Goal: Information Seeking & Learning: Learn about a topic

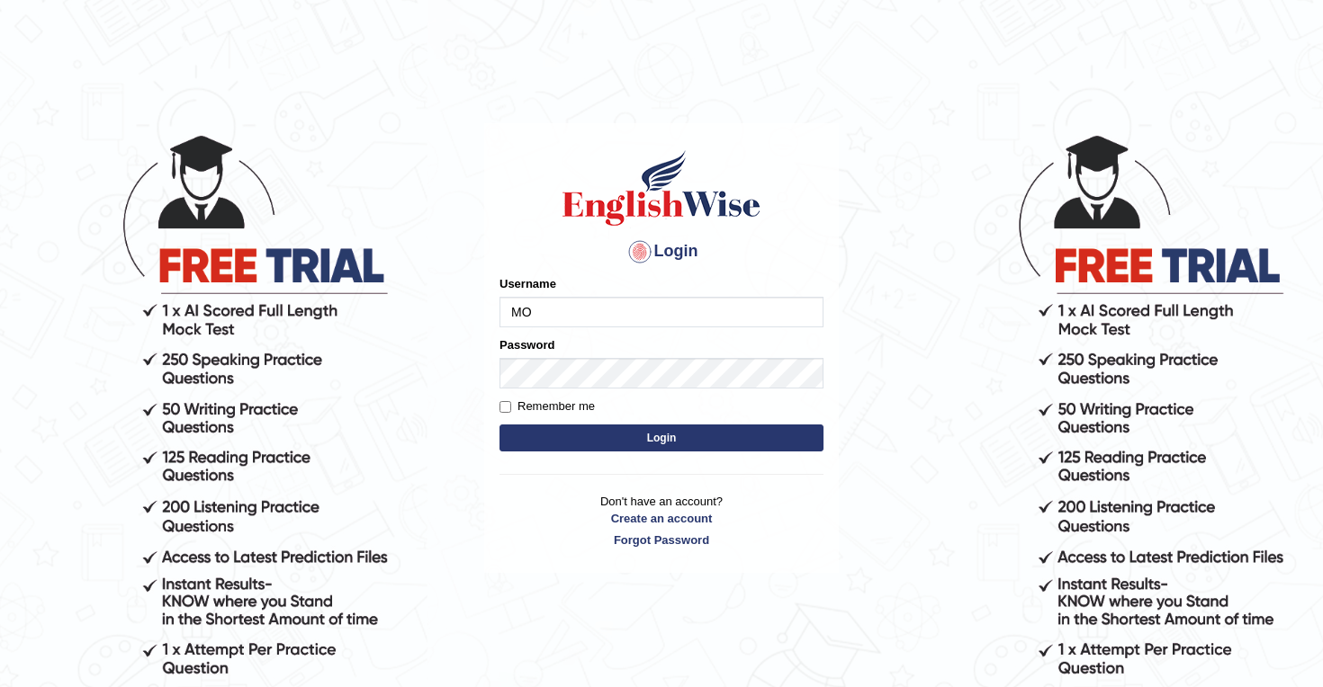
type input "M"
type input "mohsin997"
click at [511, 408] on label "Remember me" at bounding box center [546, 407] width 95 height 18
click at [511, 408] on input "Remember me" at bounding box center [505, 407] width 12 height 12
checkbox input "true"
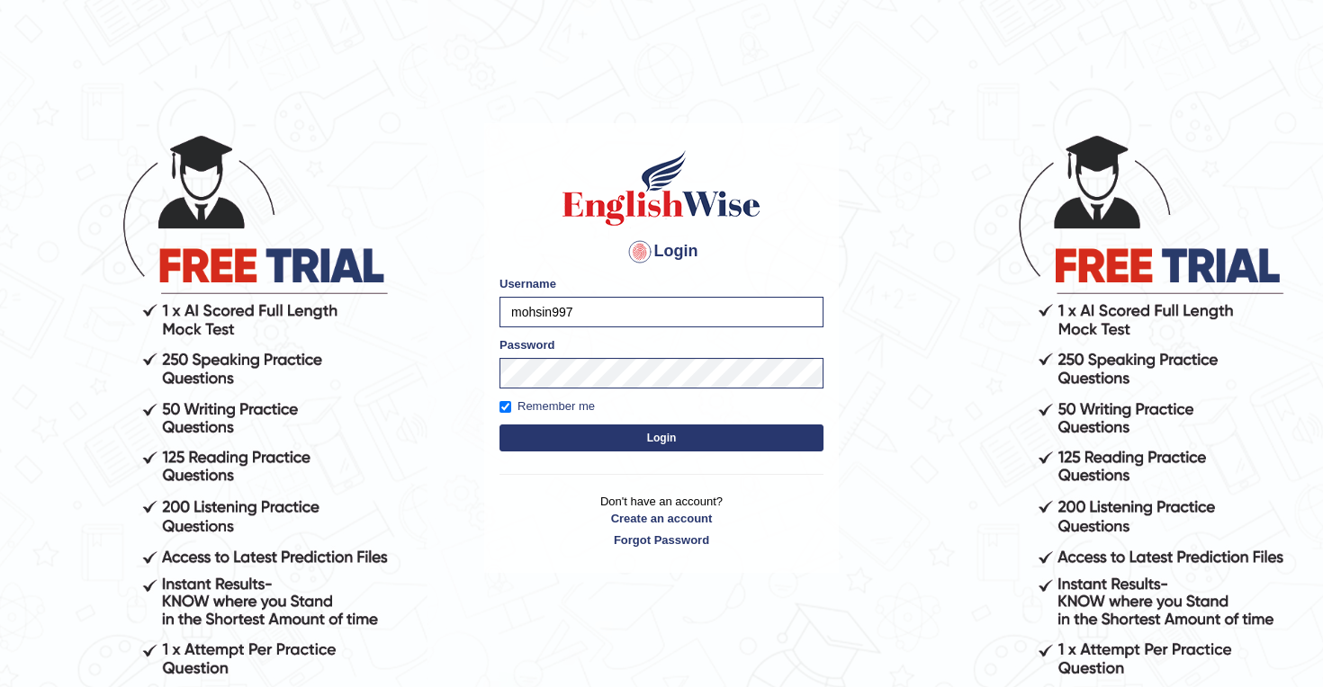
click at [625, 435] on button "Login" at bounding box center [661, 438] width 324 height 27
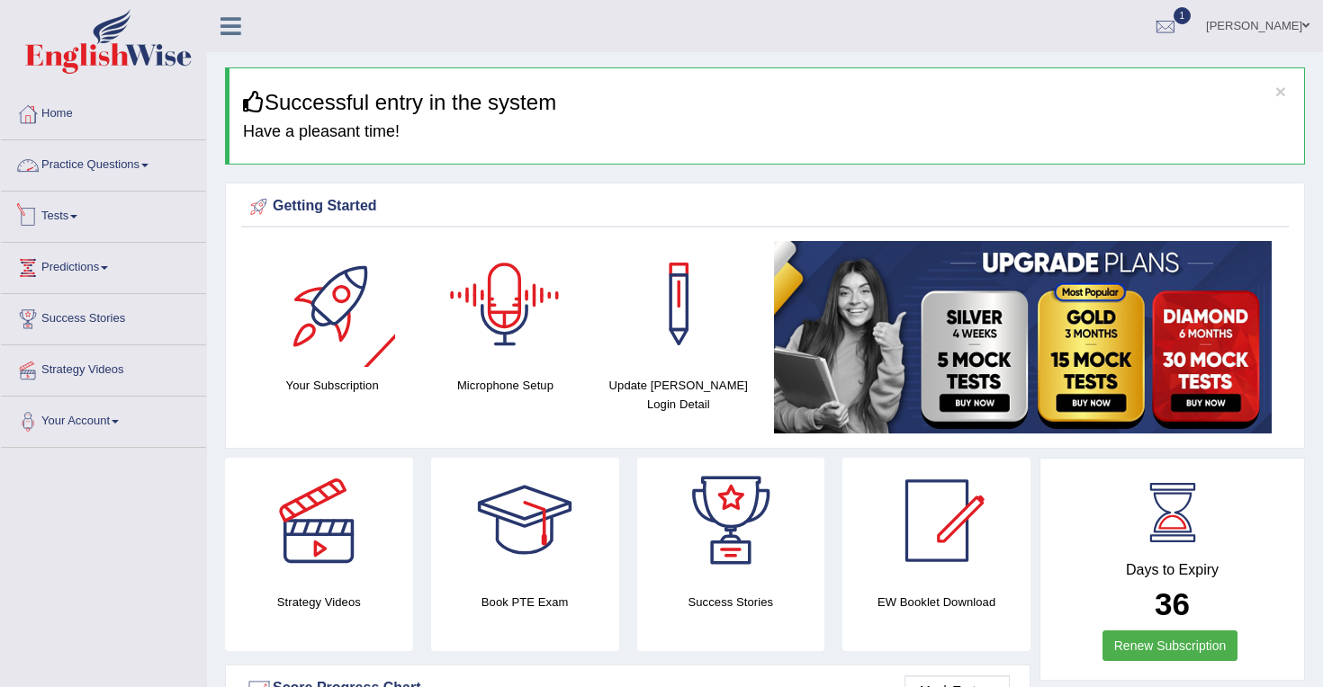
click at [148, 174] on link "Practice Questions" at bounding box center [103, 162] width 205 height 45
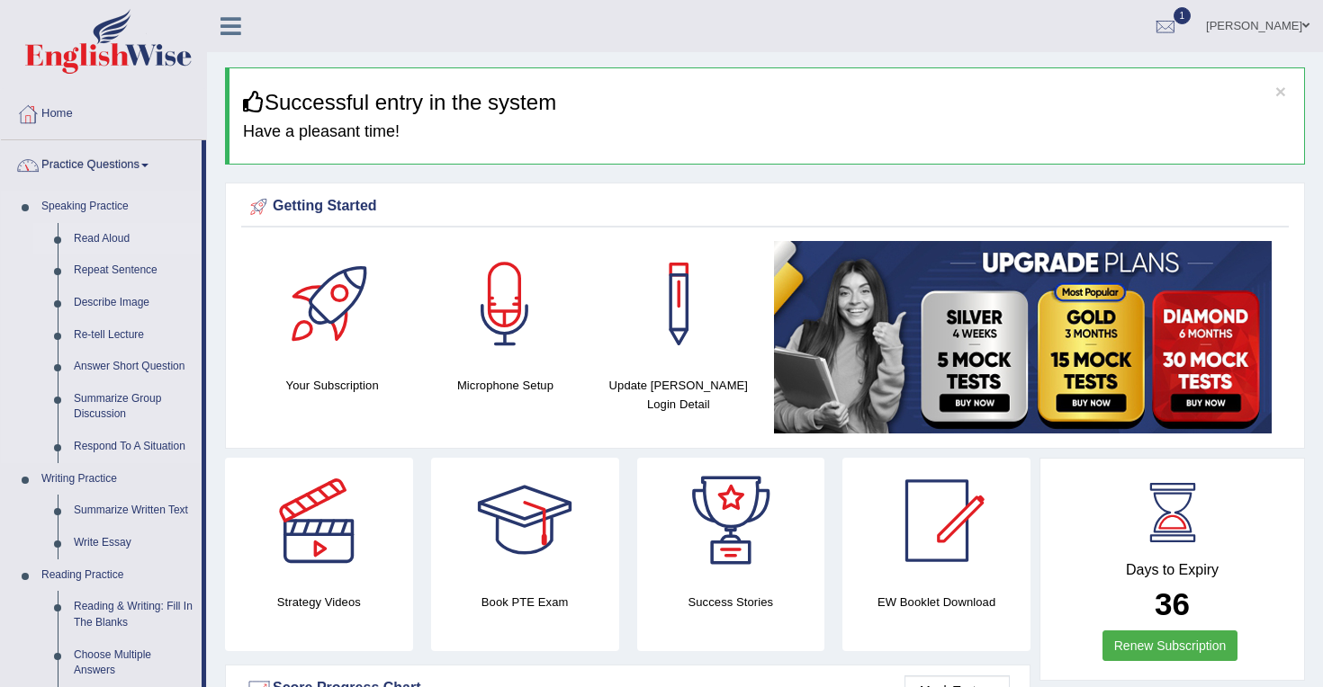
click at [104, 239] on link "Read Aloud" at bounding box center [134, 239] width 136 height 32
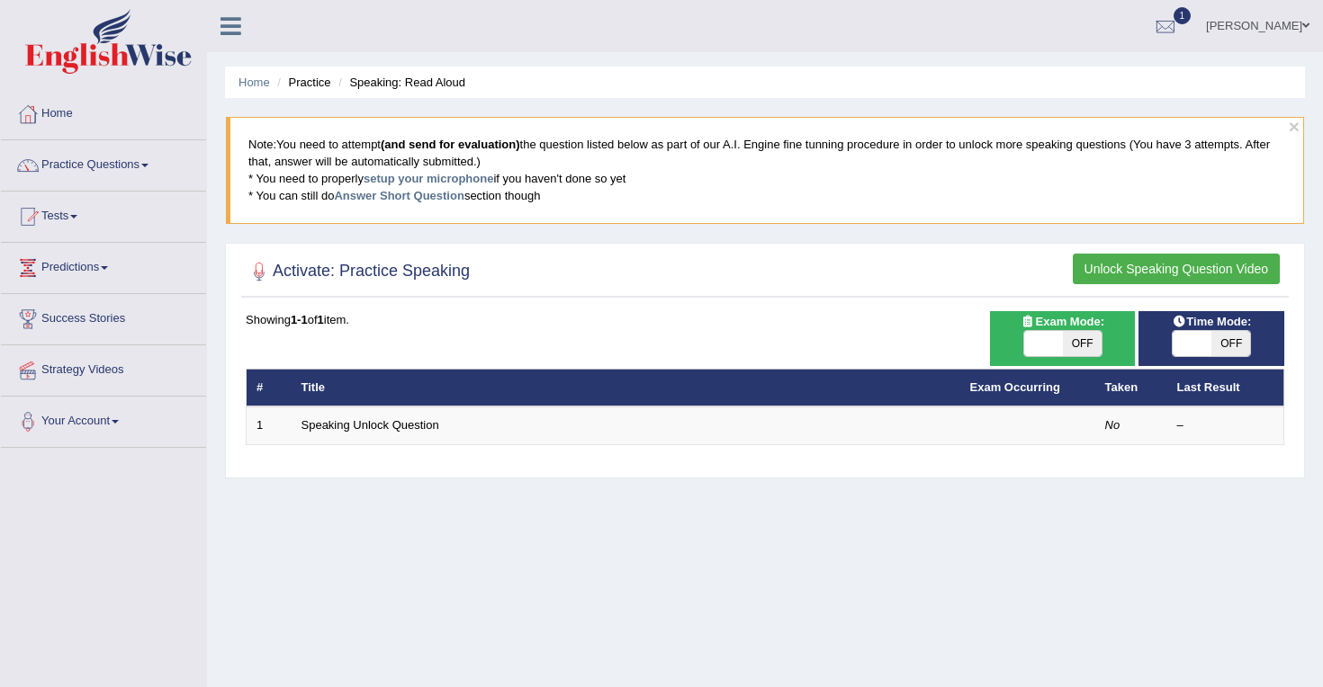
click at [1201, 344] on span at bounding box center [1191, 343] width 39 height 25
checkbox input "true"
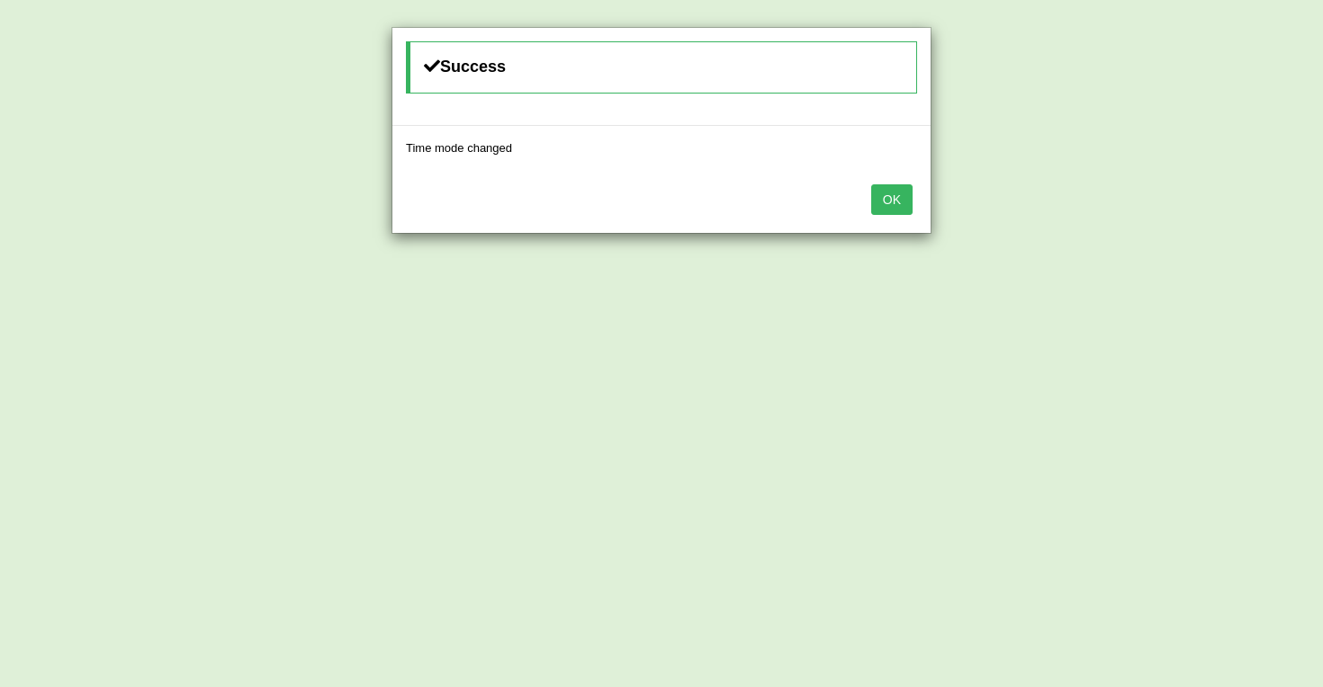
click at [890, 204] on button "OK" at bounding box center [891, 199] width 41 height 31
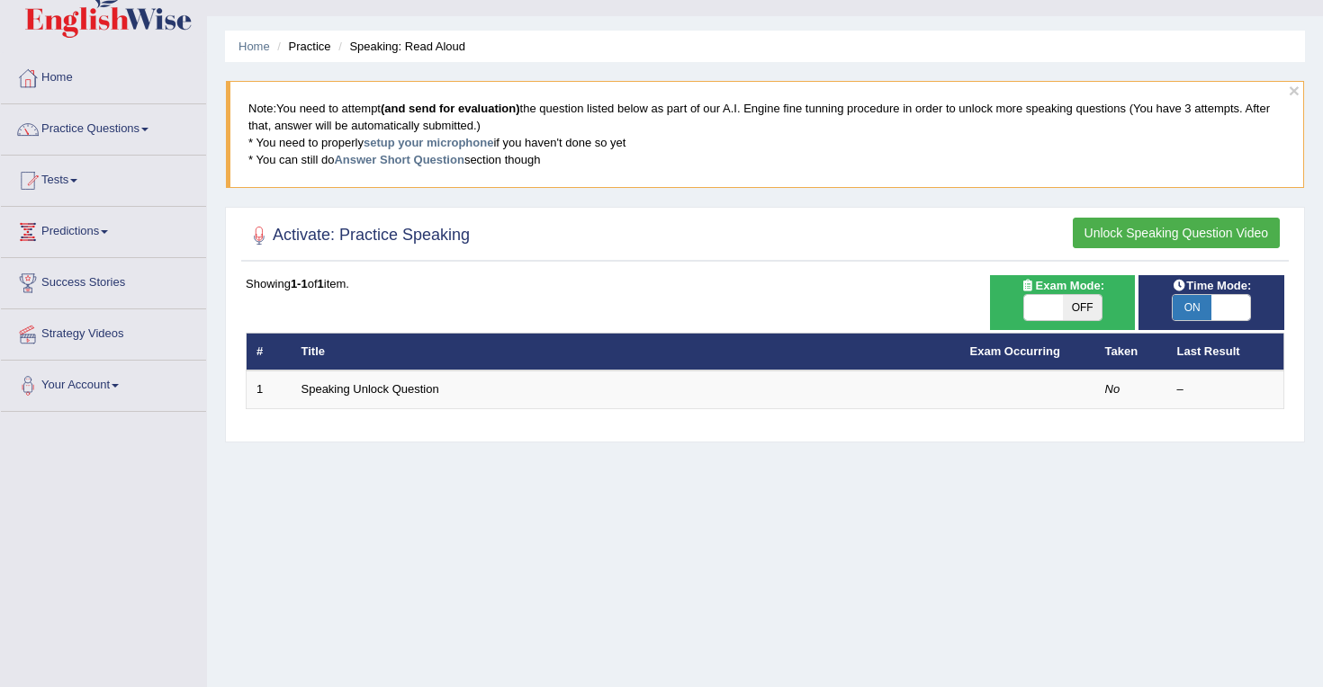
scroll to position [37, 0]
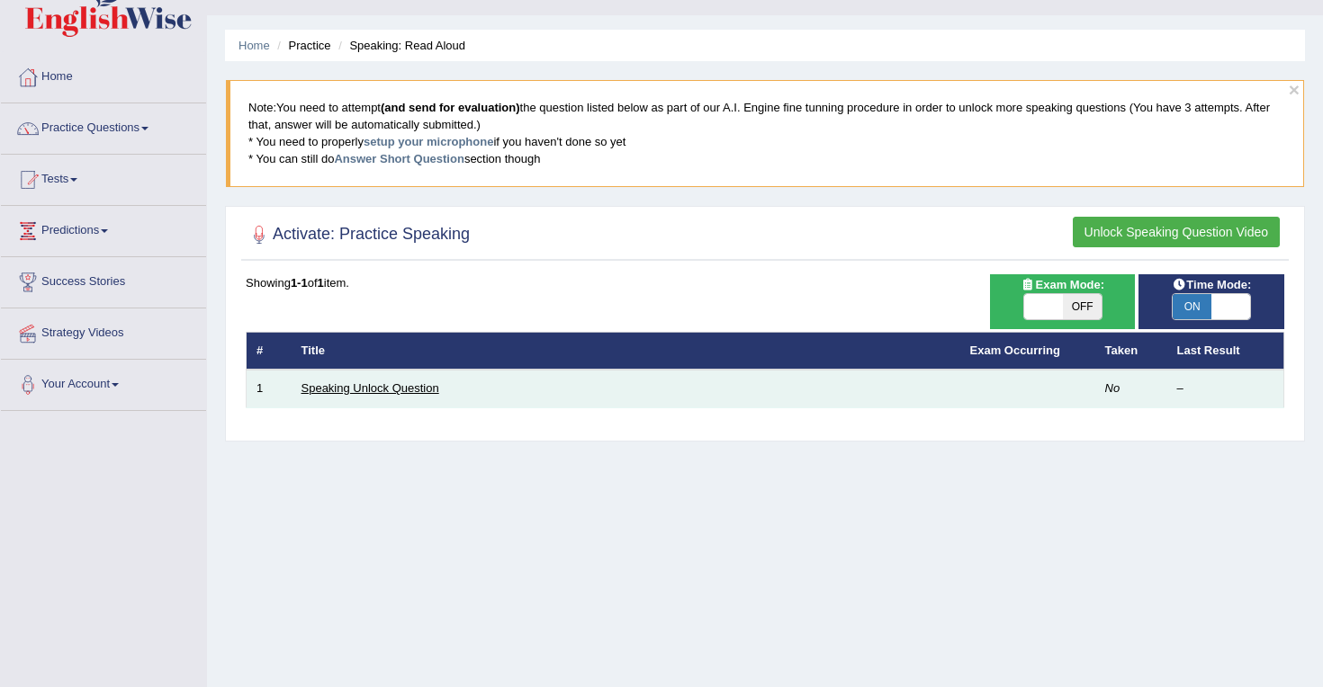
click at [381, 388] on link "Speaking Unlock Question" at bounding box center [370, 387] width 138 height 13
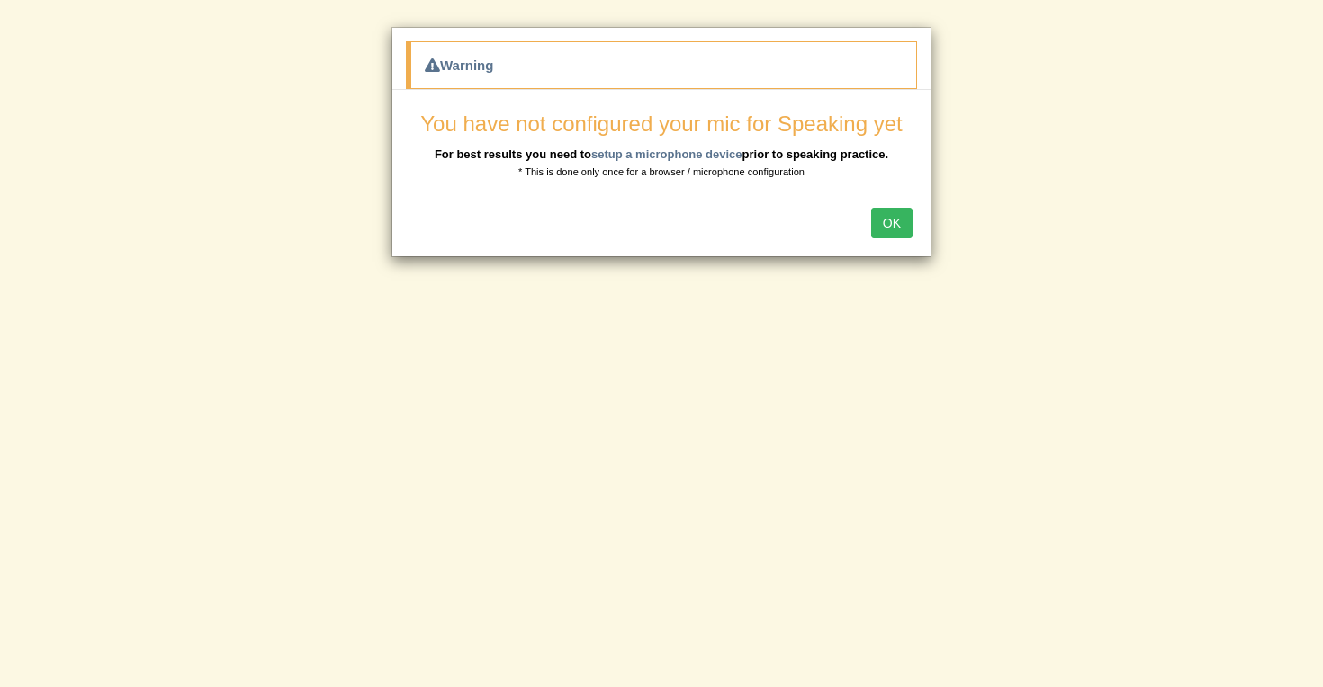
click at [893, 222] on button "OK" at bounding box center [891, 223] width 41 height 31
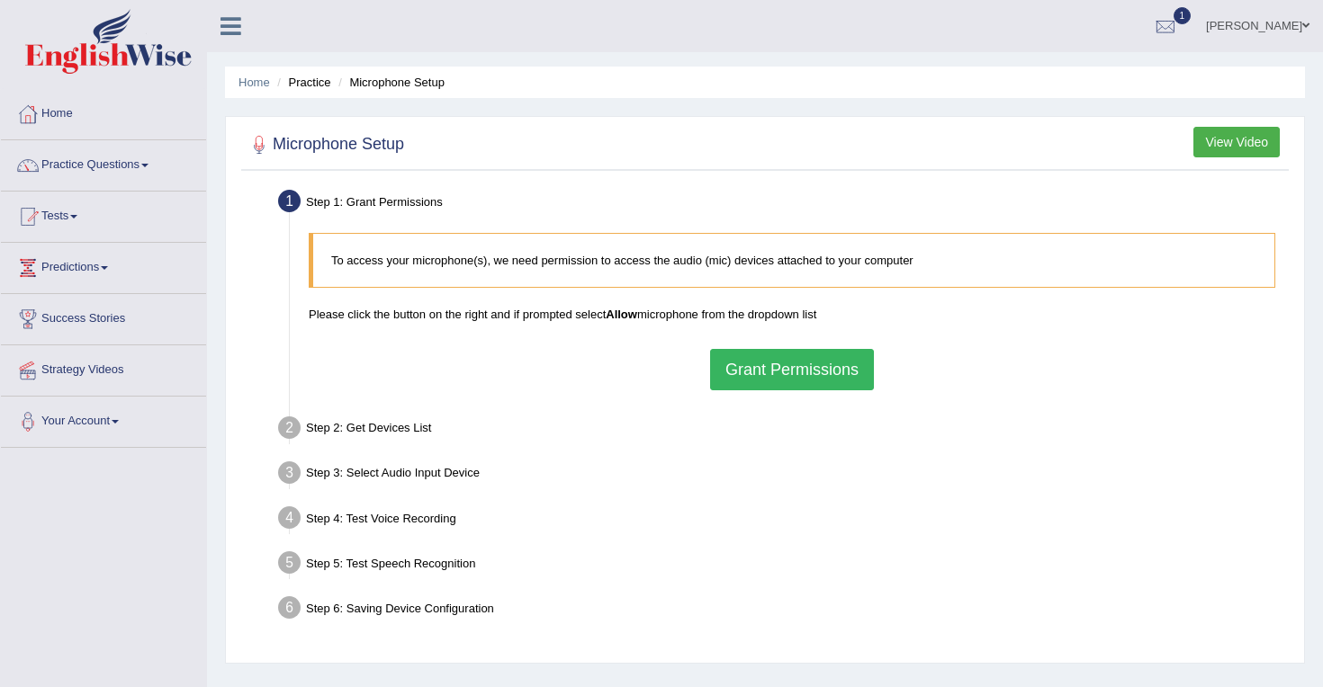
click at [753, 367] on button "Grant Permissions" at bounding box center [792, 369] width 164 height 41
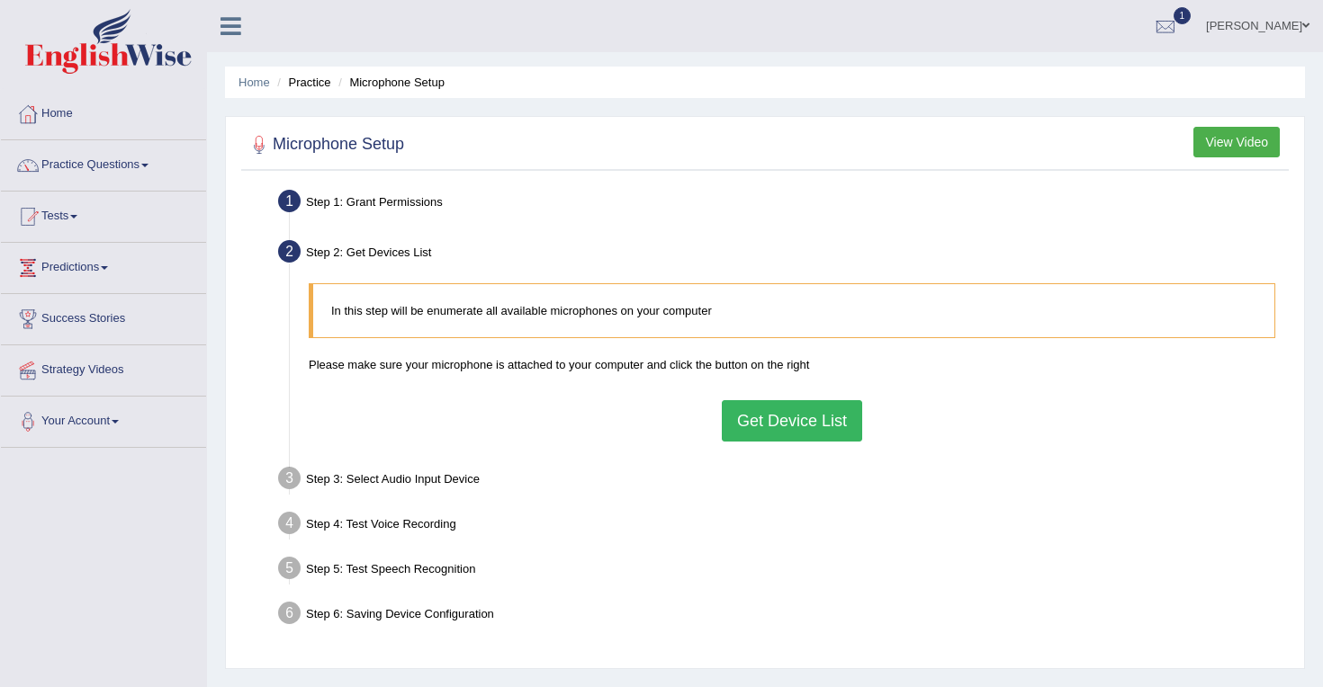
click at [776, 419] on button "Get Device List" at bounding box center [792, 420] width 140 height 41
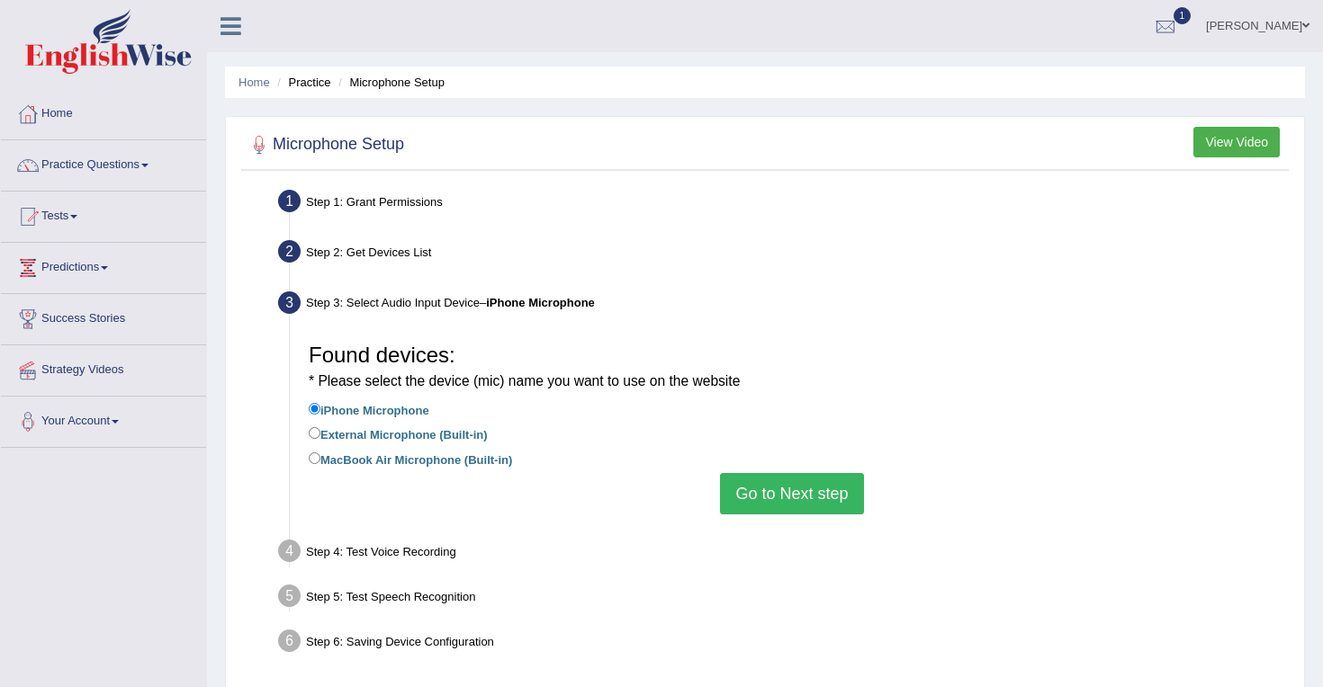
click at [742, 488] on button "Go to Next step" at bounding box center [791, 493] width 143 height 41
click at [295, 56] on div "Home Practice Microphone Setup You have already completed the setup earlier wit…" at bounding box center [765, 450] width 1116 height 900
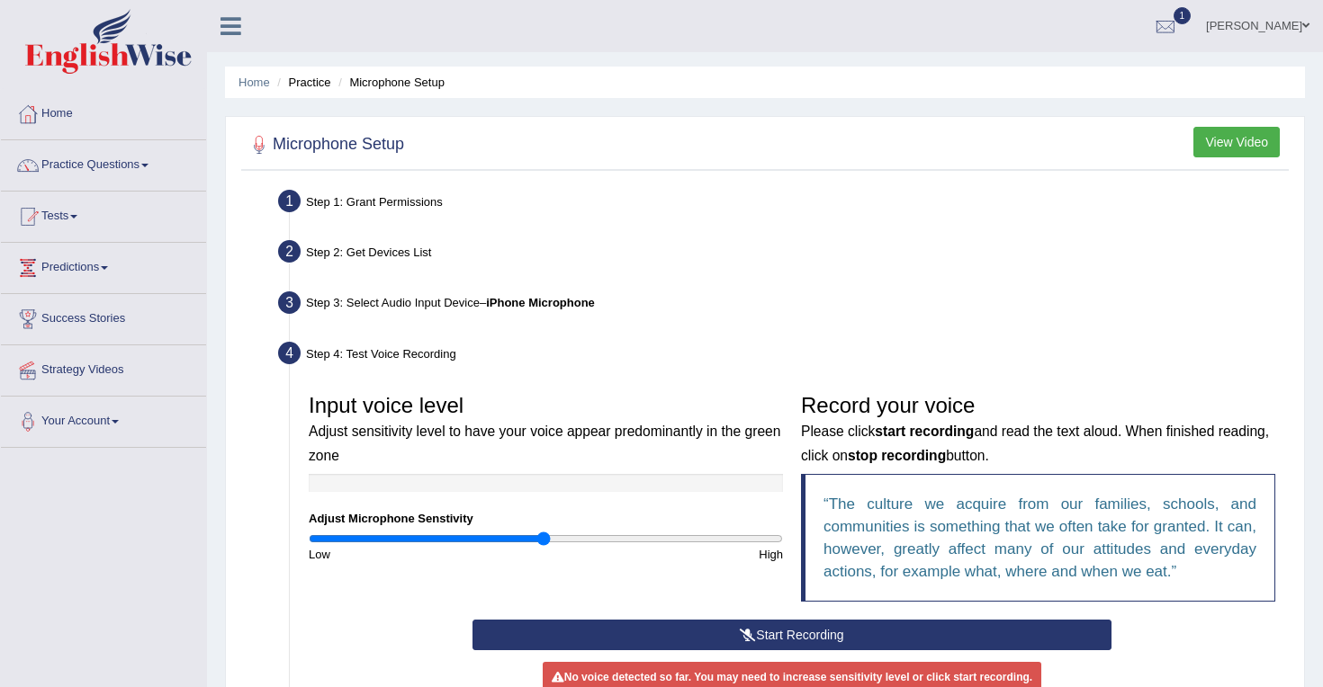
scroll to position [257, 0]
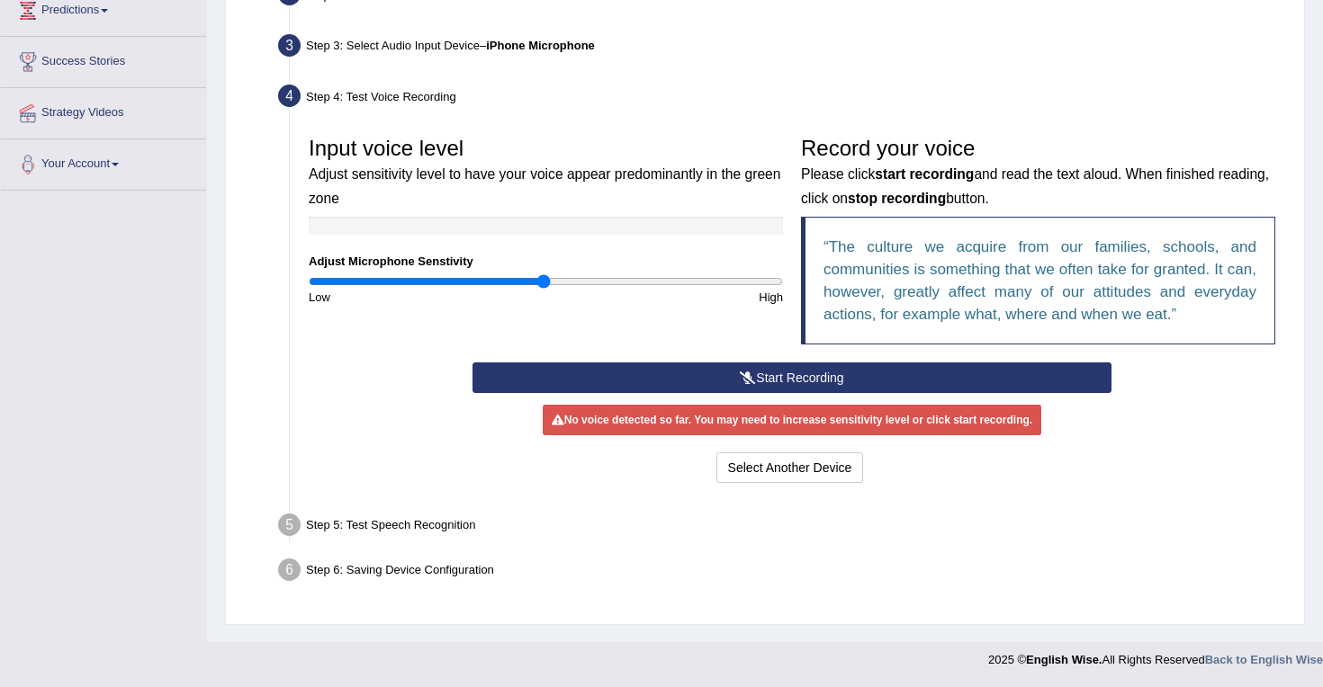
click at [388, 114] on div "Step 4: Test Voice Recording" at bounding box center [783, 99] width 1026 height 40
click at [765, 381] on button "Start Recording" at bounding box center [791, 378] width 638 height 31
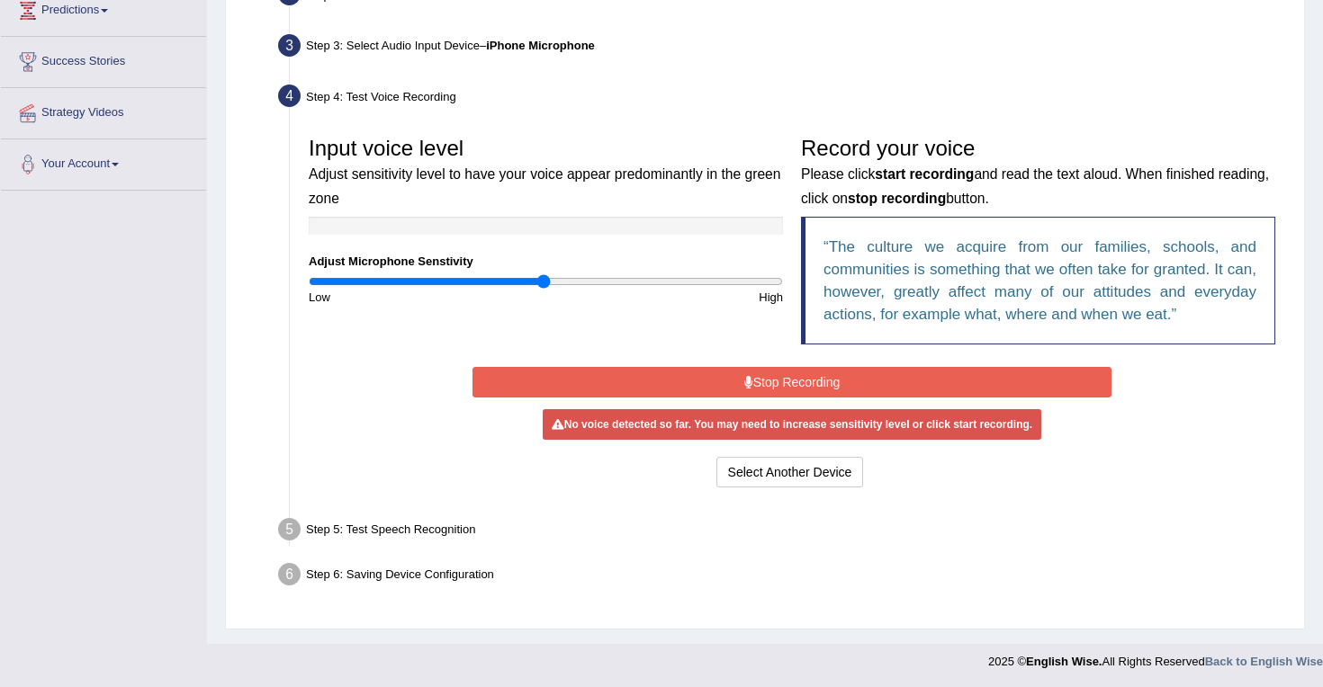
click at [766, 381] on button "Stop Recording" at bounding box center [791, 382] width 638 height 31
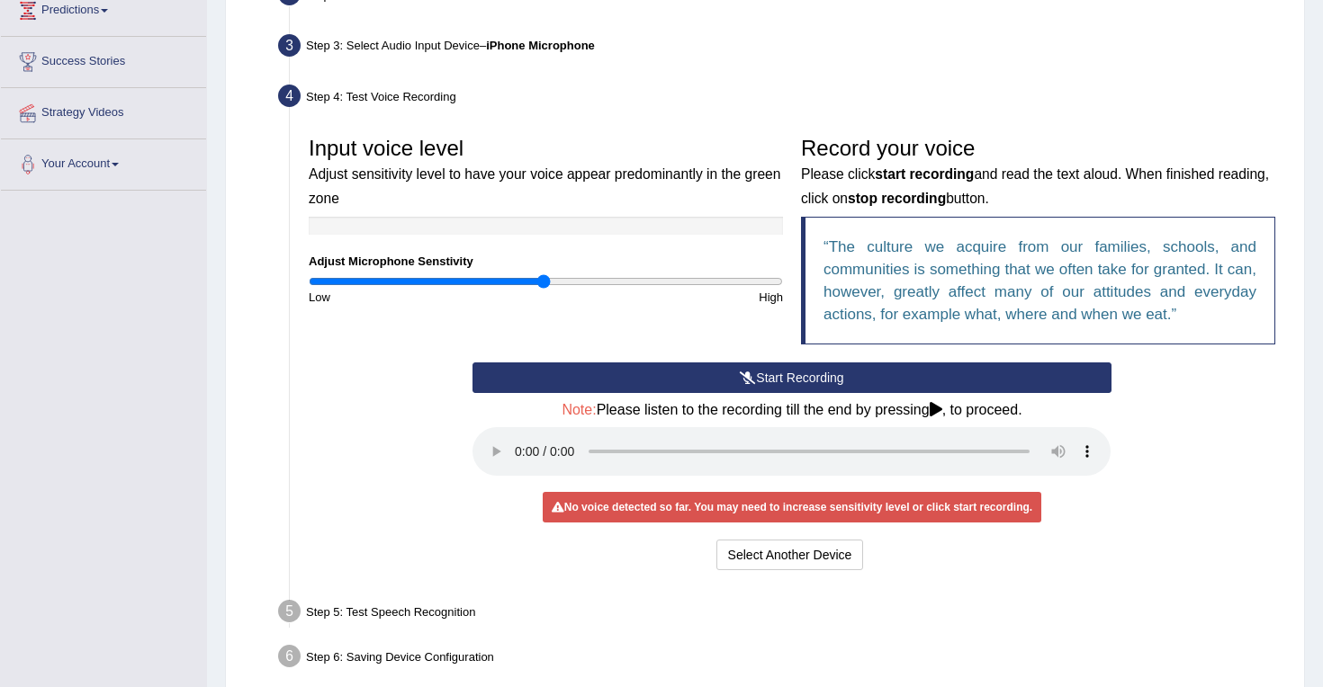
click at [734, 382] on button "Start Recording" at bounding box center [791, 378] width 638 height 31
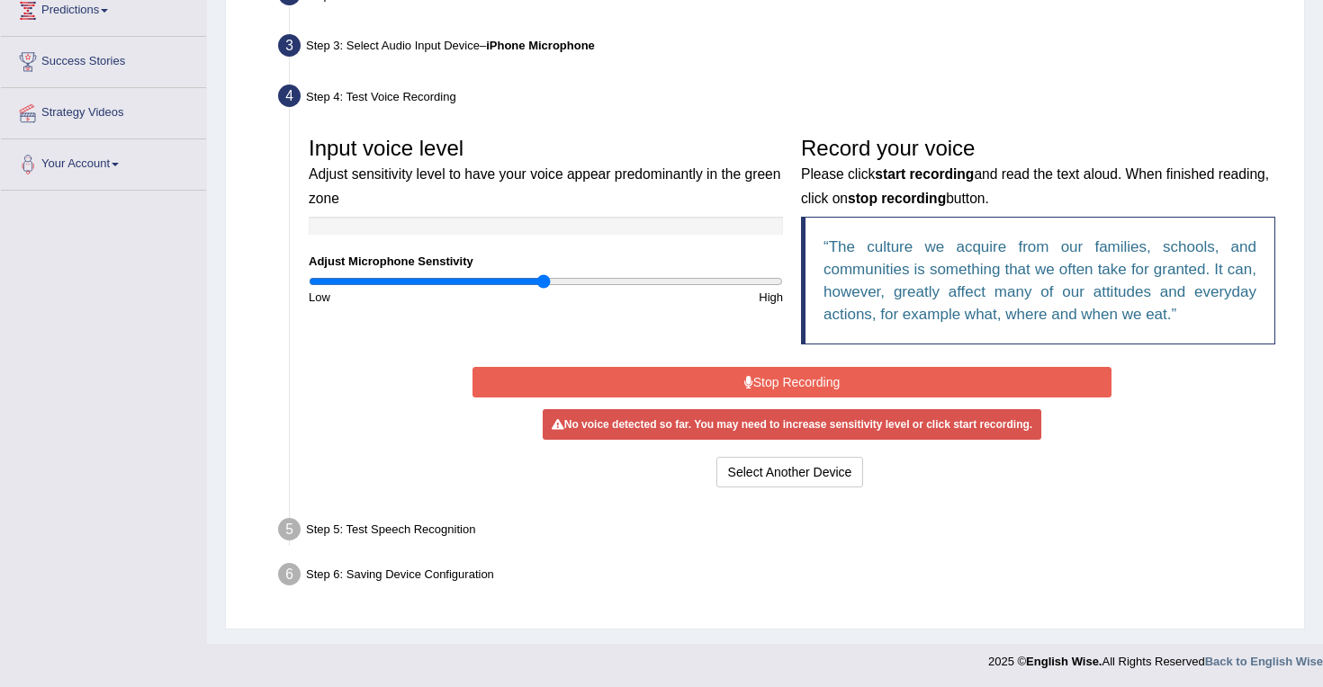
click at [757, 387] on button "Stop Recording" at bounding box center [791, 382] width 638 height 31
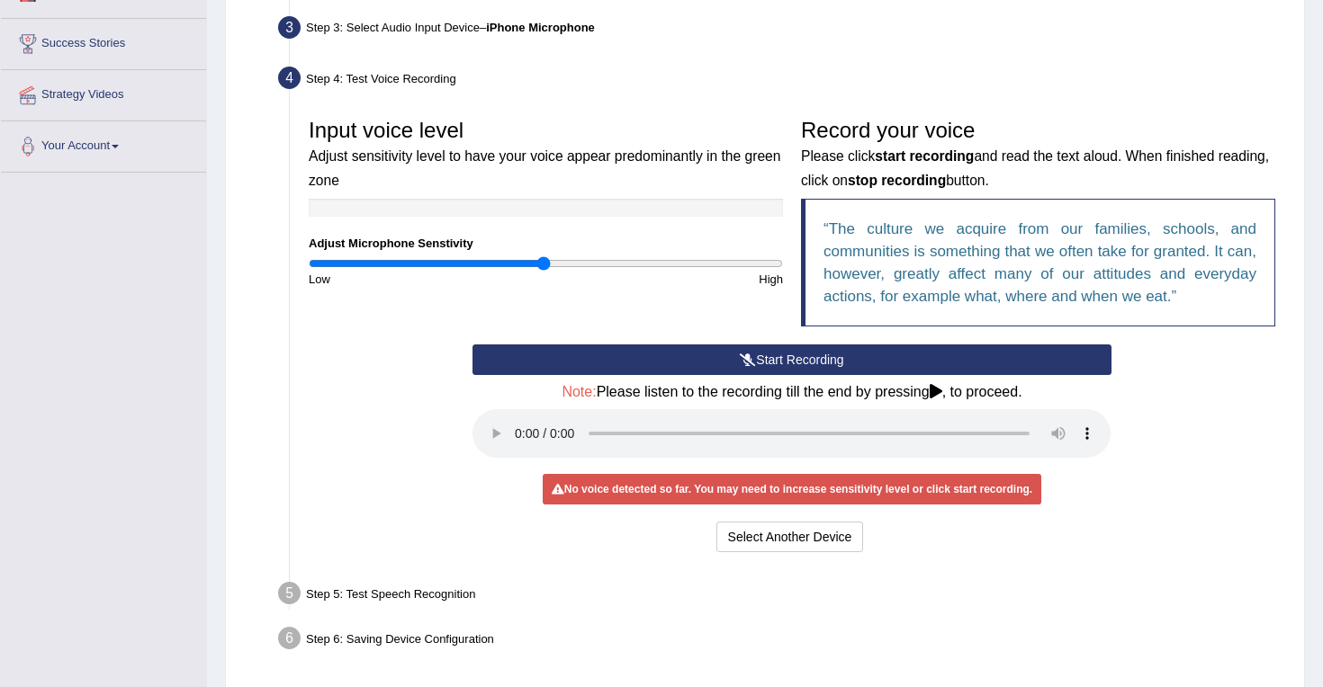
scroll to position [276, 0]
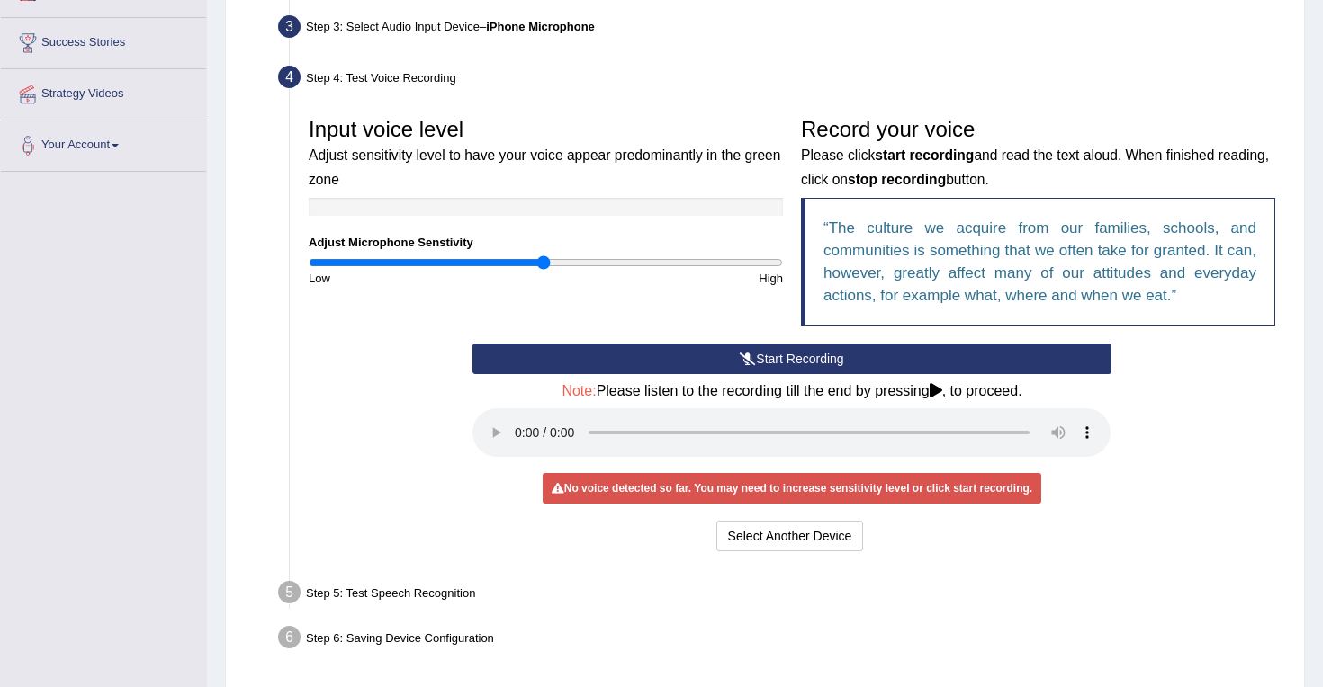
click at [735, 356] on button "Start Recording" at bounding box center [791, 359] width 638 height 31
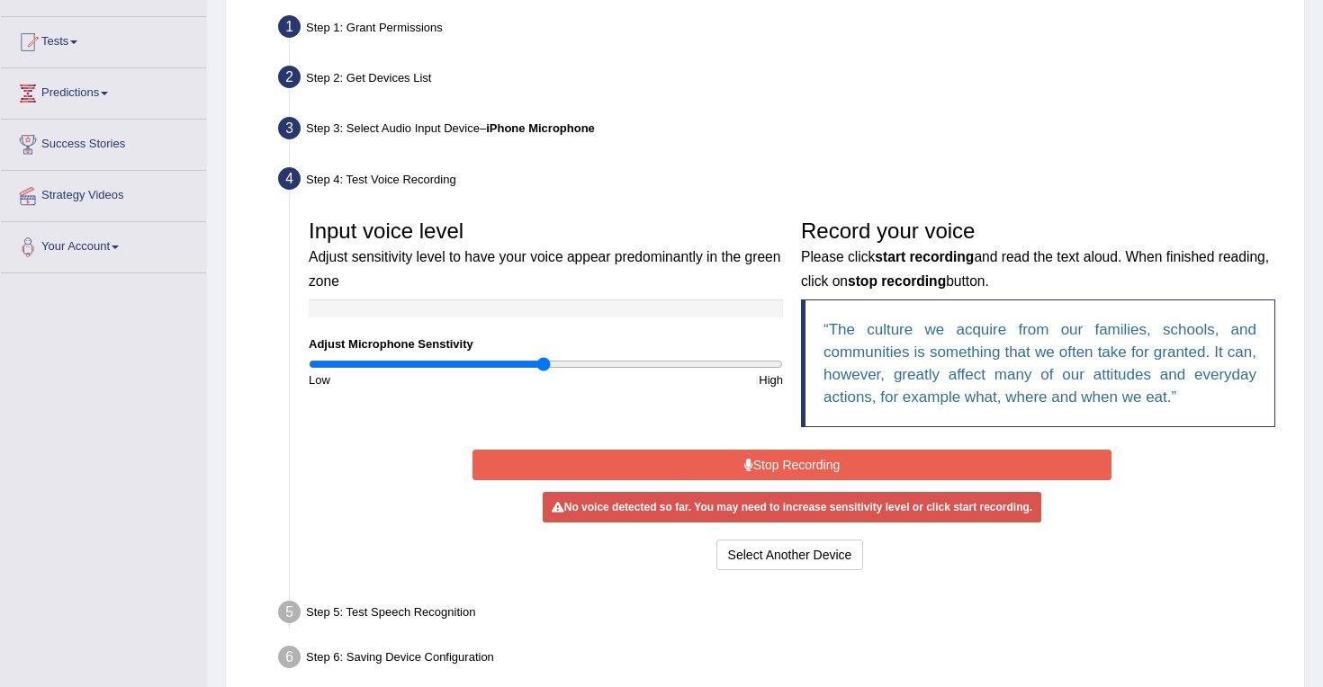
scroll to position [168, 0]
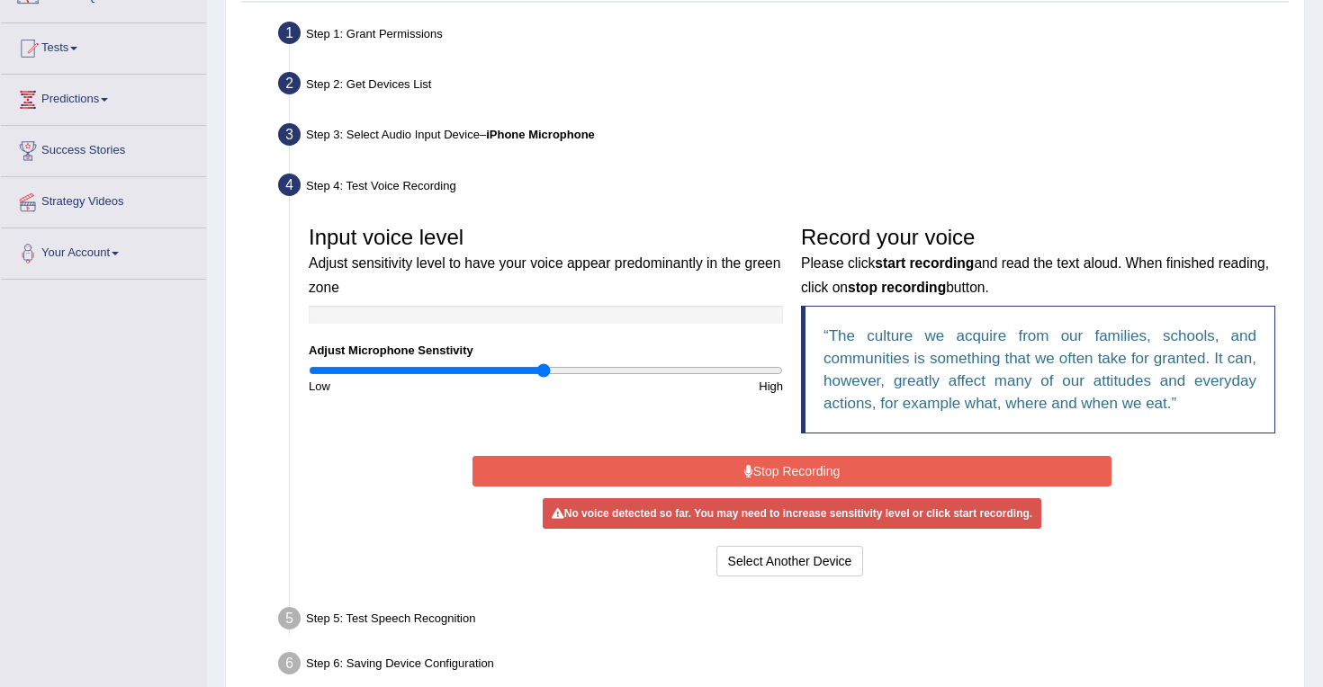
click at [426, 131] on div "Step 3: Select Audio Input Device – iPhone Microphone" at bounding box center [783, 138] width 1026 height 40
click at [294, 139] on li "Step 3: Select Audio Input Device – iPhone Microphone Found devices: * Please s…" at bounding box center [783, 138] width 1002 height 40
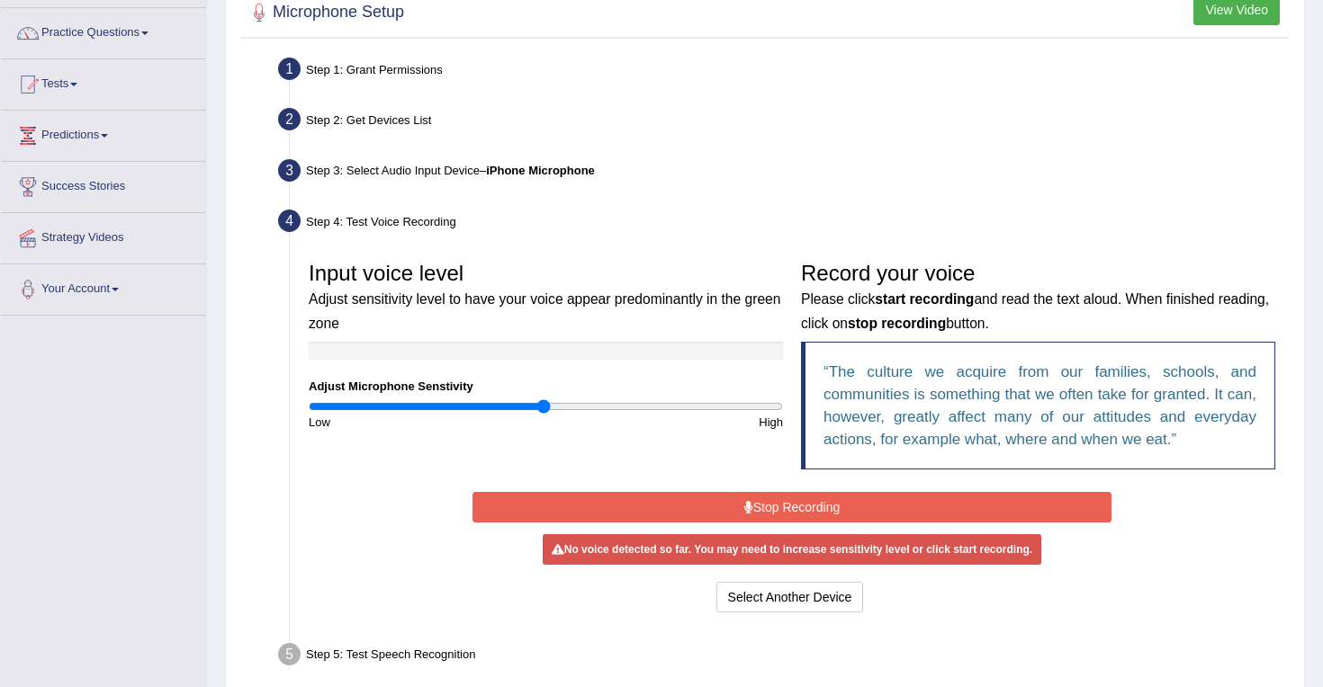
scroll to position [111, 0]
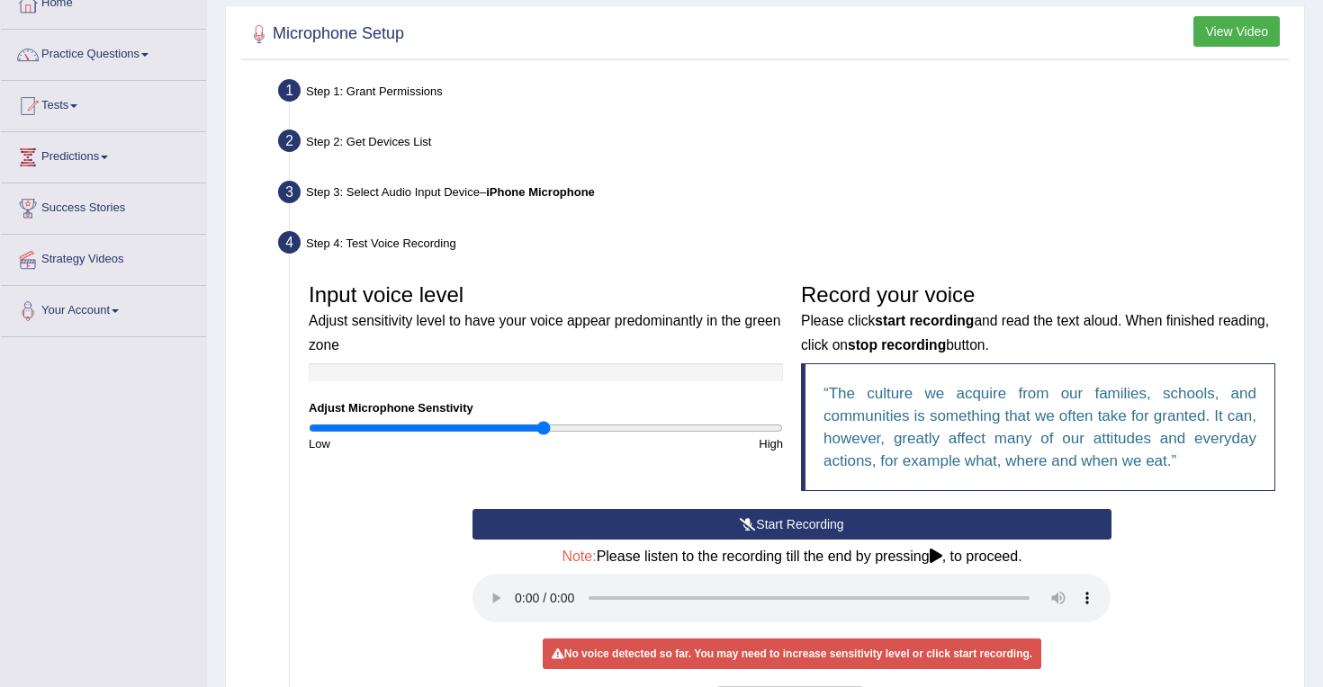
click at [546, 238] on div "Step 4: Test Voice Recording" at bounding box center [783, 246] width 1026 height 40
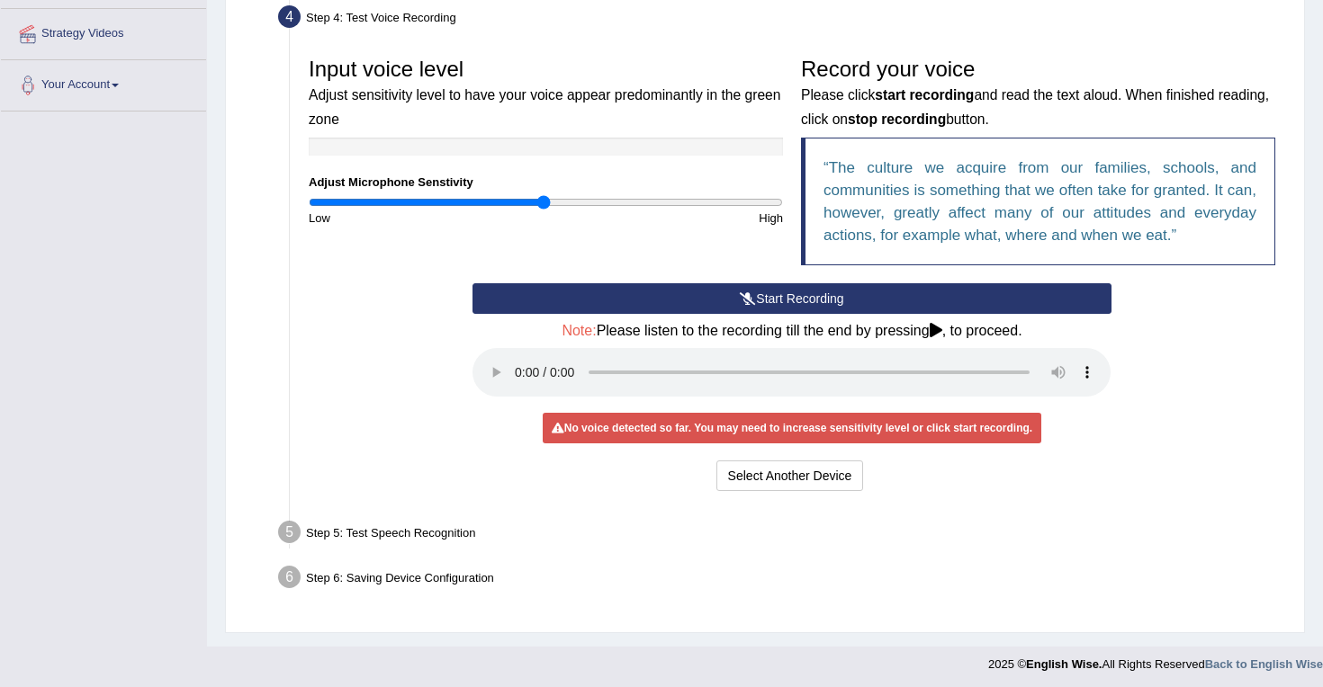
scroll to position [338, 0]
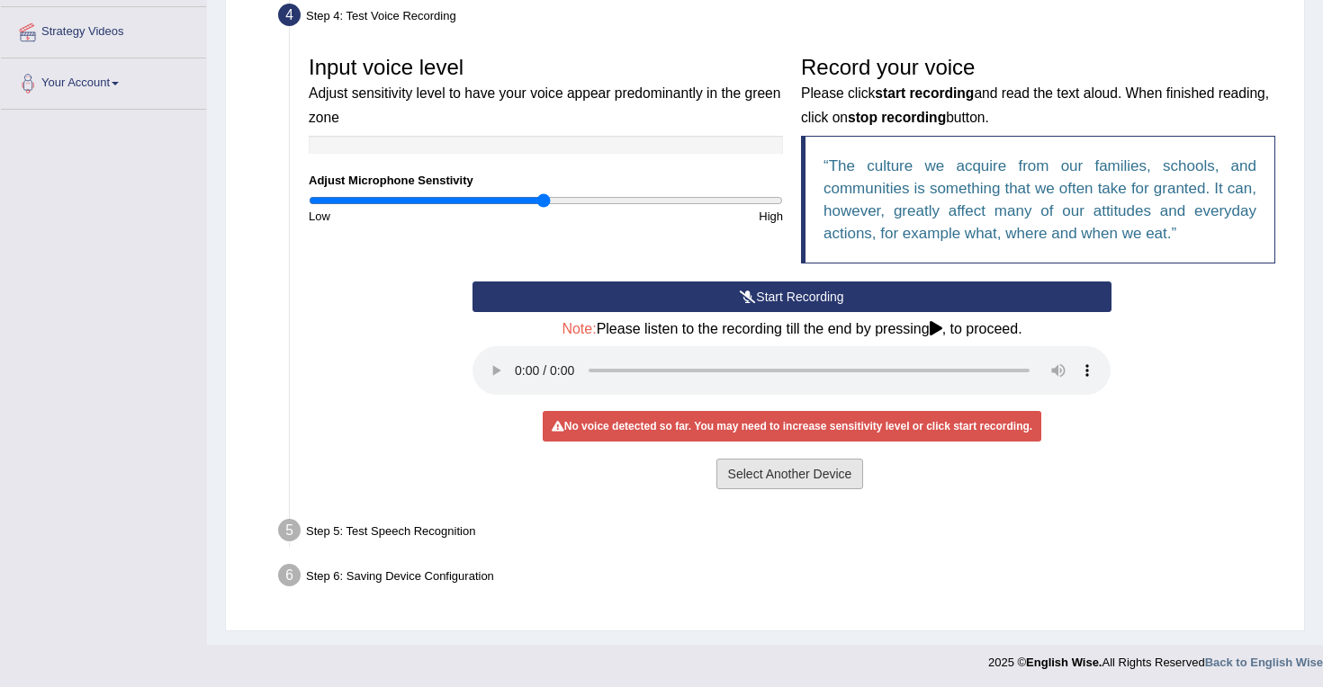
click at [760, 470] on button "Select Another Device" at bounding box center [790, 474] width 148 height 31
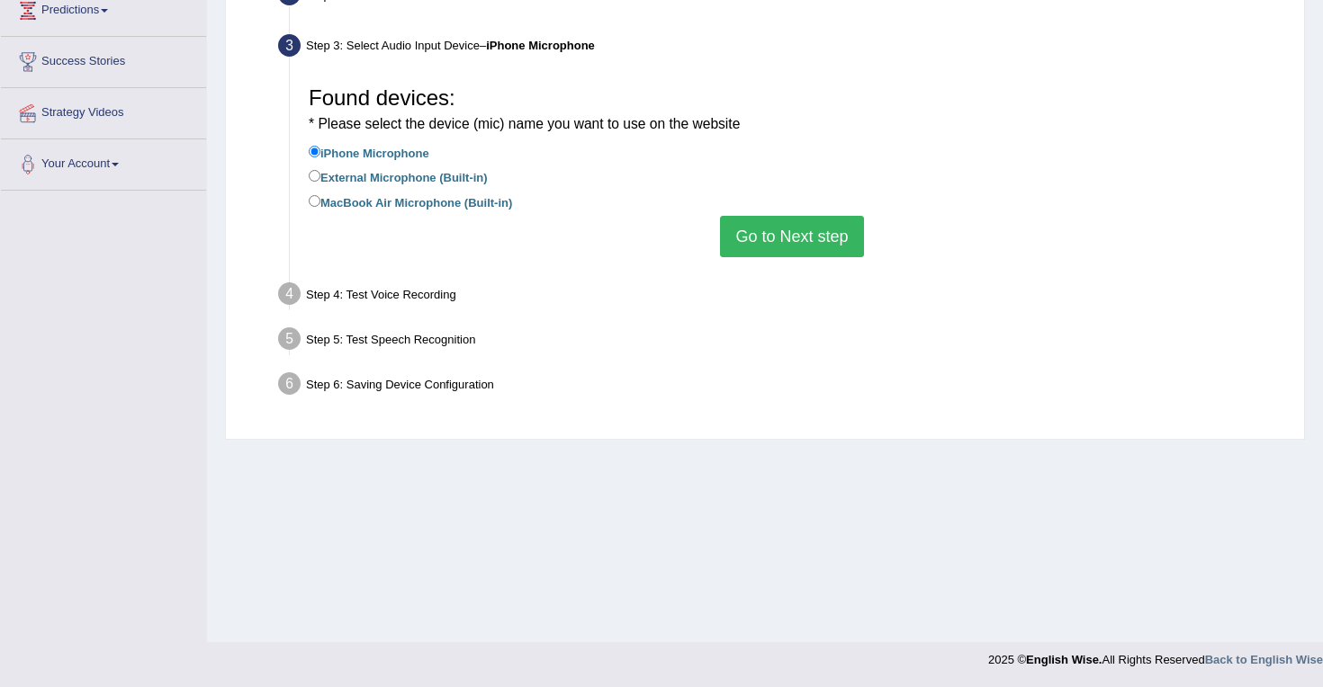
click at [311, 183] on label "External Microphone (Built-in)" at bounding box center [398, 176] width 179 height 20
click at [311, 182] on input "External Microphone (Built-in)" at bounding box center [315, 176] width 12 height 12
radio input "true"
click at [312, 153] on input "iPhone Microphone" at bounding box center [315, 152] width 12 height 12
radio input "true"
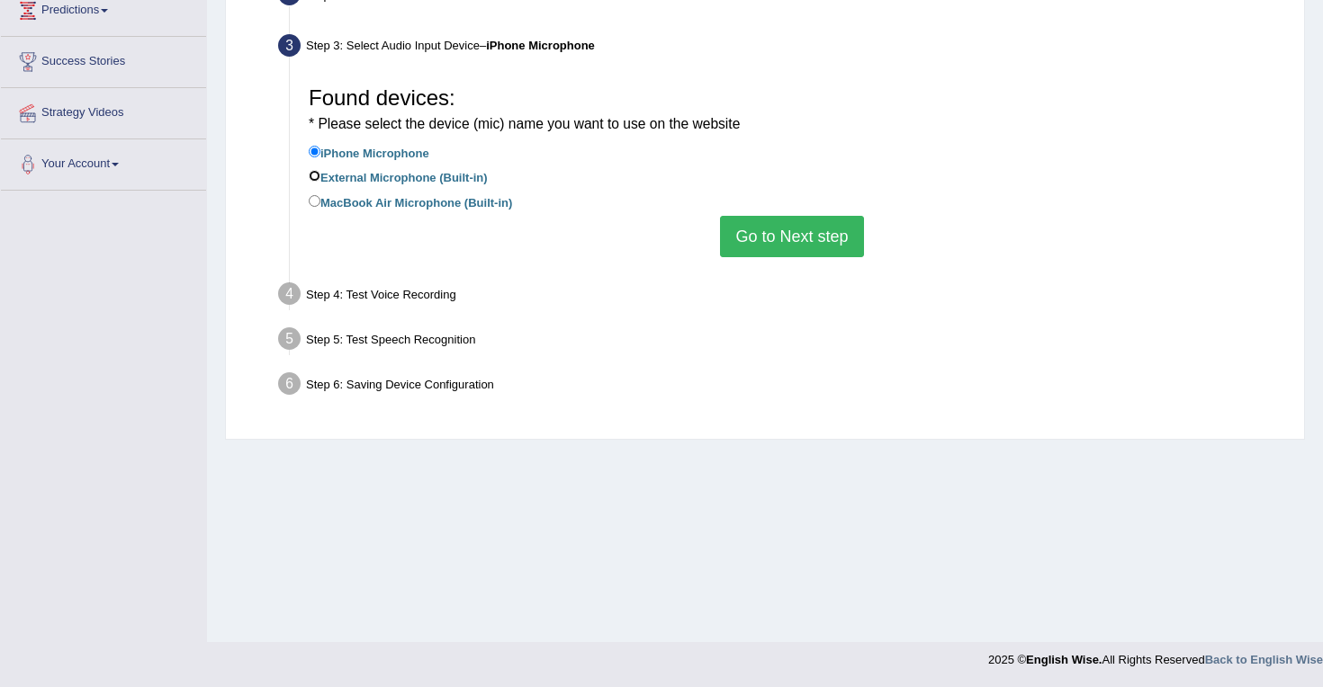
click at [314, 177] on input "External Microphone (Built-in)" at bounding box center [315, 176] width 12 height 12
radio input "true"
click at [316, 203] on input "MacBook Air Microphone (Built-in)" at bounding box center [315, 201] width 12 height 12
radio input "true"
click at [309, 177] on input "External Microphone (Built-in)" at bounding box center [315, 176] width 12 height 12
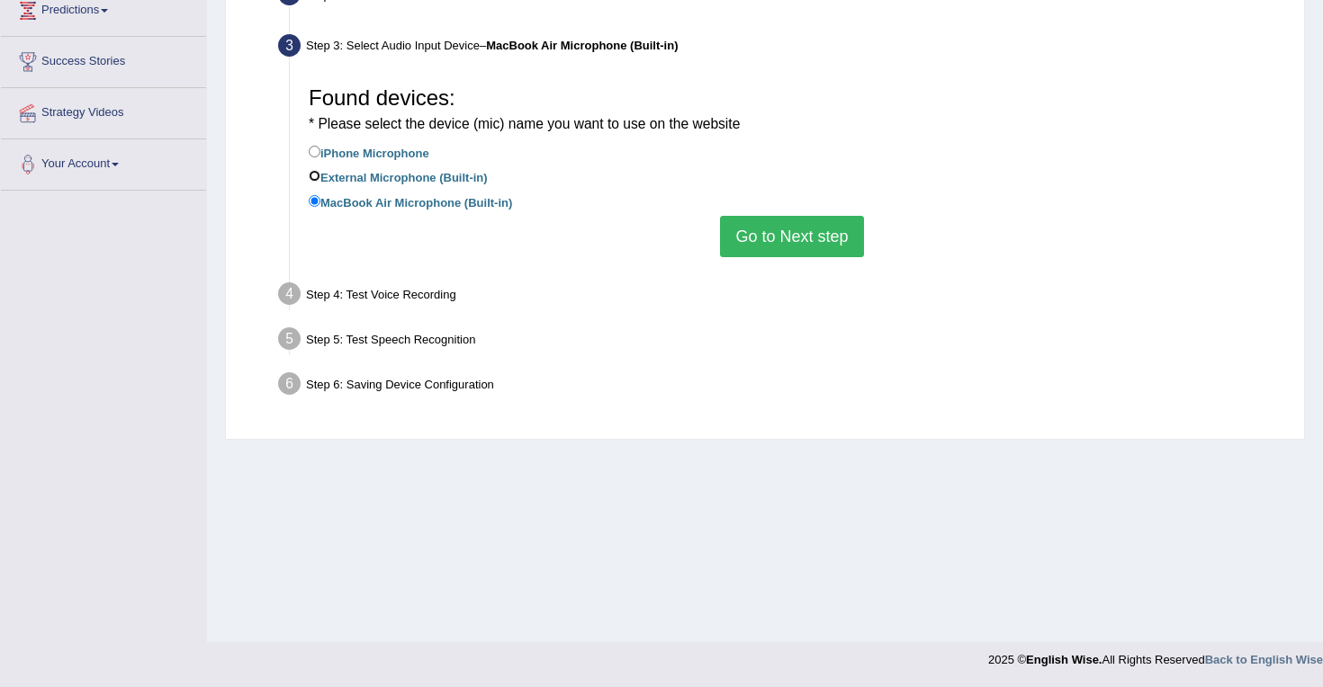
radio input "true"
click at [752, 233] on button "Go to Next step" at bounding box center [791, 236] width 143 height 41
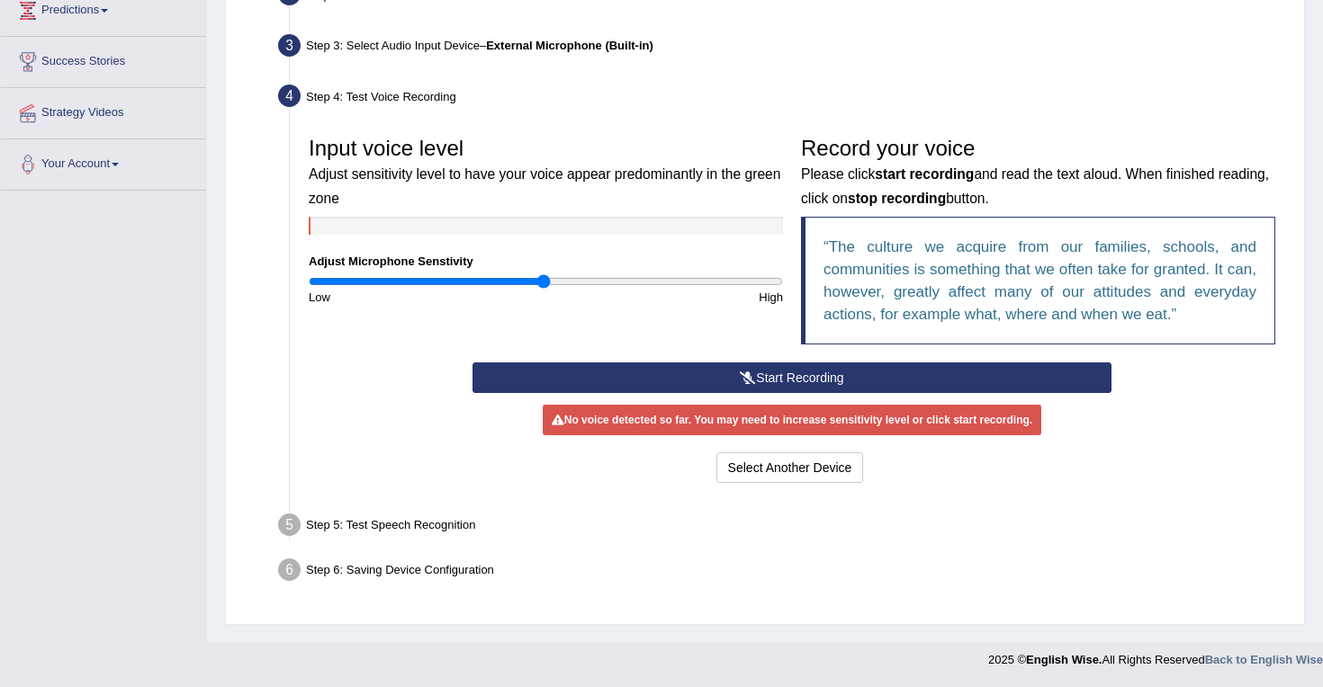
click at [776, 378] on button "Start Recording" at bounding box center [791, 378] width 638 height 31
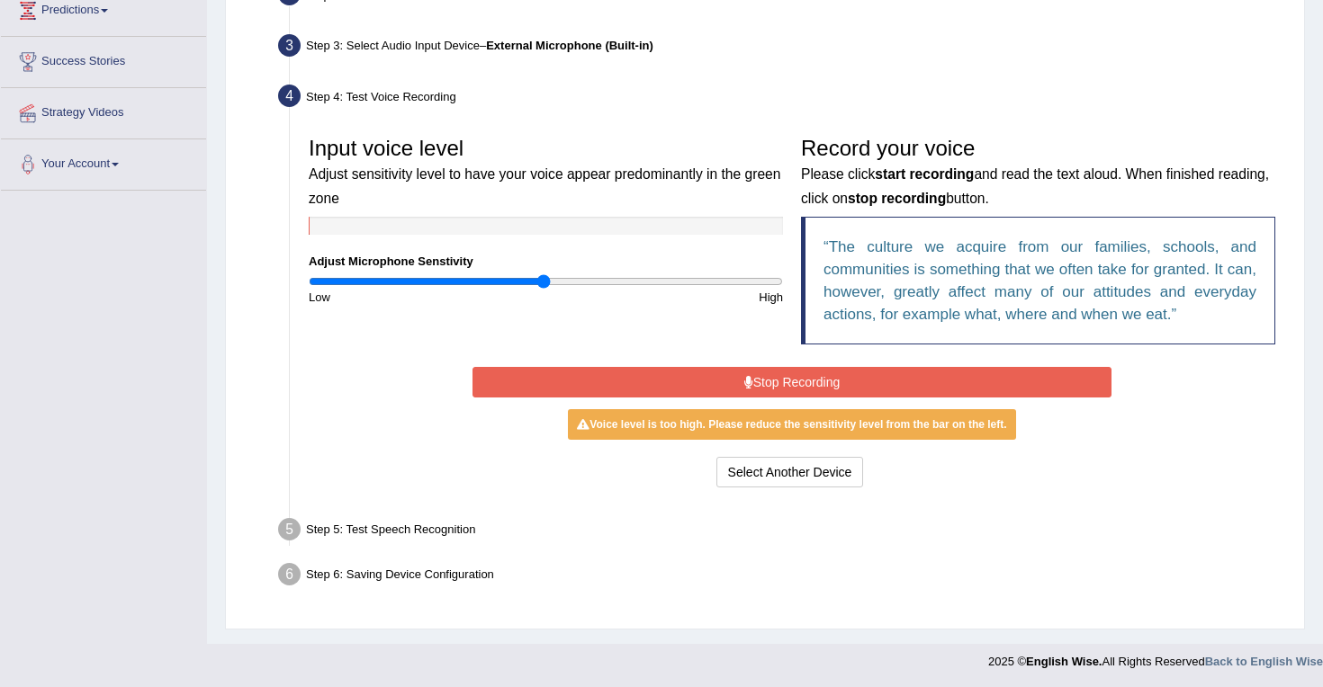
click at [761, 384] on button "Stop Recording" at bounding box center [791, 382] width 638 height 31
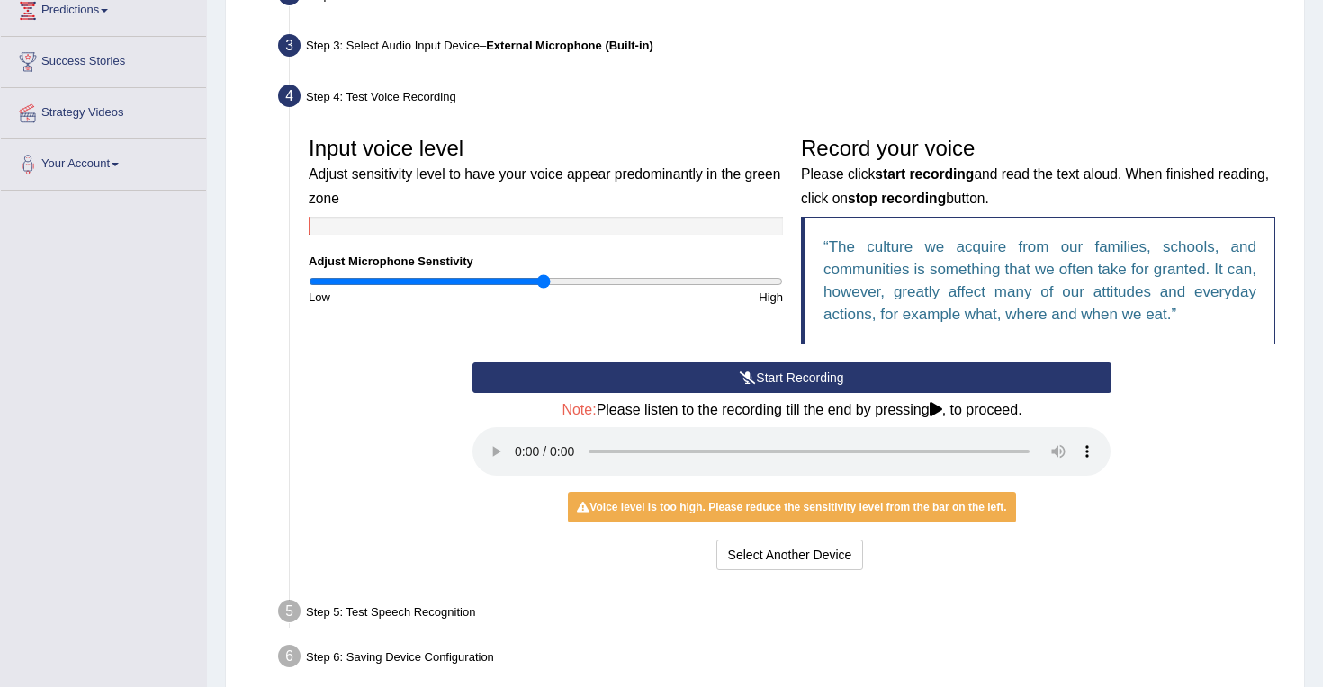
click at [761, 378] on button "Start Recording" at bounding box center [791, 378] width 638 height 31
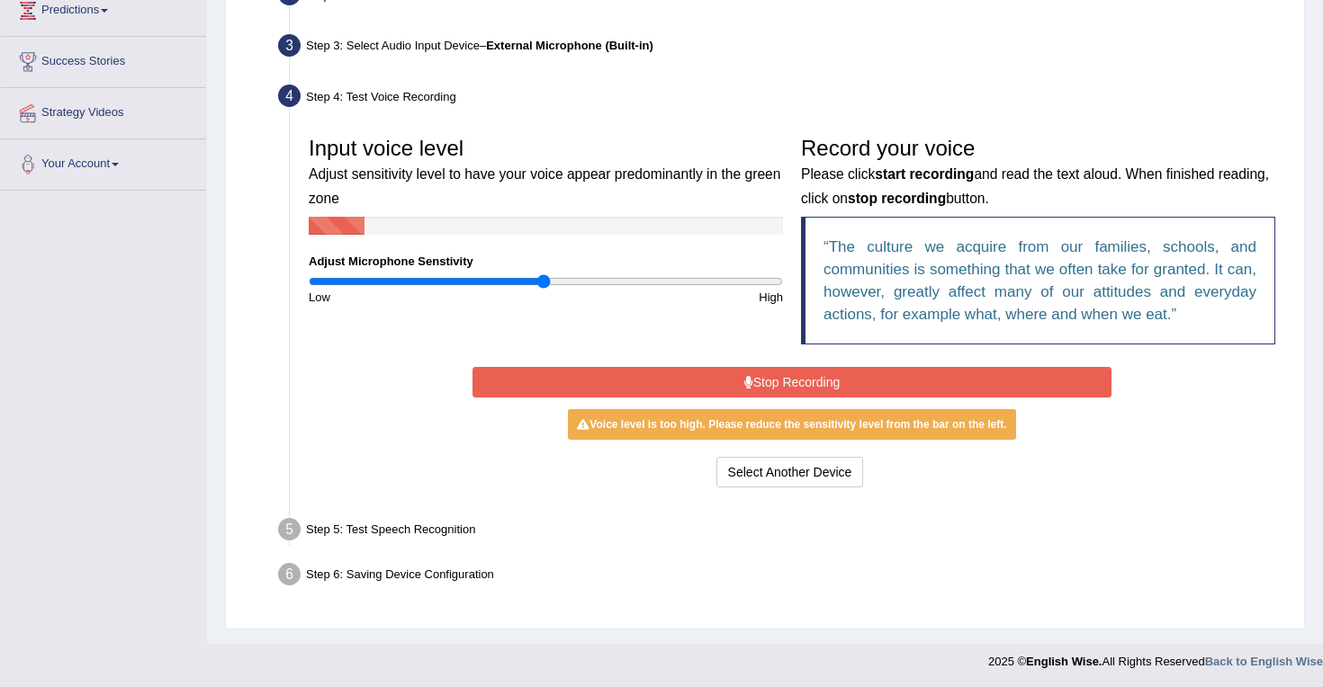
click at [761, 378] on button "Stop Recording" at bounding box center [791, 382] width 638 height 31
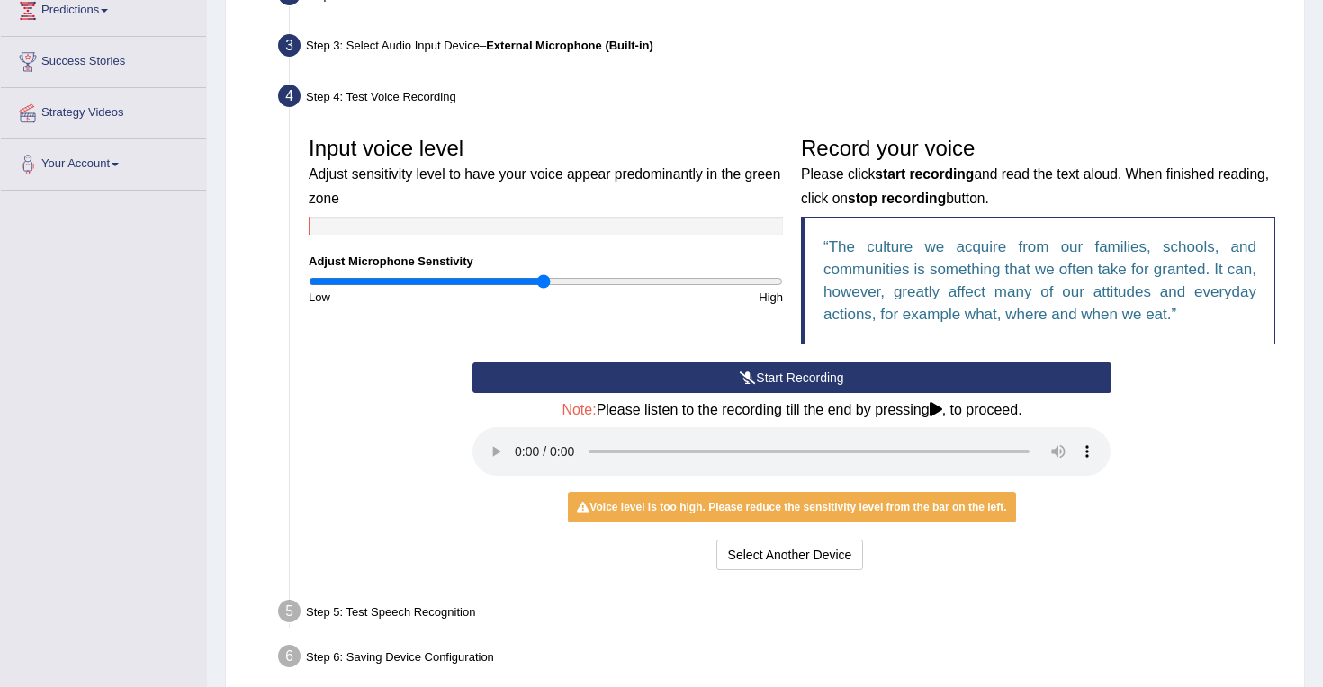
click at [753, 376] on button "Start Recording" at bounding box center [791, 378] width 638 height 31
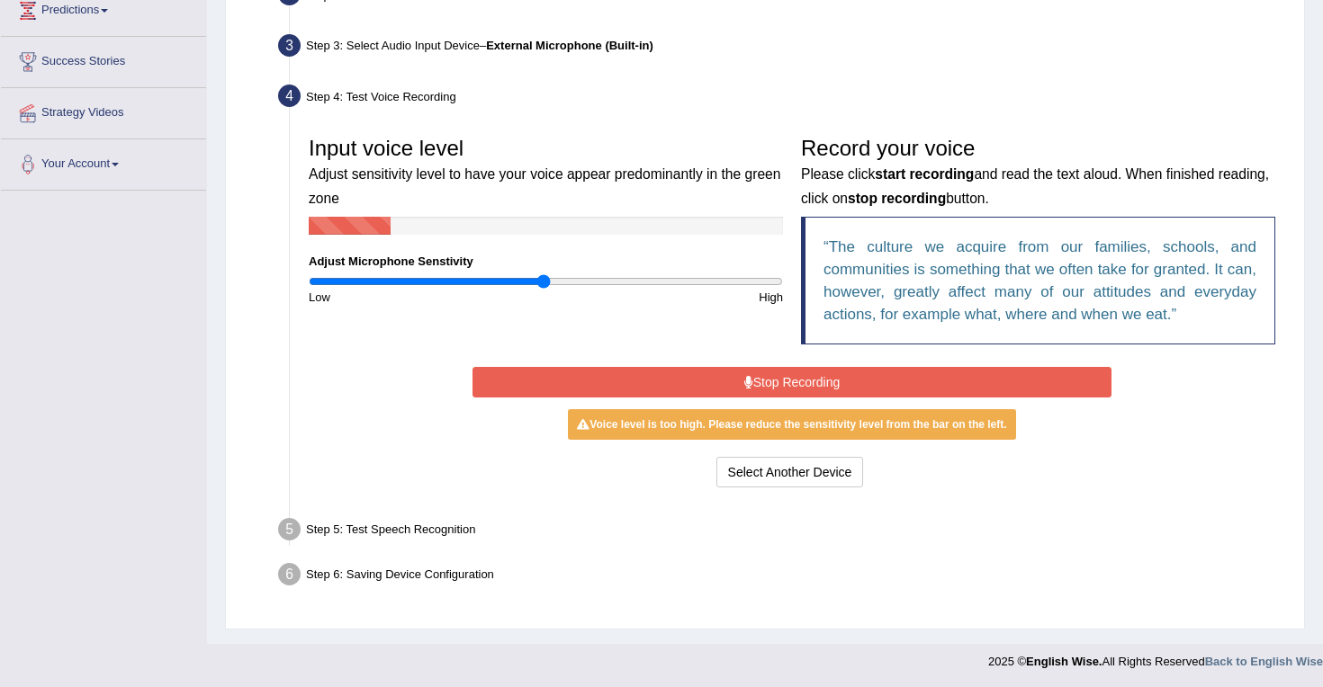
click at [749, 374] on button "Stop Recording" at bounding box center [791, 382] width 638 height 31
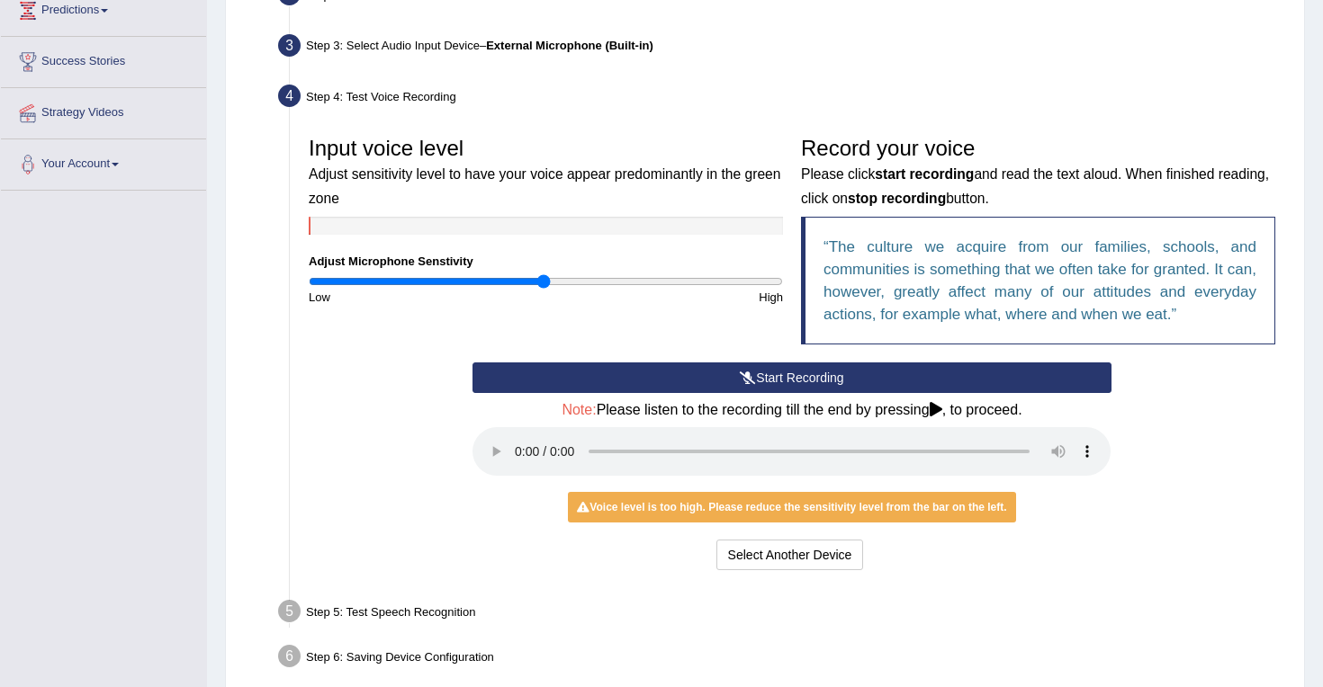
click at [733, 378] on button "Start Recording" at bounding box center [791, 378] width 638 height 31
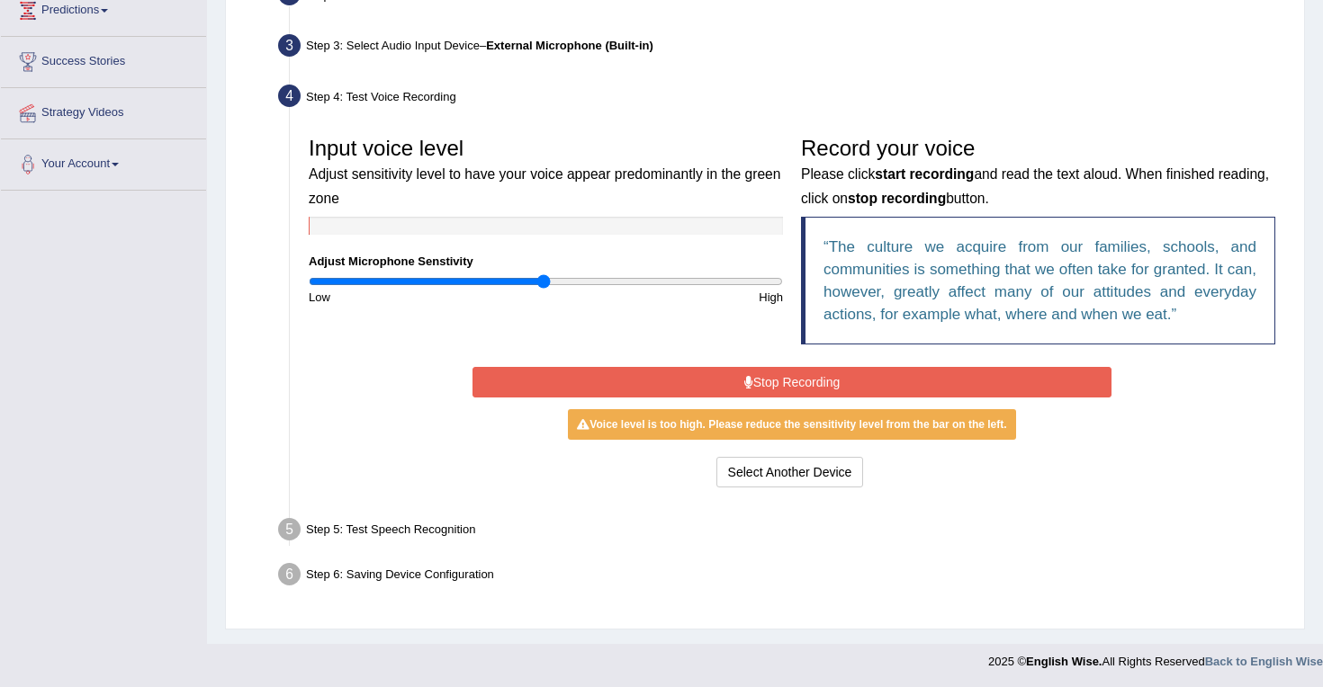
click at [746, 378] on icon at bounding box center [748, 382] width 9 height 13
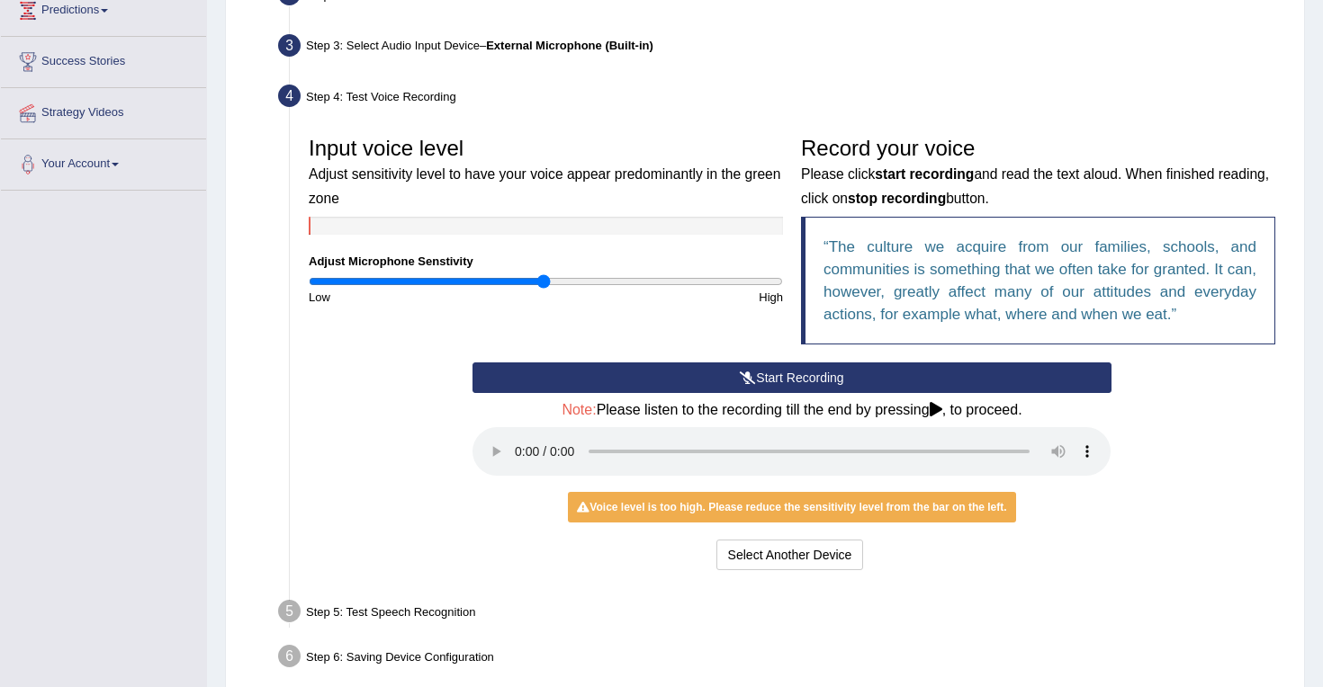
click at [743, 377] on icon at bounding box center [748, 378] width 16 height 13
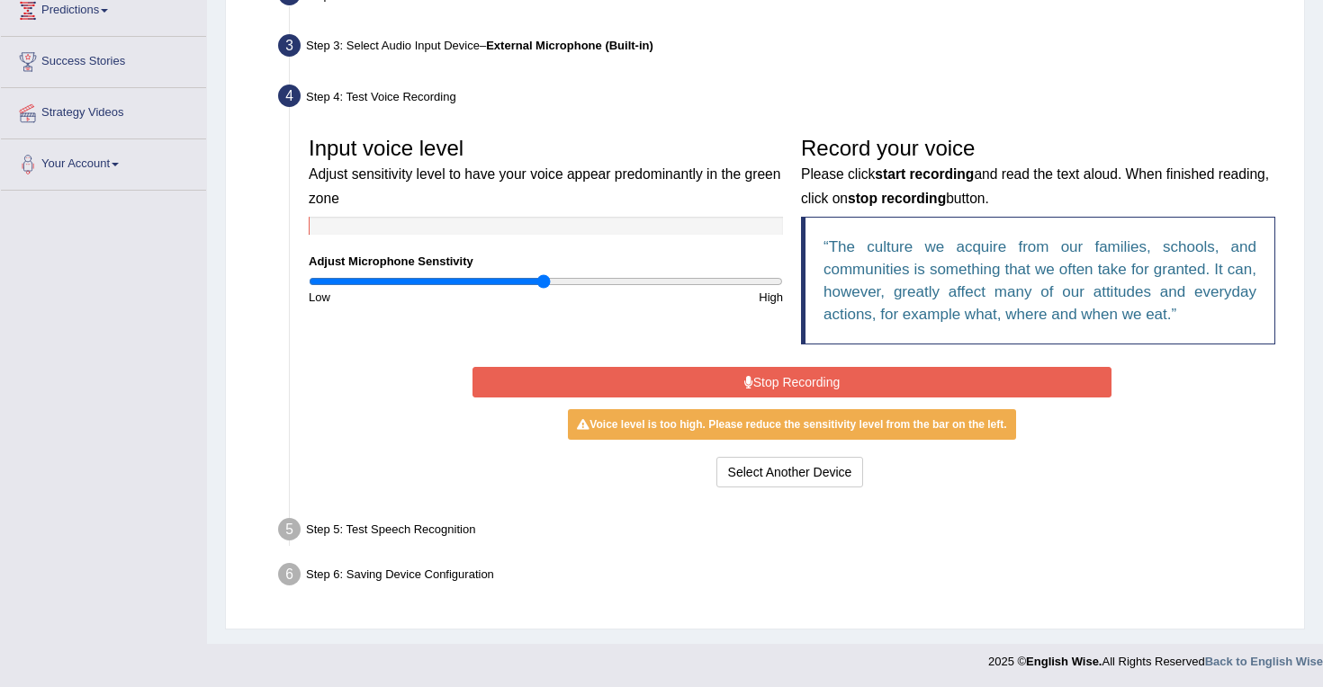
click at [726, 384] on button "Stop Recording" at bounding box center [791, 382] width 638 height 31
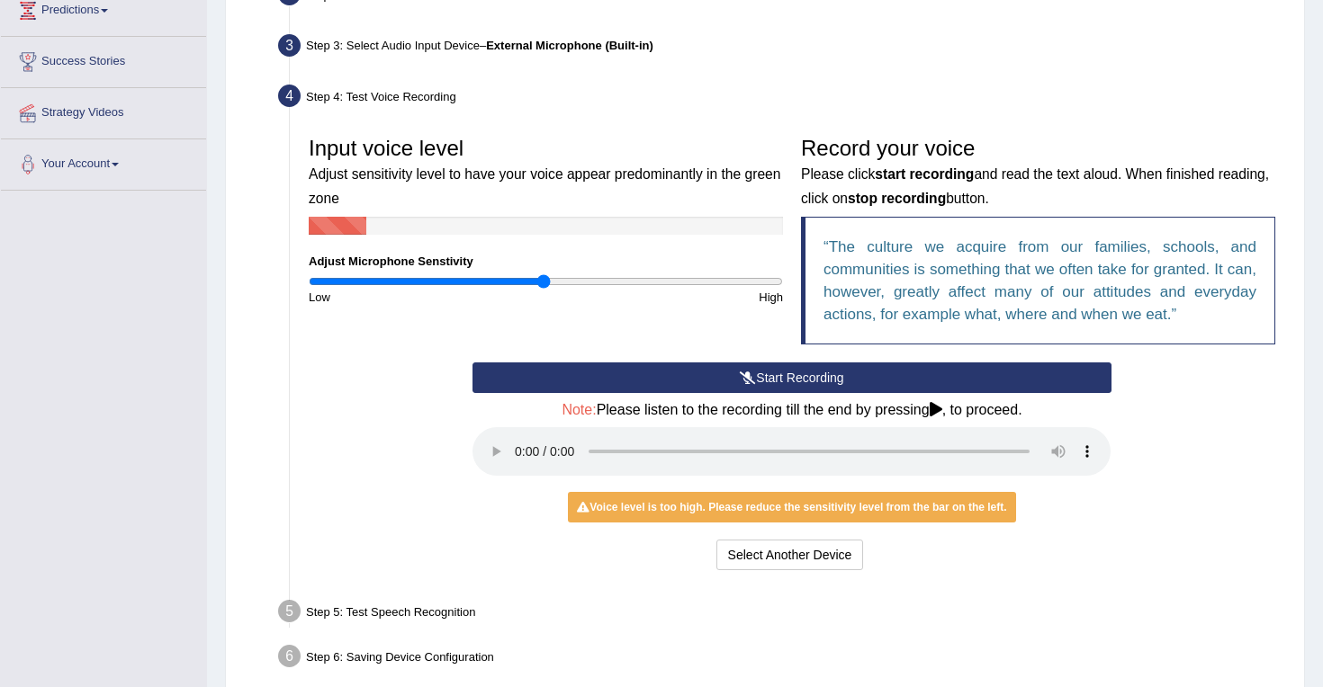
click at [734, 375] on button "Start Recording" at bounding box center [791, 378] width 638 height 31
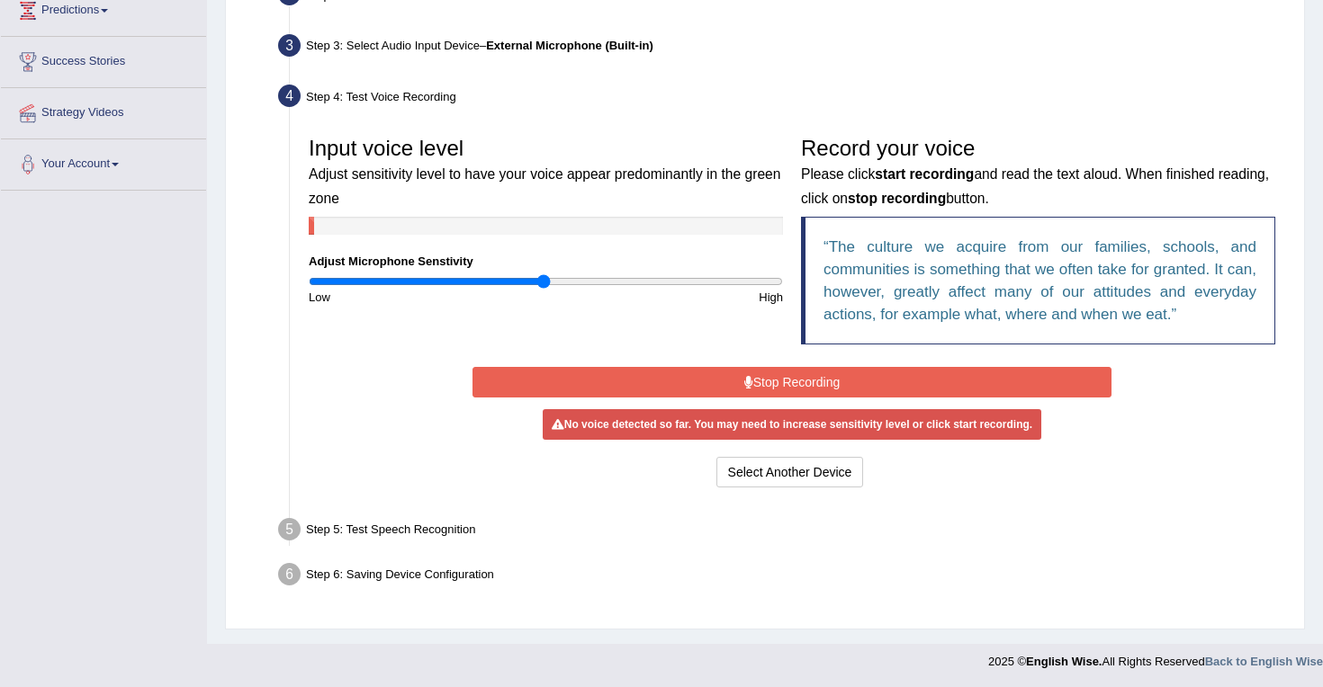
click at [734, 375] on button "Stop Recording" at bounding box center [791, 382] width 638 height 31
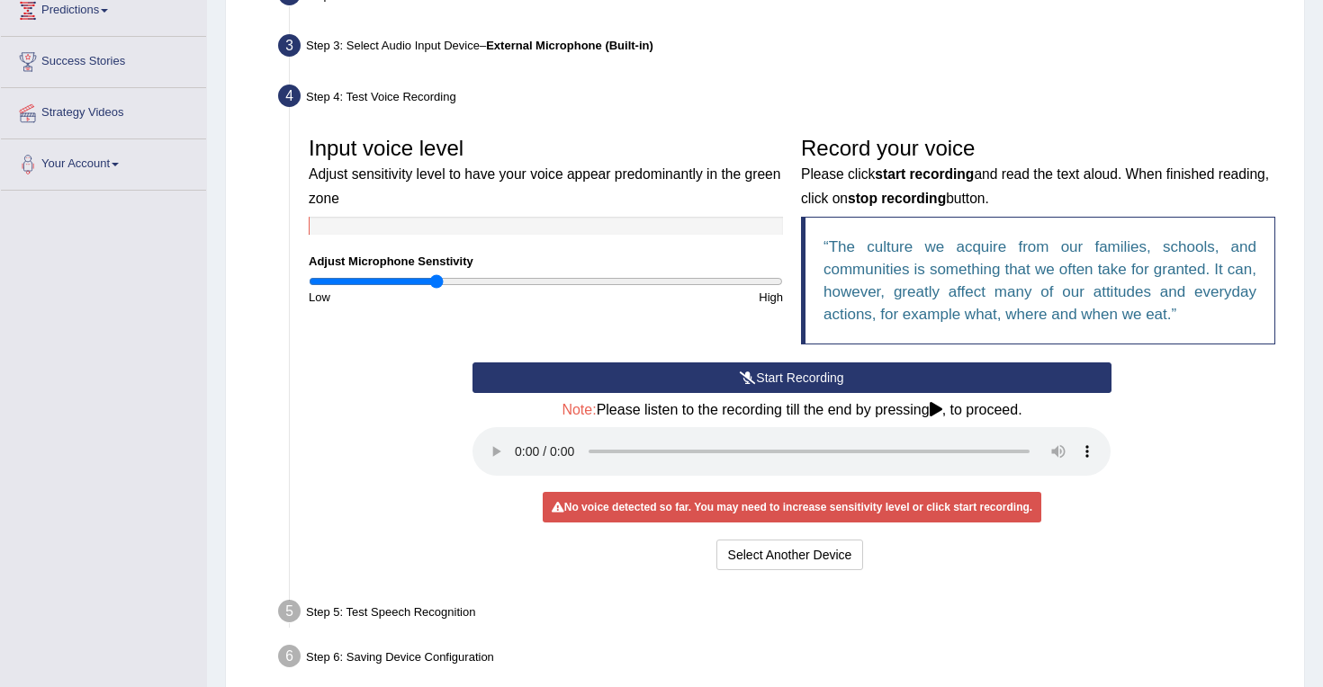
type input "0.54"
click at [438, 280] on input "range" at bounding box center [546, 281] width 474 height 14
click at [774, 379] on button "Start Recording" at bounding box center [791, 378] width 638 height 31
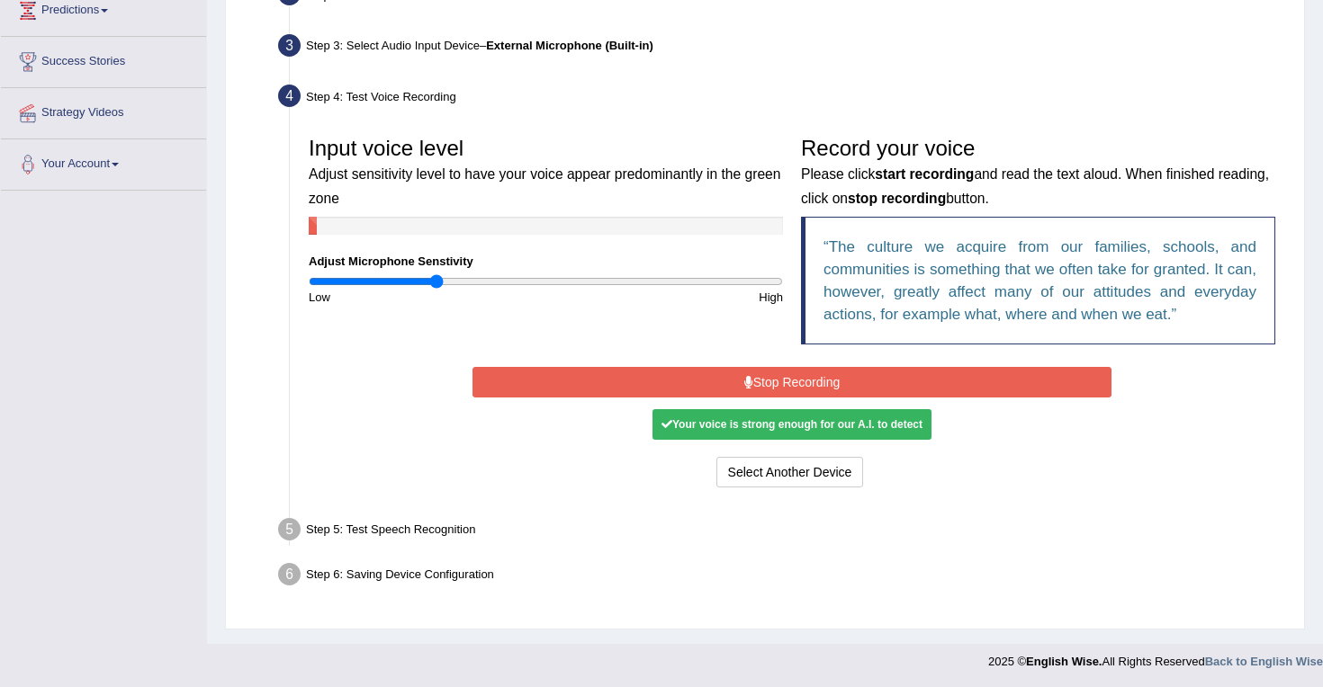
click at [790, 385] on button "Stop Recording" at bounding box center [791, 382] width 638 height 31
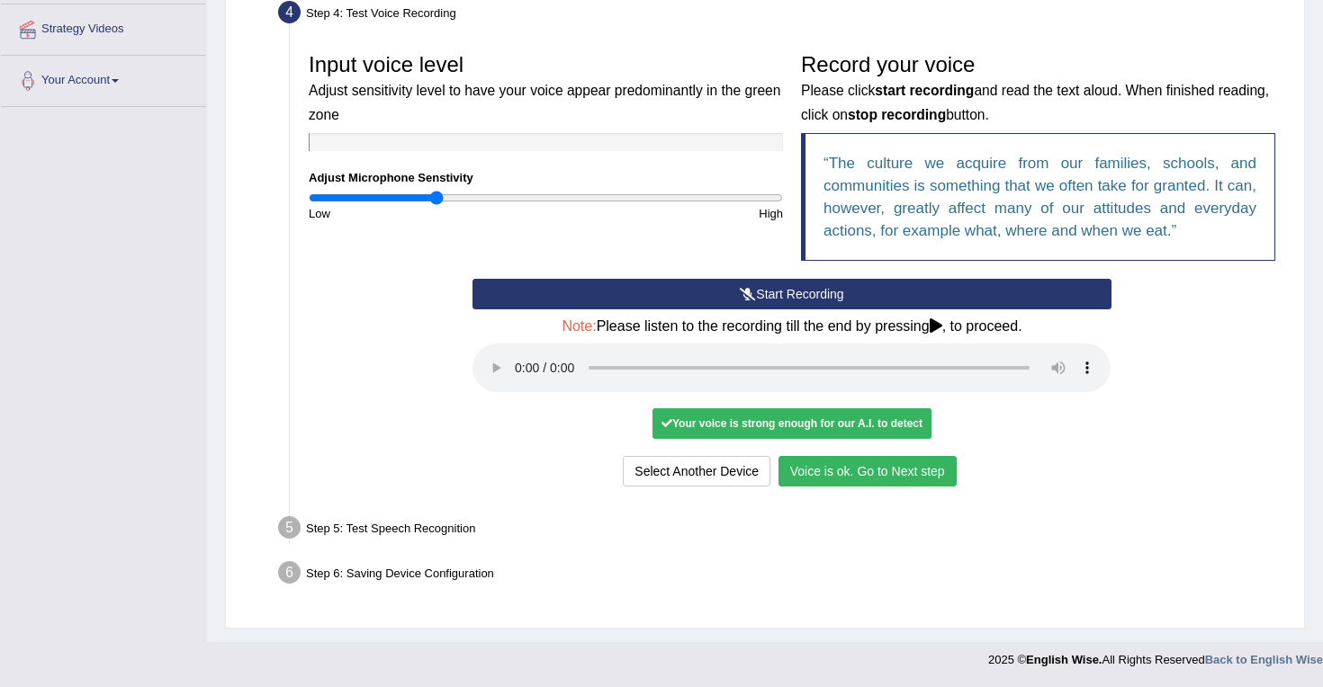
click at [876, 469] on button "Voice is ok. Go to Next step" at bounding box center [867, 471] width 178 height 31
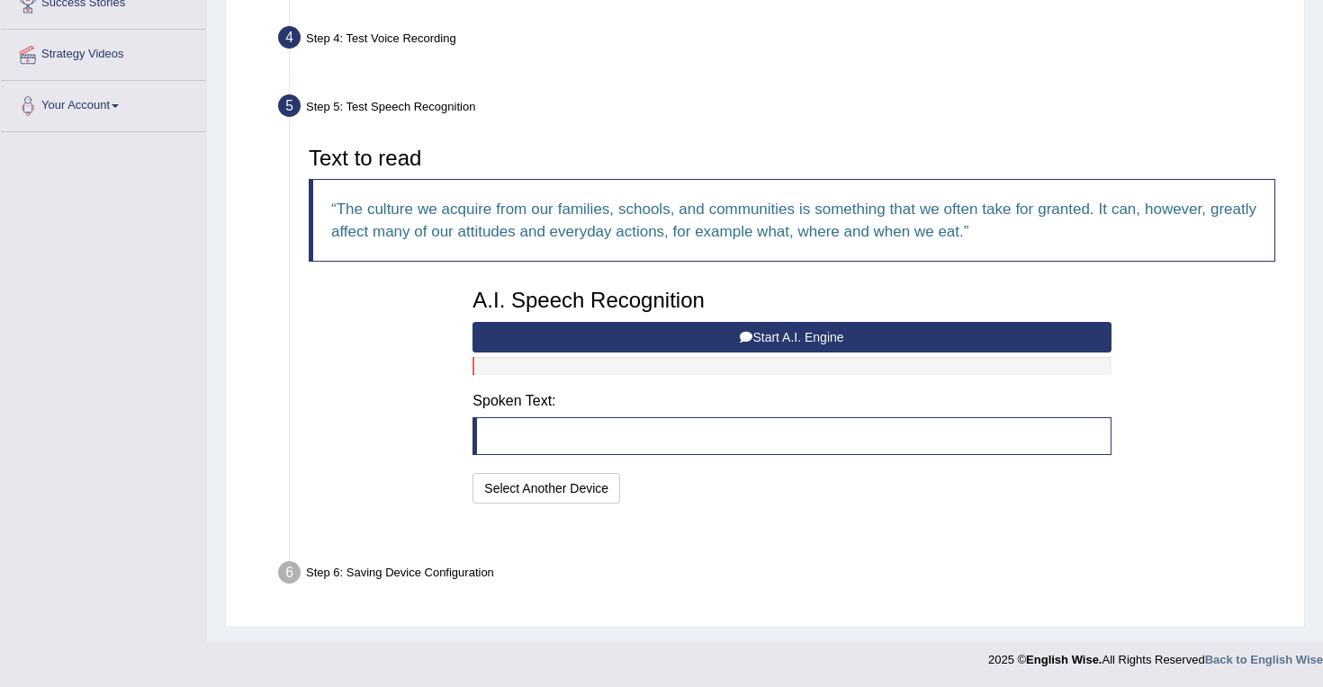
scroll to position [271, 0]
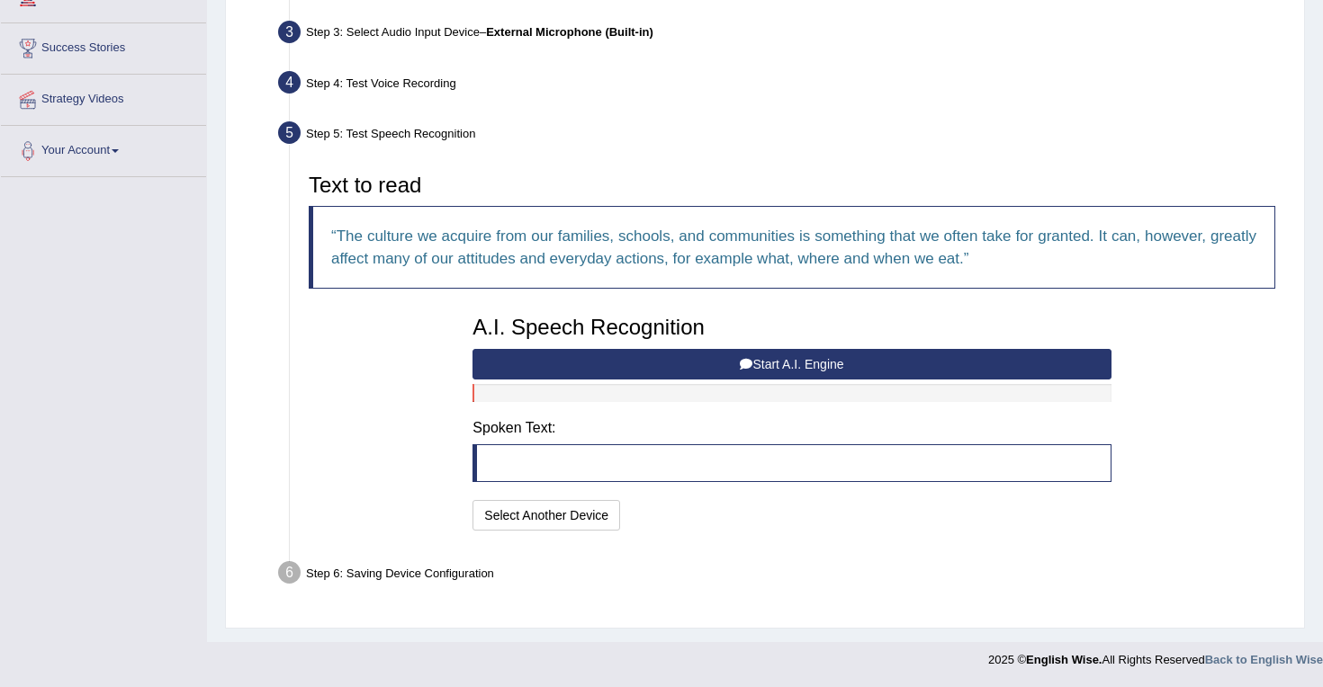
click at [697, 362] on button "Start A.I. Engine" at bounding box center [791, 364] width 638 height 31
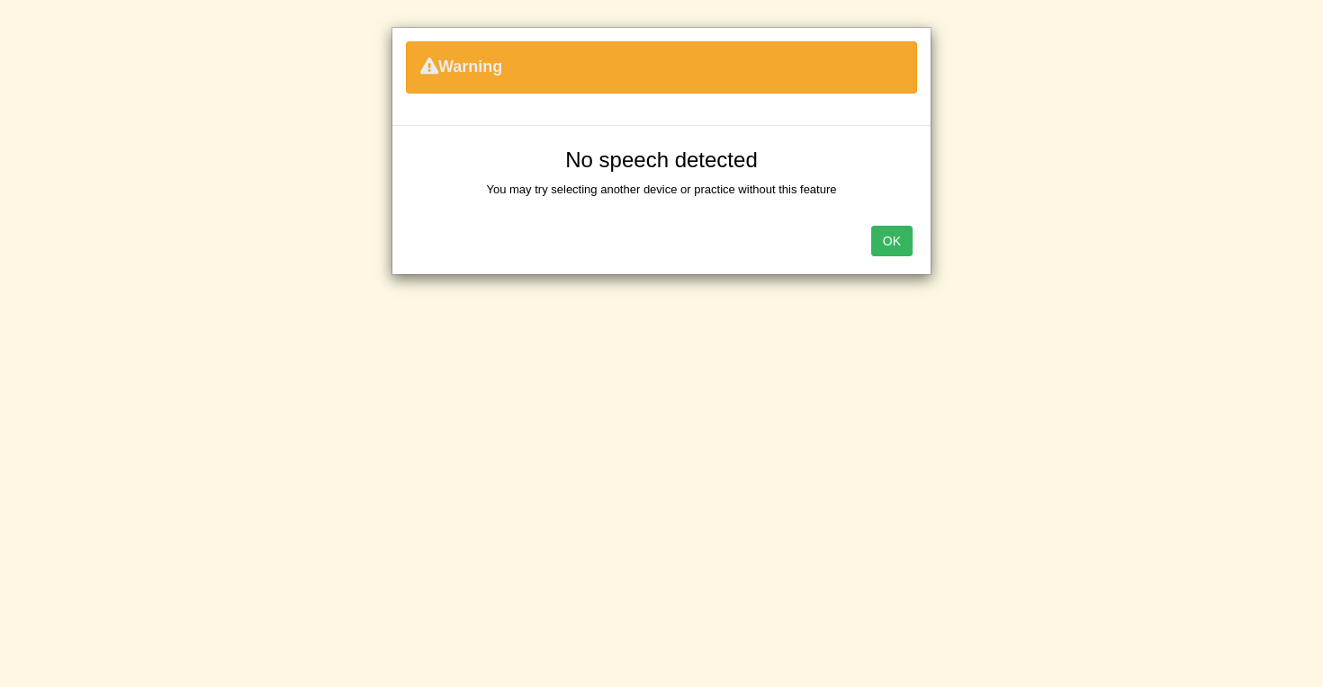
click at [889, 242] on button "OK" at bounding box center [891, 241] width 41 height 31
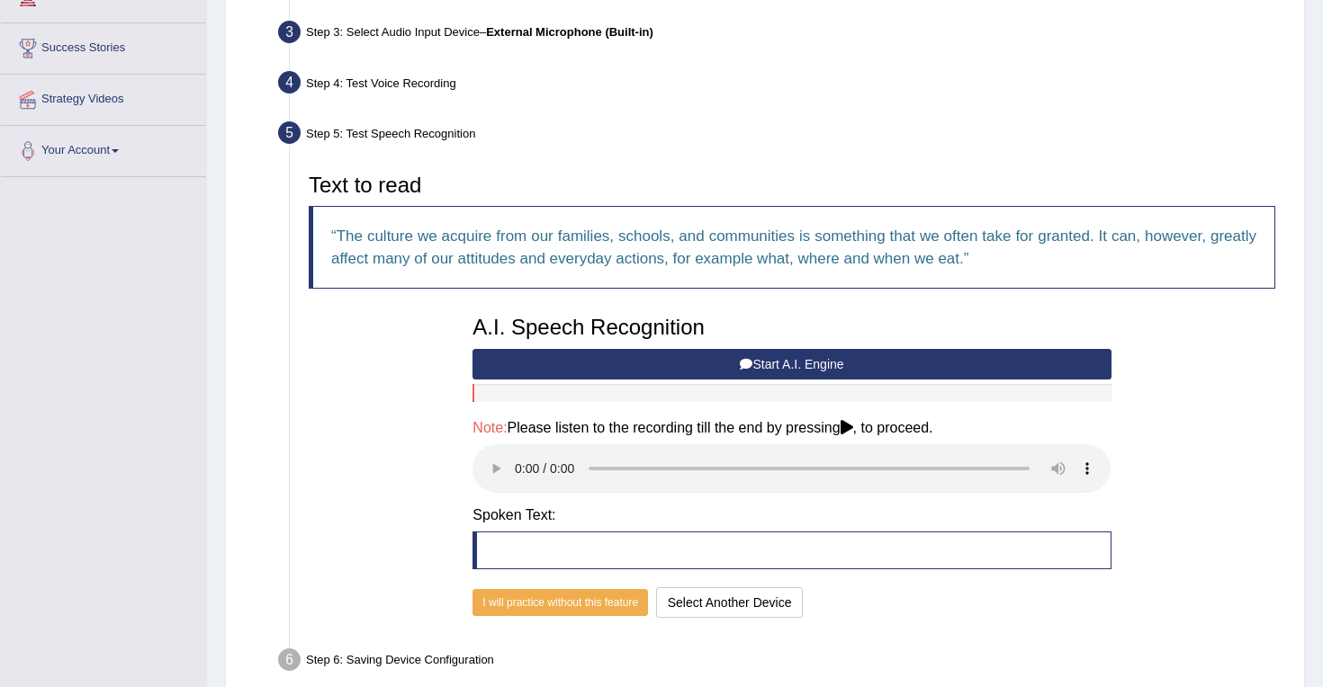
click at [785, 362] on button "Start A.I. Engine" at bounding box center [791, 364] width 638 height 31
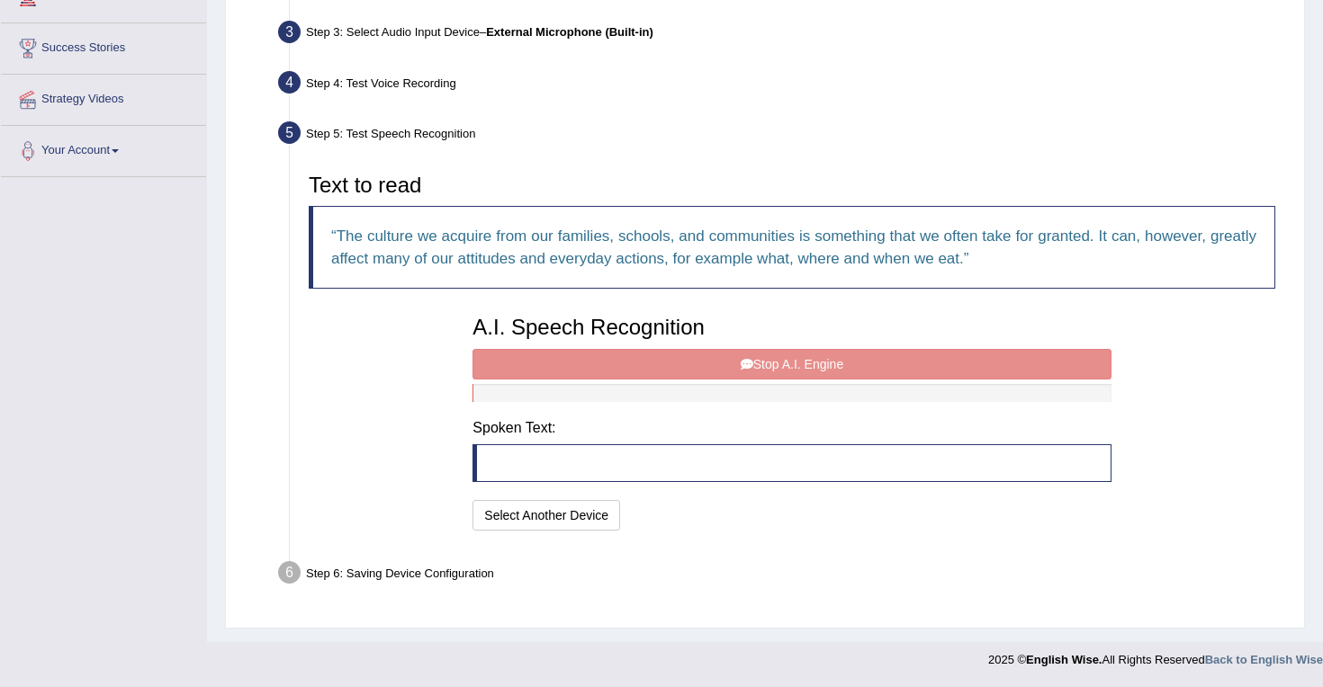
click at [786, 363] on div "A.I. Speech Recognition Start A.I. Engine Stop A.I. Engine Note: Please listen …" at bounding box center [791, 421] width 656 height 229
click at [536, 514] on button "Select Another Device" at bounding box center [546, 515] width 148 height 31
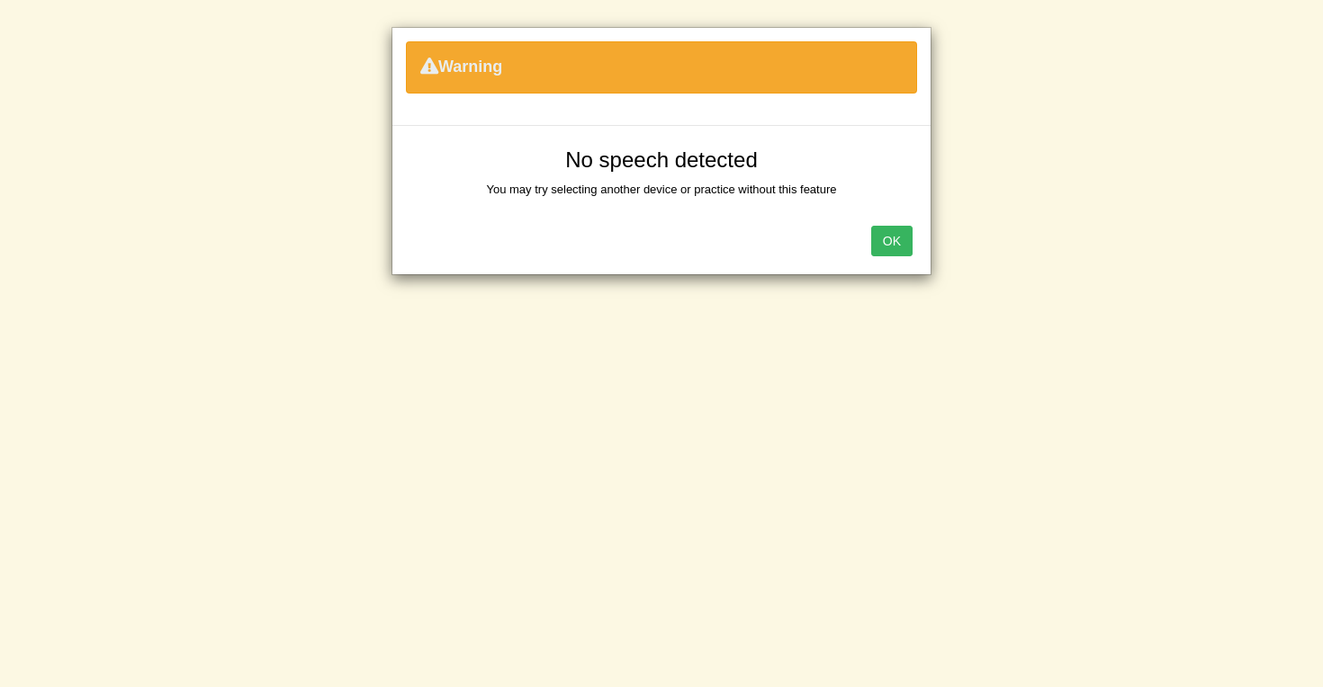
click at [895, 238] on button "OK" at bounding box center [891, 241] width 41 height 31
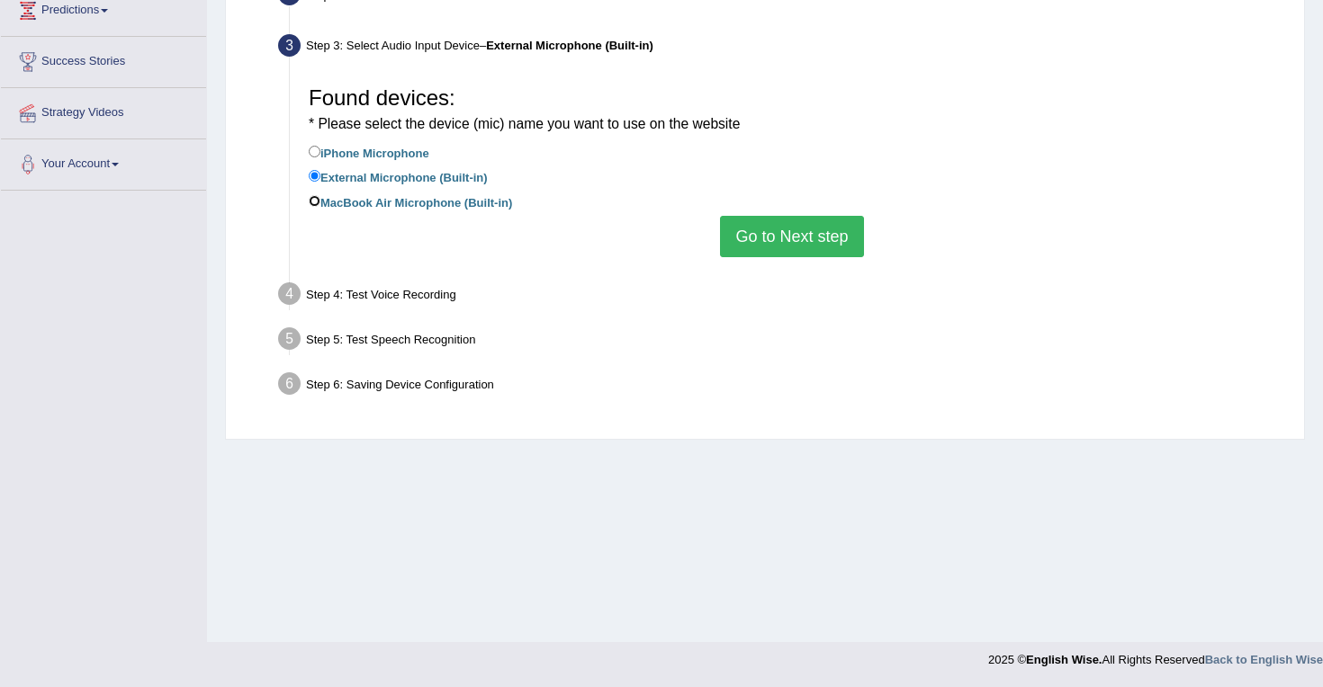
click at [312, 199] on input "MacBook Air Microphone (Built-in)" at bounding box center [315, 201] width 12 height 12
radio input "true"
click at [811, 229] on button "Go to Next step" at bounding box center [791, 236] width 143 height 41
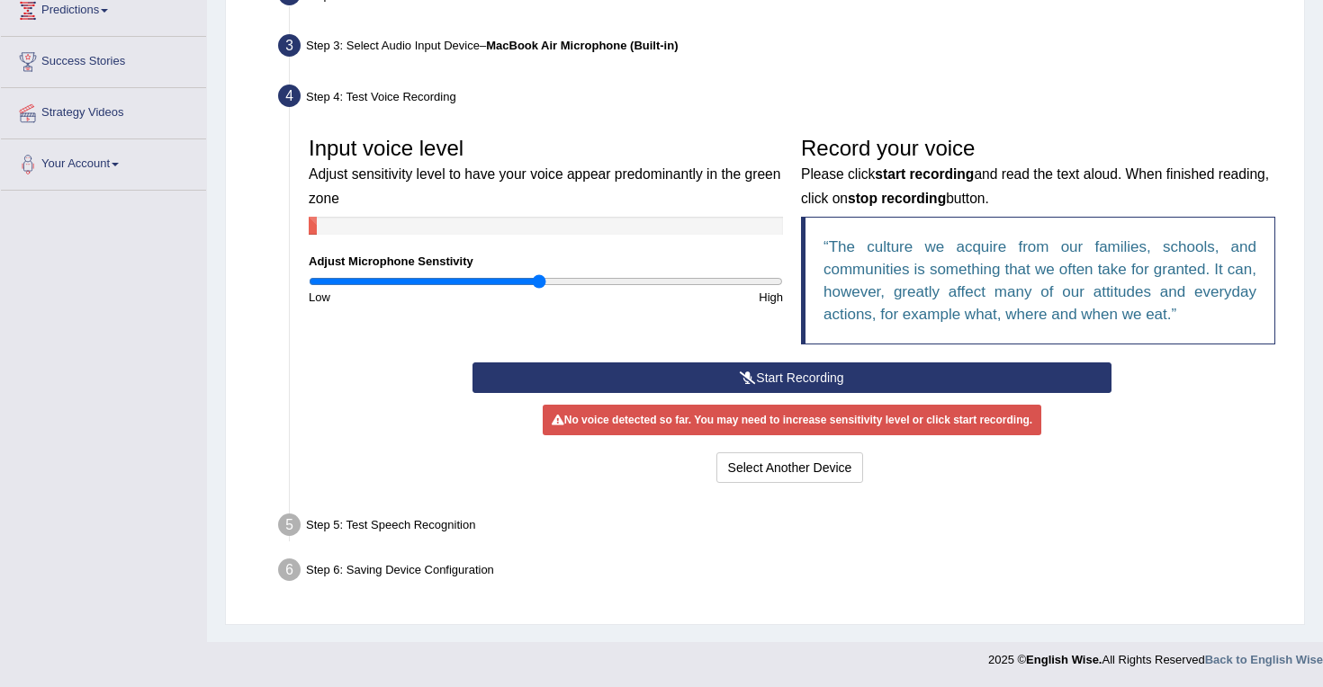
type input "0.98"
click at [540, 285] on input "range" at bounding box center [546, 281] width 474 height 14
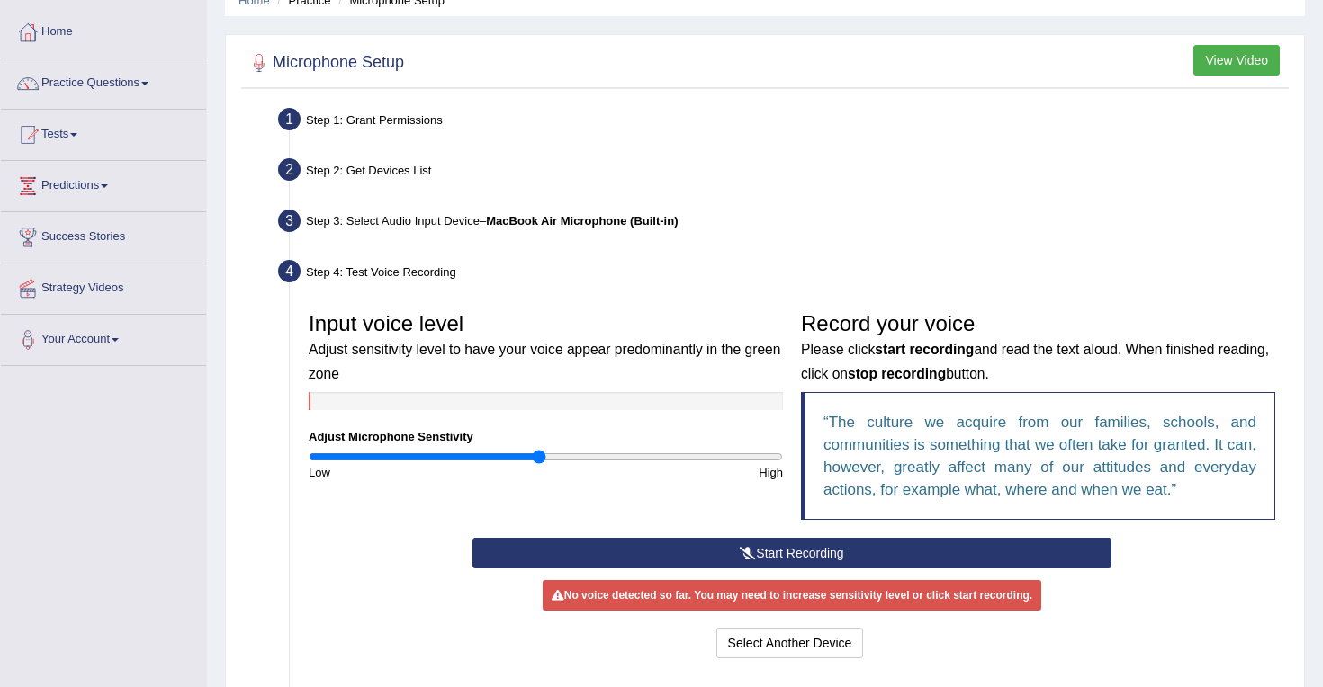
scroll to position [81, 0]
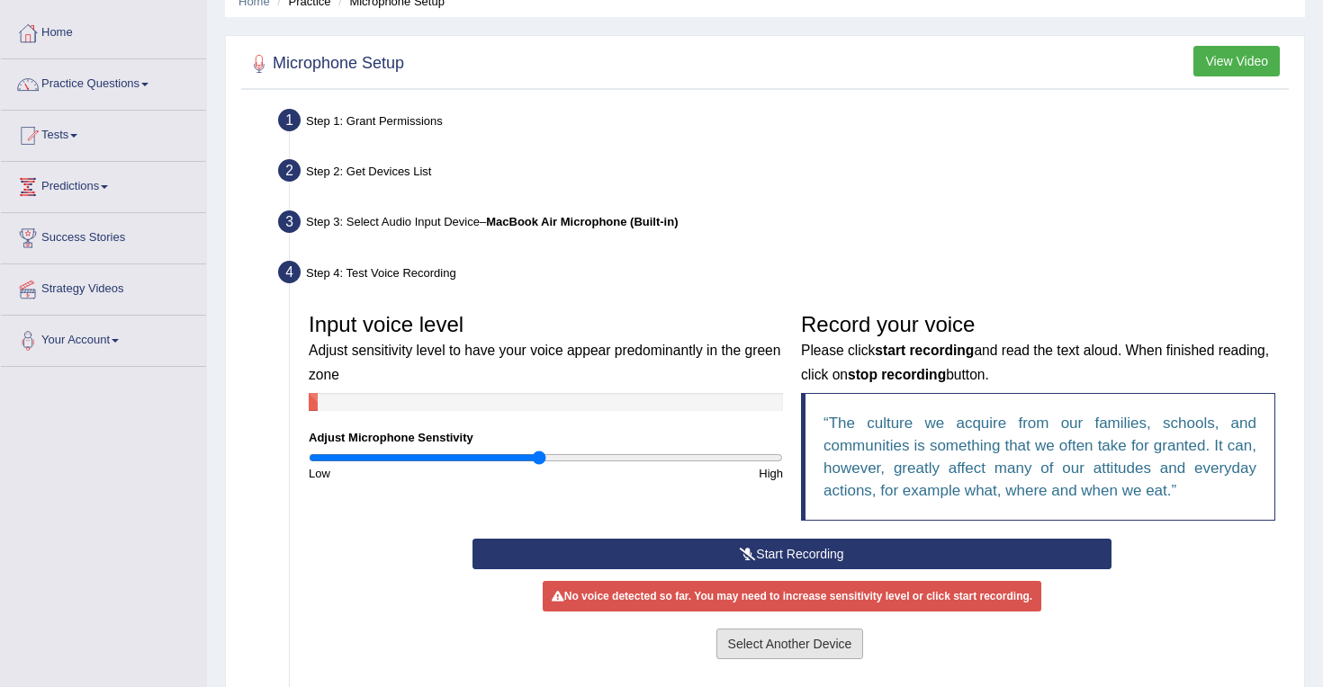
click at [746, 649] on button "Select Another Device" at bounding box center [790, 644] width 148 height 31
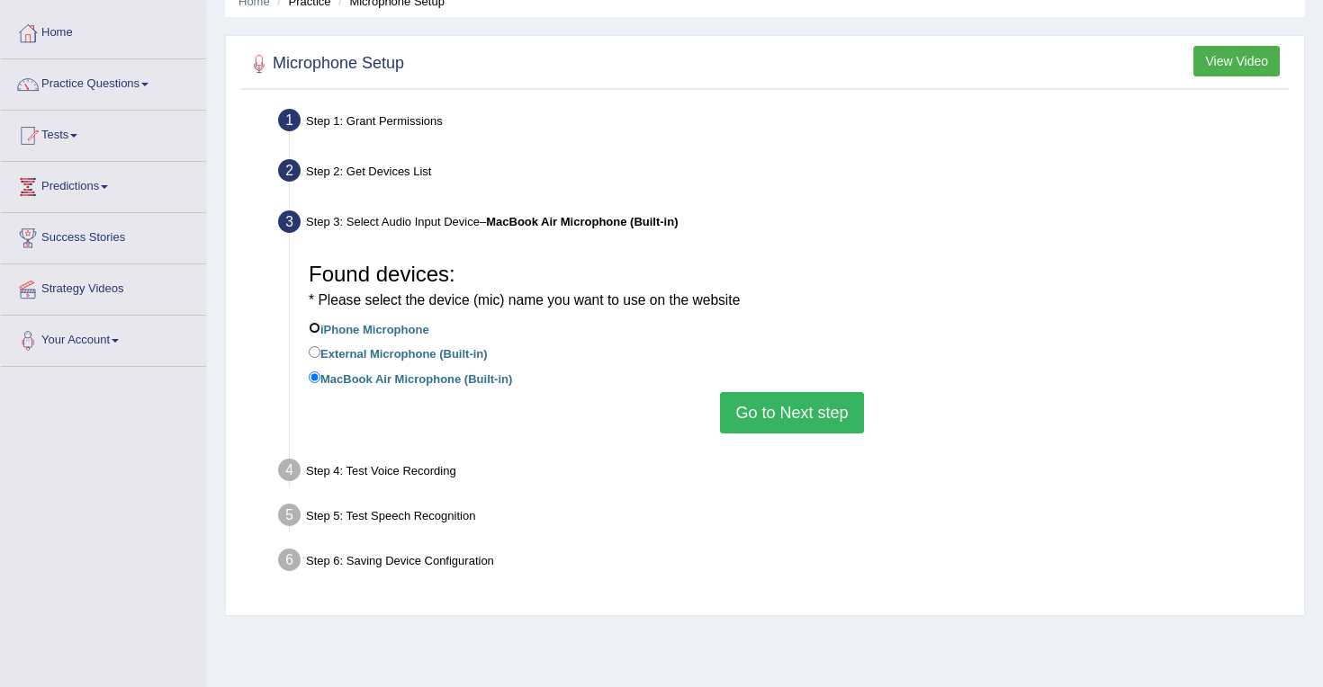
click at [312, 327] on input "iPhone Microphone" at bounding box center [315, 328] width 12 height 12
radio input "true"
click at [808, 420] on button "Go to Next step" at bounding box center [791, 412] width 143 height 41
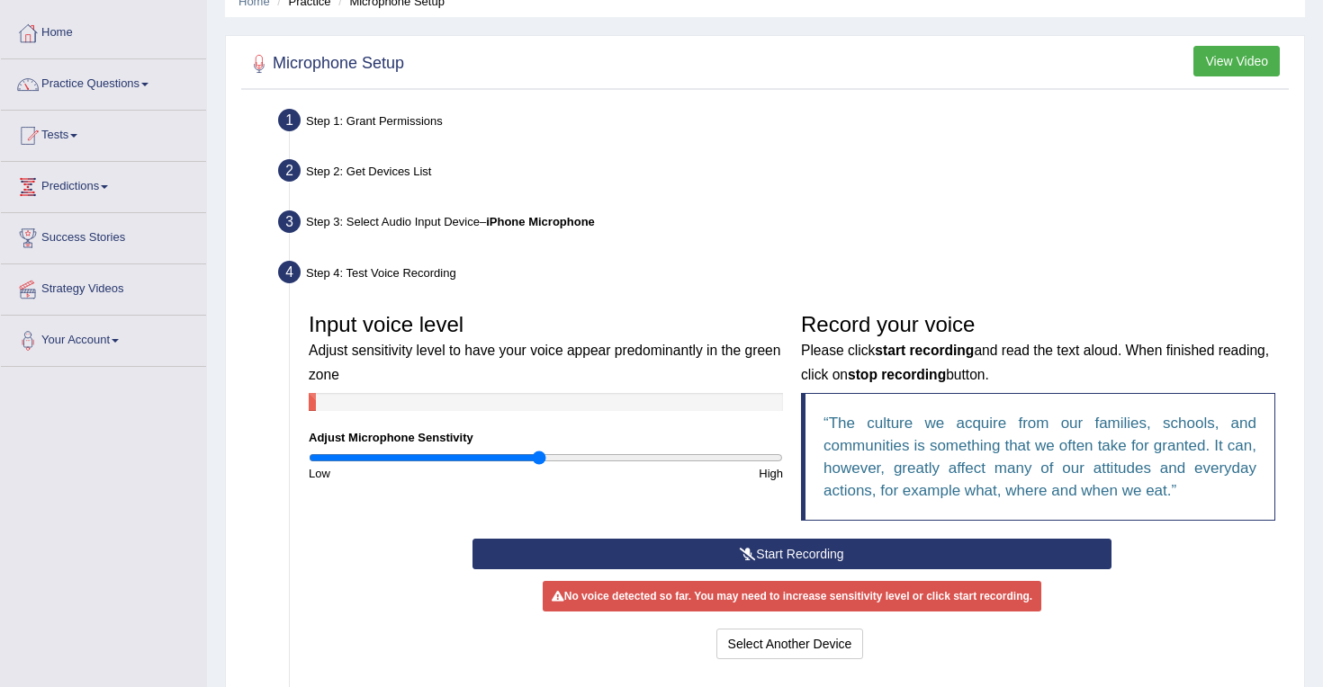
scroll to position [257, 0]
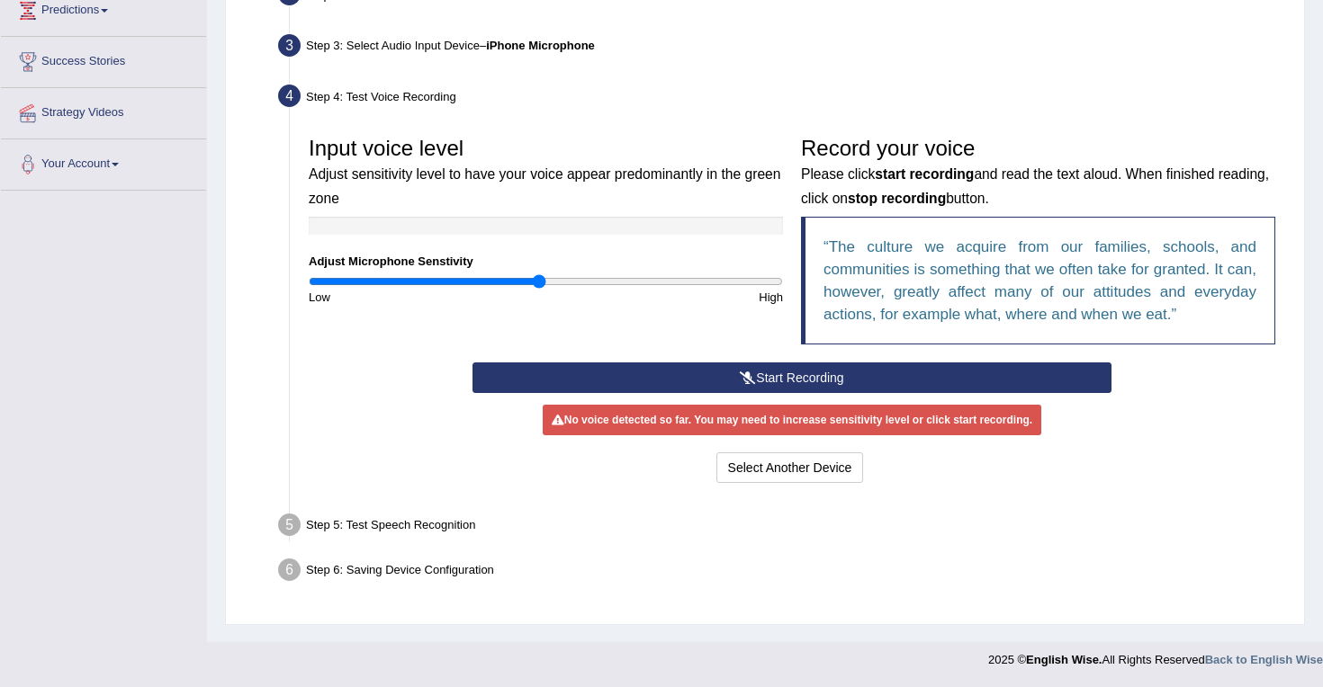
click at [820, 484] on div "Select Another Device Voice is ok. Go to Next step" at bounding box center [791, 470] width 638 height 35
click at [812, 460] on button "Select Another Device" at bounding box center [790, 468] width 148 height 31
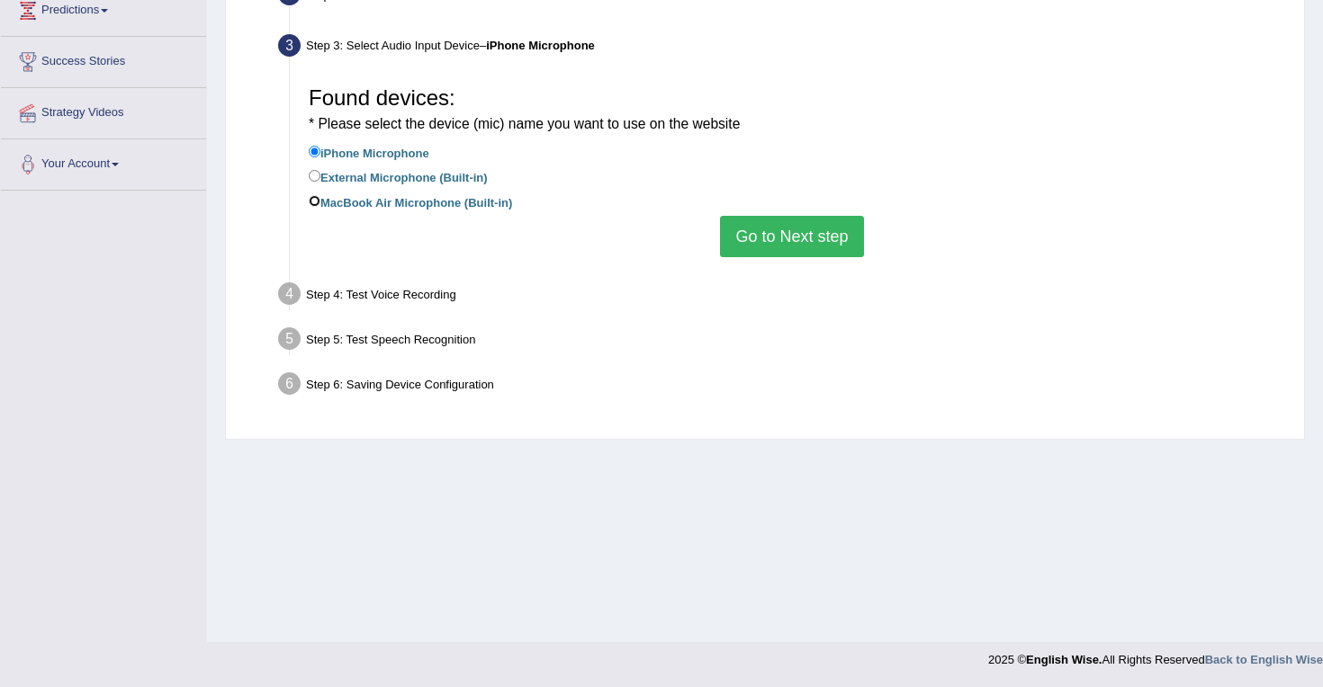
click at [311, 198] on input "MacBook Air Microphone (Built-in)" at bounding box center [315, 201] width 12 height 12
radio input "true"
click at [314, 174] on input "External Microphone (Built-in)" at bounding box center [315, 176] width 12 height 12
radio input "true"
click at [782, 249] on button "Go to Next step" at bounding box center [791, 236] width 143 height 41
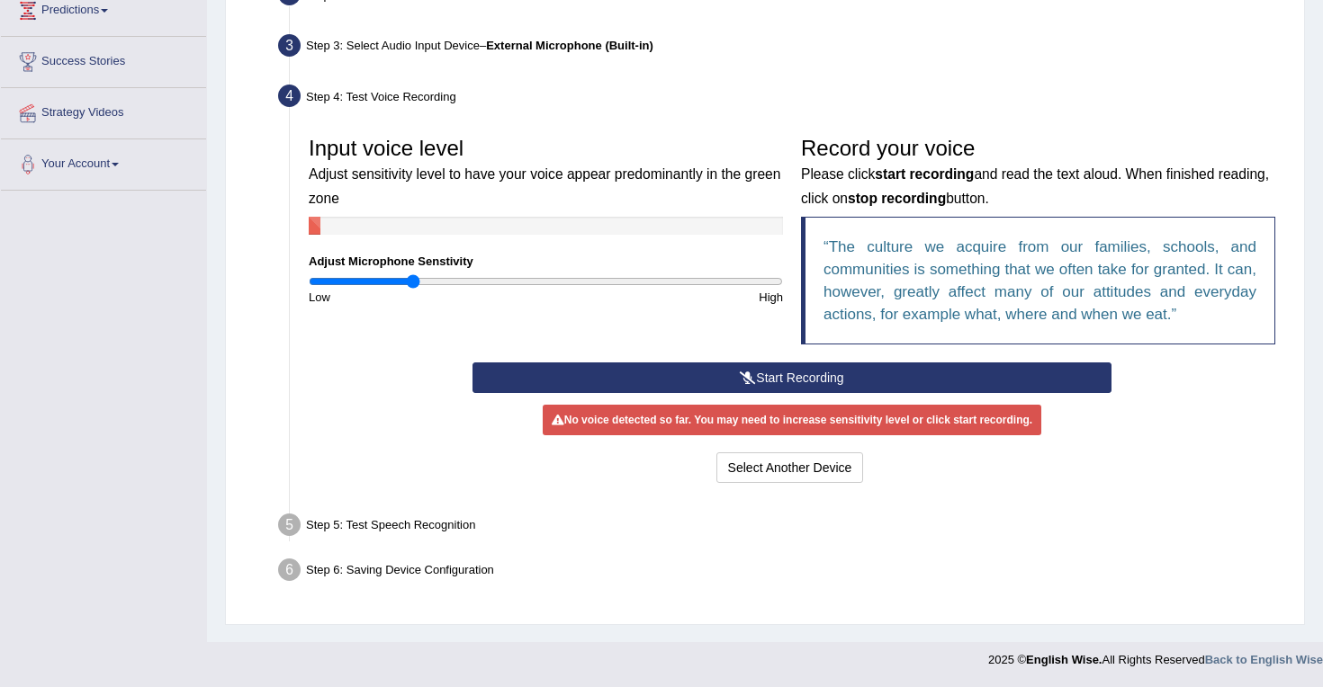
type input "0.44"
click at [413, 282] on input "range" at bounding box center [546, 281] width 474 height 14
click at [785, 381] on button "Start Recording" at bounding box center [791, 378] width 638 height 31
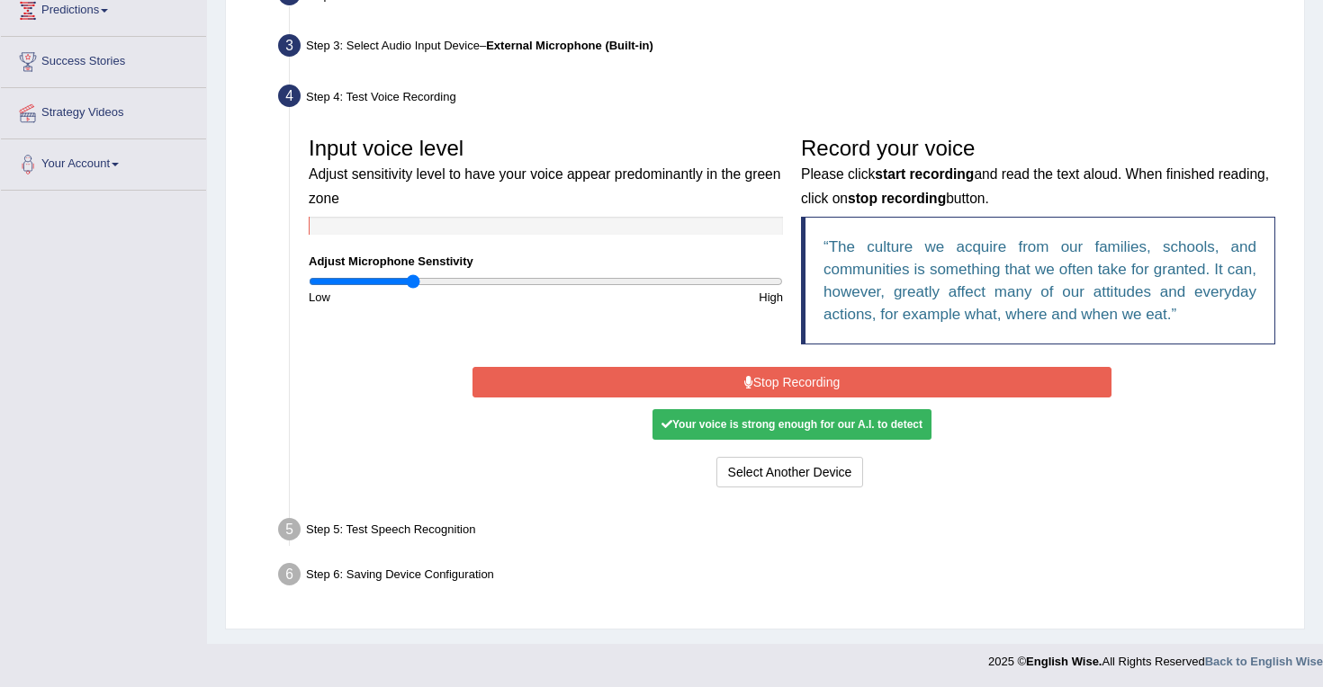
click at [802, 381] on button "Stop Recording" at bounding box center [791, 382] width 638 height 31
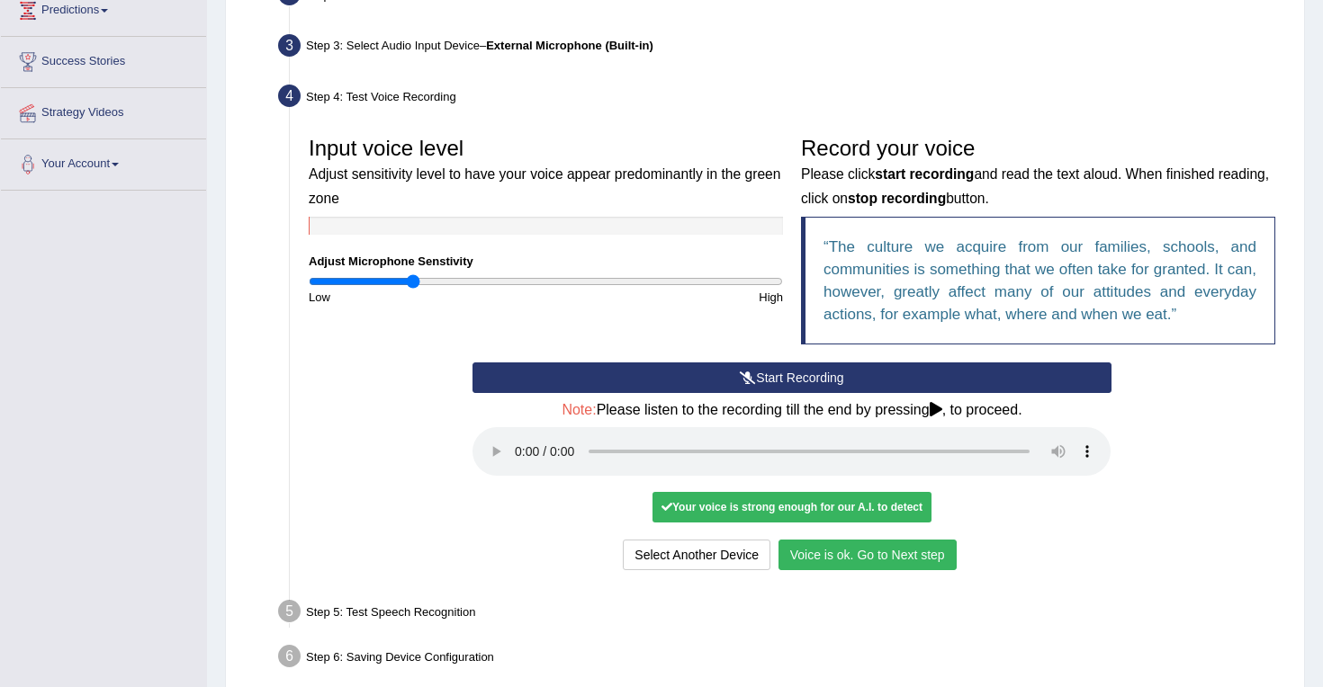
click at [910, 552] on button "Voice is ok. Go to Next step" at bounding box center [867, 555] width 178 height 31
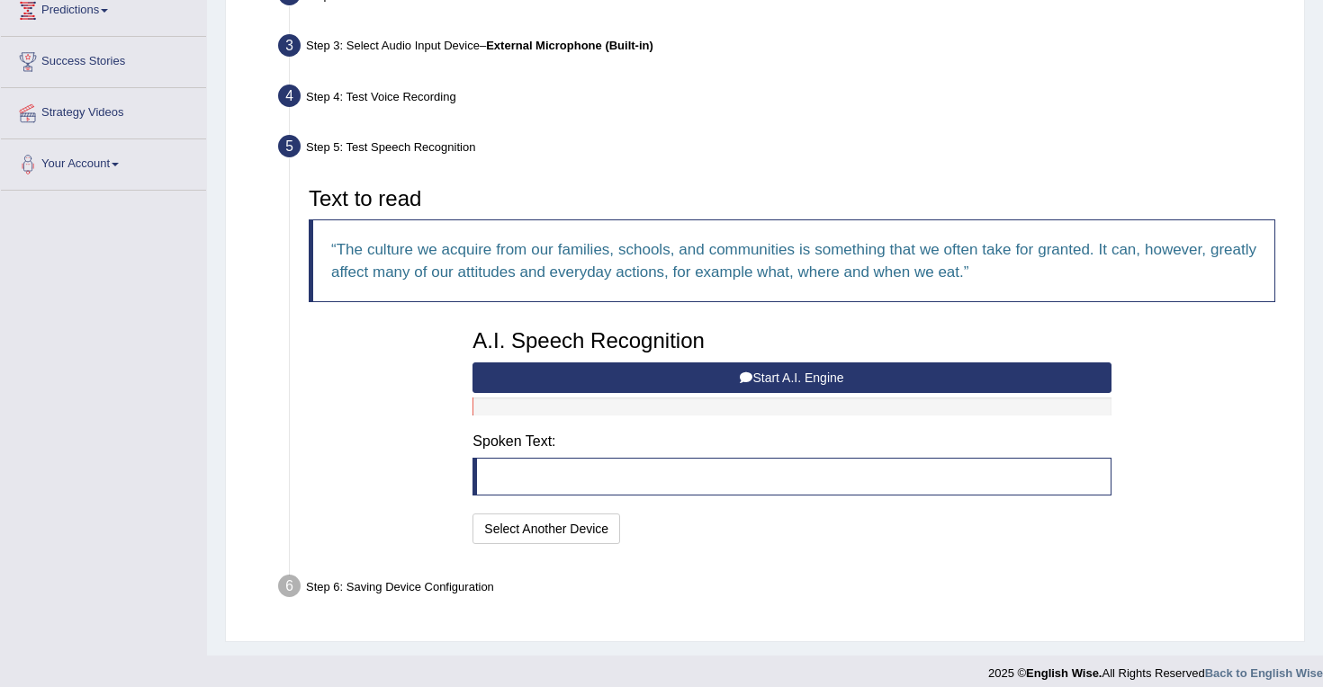
click at [770, 376] on button "Start A.I. Engine" at bounding box center [791, 378] width 638 height 31
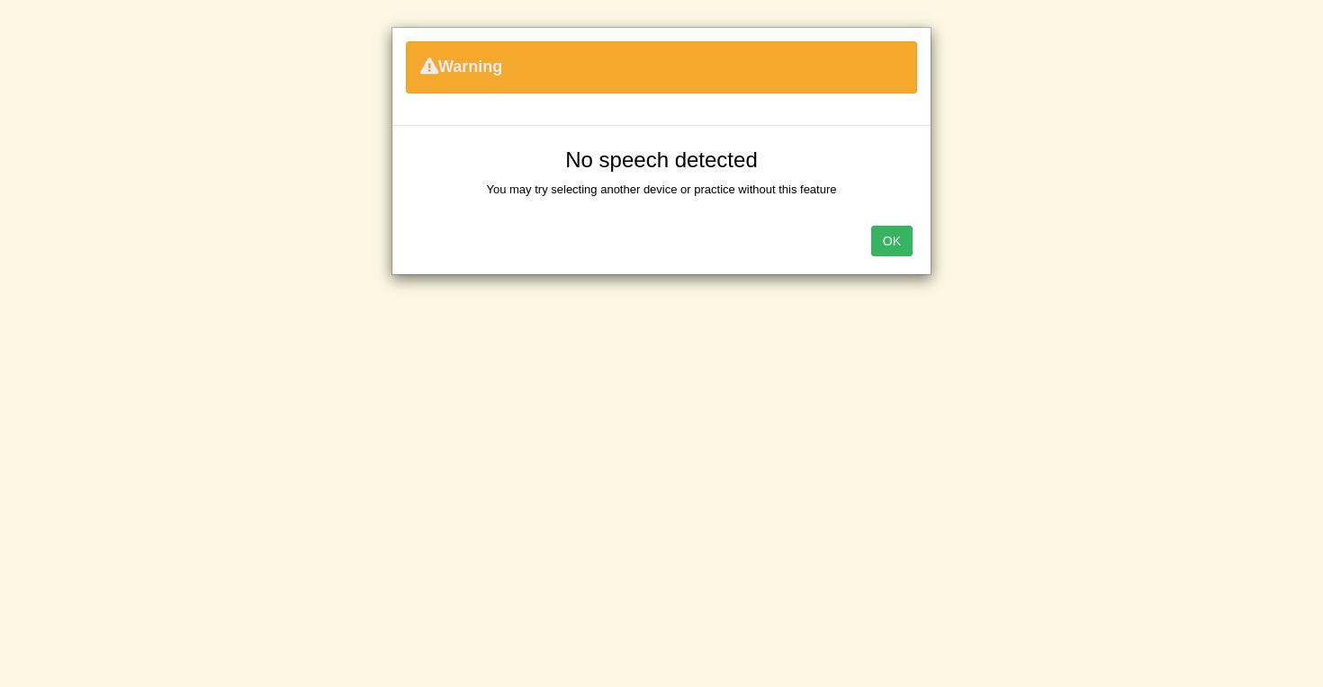
click at [892, 237] on button "OK" at bounding box center [891, 241] width 41 height 31
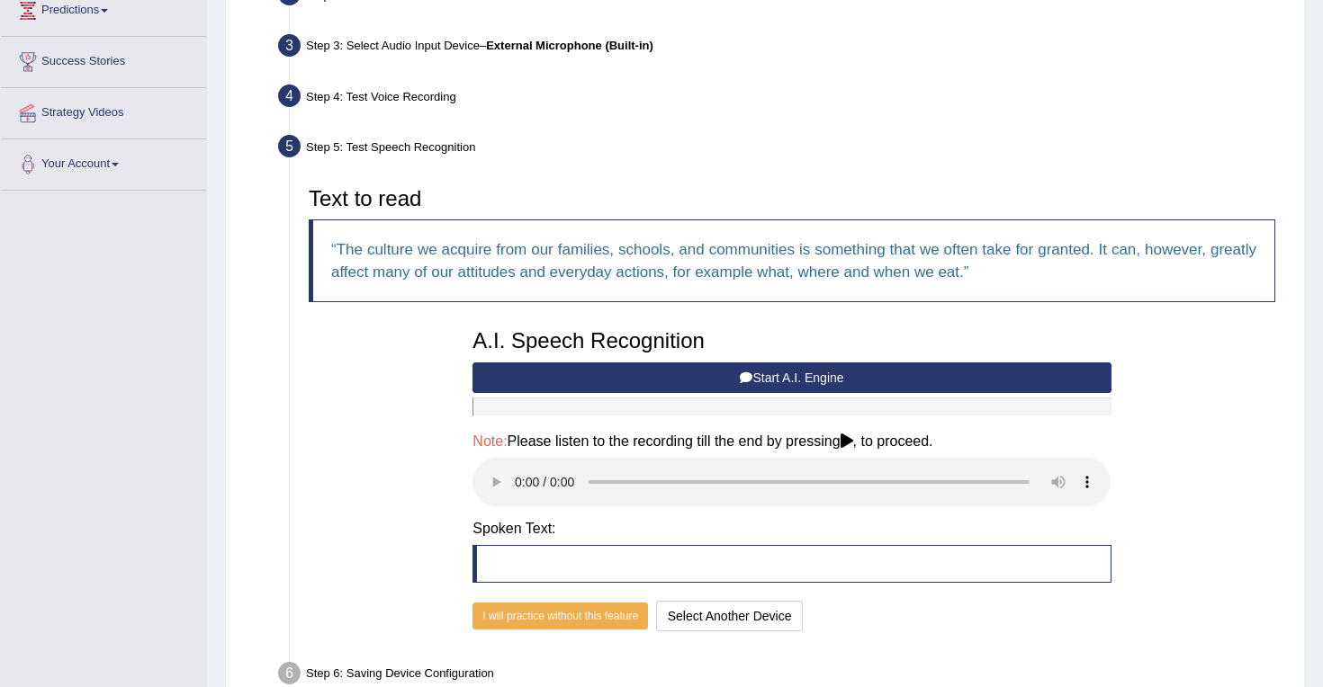
scroll to position [357, 0]
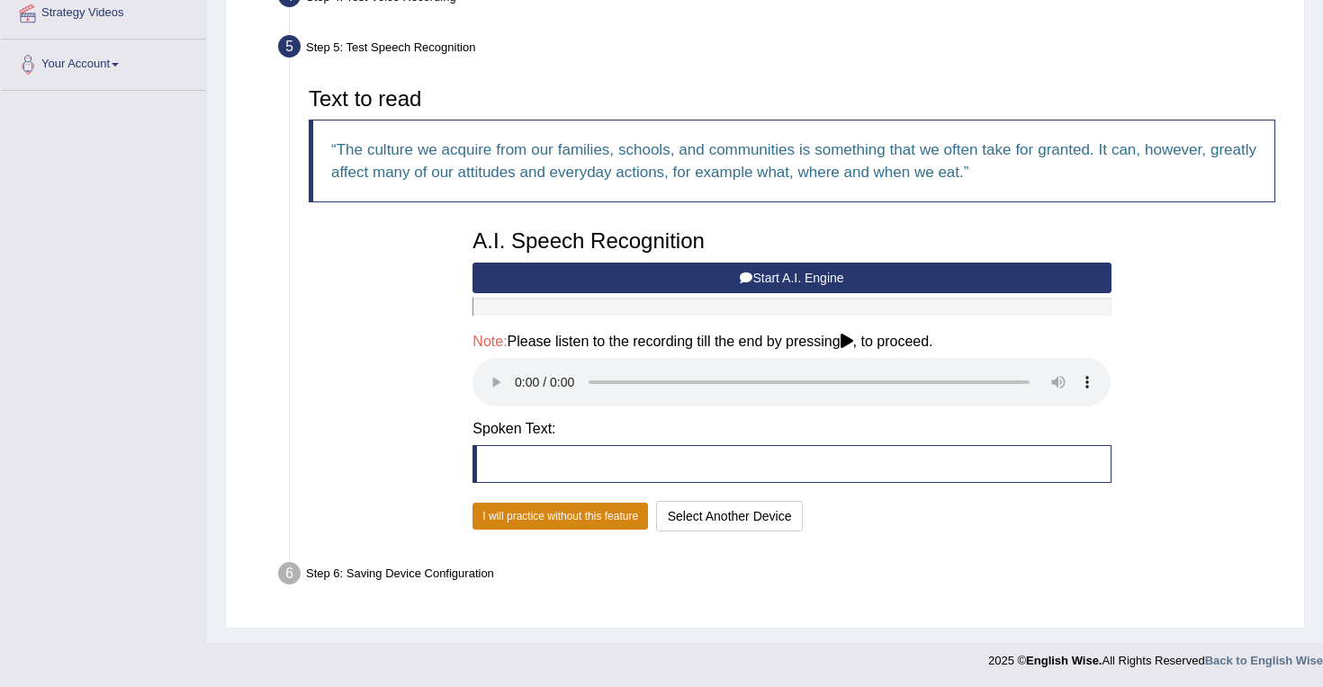
click at [588, 516] on button "I will practice without this feature" at bounding box center [559, 516] width 175 height 27
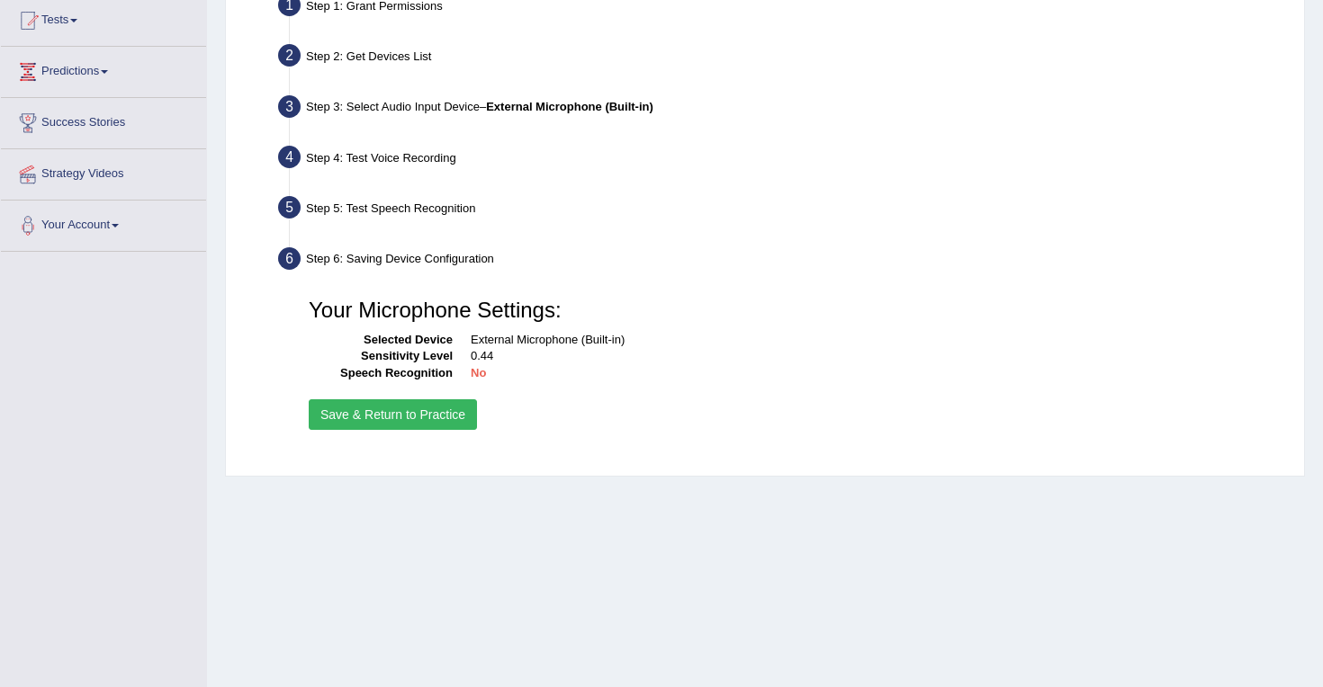
scroll to position [175, 0]
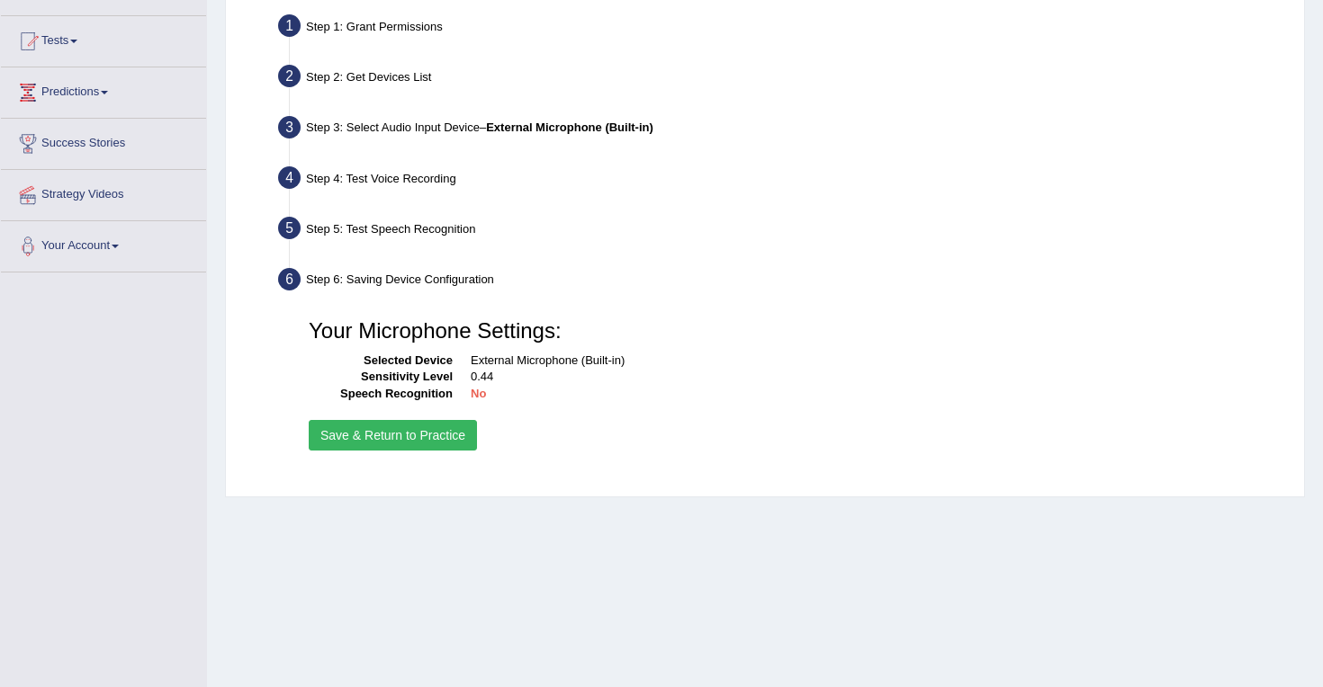
click at [426, 281] on div "Step 6: Saving Device Configuration" at bounding box center [783, 283] width 1026 height 40
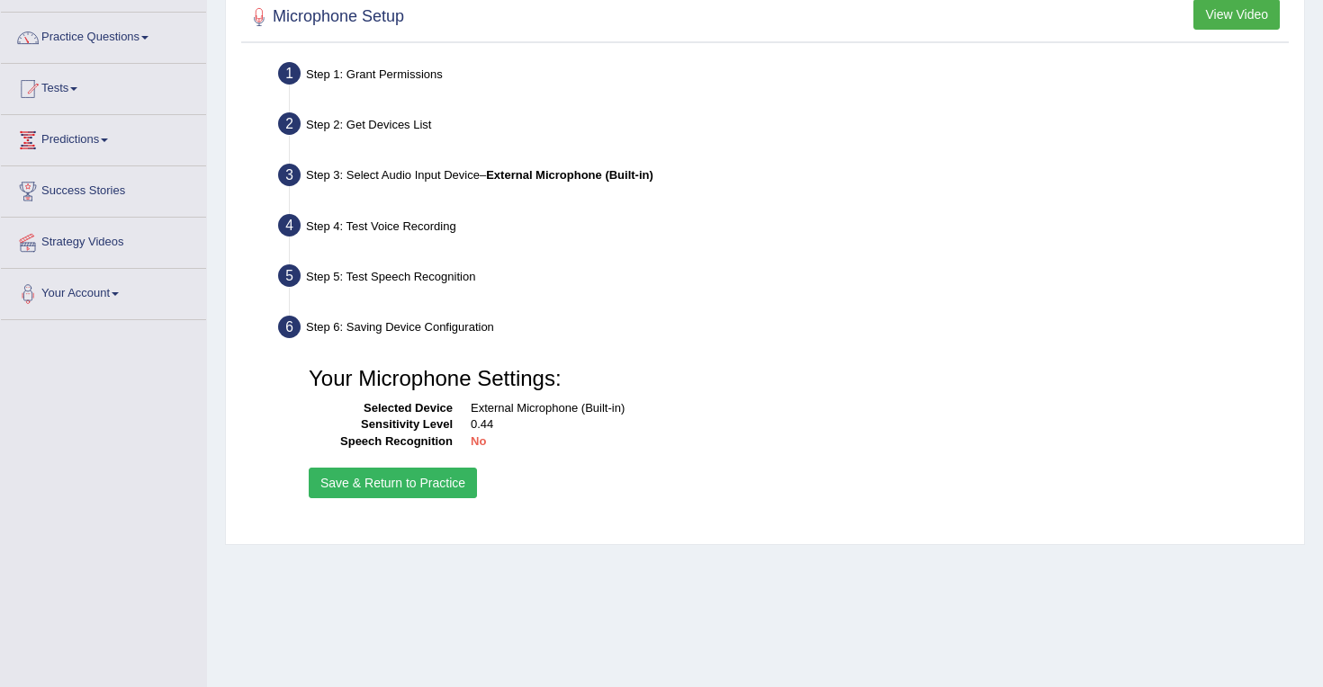
scroll to position [125, 0]
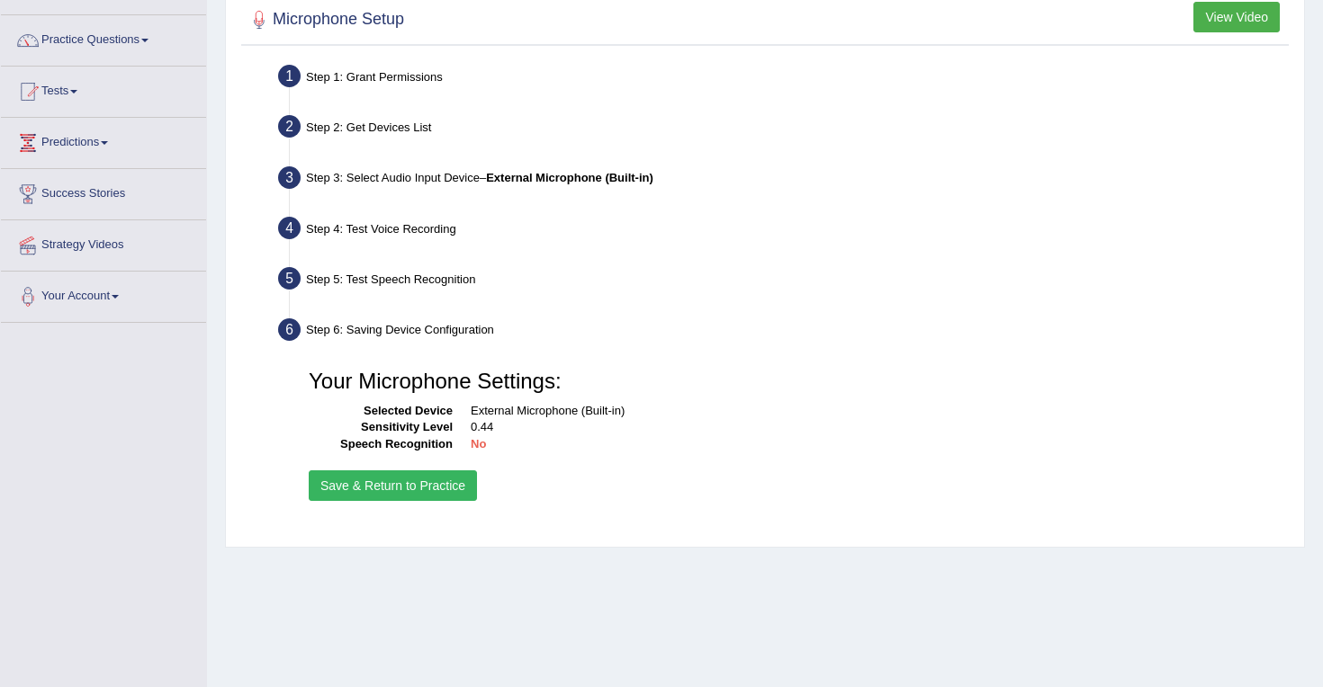
click at [419, 273] on div "Step 5: Test Speech Recognition" at bounding box center [783, 282] width 1026 height 40
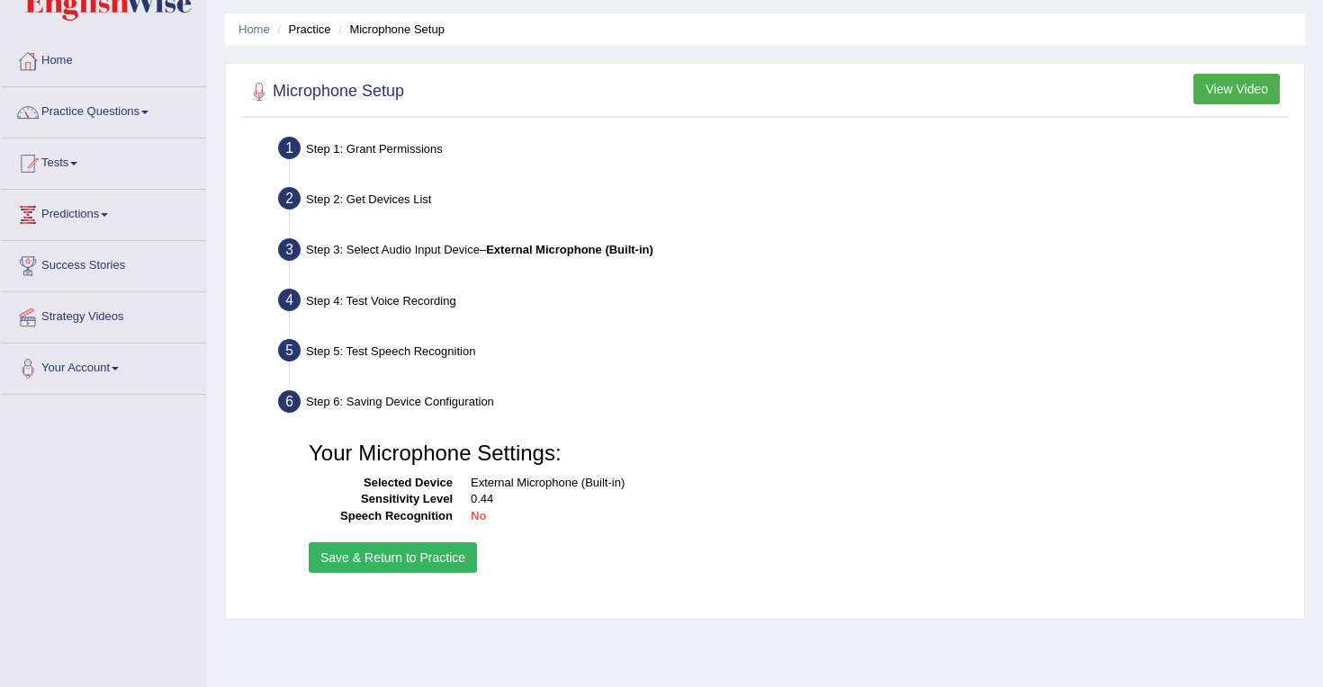
scroll to position [54, 0]
click at [421, 566] on button "Save & Return to Practice" at bounding box center [393, 557] width 168 height 31
click at [416, 550] on button "Save & Return to Practice" at bounding box center [393, 557] width 168 height 31
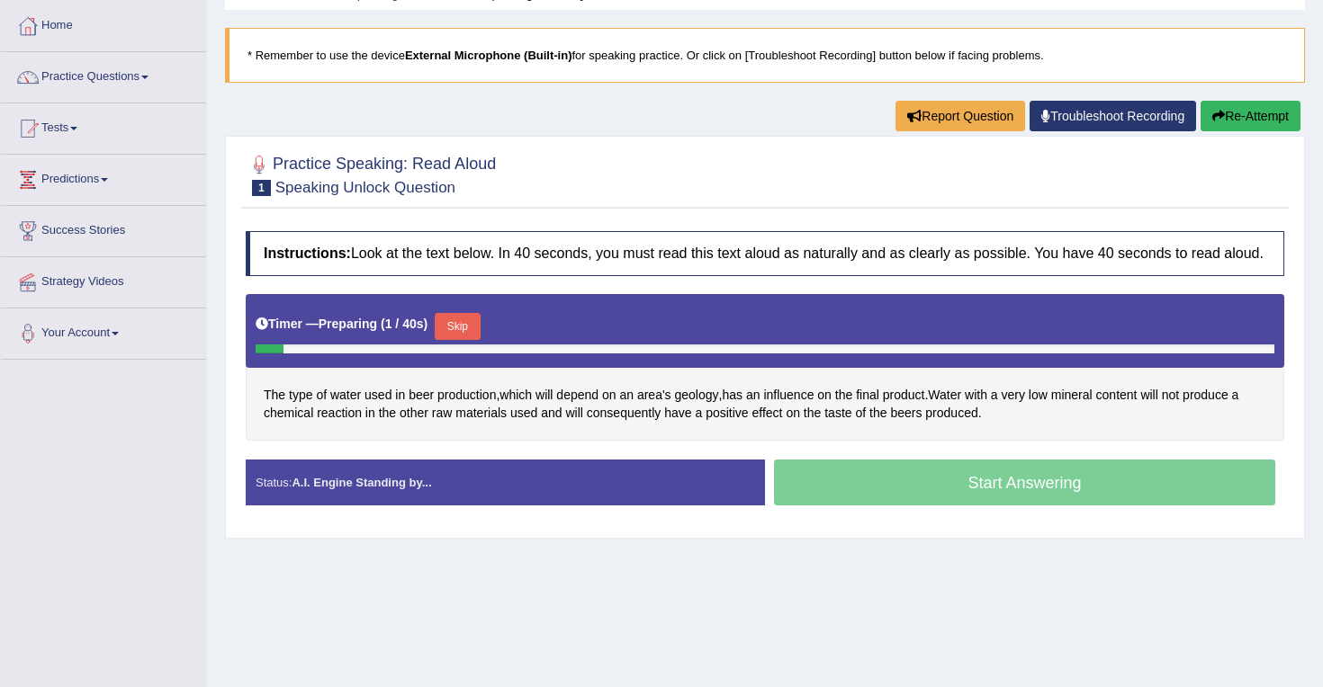
scroll to position [94, 0]
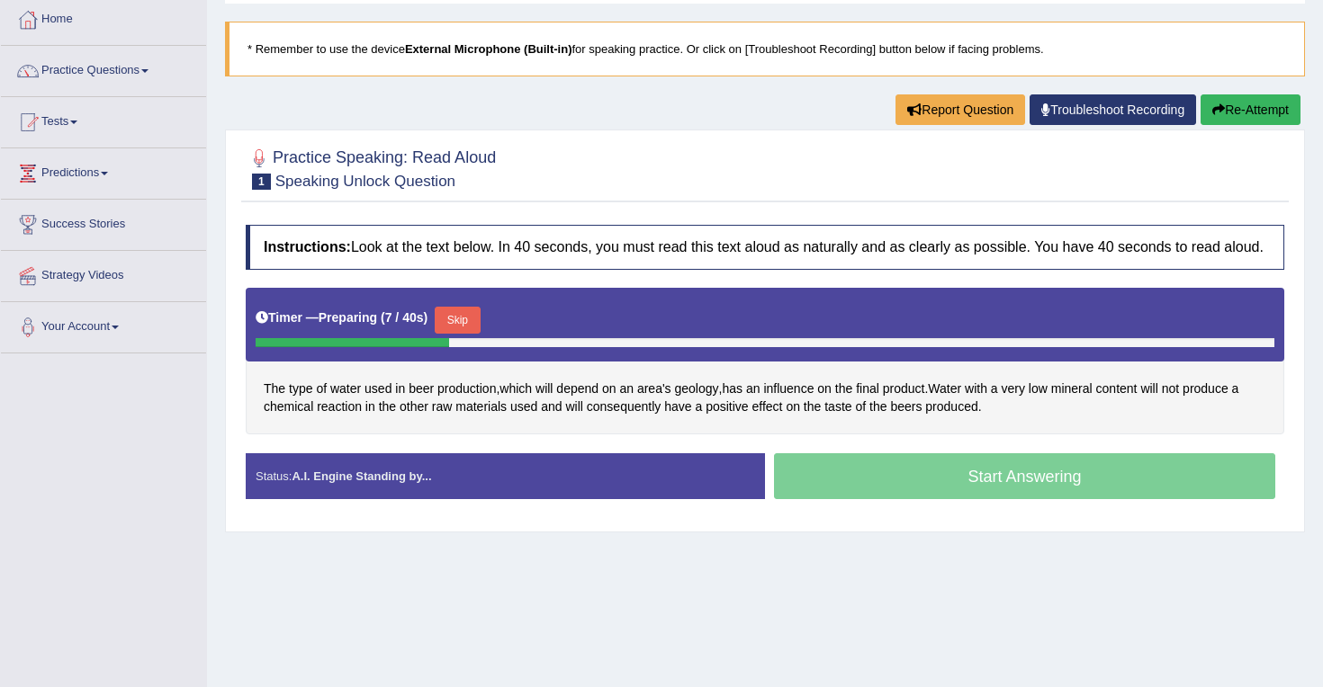
click at [469, 334] on button "Skip" at bounding box center [457, 320] width 45 height 27
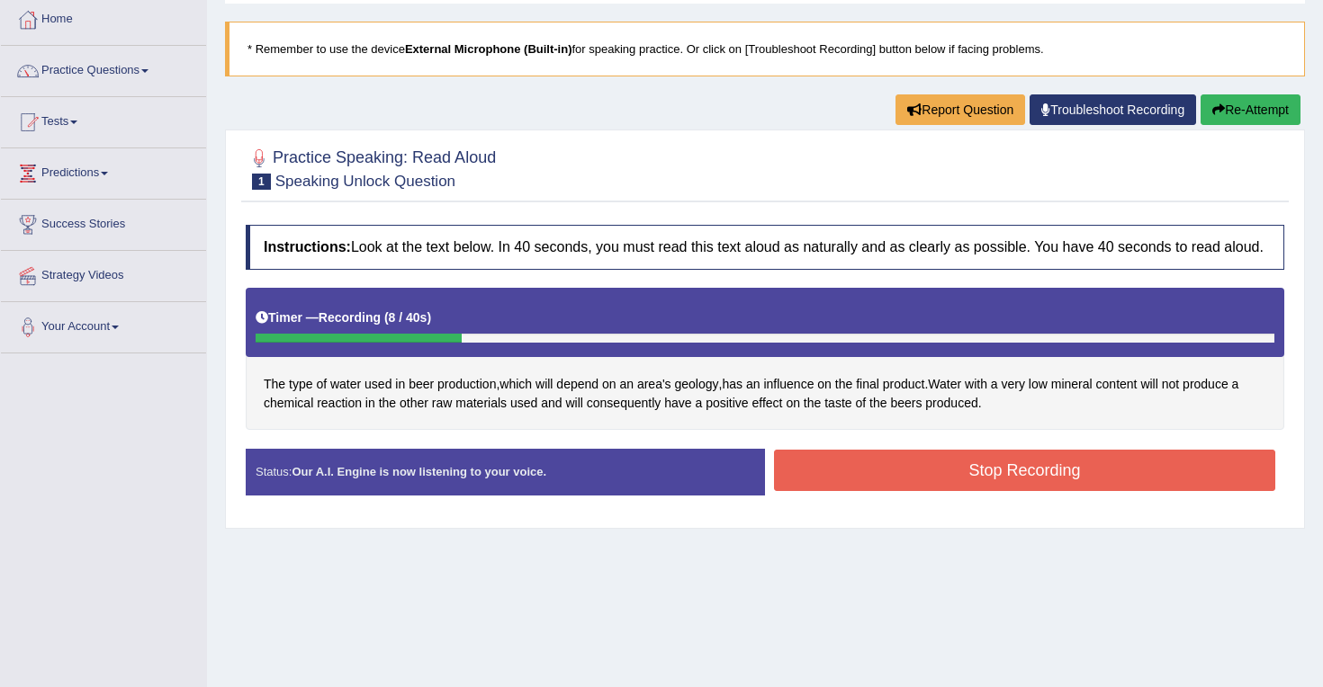
click at [943, 491] on button "Stop Recording" at bounding box center [1024, 470] width 501 height 41
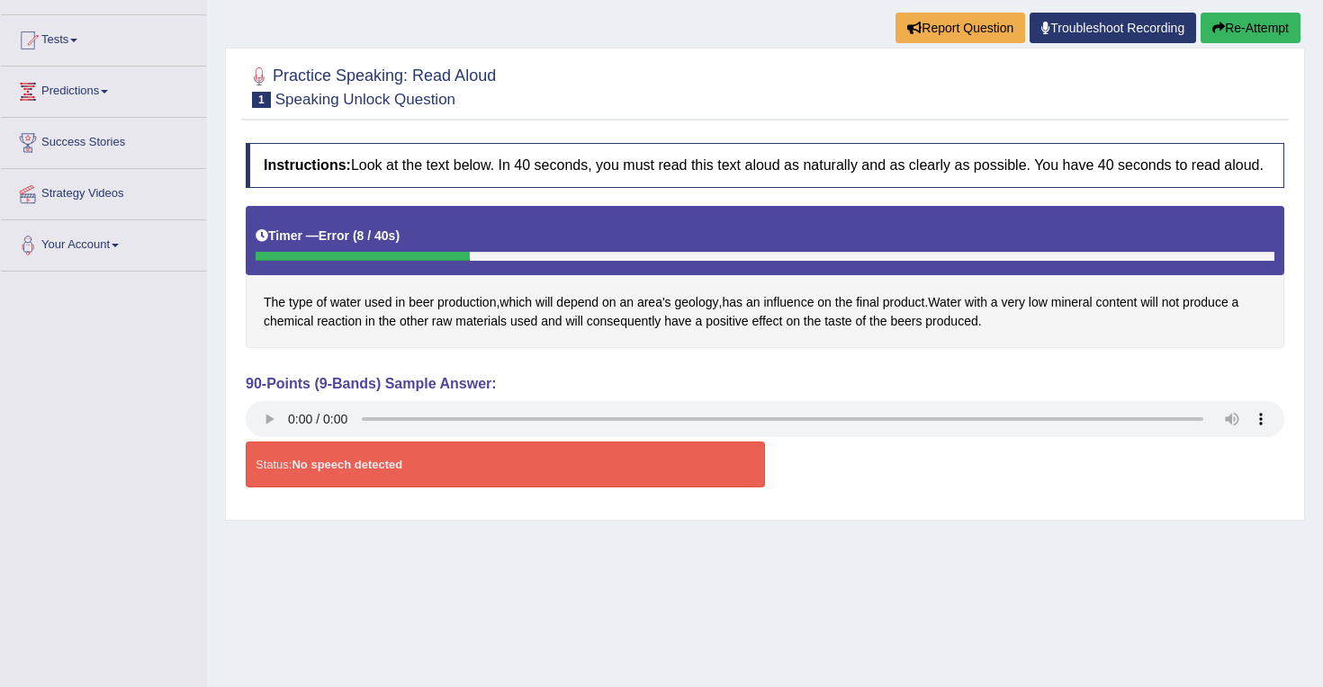
scroll to position [180, 0]
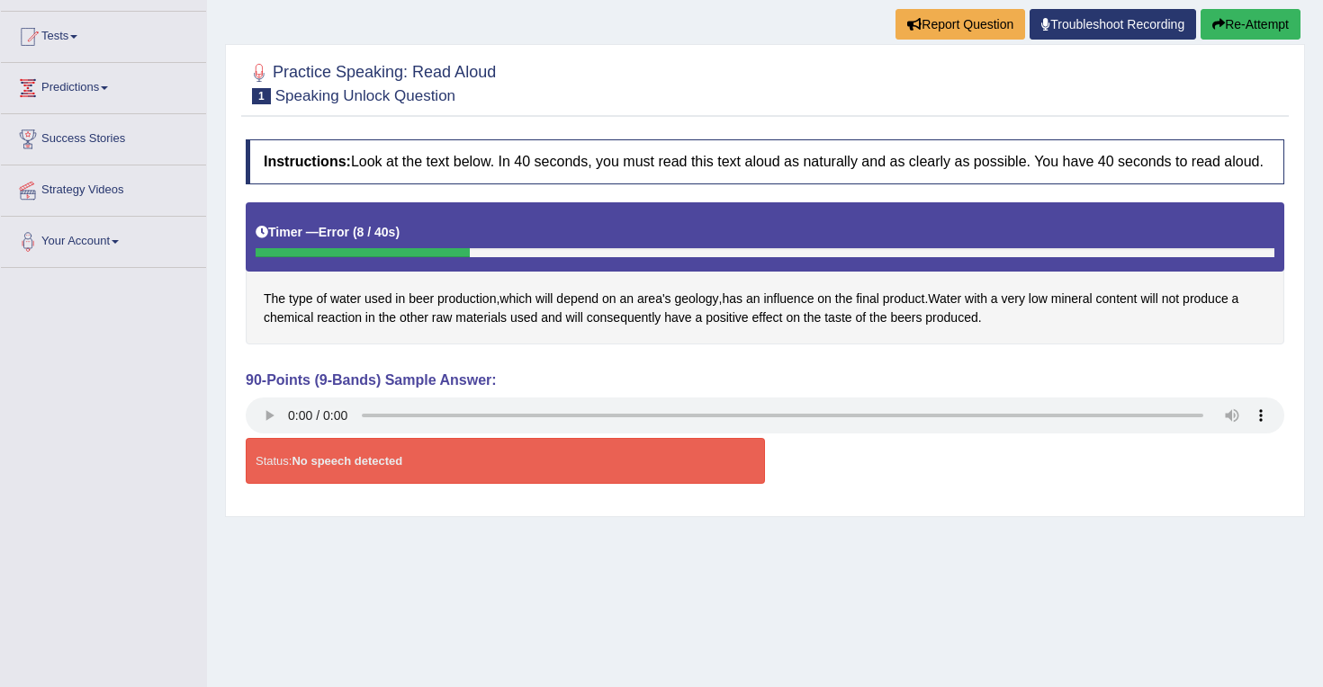
click at [381, 459] on div "Status: No speech detected" at bounding box center [505, 461] width 519 height 46
click at [1252, 23] on button "Re-Attempt" at bounding box center [1250, 24] width 100 height 31
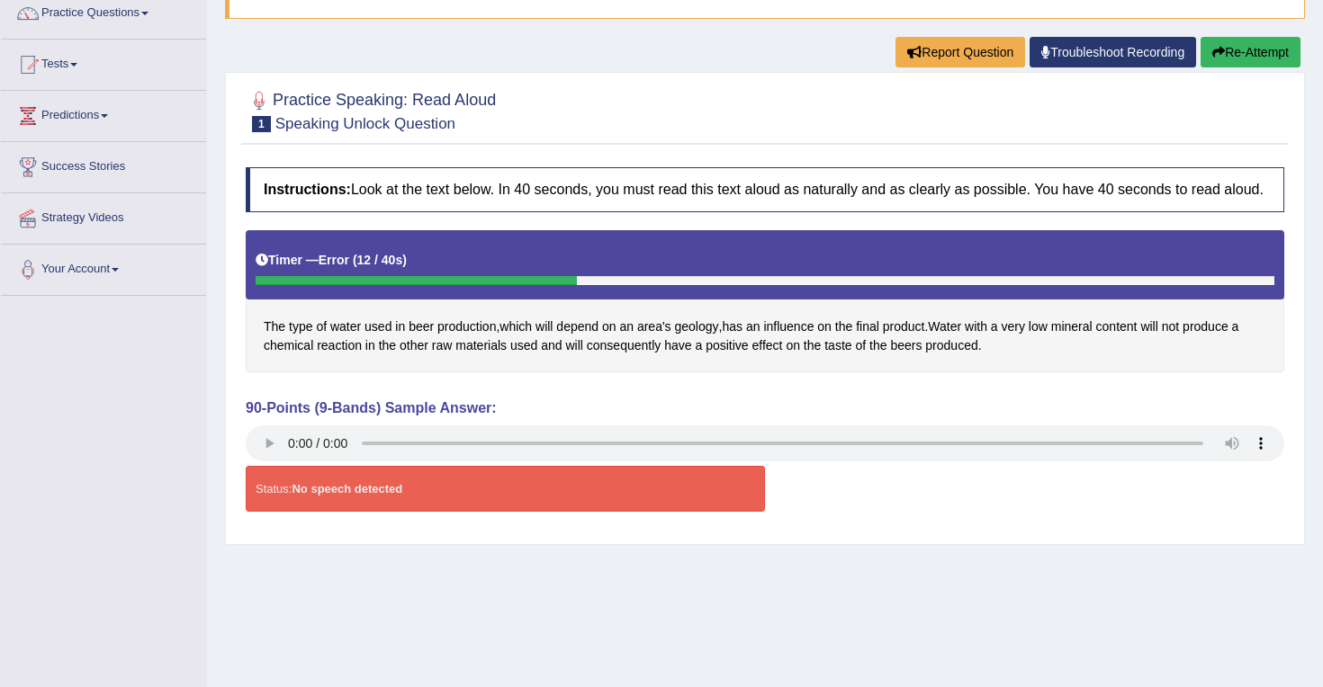
scroll to position [147, 0]
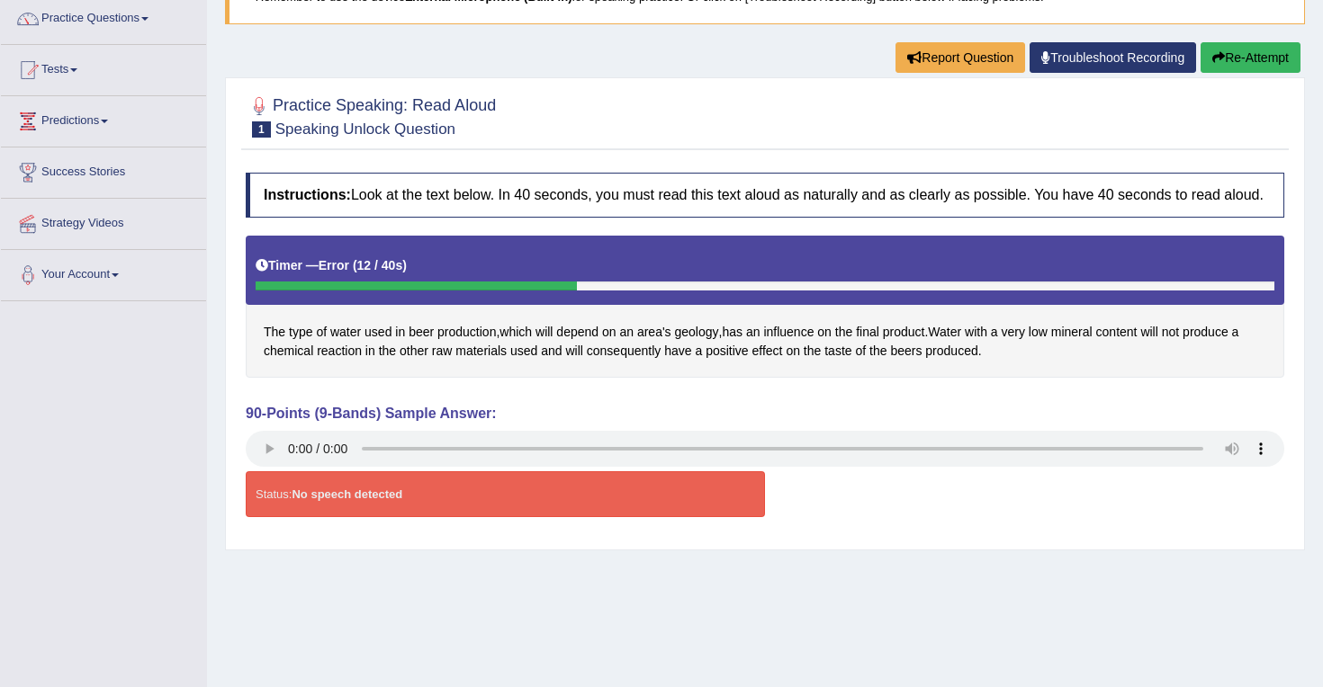
click at [1220, 58] on button "Re-Attempt" at bounding box center [1250, 57] width 100 height 31
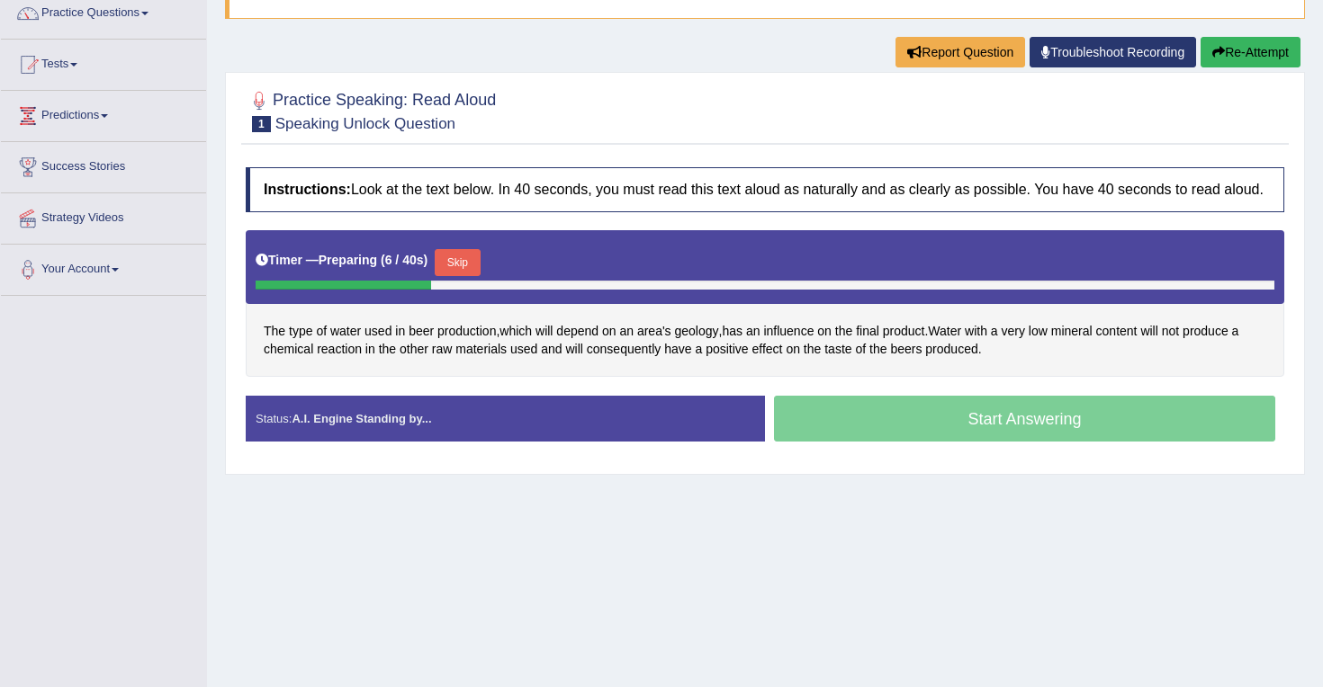
click at [474, 274] on button "Skip" at bounding box center [457, 262] width 45 height 27
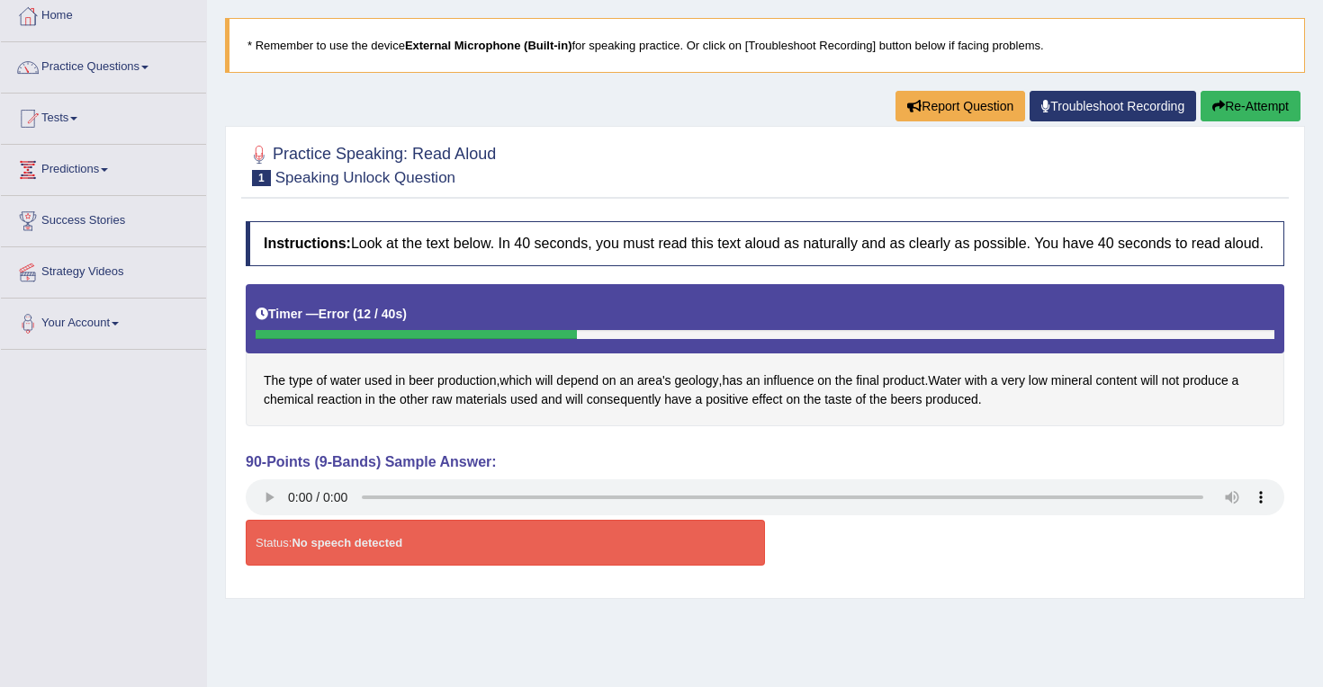
scroll to position [91, 0]
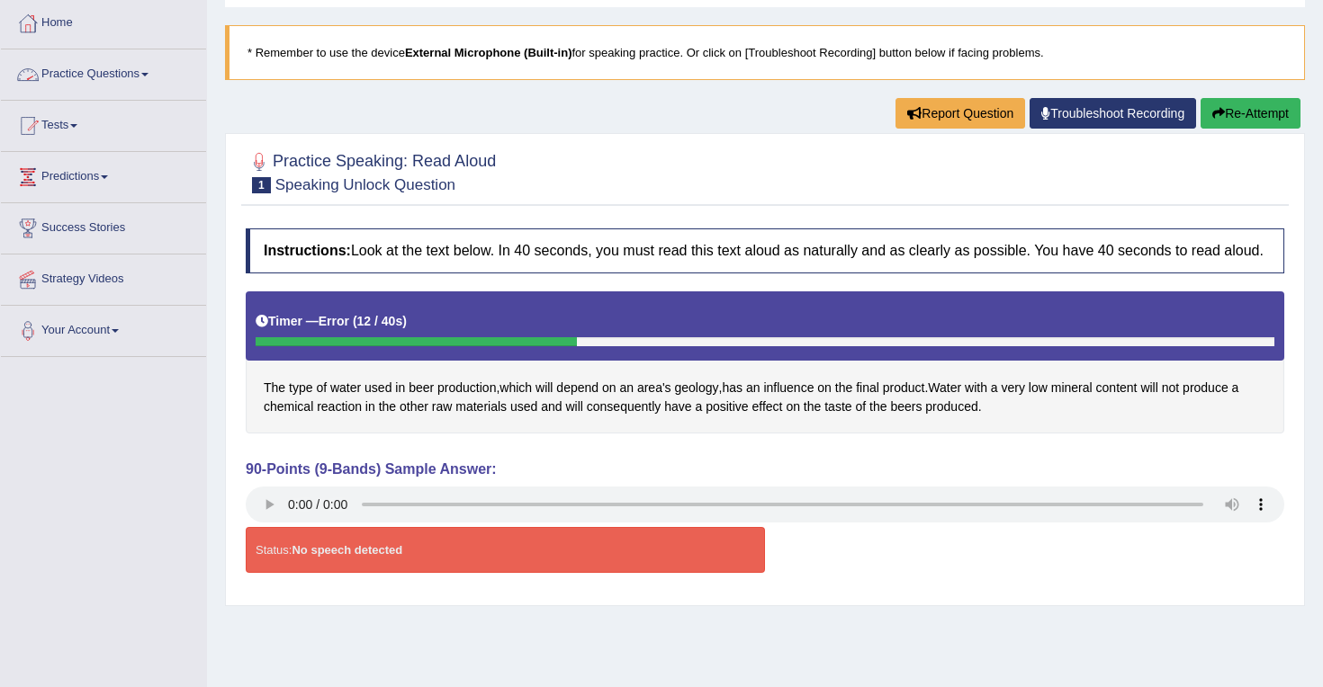
click at [149, 80] on link "Practice Questions" at bounding box center [103, 71] width 205 height 45
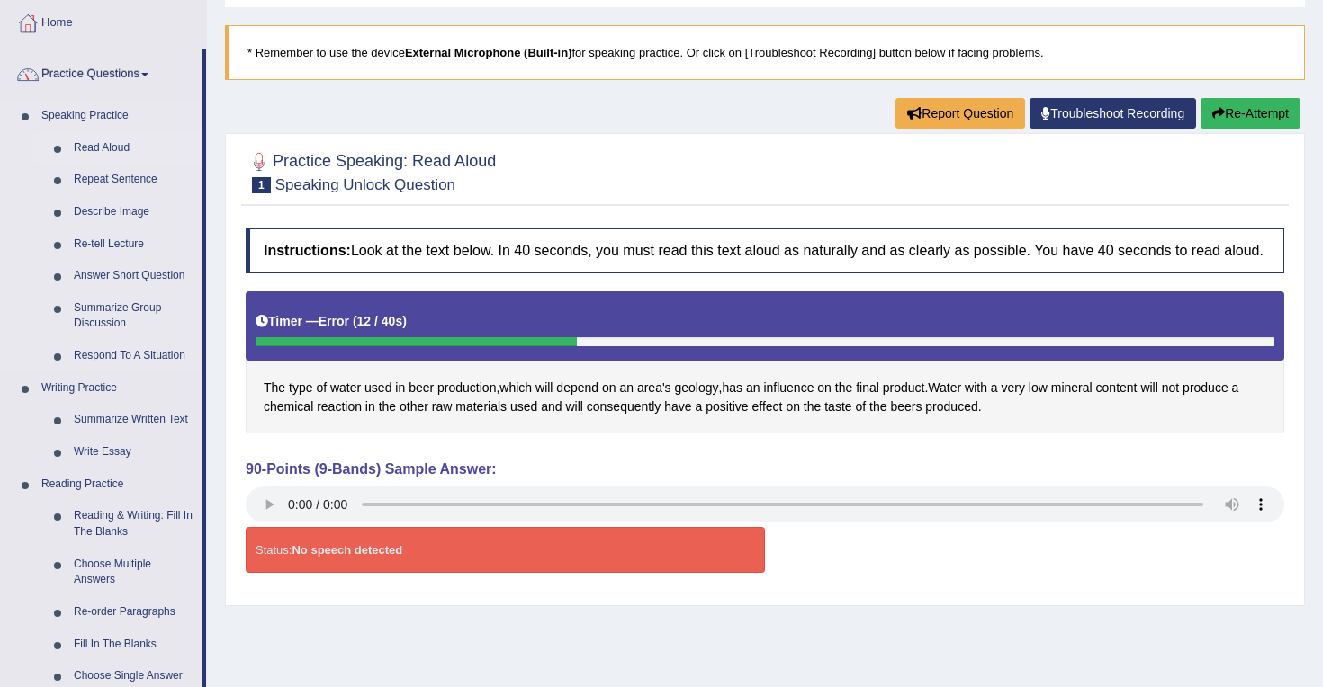
click at [105, 153] on link "Read Aloud" at bounding box center [134, 148] width 136 height 32
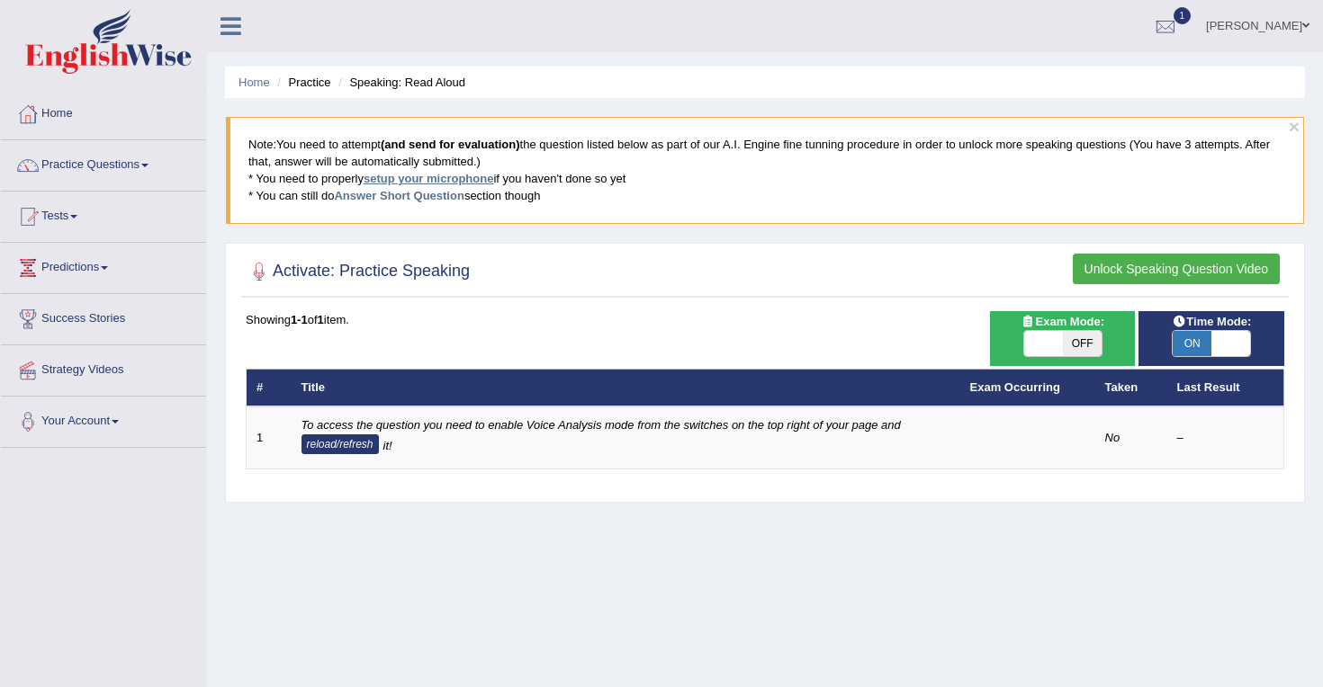
click at [429, 176] on link "setup your microphone" at bounding box center [428, 178] width 130 height 13
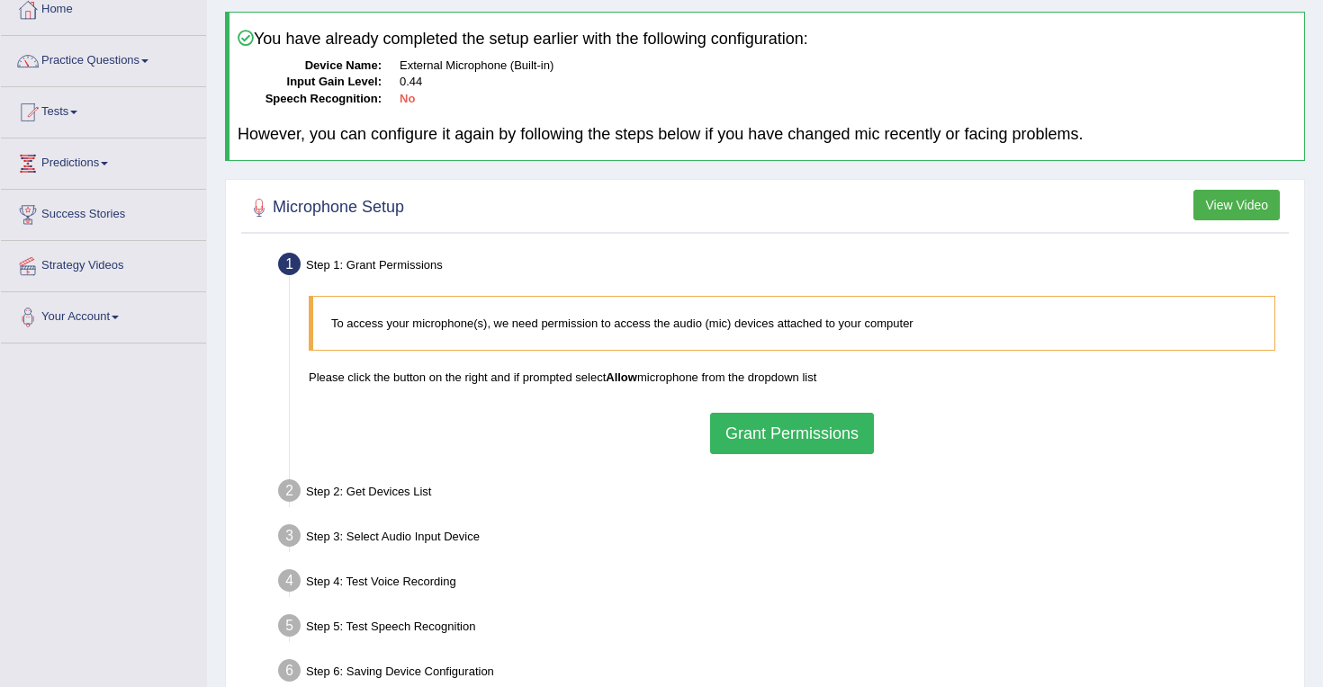
scroll to position [131, 0]
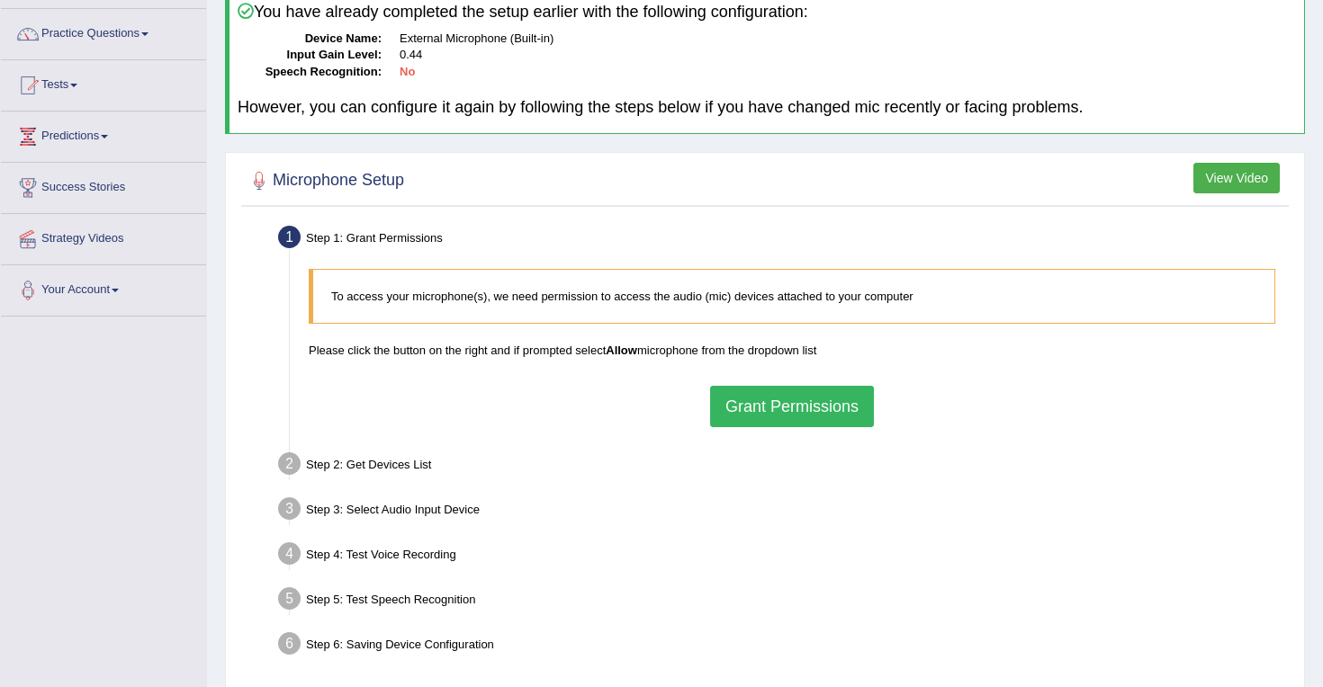
click at [791, 399] on button "Grant Permissions" at bounding box center [792, 406] width 164 height 41
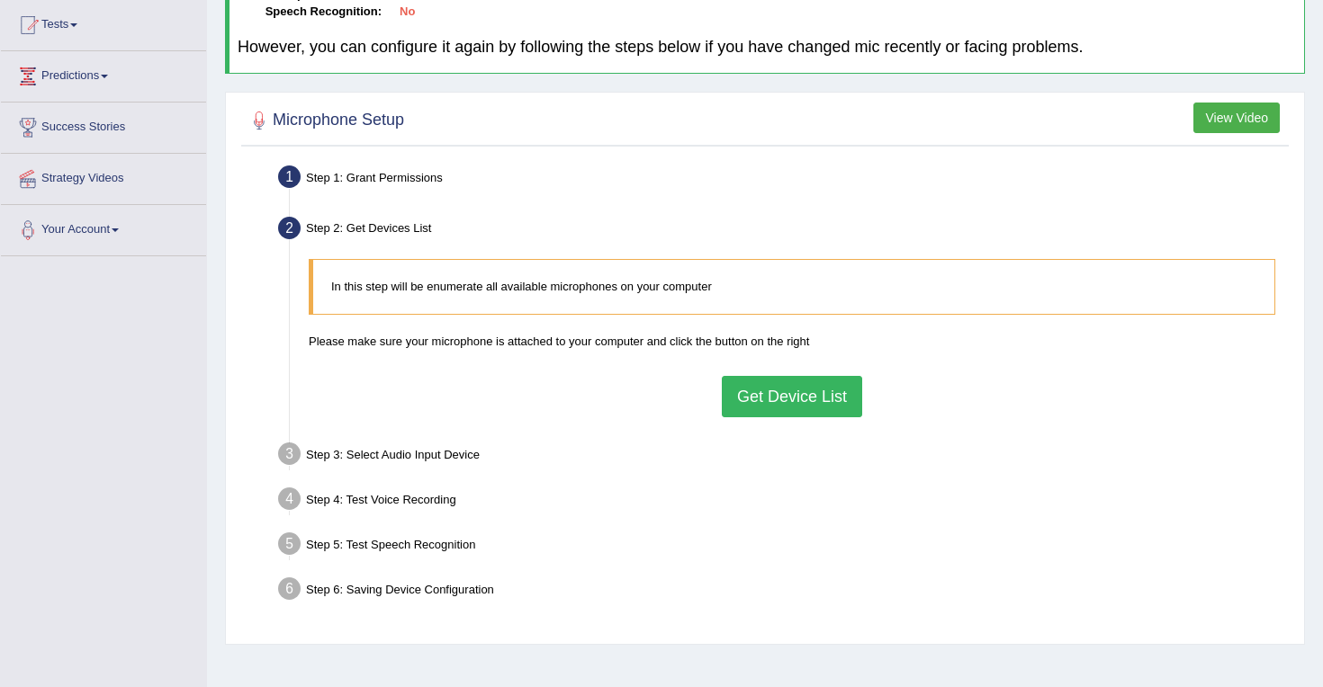
scroll to position [229, 0]
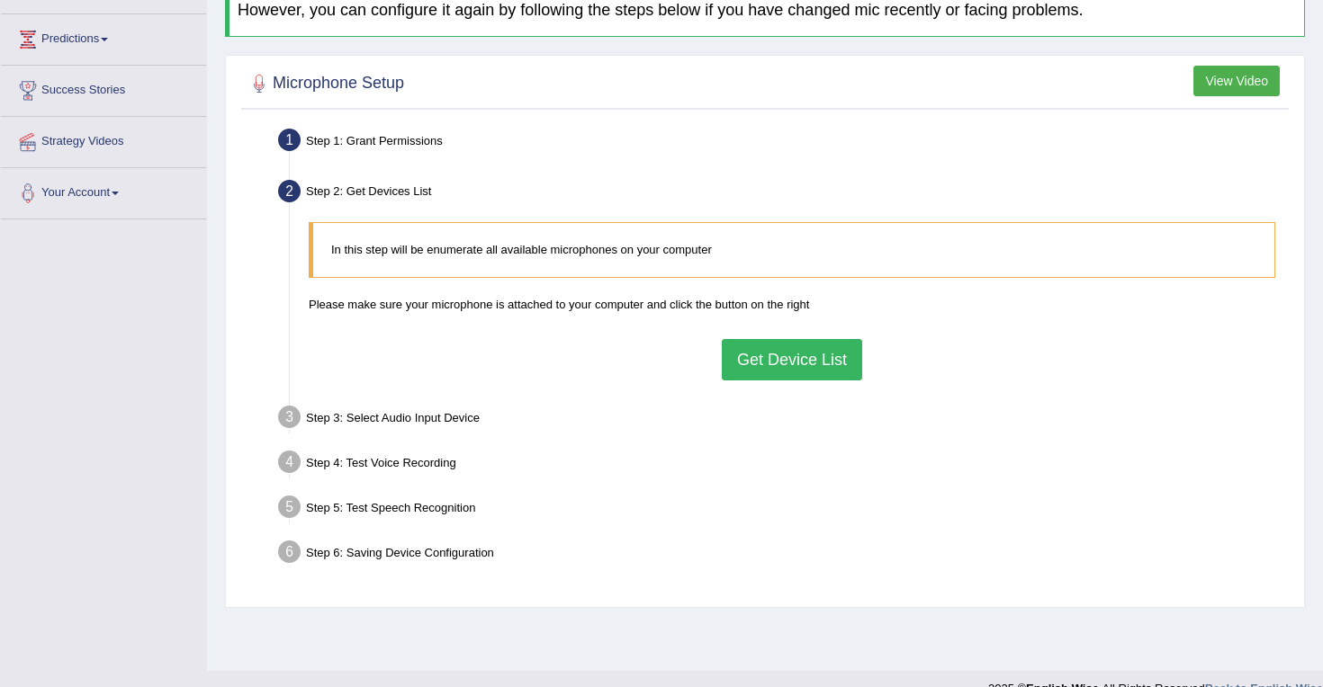
click at [770, 352] on button "Get Device List" at bounding box center [792, 359] width 140 height 41
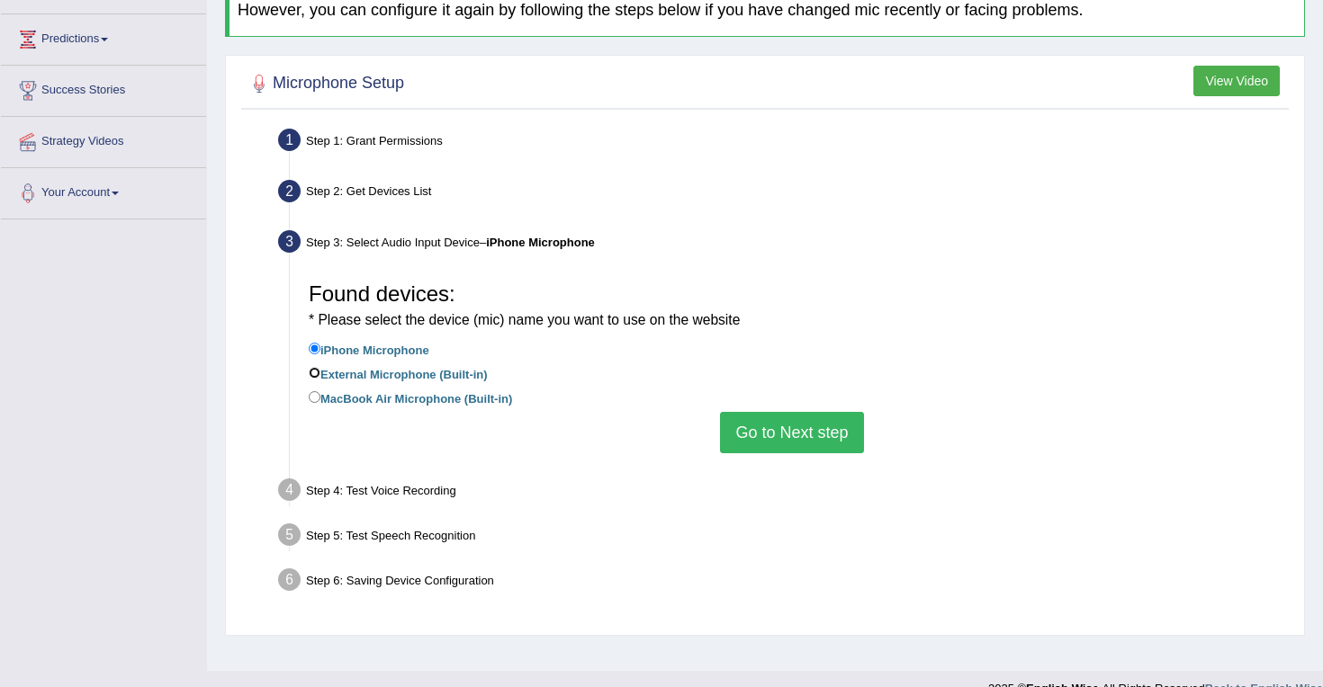
click at [316, 370] on input "External Microphone (Built-in)" at bounding box center [315, 373] width 12 height 12
radio input "true"
click at [785, 428] on button "Go to Next step" at bounding box center [791, 432] width 143 height 41
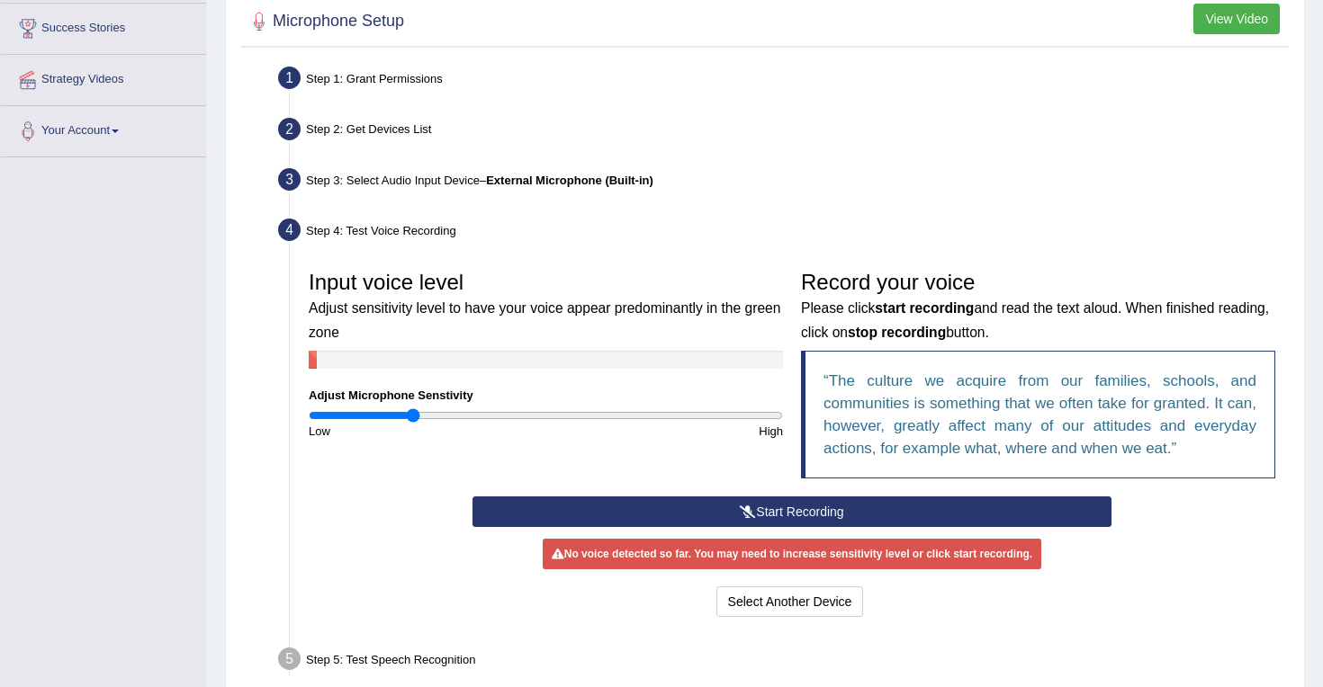
scroll to position [320, 0]
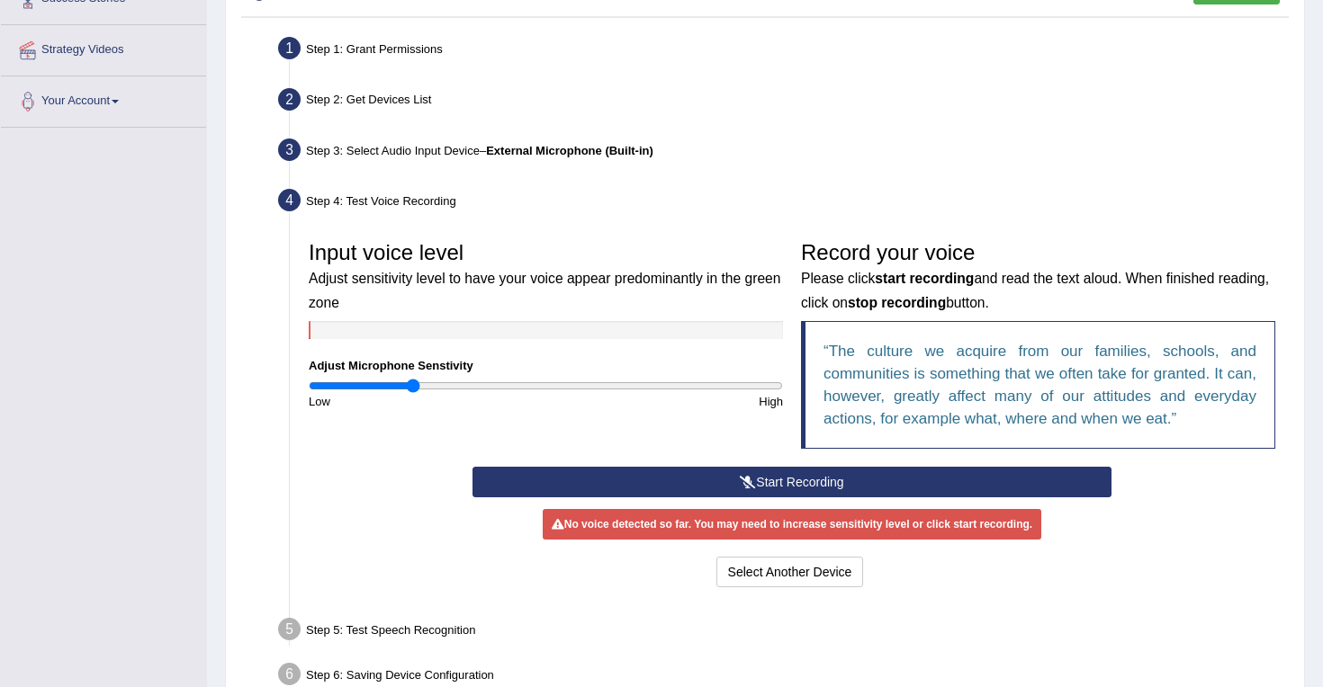
click at [735, 481] on button "Start Recording" at bounding box center [791, 482] width 638 height 31
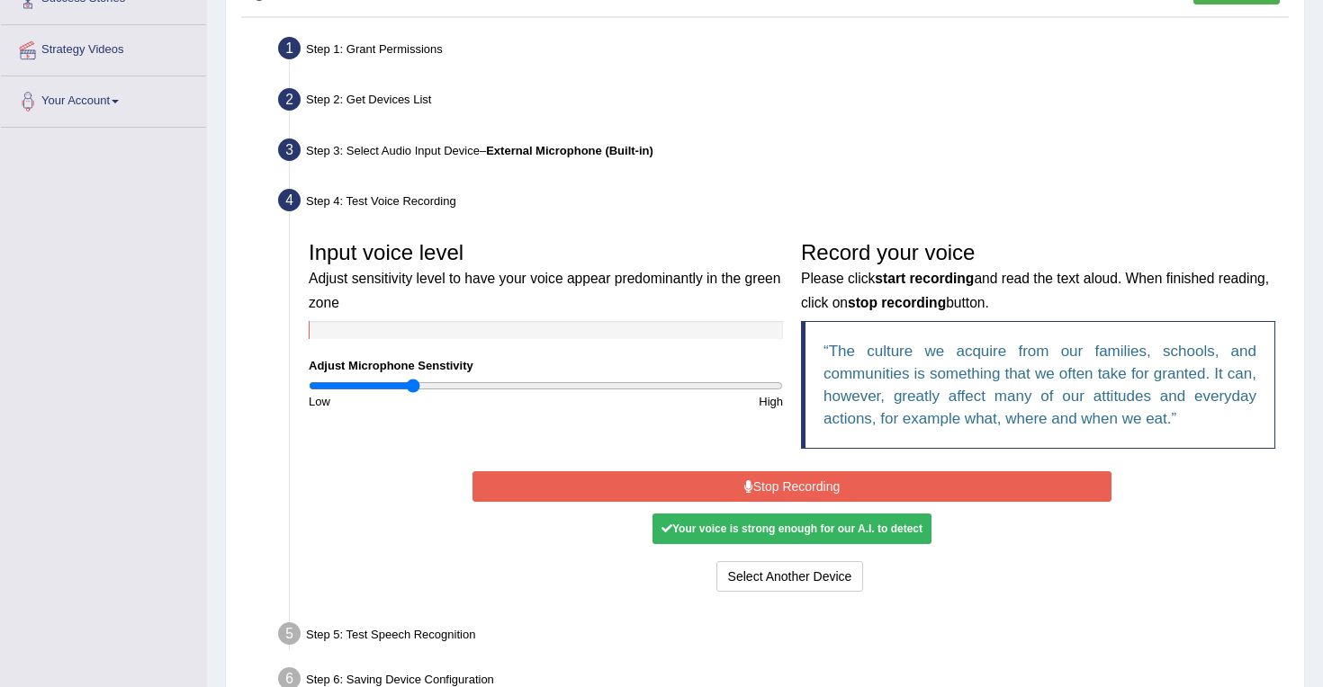
click at [756, 492] on button "Stop Recording" at bounding box center [791, 486] width 638 height 31
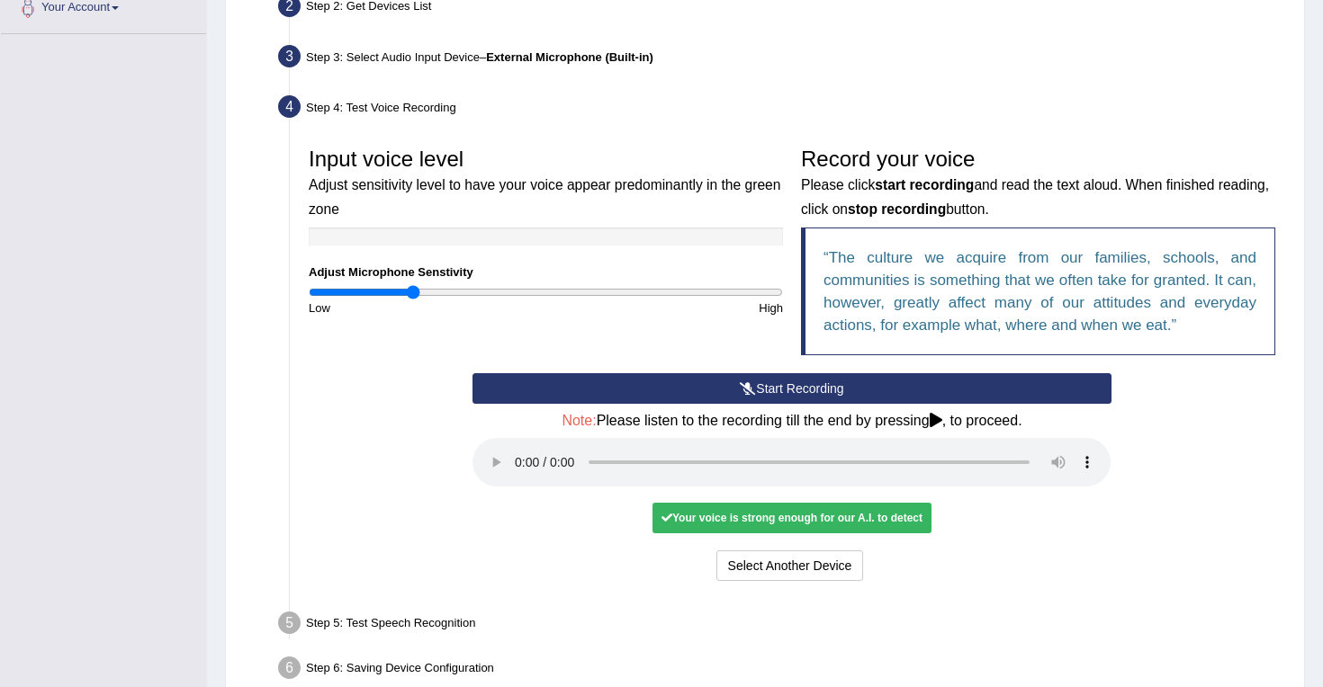
scroll to position [417, 0]
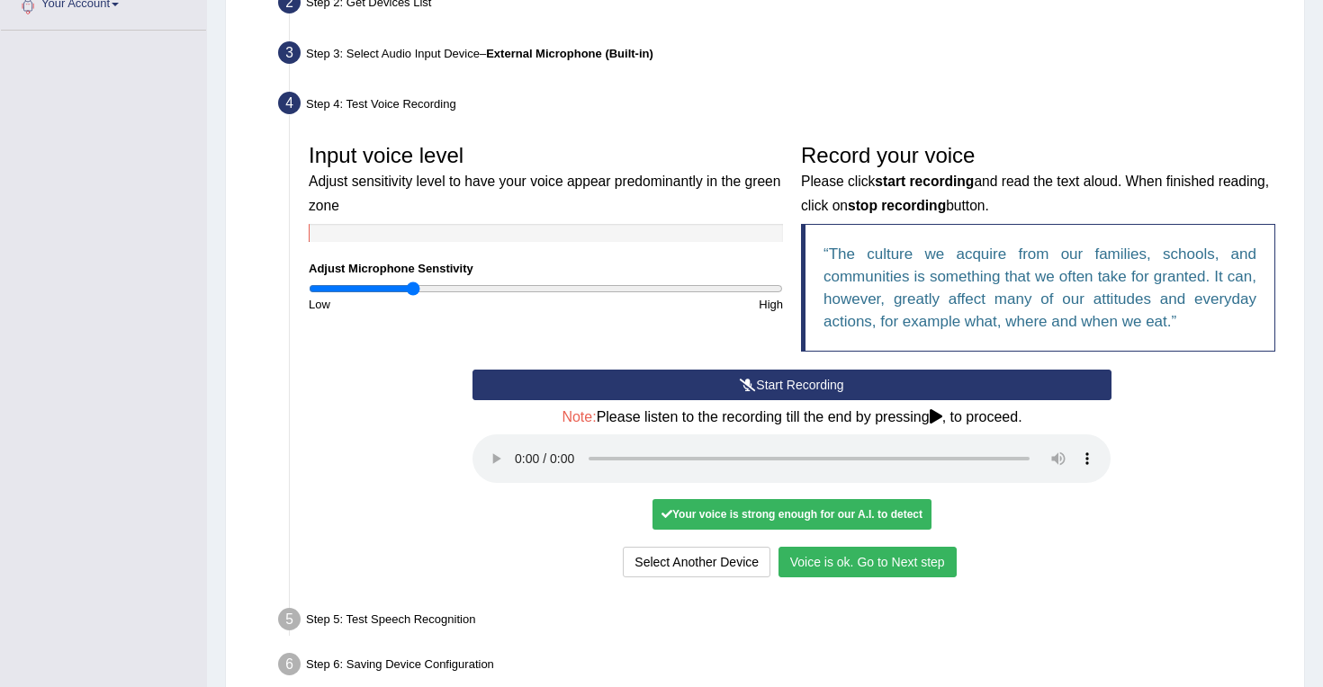
click at [901, 559] on button "Voice is ok. Go to Next step" at bounding box center [867, 562] width 178 height 31
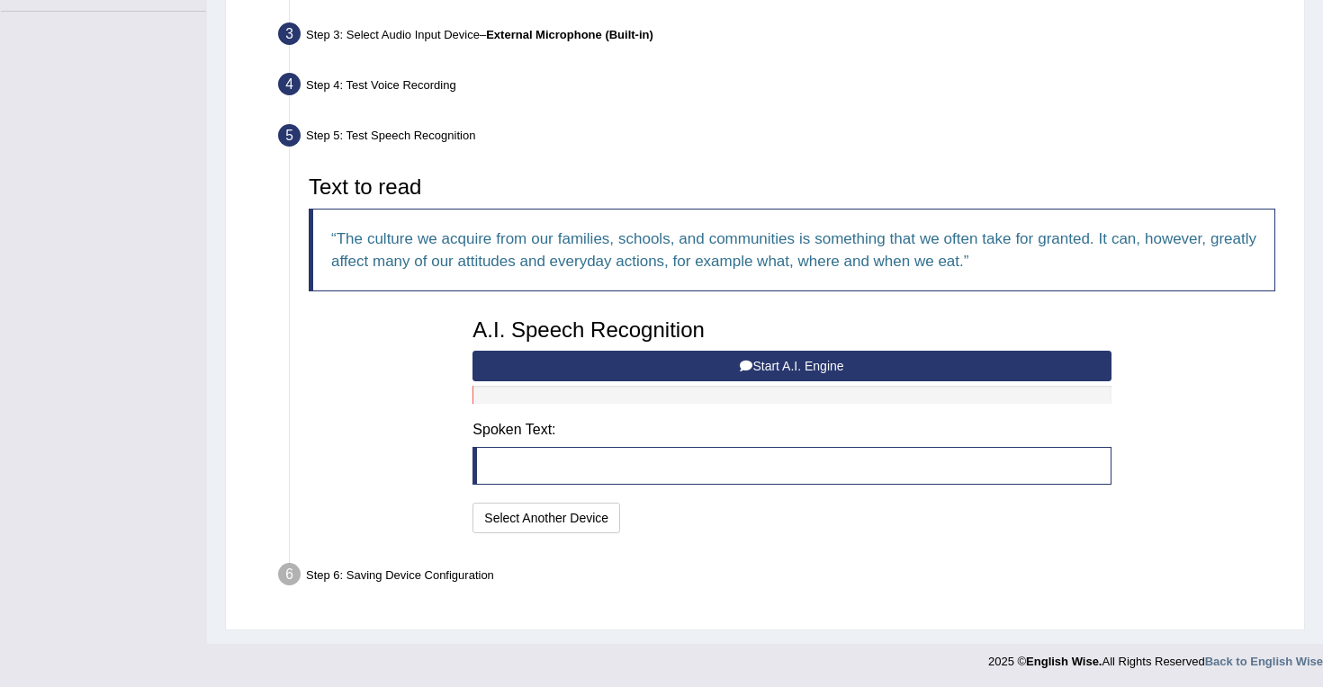
scroll to position [437, 0]
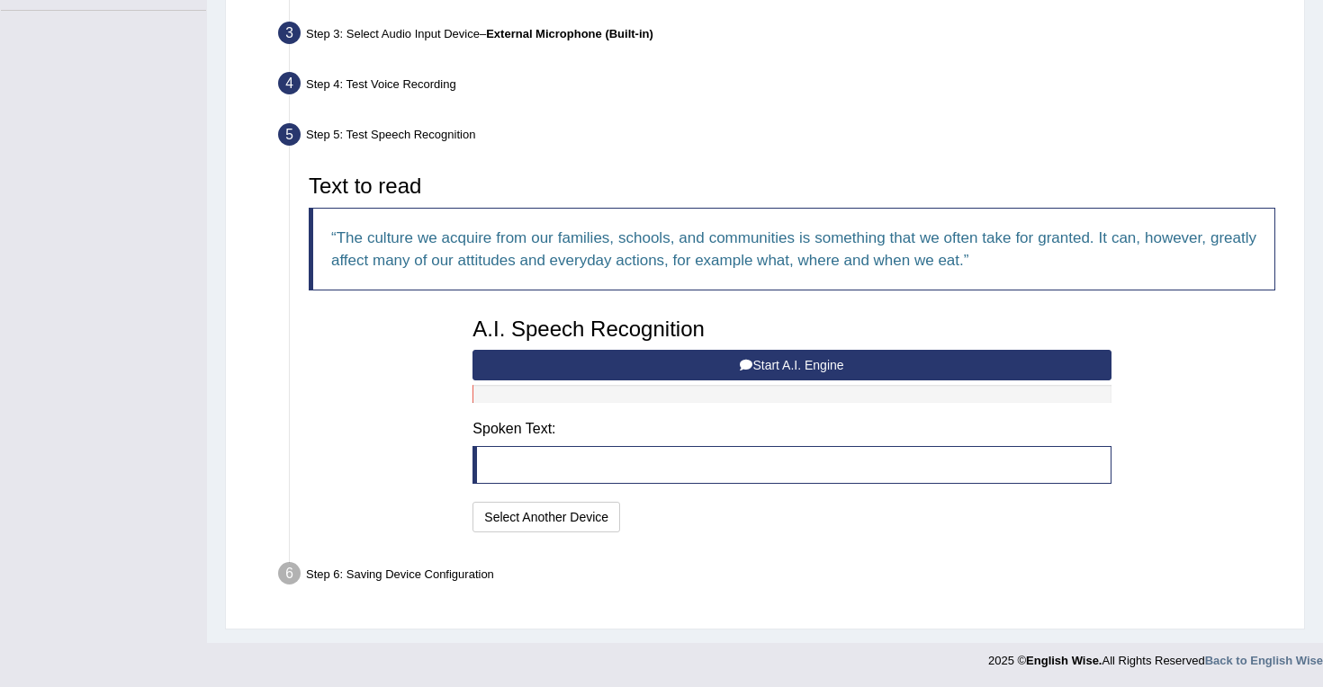
click at [674, 364] on button "Start A.I. Engine" at bounding box center [791, 365] width 638 height 31
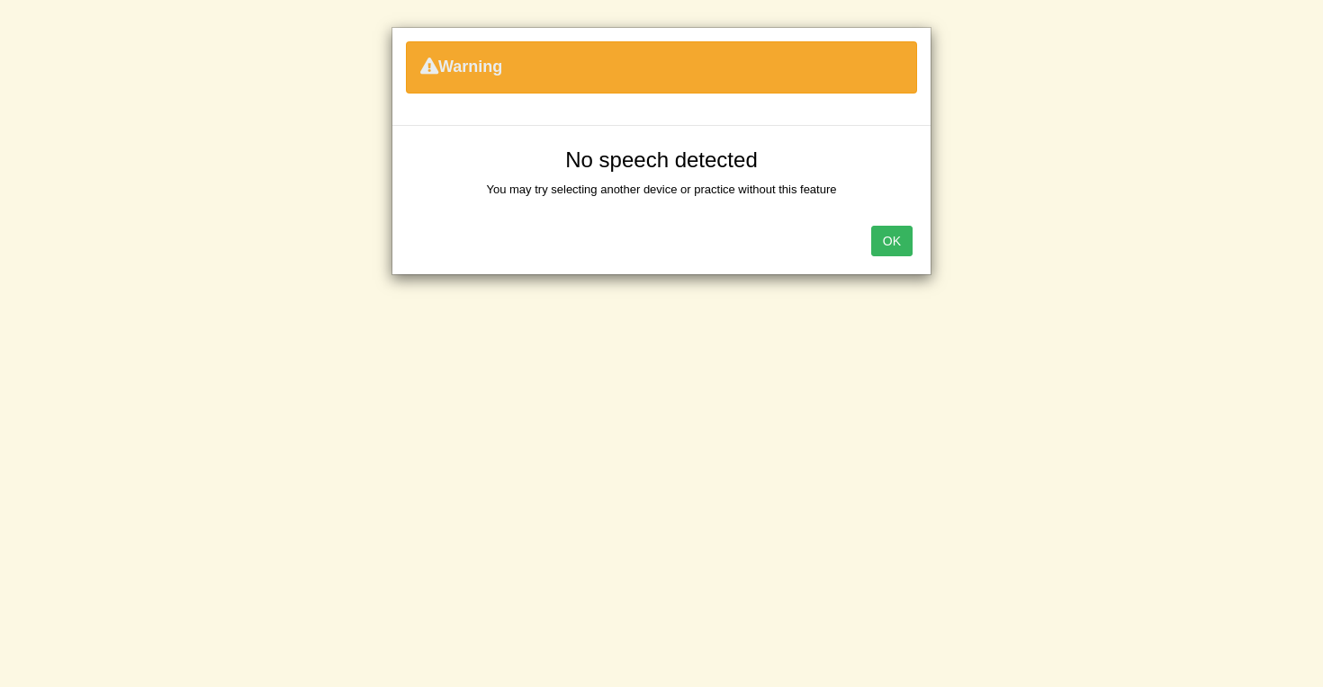
click at [886, 236] on button "OK" at bounding box center [891, 241] width 41 height 31
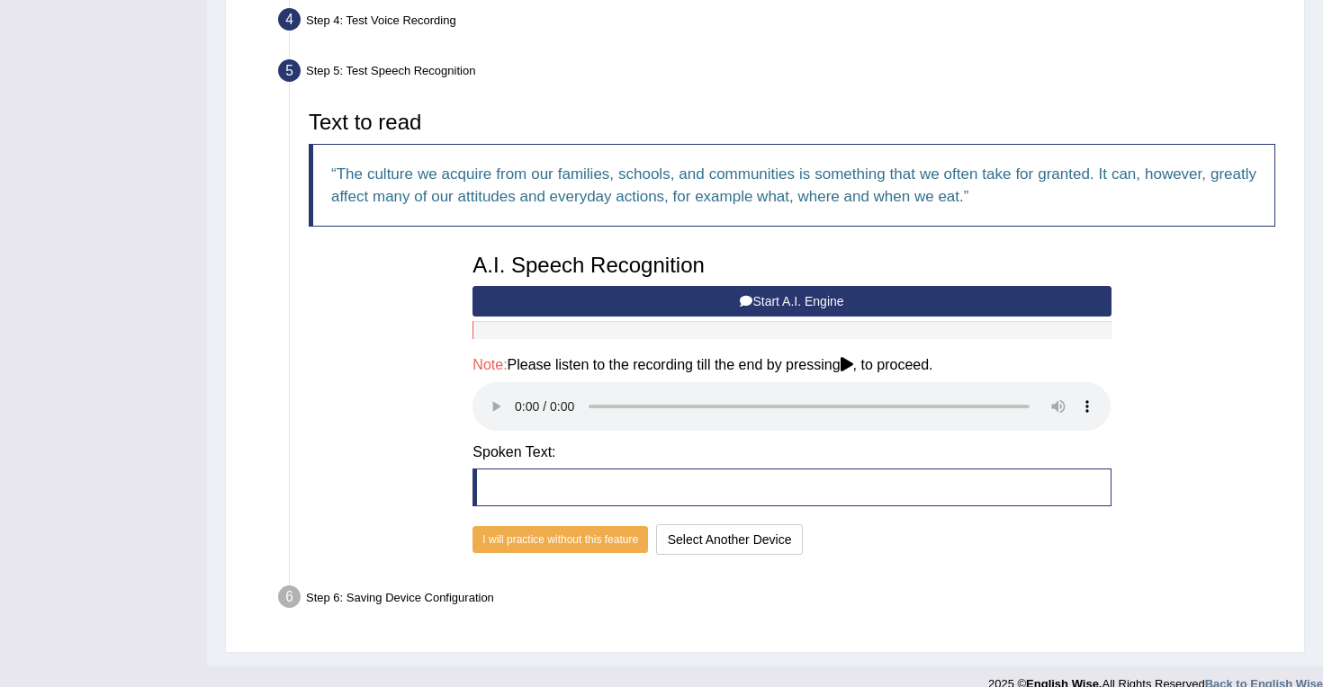
scroll to position [521, 0]
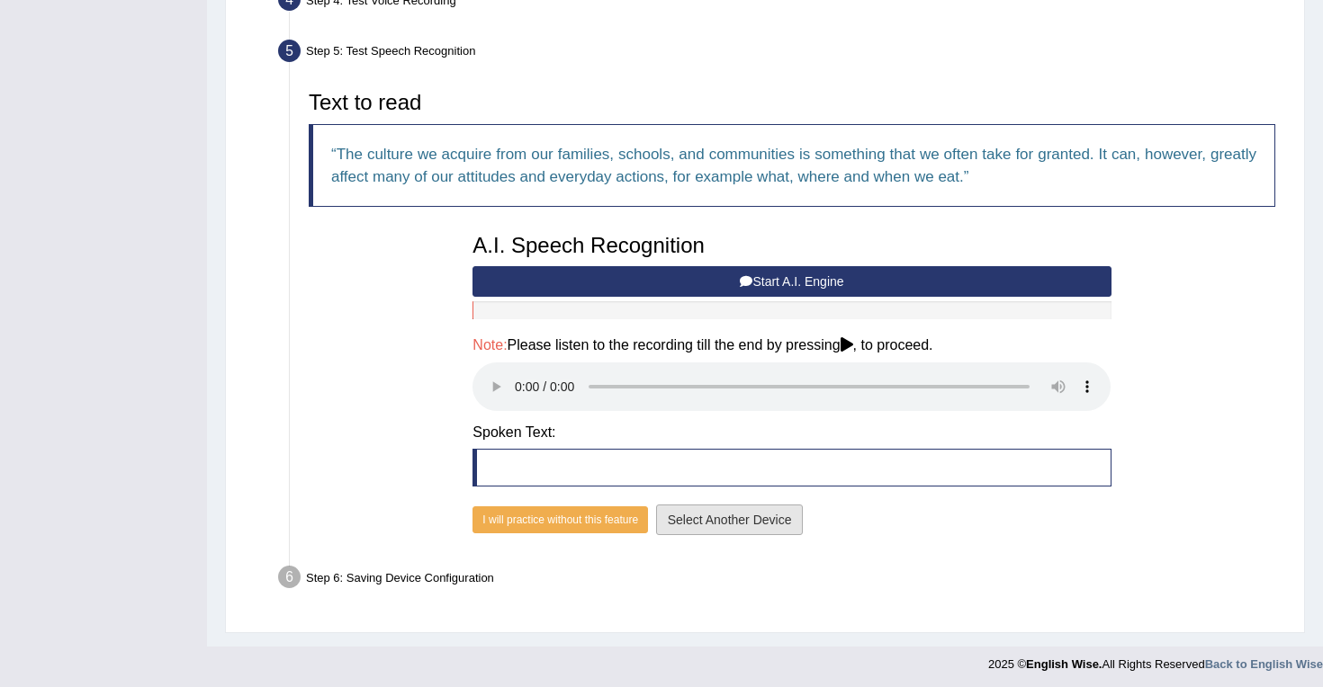
click at [713, 522] on button "Select Another Device" at bounding box center [730, 520] width 148 height 31
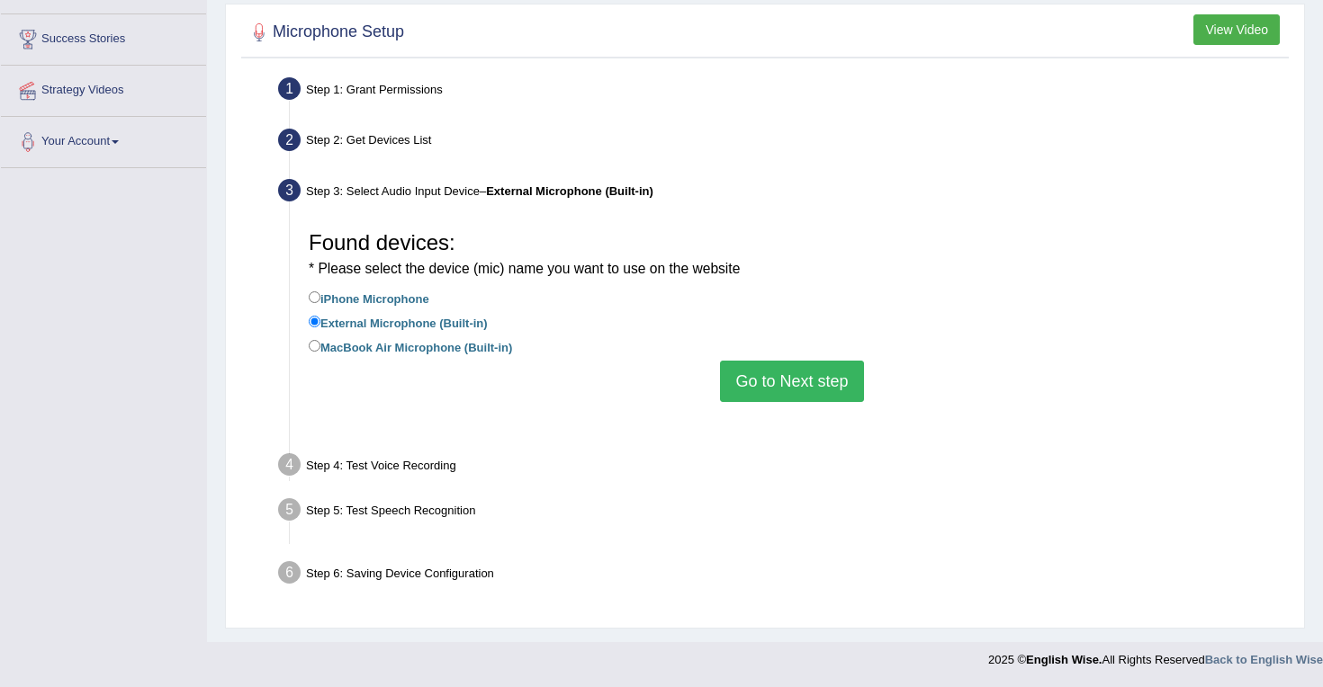
scroll to position [257, 0]
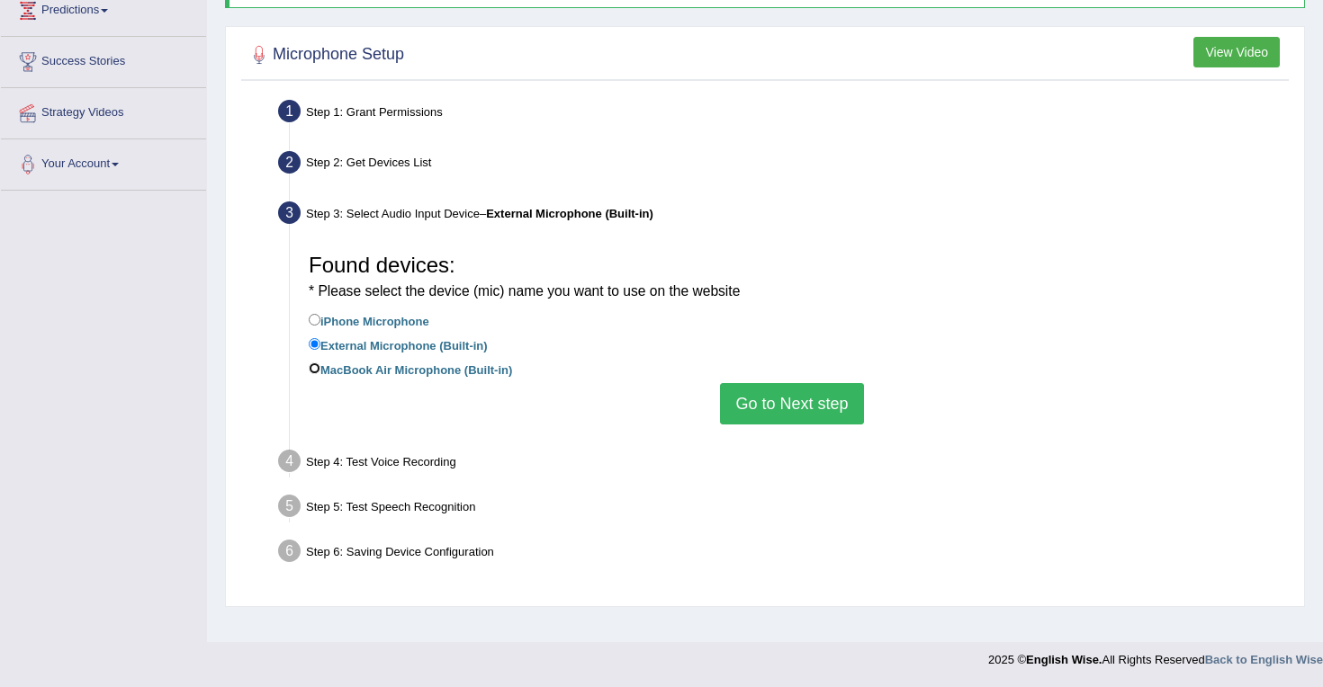
click at [317, 366] on input "MacBook Air Microphone (Built-in)" at bounding box center [315, 369] width 12 height 12
radio input "true"
click at [788, 400] on button "Go to Next step" at bounding box center [791, 403] width 143 height 41
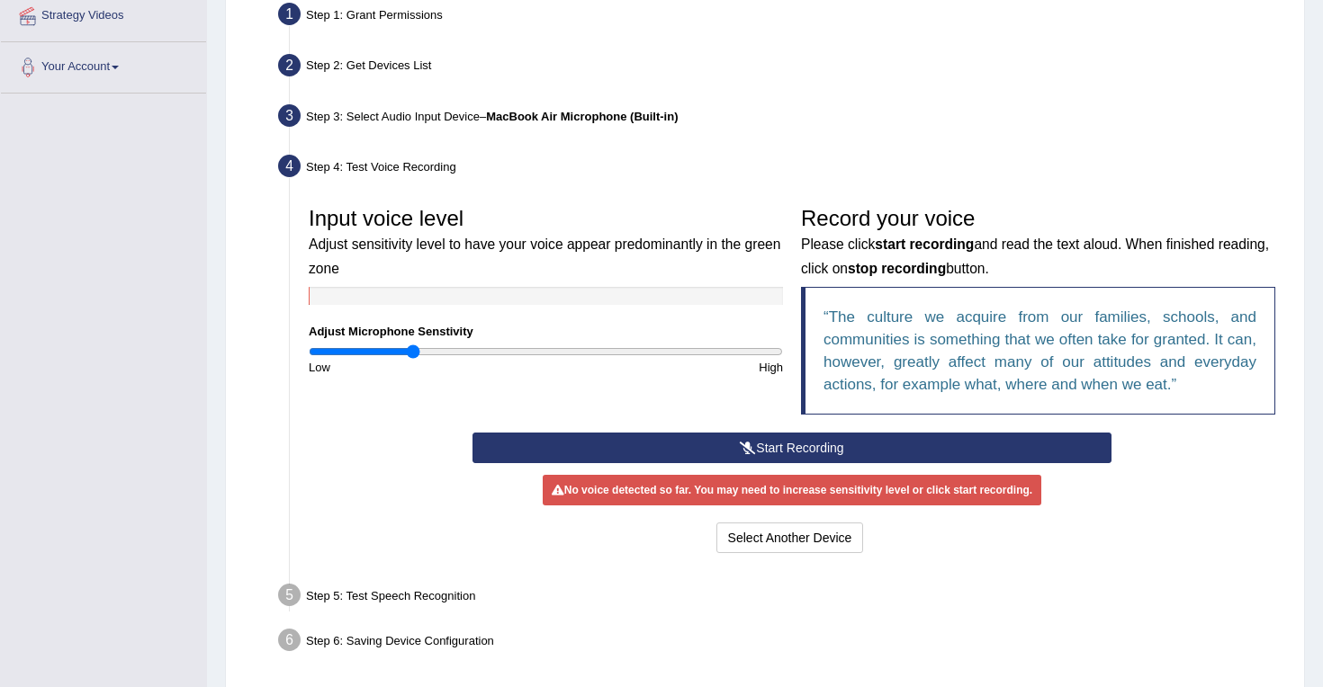
scroll to position [368, 0]
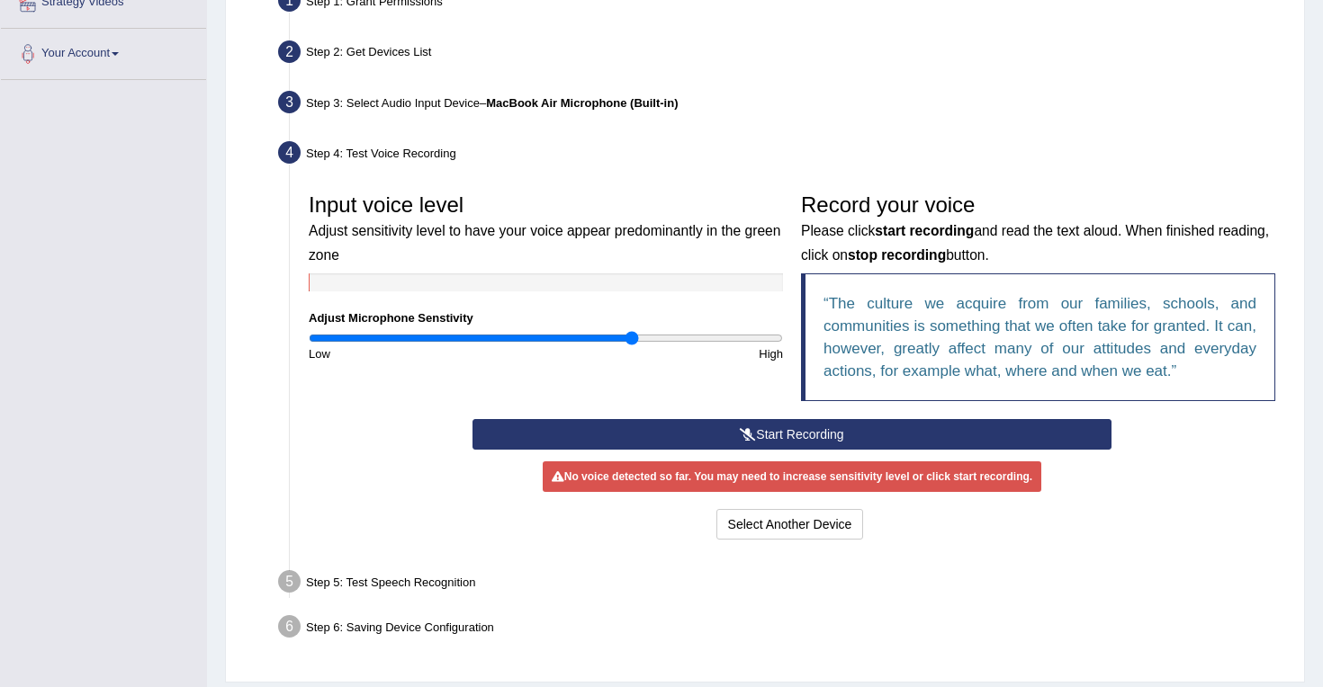
type input "1.38"
click at [630, 338] on input "range" at bounding box center [546, 338] width 474 height 14
click at [790, 428] on button "Start Recording" at bounding box center [791, 434] width 638 height 31
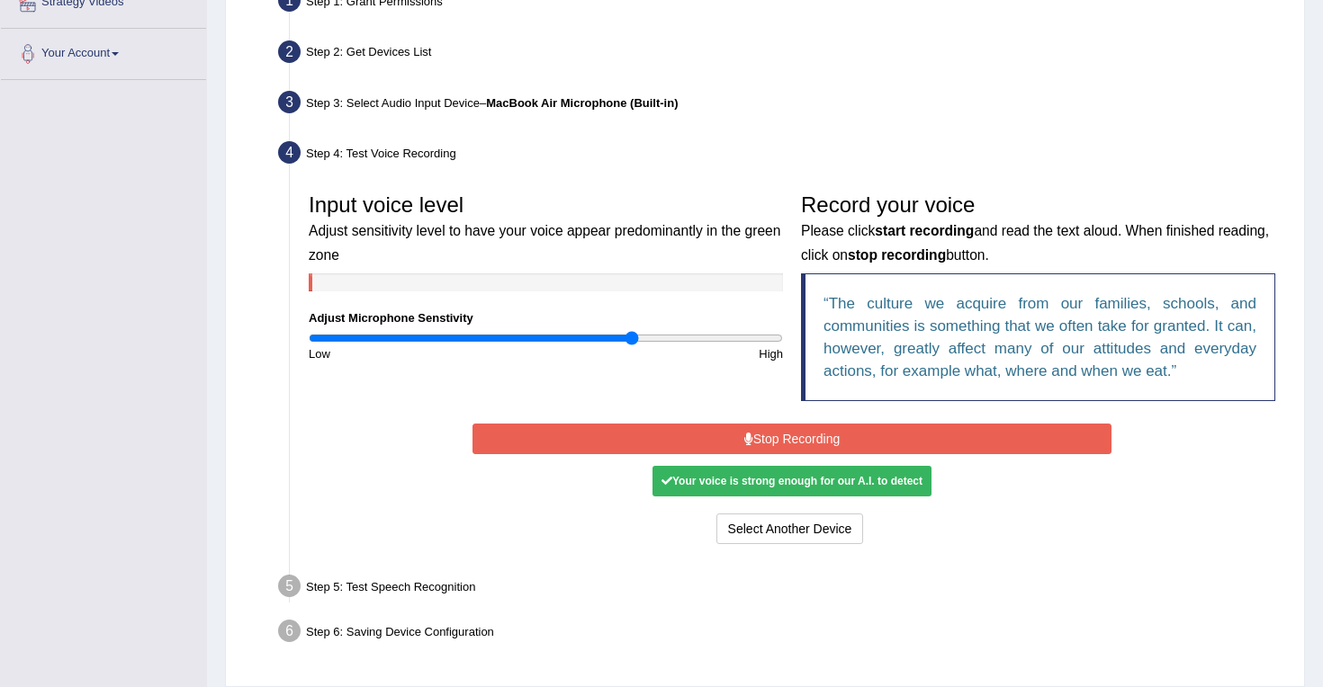
scroll to position [426, 0]
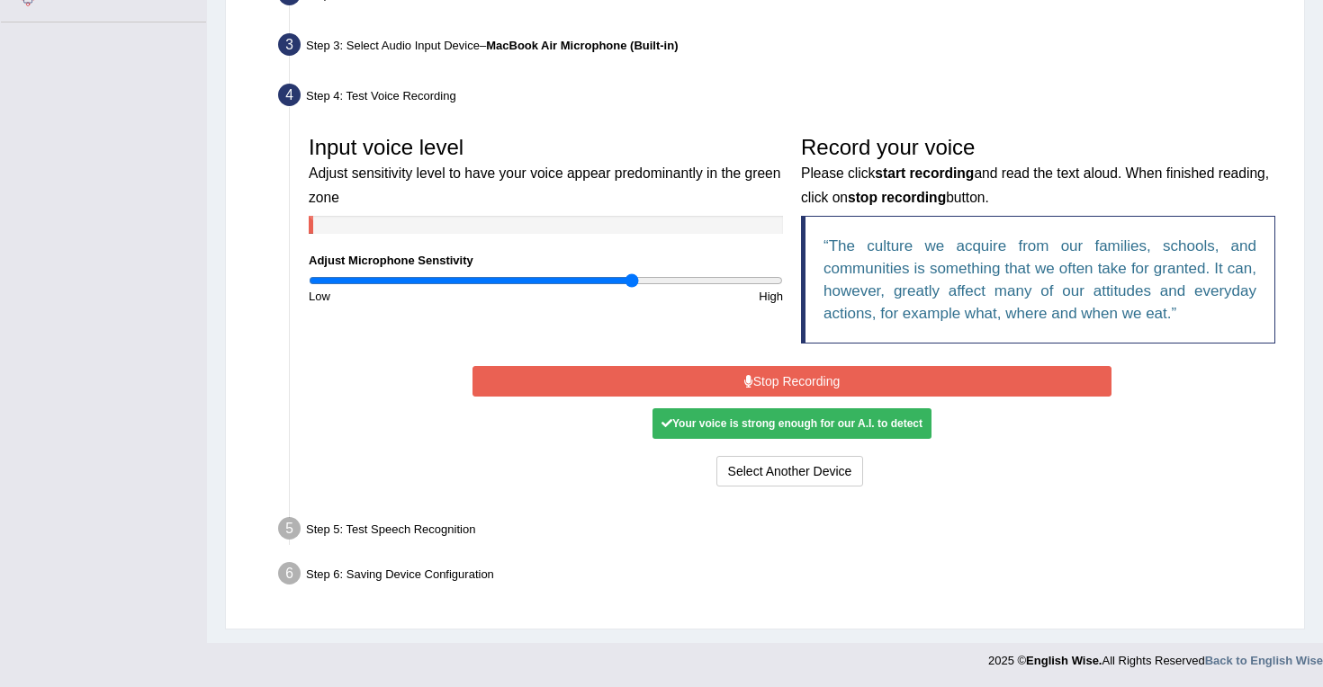
click at [732, 373] on button "Stop Recording" at bounding box center [791, 381] width 638 height 31
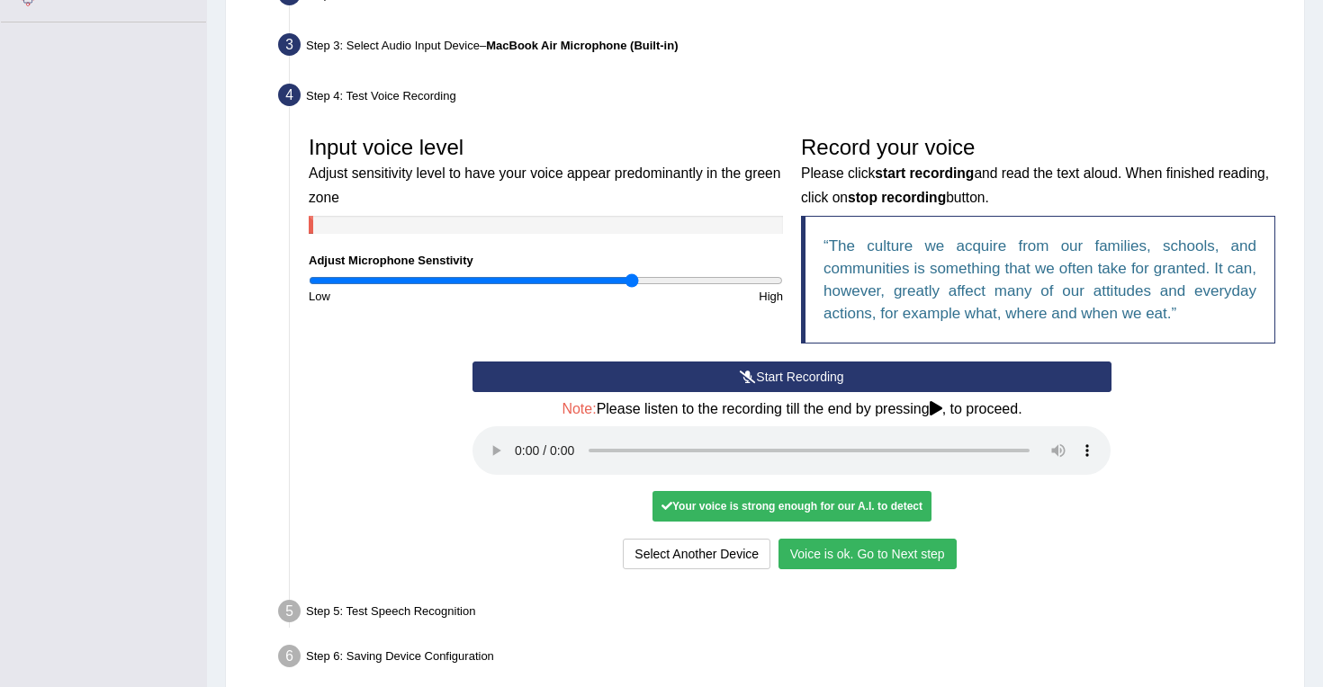
click at [922, 552] on button "Voice is ok. Go to Next step" at bounding box center [867, 554] width 178 height 31
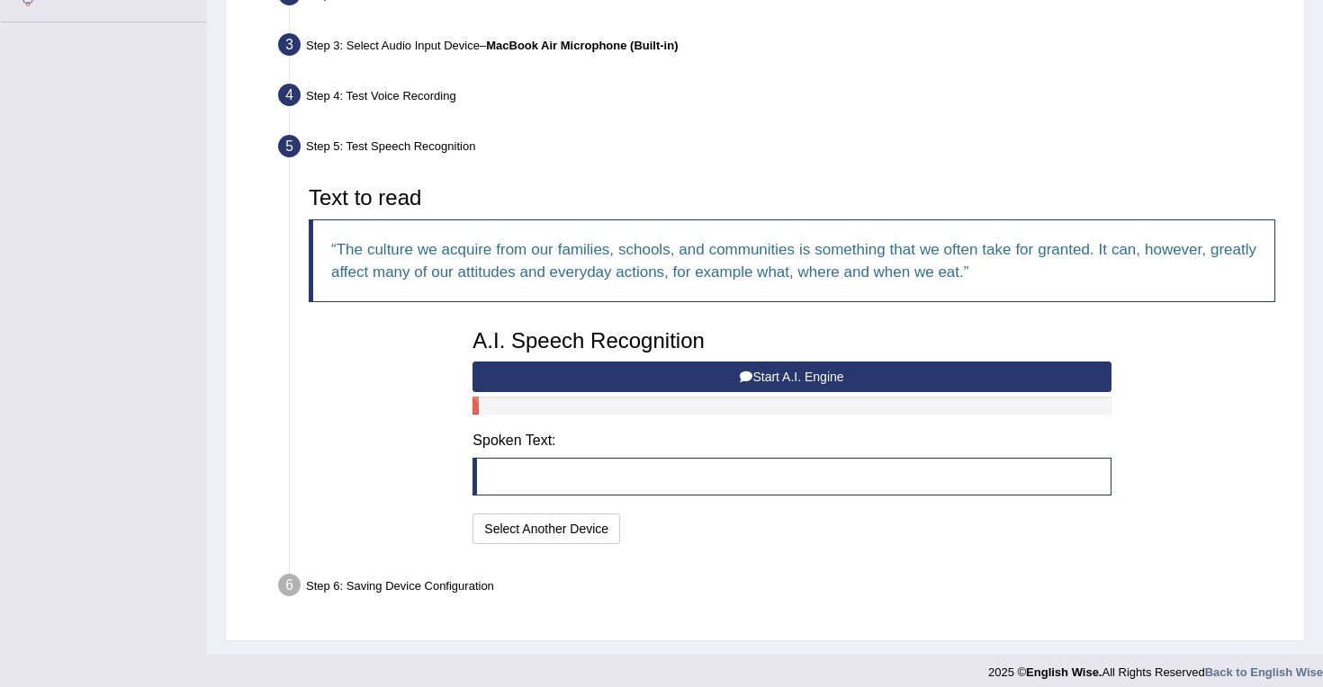
scroll to position [437, 0]
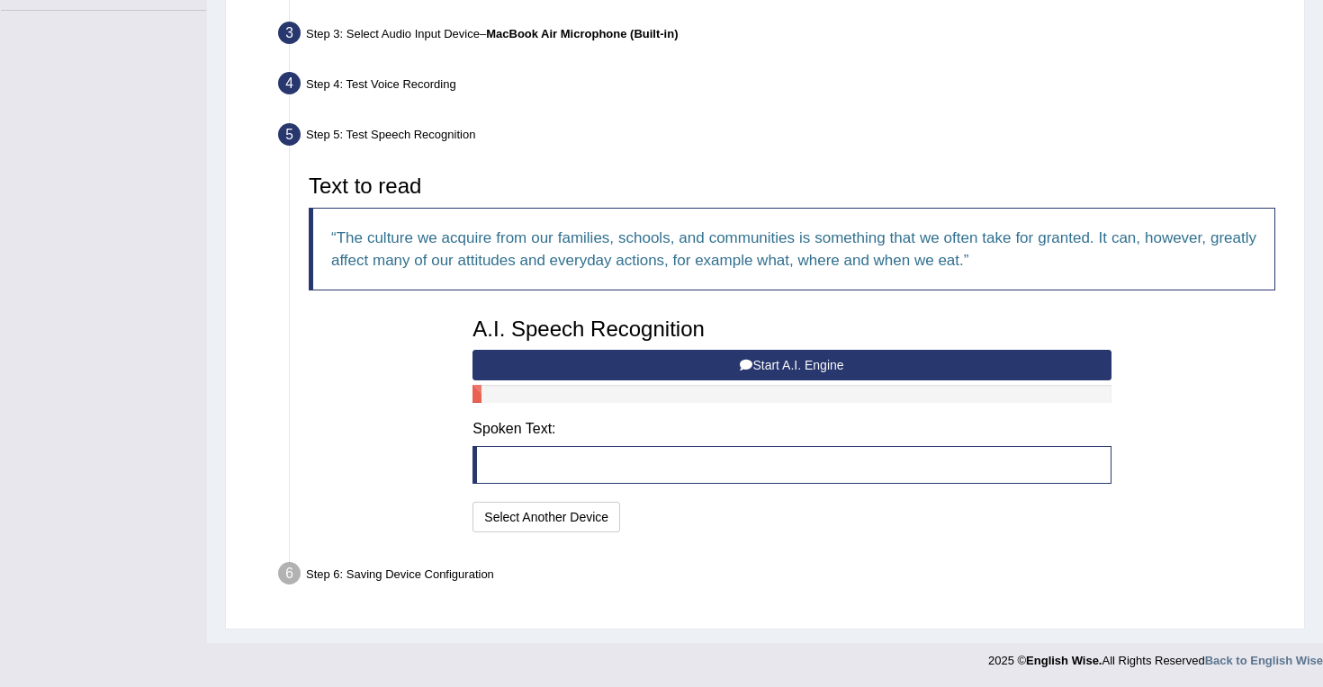
click at [602, 365] on button "Start A.I. Engine" at bounding box center [791, 365] width 638 height 31
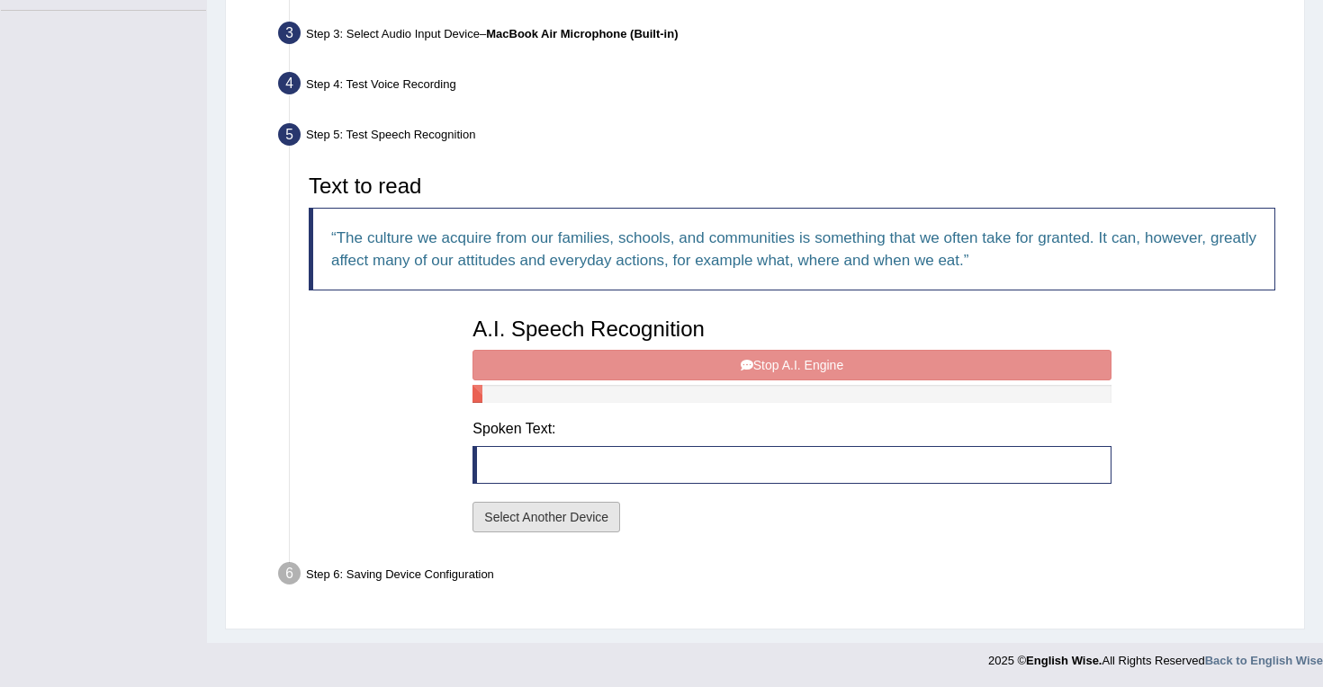
click at [561, 513] on button "Select Another Device" at bounding box center [546, 517] width 148 height 31
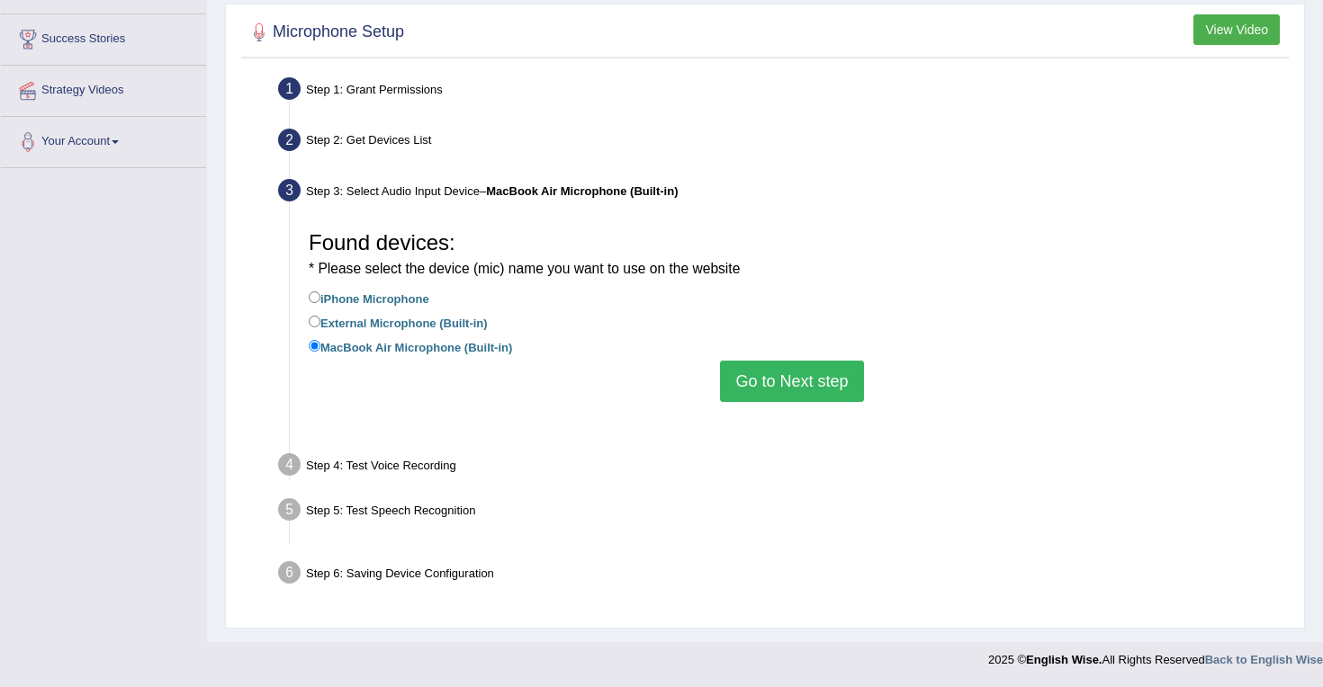
scroll to position [257, 0]
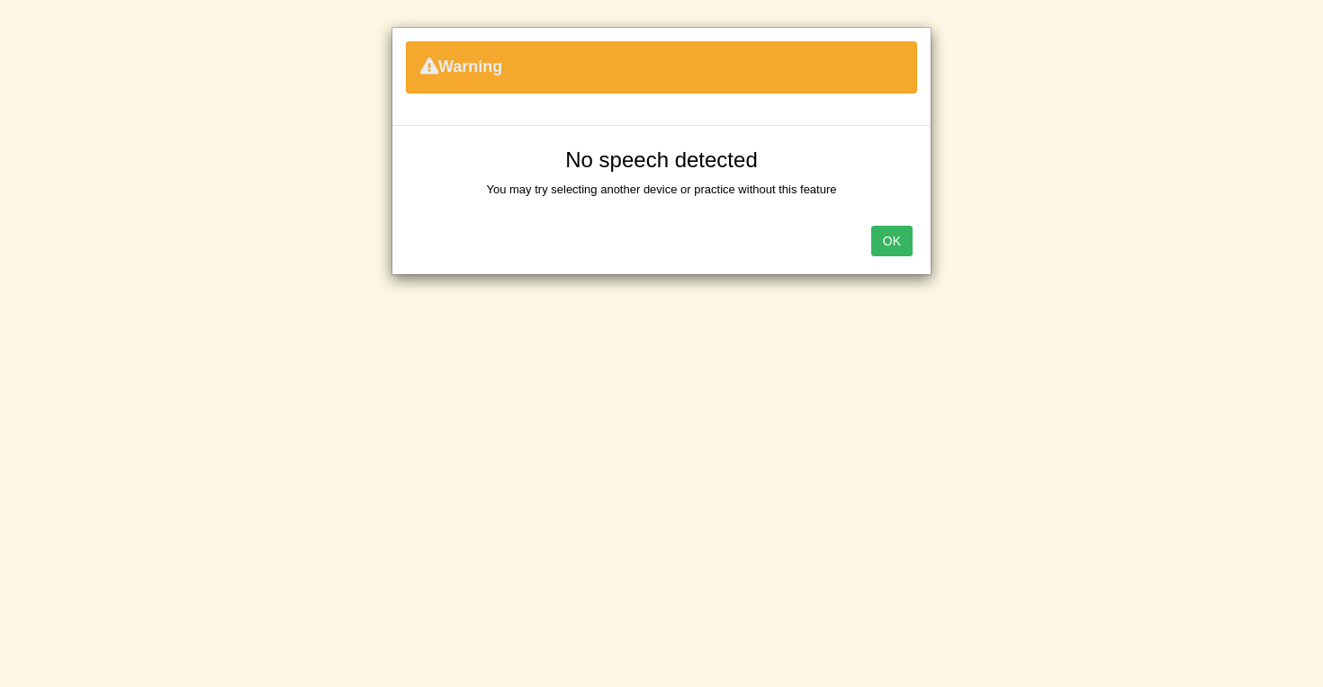
click at [883, 232] on button "OK" at bounding box center [891, 241] width 41 height 31
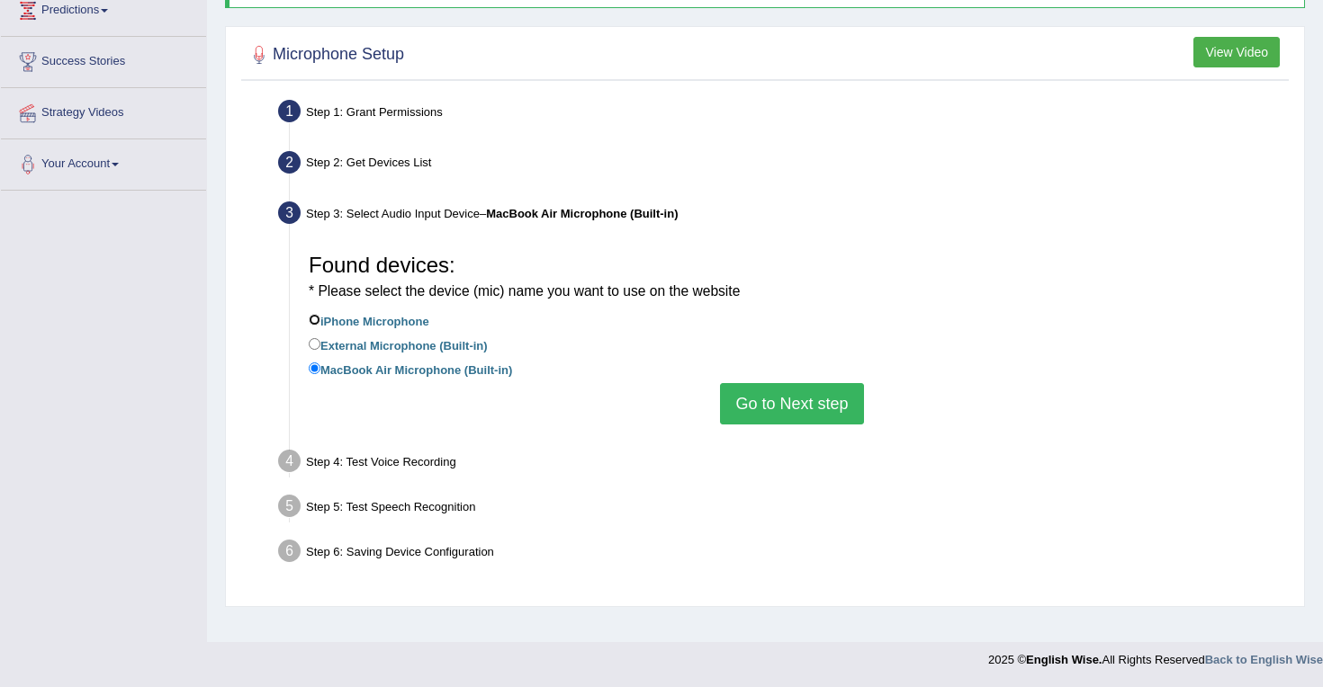
click at [315, 321] on input "iPhone Microphone" at bounding box center [315, 320] width 12 height 12
radio input "true"
click at [781, 407] on button "Go to Next step" at bounding box center [791, 403] width 143 height 41
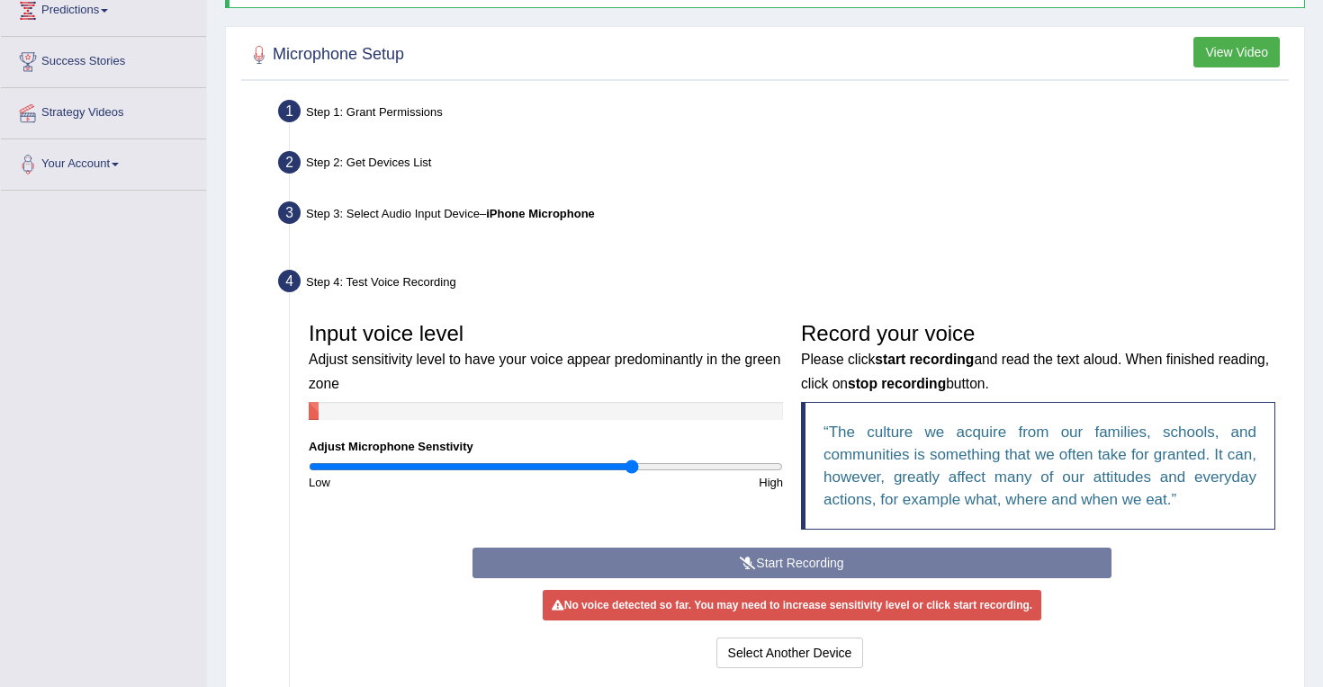
click at [413, 403] on div at bounding box center [546, 411] width 474 height 18
click at [444, 395] on div "Input voice level Adjust sensitivity level to have your voice appear predominan…" at bounding box center [546, 402] width 492 height 178
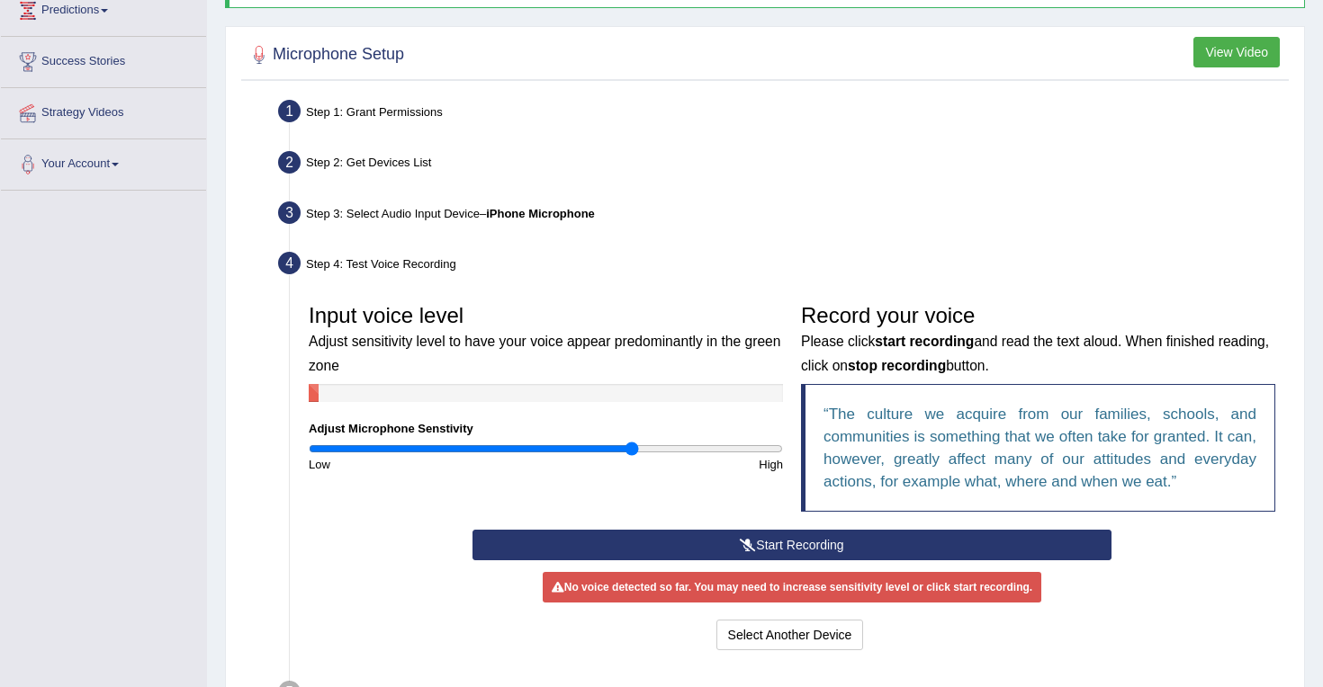
scroll to position [391, 0]
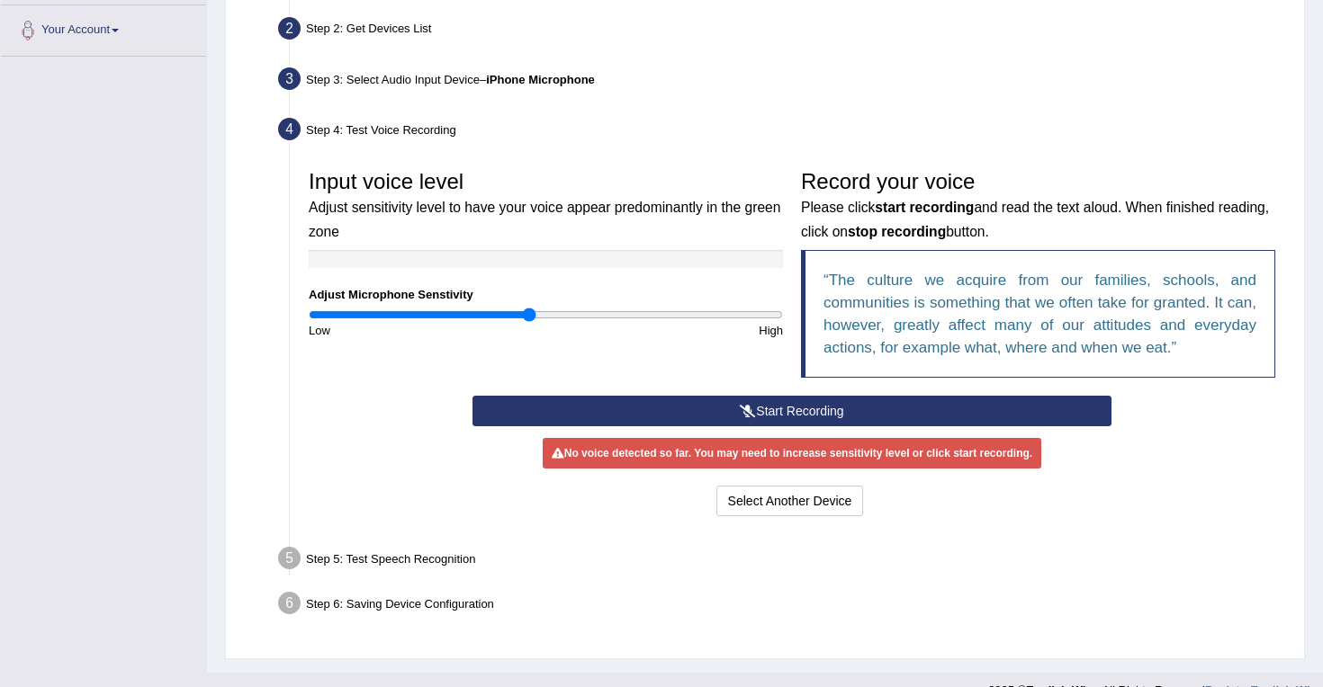
click at [528, 313] on input "range" at bounding box center [546, 315] width 474 height 14
click at [387, 327] on div "Low" at bounding box center [423, 330] width 247 height 17
click at [351, 309] on input "range" at bounding box center [546, 315] width 474 height 14
click at [740, 325] on div "High" at bounding box center [669, 330] width 247 height 17
click at [750, 318] on input "range" at bounding box center [546, 315] width 474 height 14
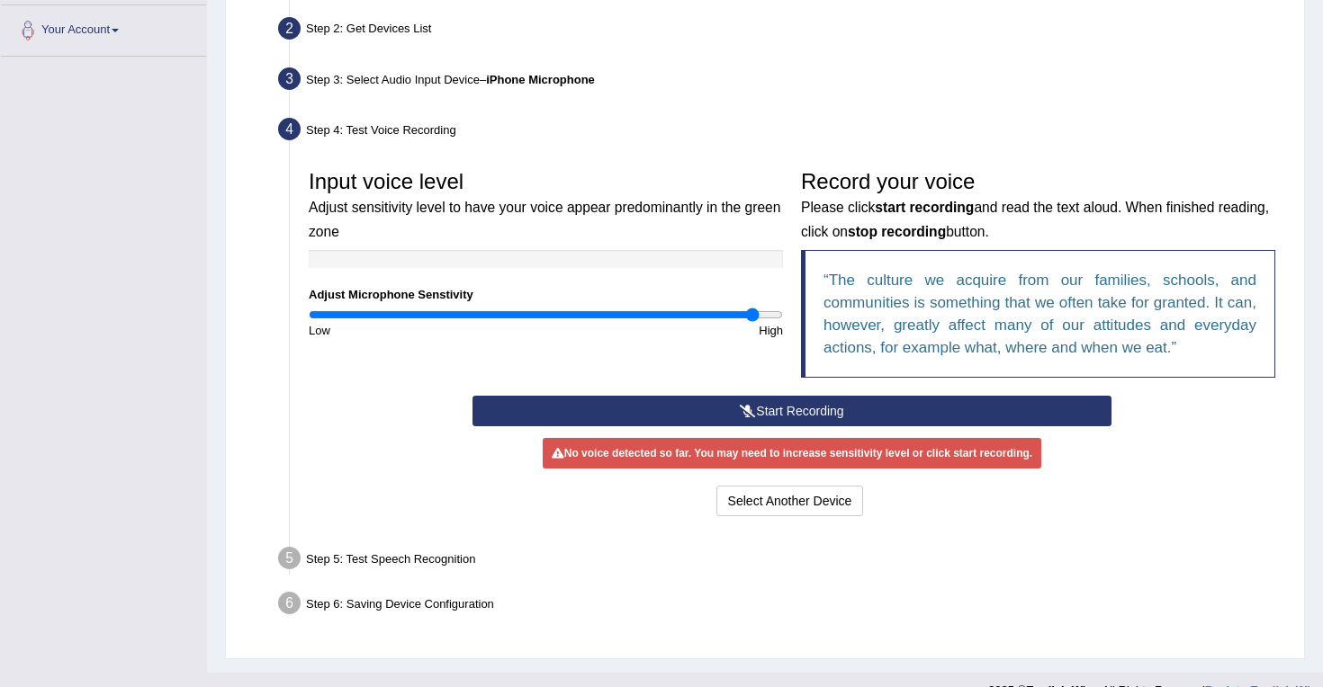
click at [775, 322] on div "High" at bounding box center [669, 330] width 247 height 17
click at [772, 314] on input "range" at bounding box center [546, 315] width 474 height 14
click at [437, 310] on input "range" at bounding box center [546, 315] width 474 height 14
type input "0.22"
click at [362, 318] on input "range" at bounding box center [546, 315] width 474 height 14
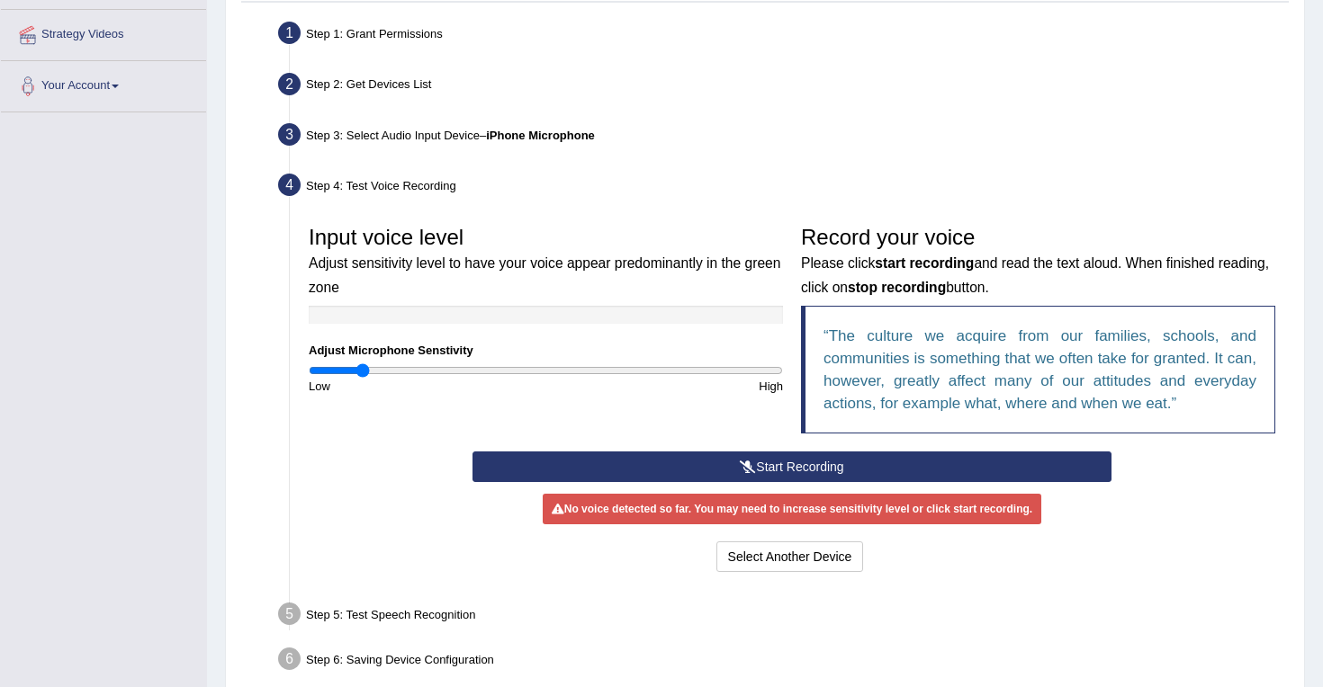
scroll to position [333, 0]
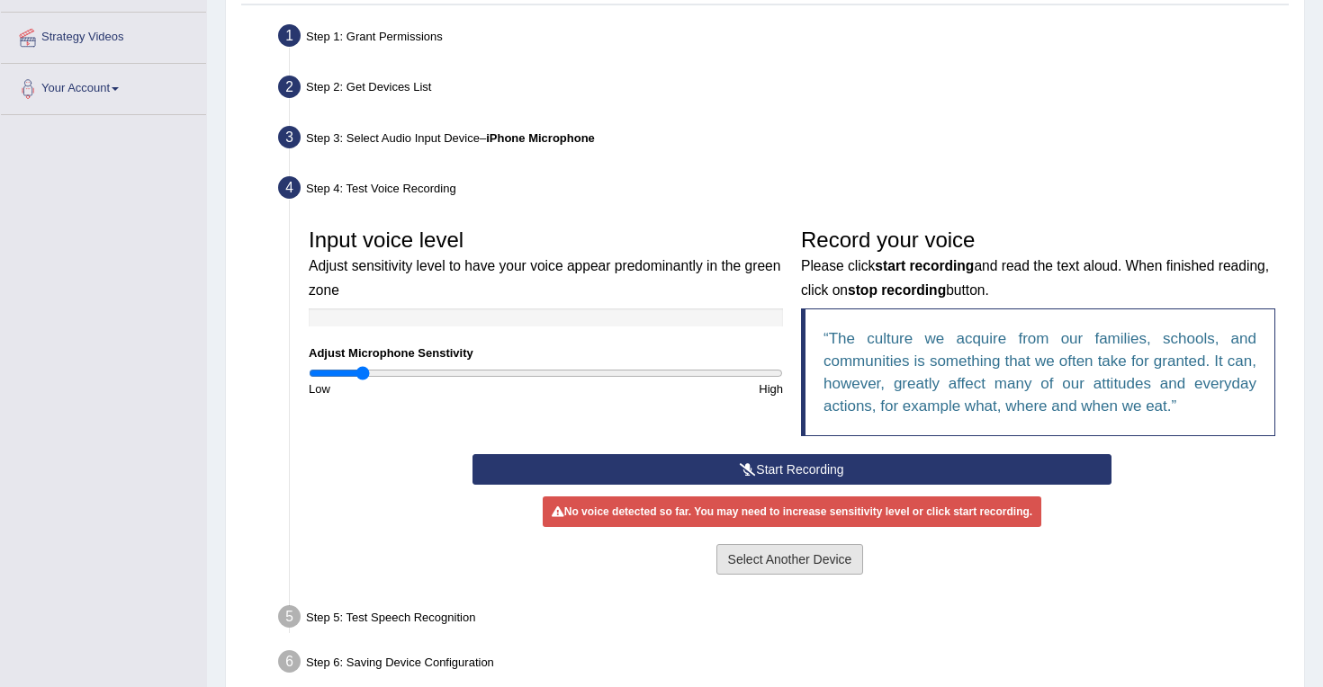
click at [760, 558] on button "Select Another Device" at bounding box center [790, 559] width 148 height 31
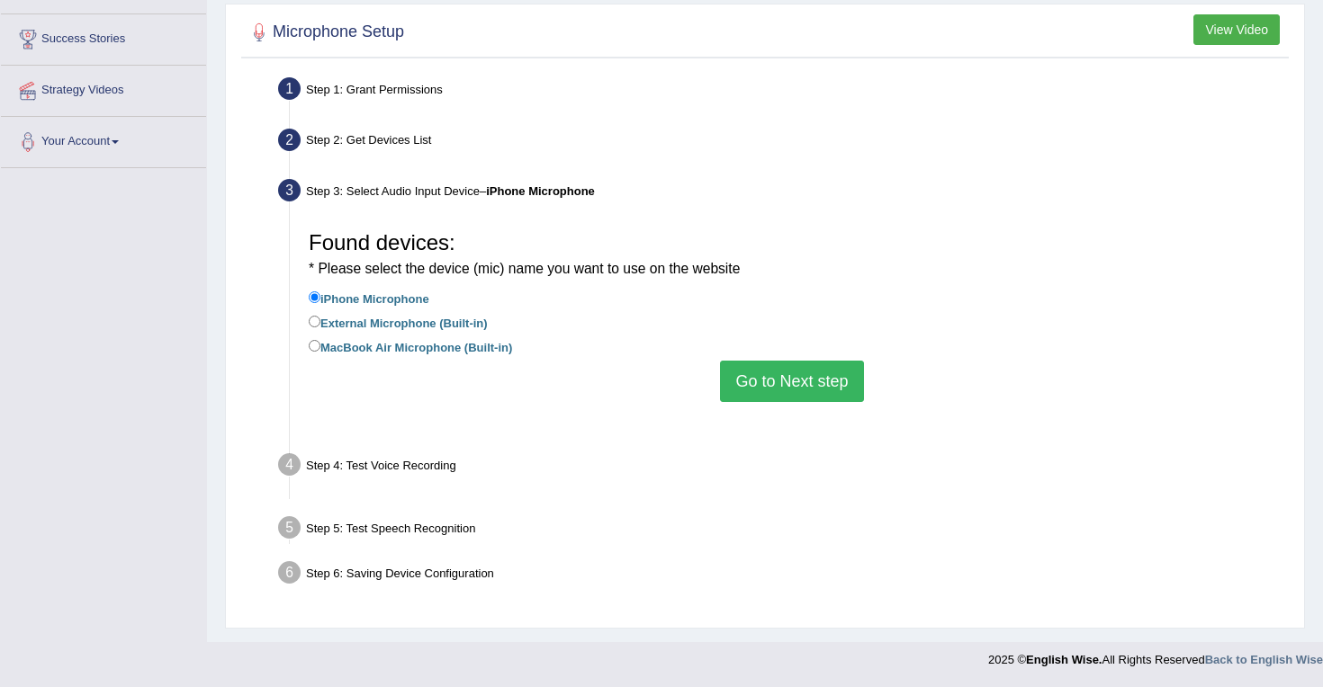
scroll to position [257, 0]
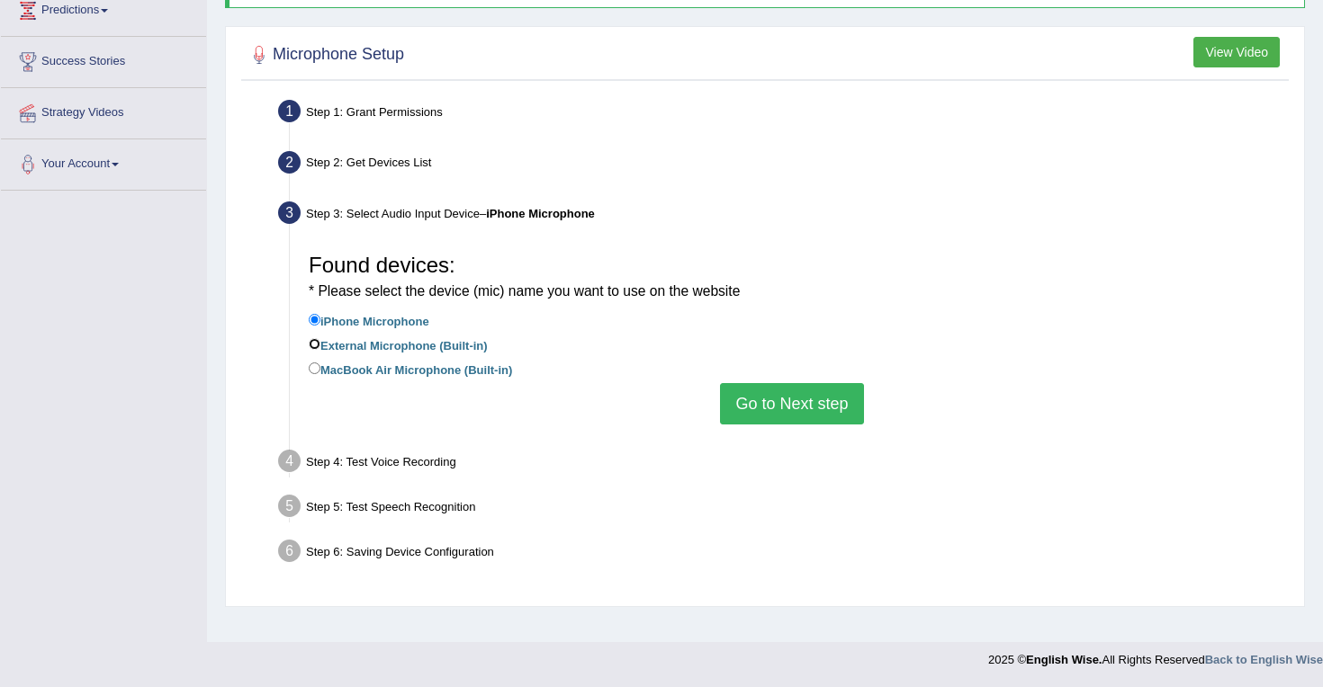
click at [315, 344] on input "External Microphone (Built-in)" at bounding box center [315, 344] width 12 height 12
radio input "true"
click at [314, 367] on input "MacBook Air Microphone (Built-in)" at bounding box center [315, 369] width 12 height 12
radio input "true"
click at [801, 401] on button "Go to Next step" at bounding box center [791, 403] width 143 height 41
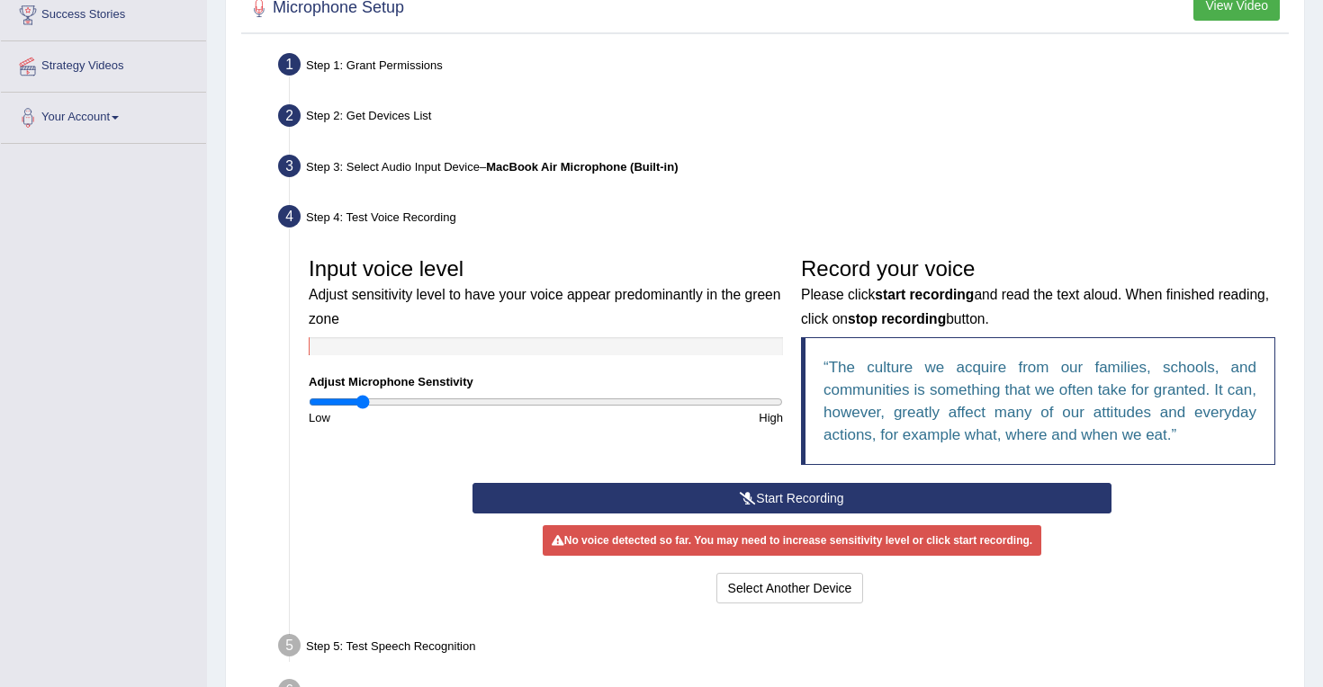
scroll to position [312, 0]
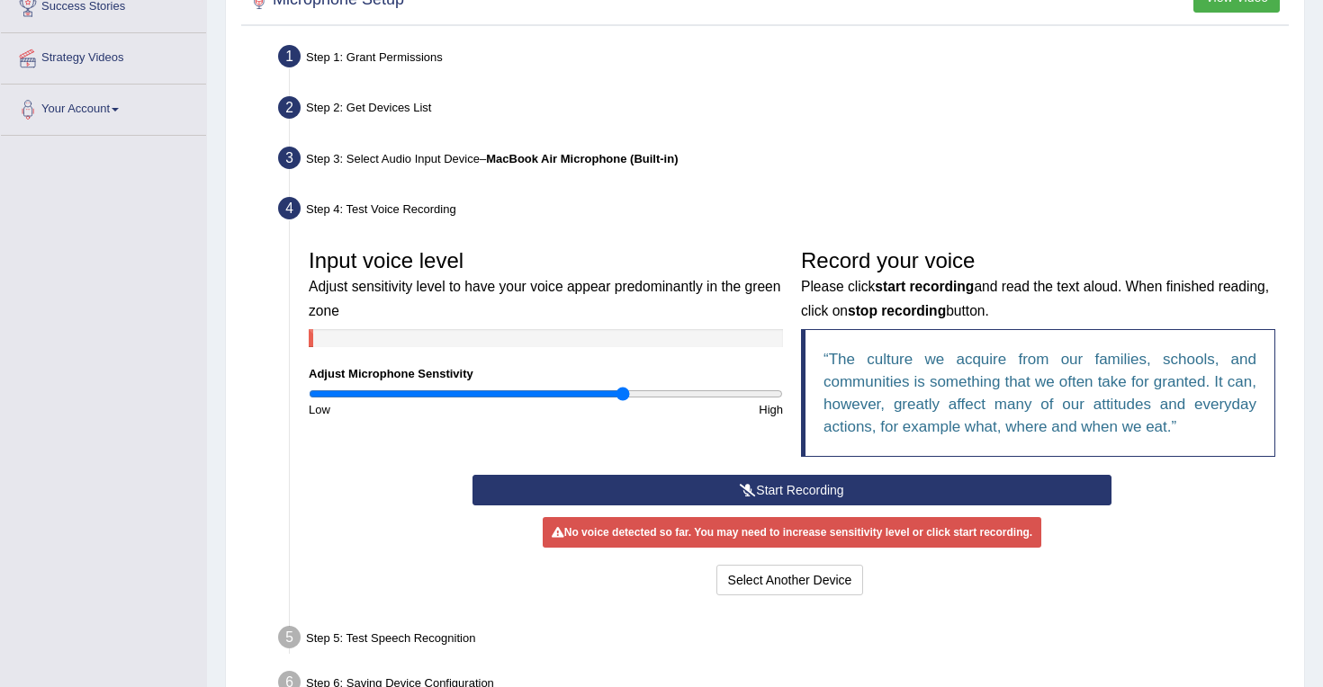
type input "1.34"
click at [622, 393] on input "range" at bounding box center [546, 394] width 474 height 14
click at [748, 491] on icon at bounding box center [748, 490] width 16 height 13
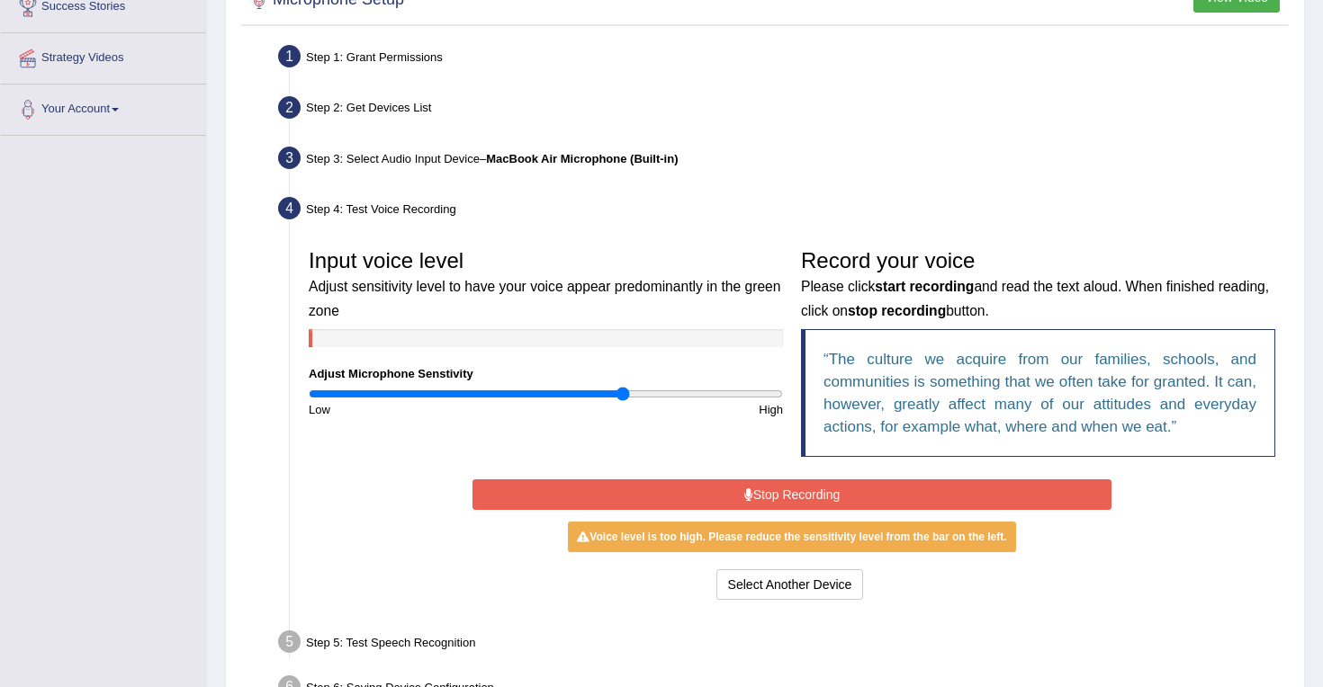
click at [667, 493] on button "Stop Recording" at bounding box center [791, 495] width 638 height 31
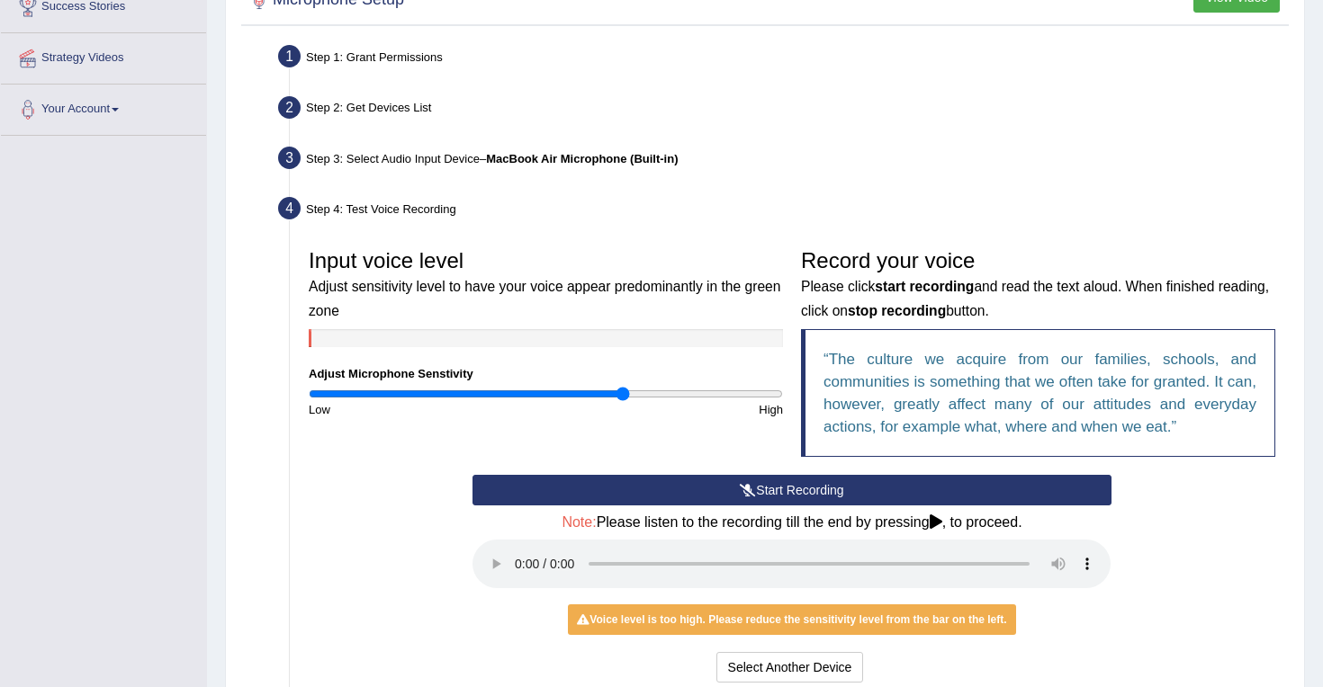
click at [708, 493] on button "Start Recording" at bounding box center [791, 490] width 638 height 31
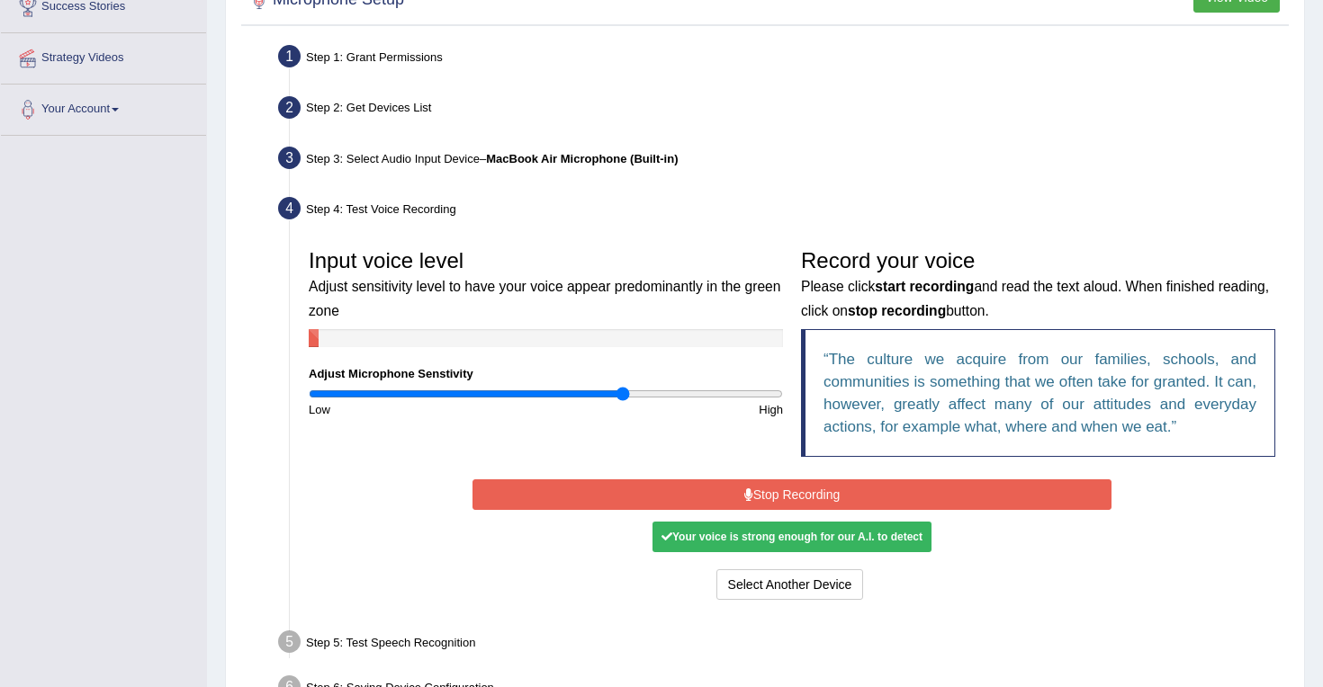
click at [722, 489] on button "Stop Recording" at bounding box center [791, 495] width 638 height 31
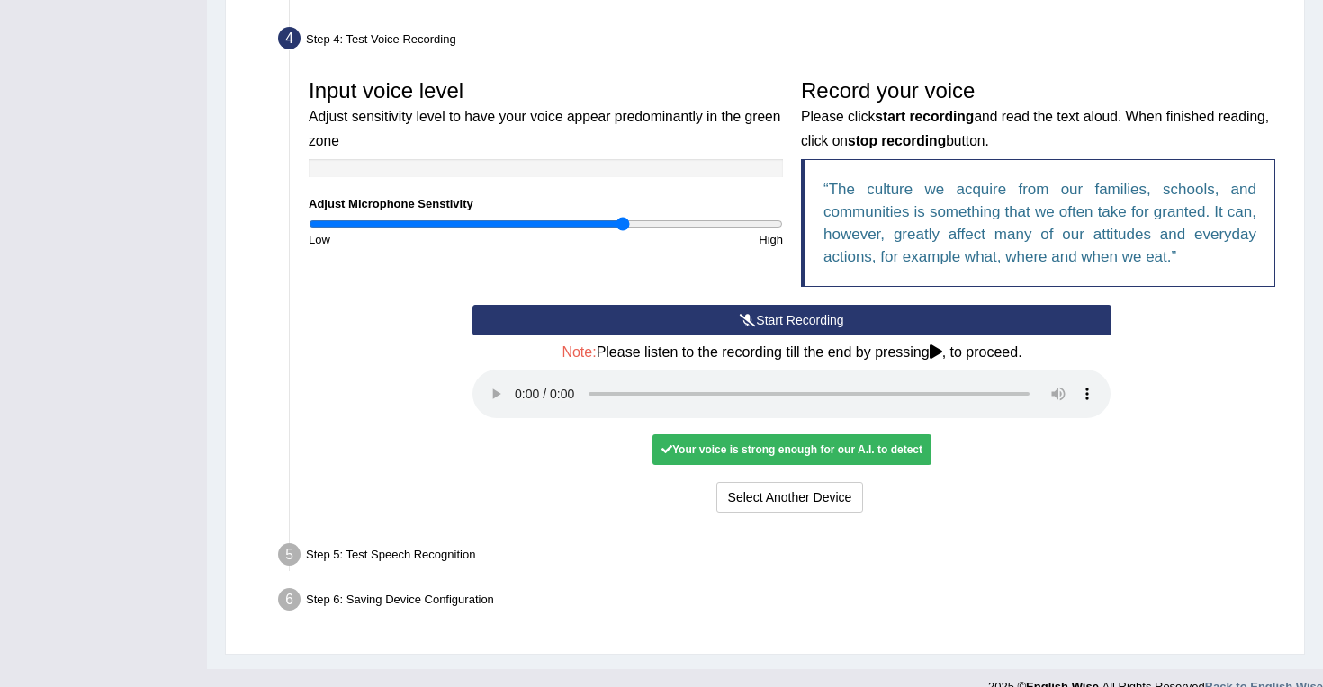
scroll to position [507, 0]
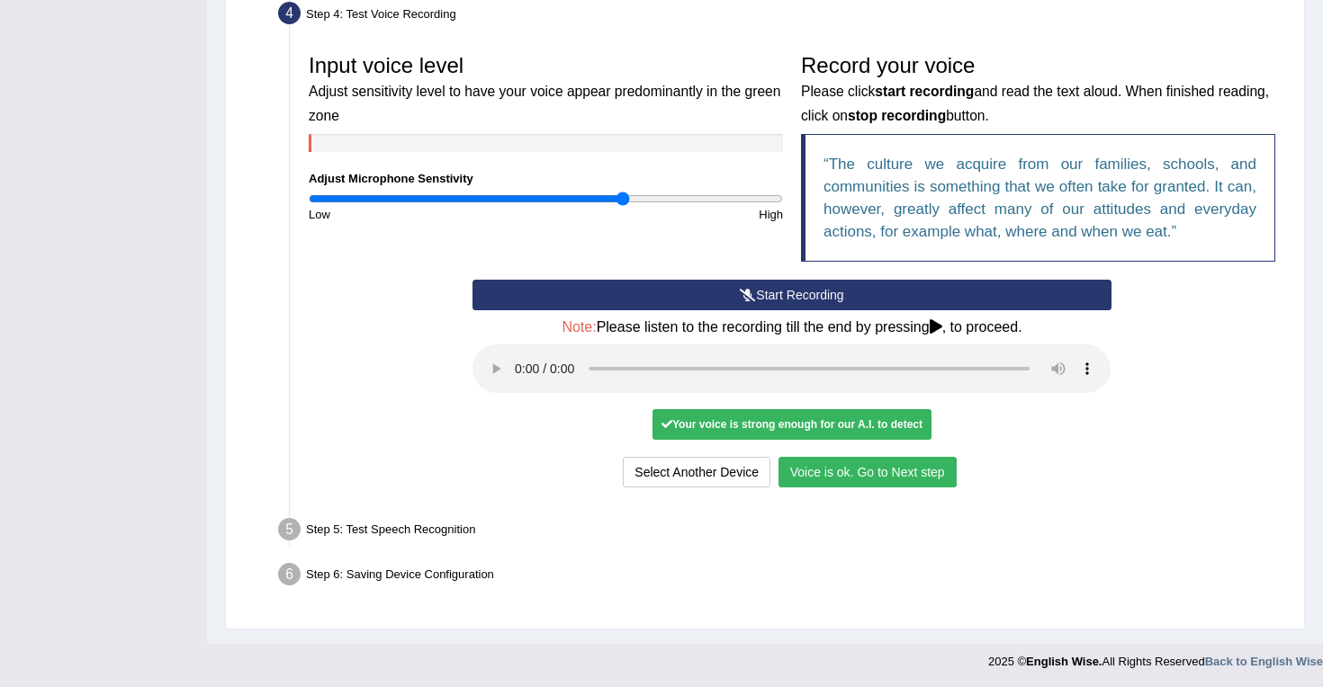
click at [912, 465] on button "Voice is ok. Go to Next step" at bounding box center [867, 472] width 178 height 31
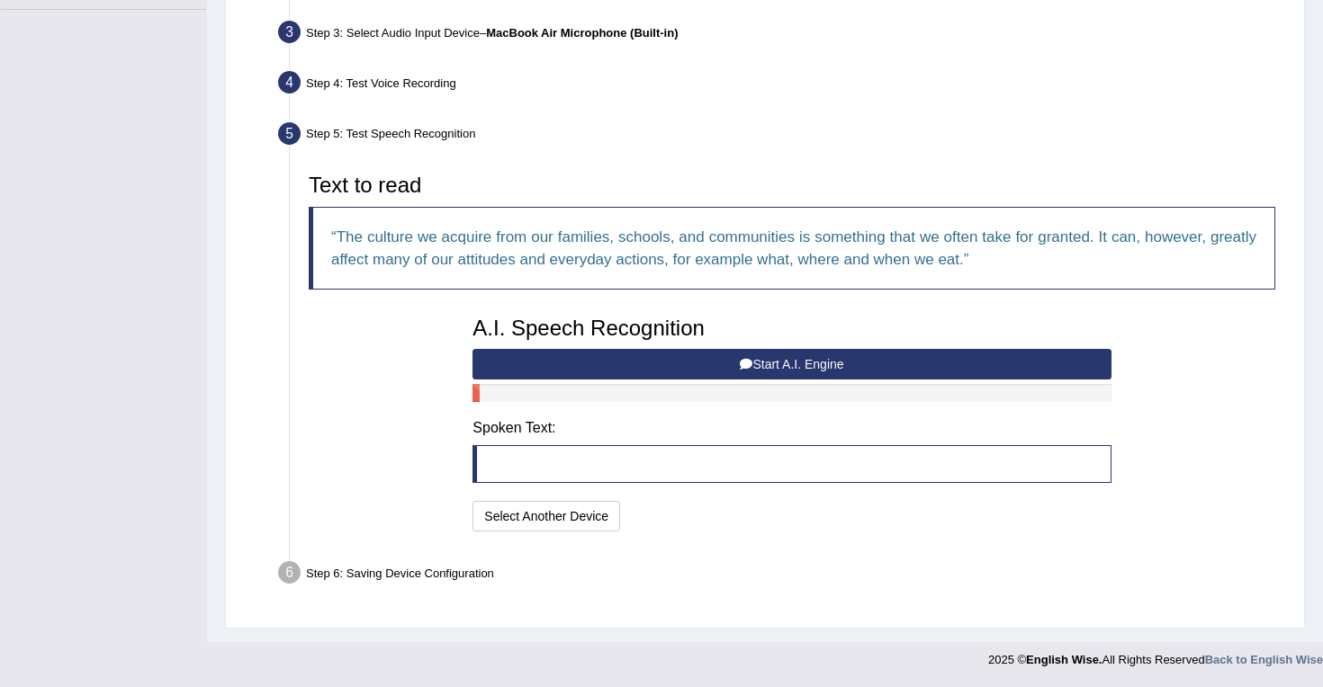
scroll to position [437, 0]
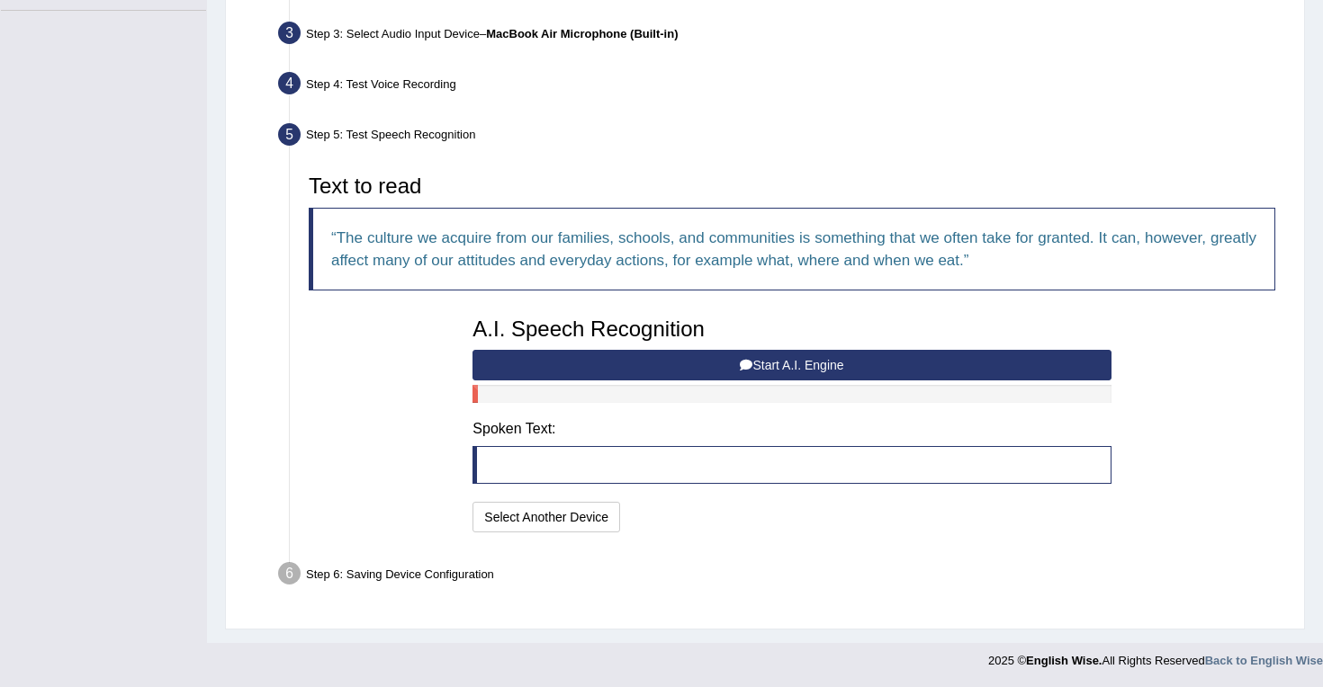
click at [657, 355] on button "Start A.I. Engine" at bounding box center [791, 365] width 638 height 31
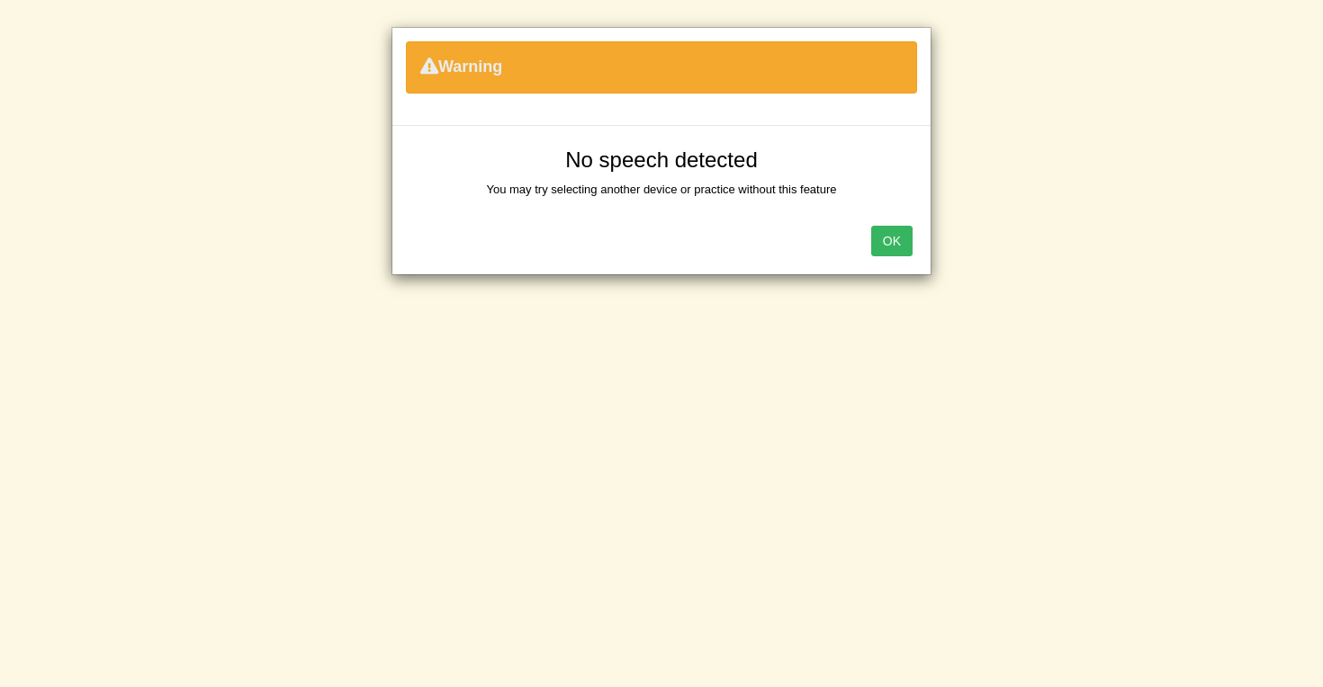
click at [892, 233] on button "OK" at bounding box center [891, 241] width 41 height 31
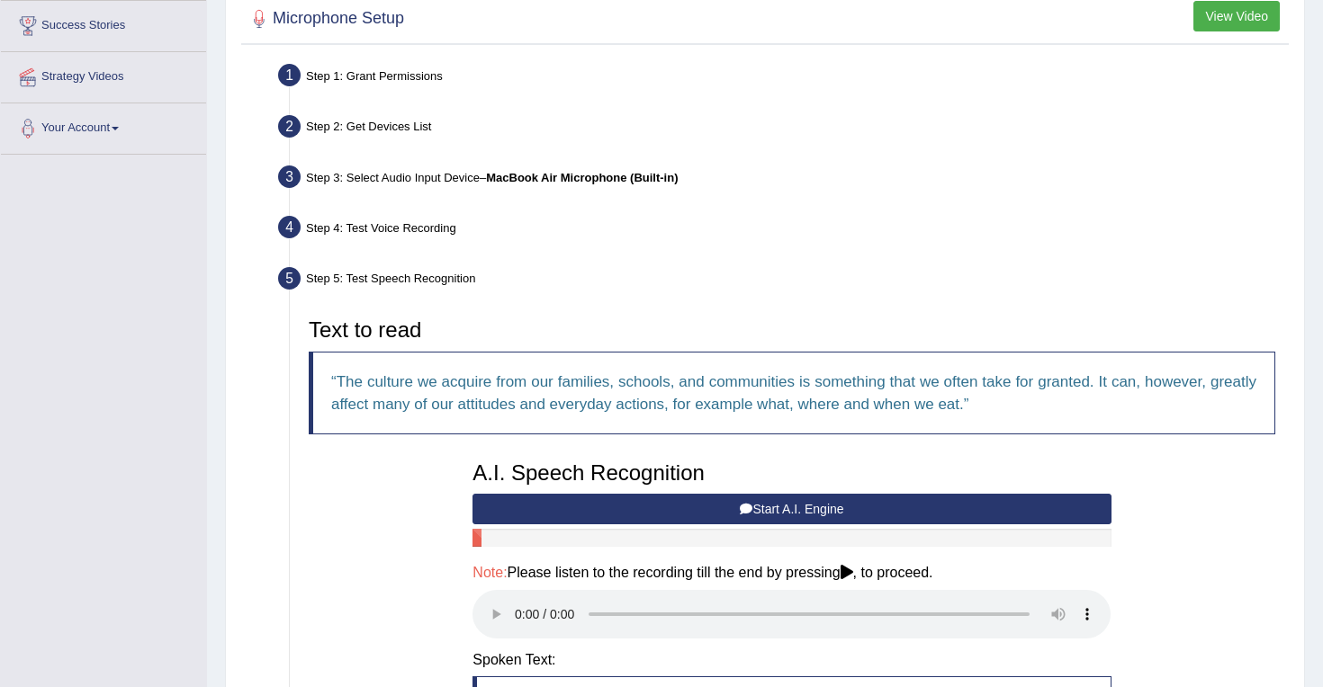
scroll to position [295, 0]
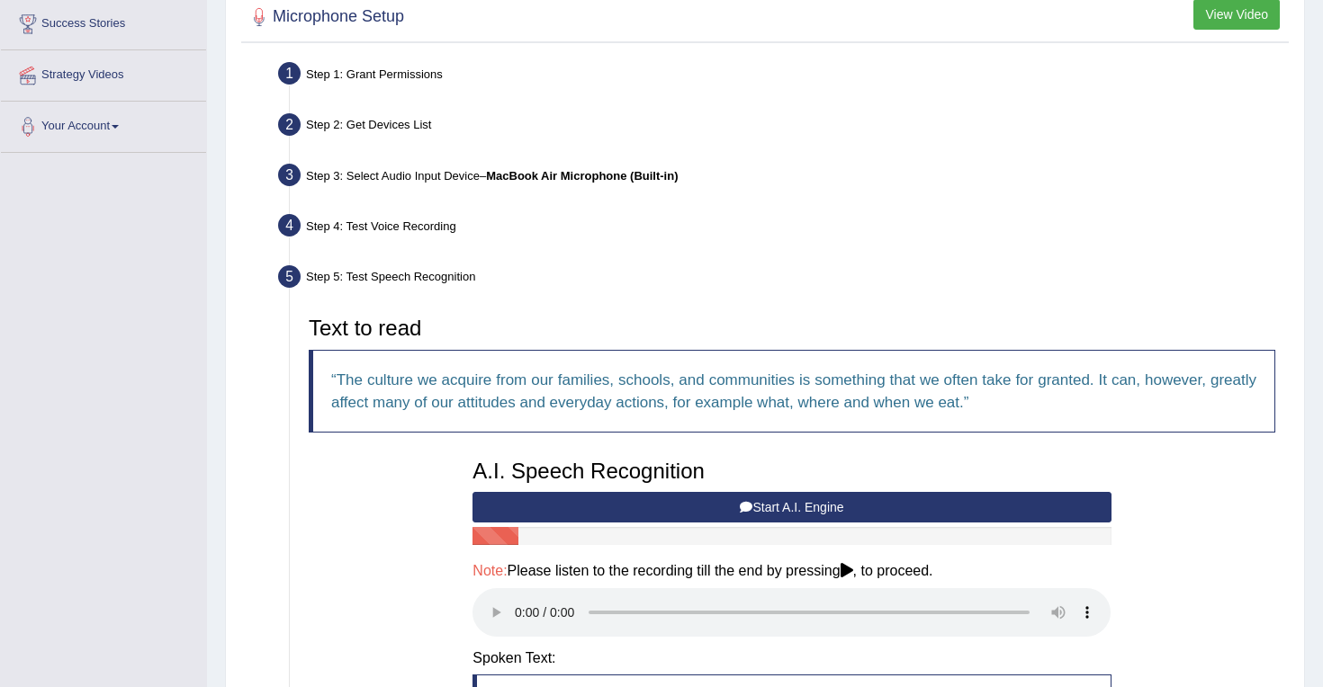
click at [784, 512] on button "Start A.I. Engine" at bounding box center [791, 507] width 638 height 31
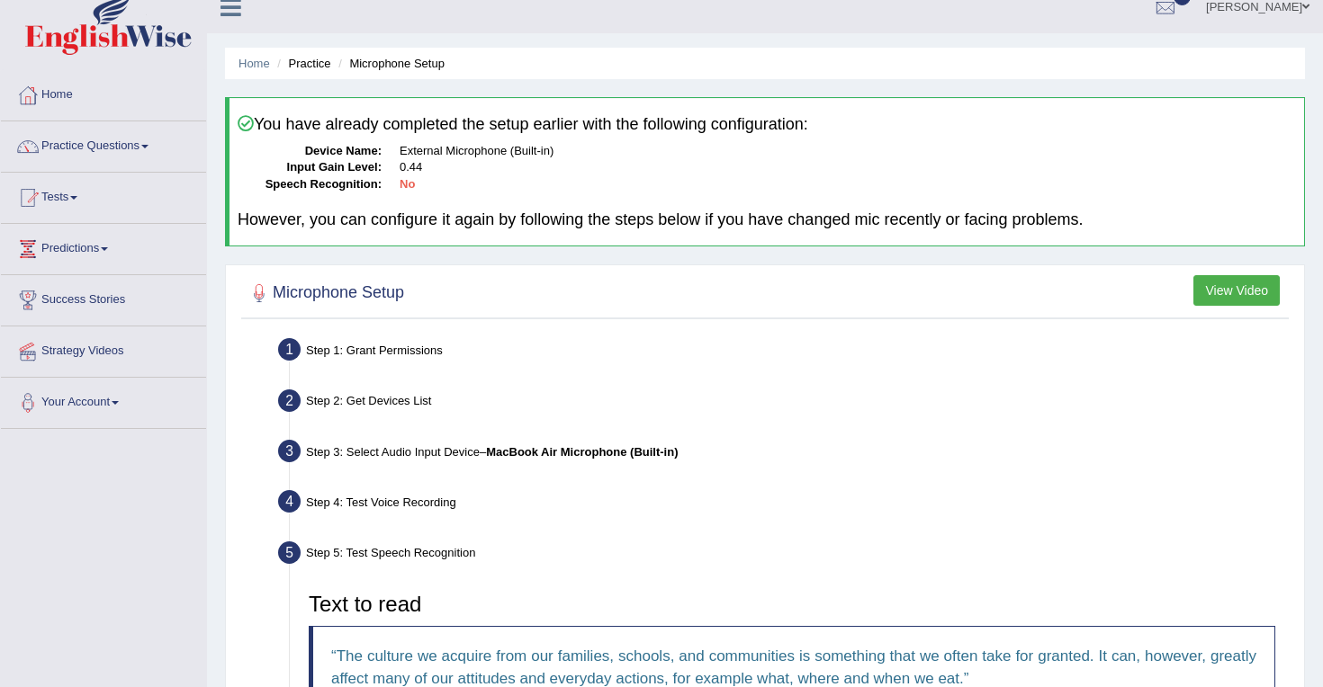
scroll to position [0, 0]
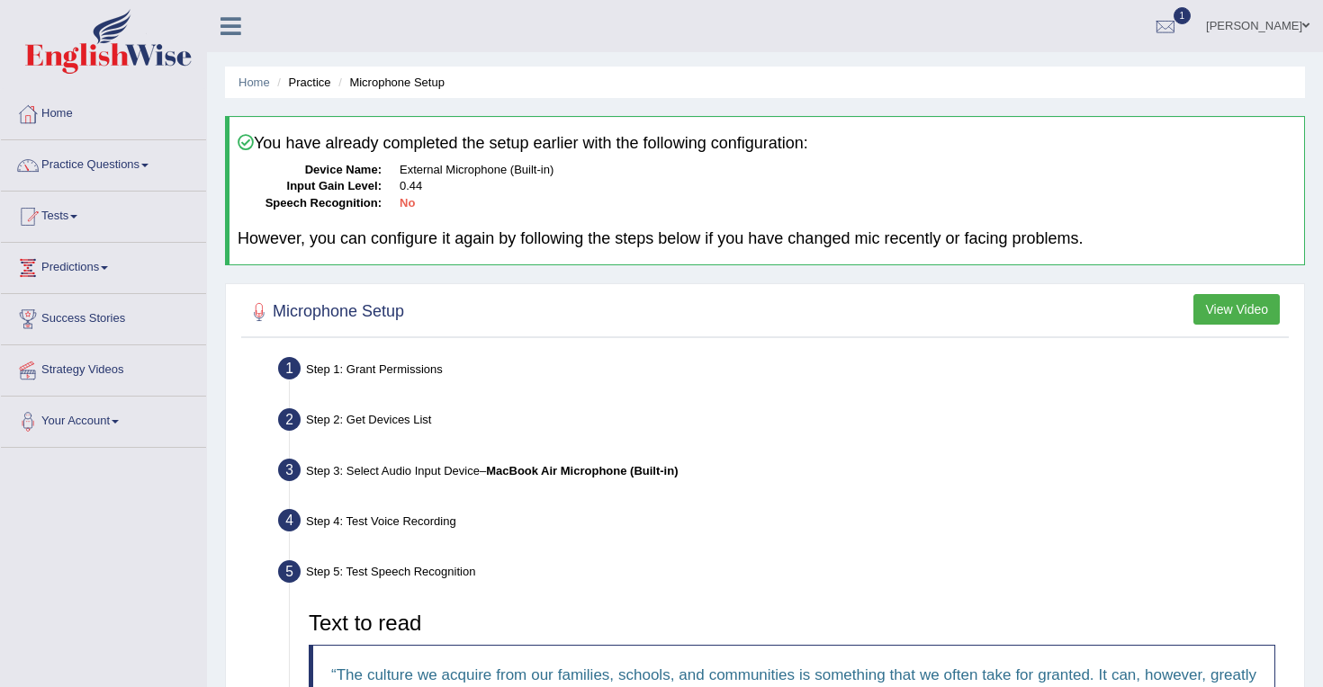
click at [1245, 324] on button "View Video" at bounding box center [1236, 309] width 86 height 31
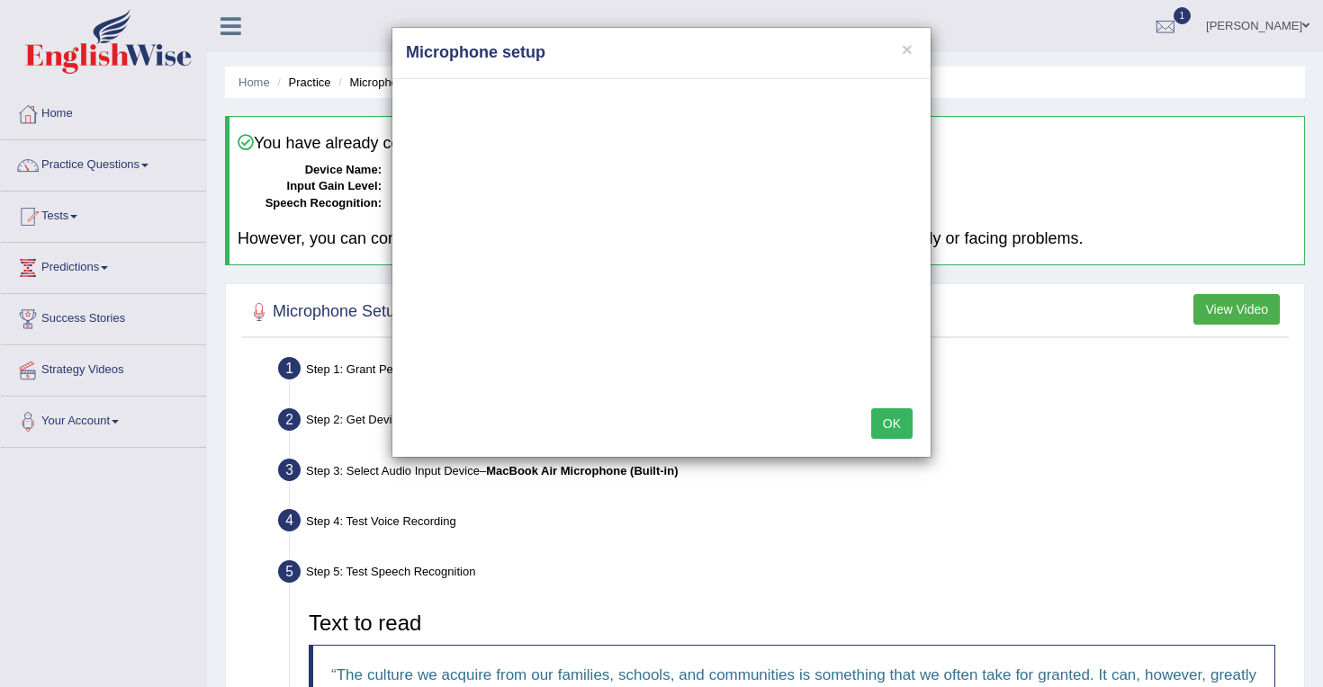
click at [1245, 316] on div "× Microphone setup OK" at bounding box center [661, 343] width 1323 height 687
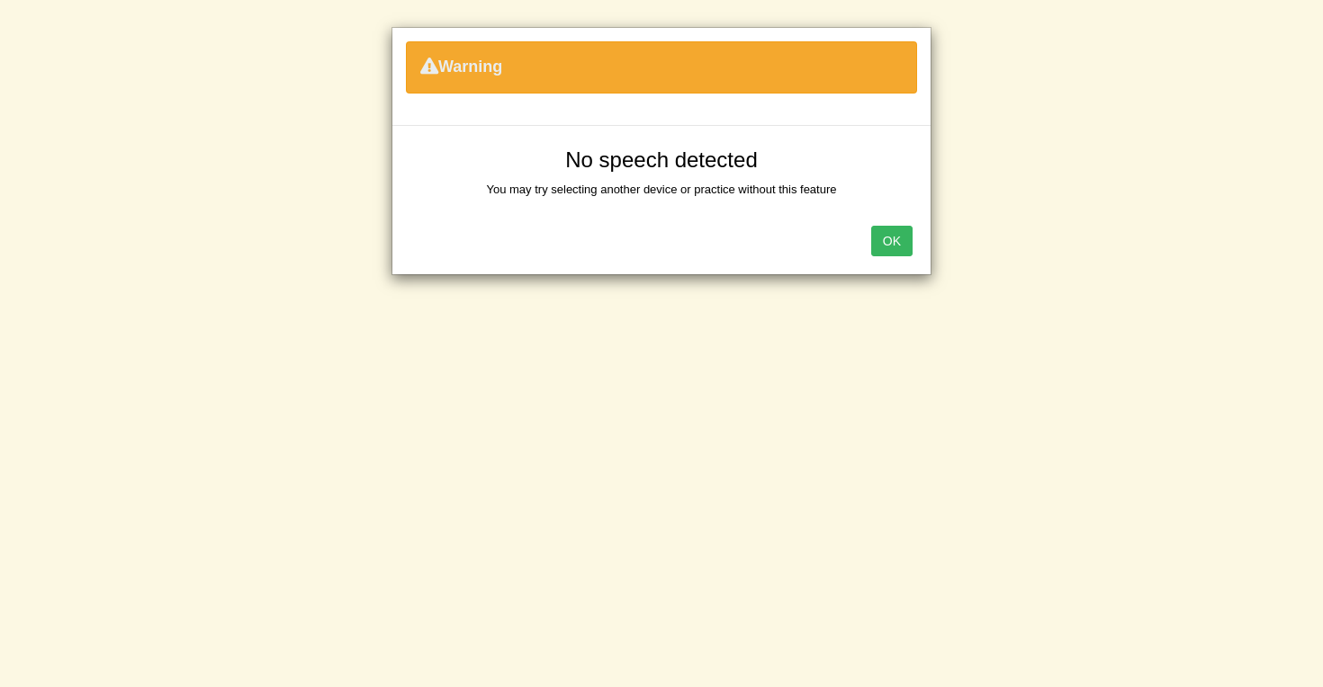
click at [892, 247] on button "OK" at bounding box center [891, 241] width 41 height 31
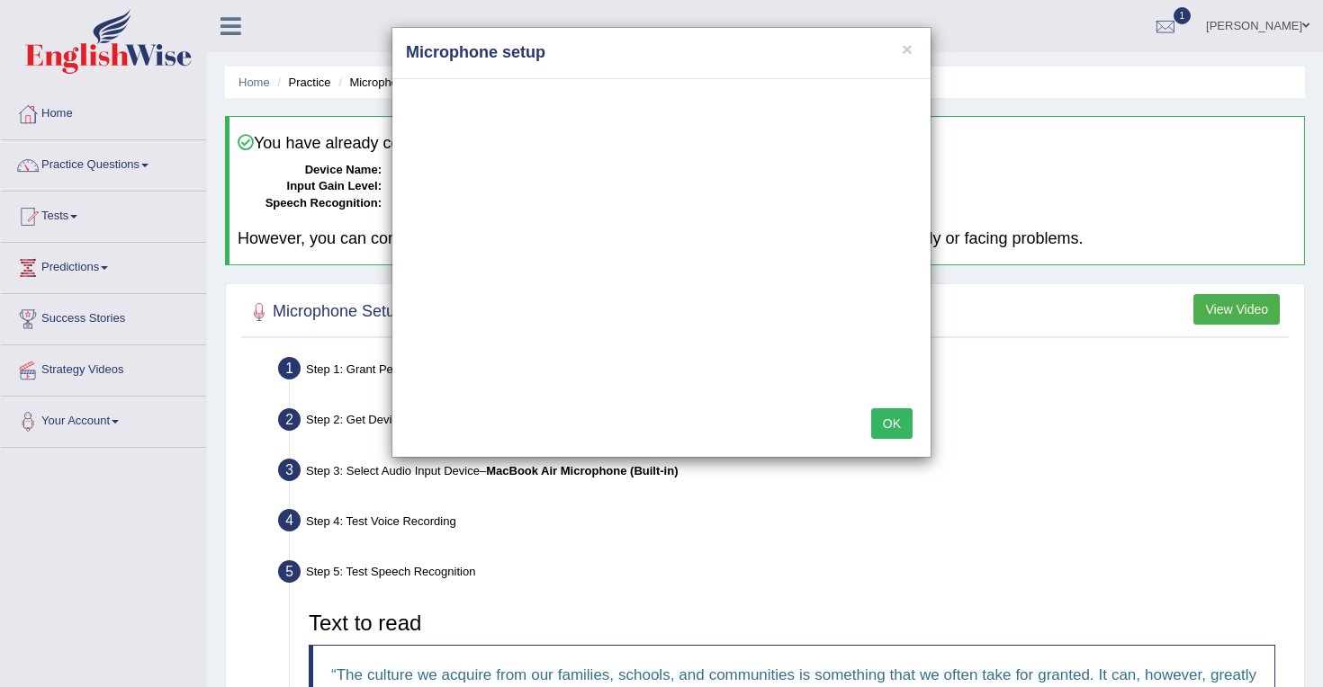
click at [880, 424] on button "OK" at bounding box center [891, 423] width 41 height 31
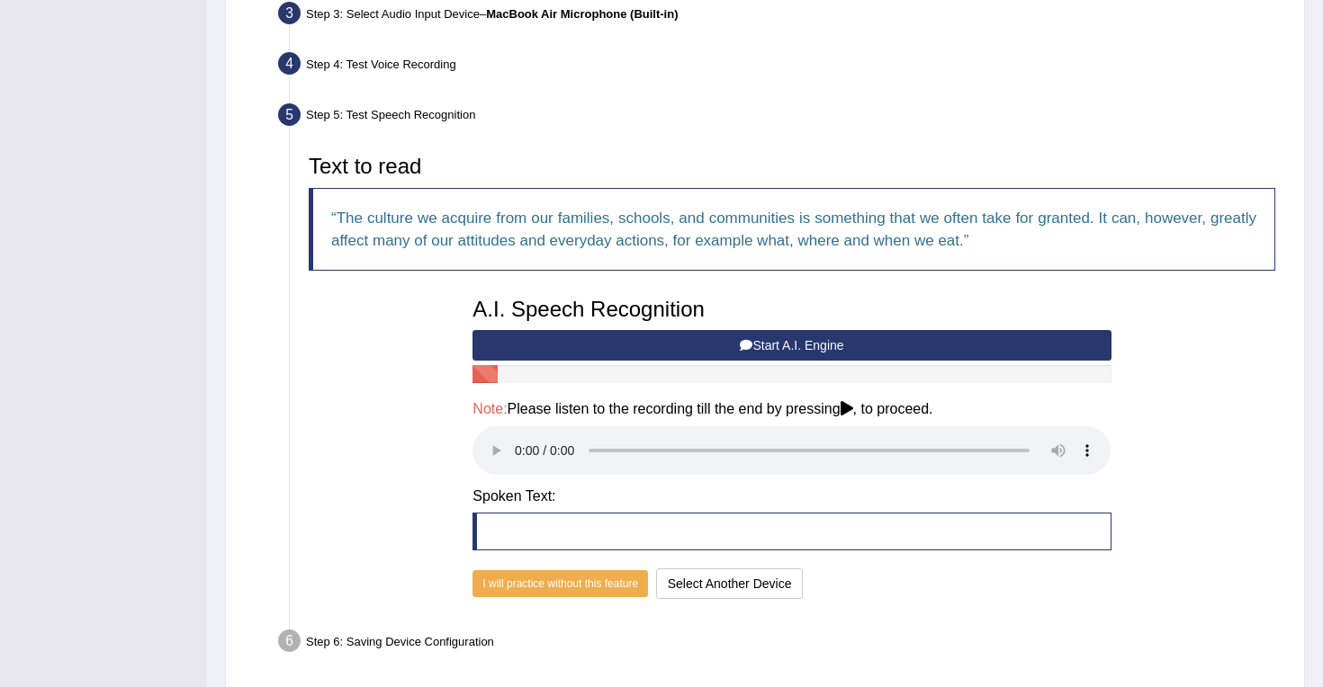
scroll to position [458, 0]
click at [732, 341] on button "Start A.I. Engine" at bounding box center [791, 344] width 638 height 31
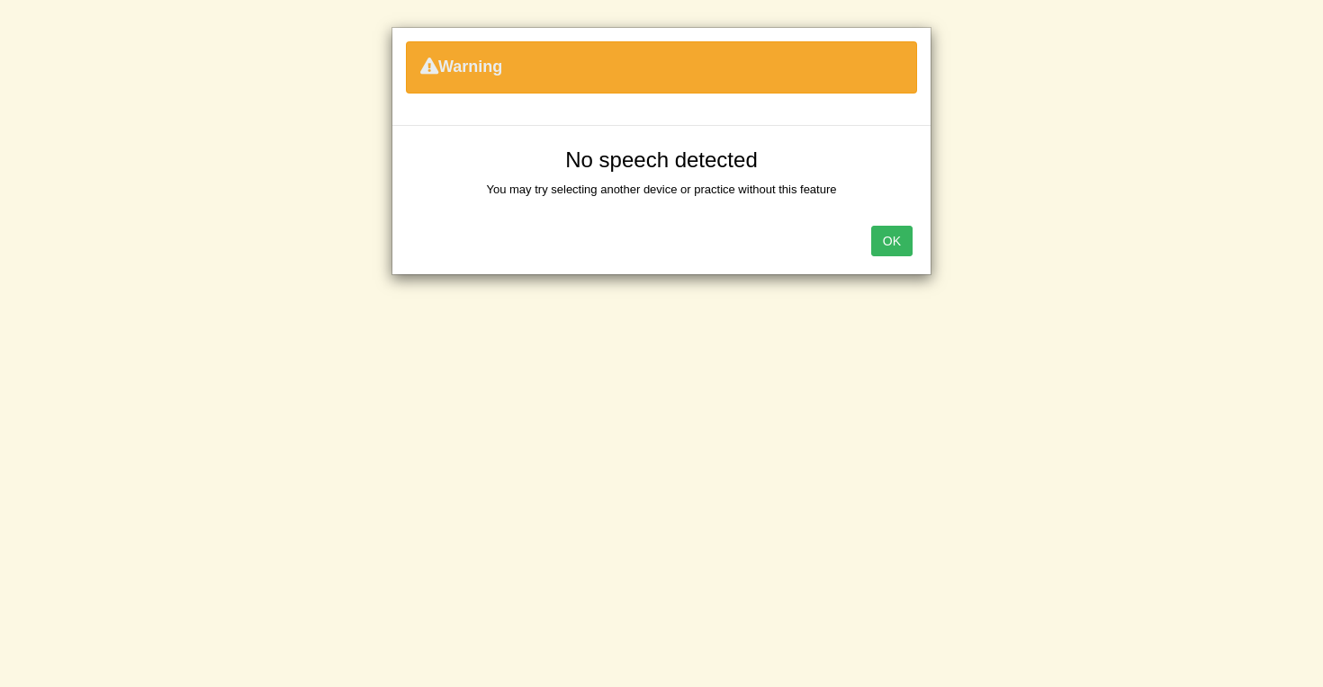
click at [886, 243] on button "OK" at bounding box center [891, 241] width 41 height 31
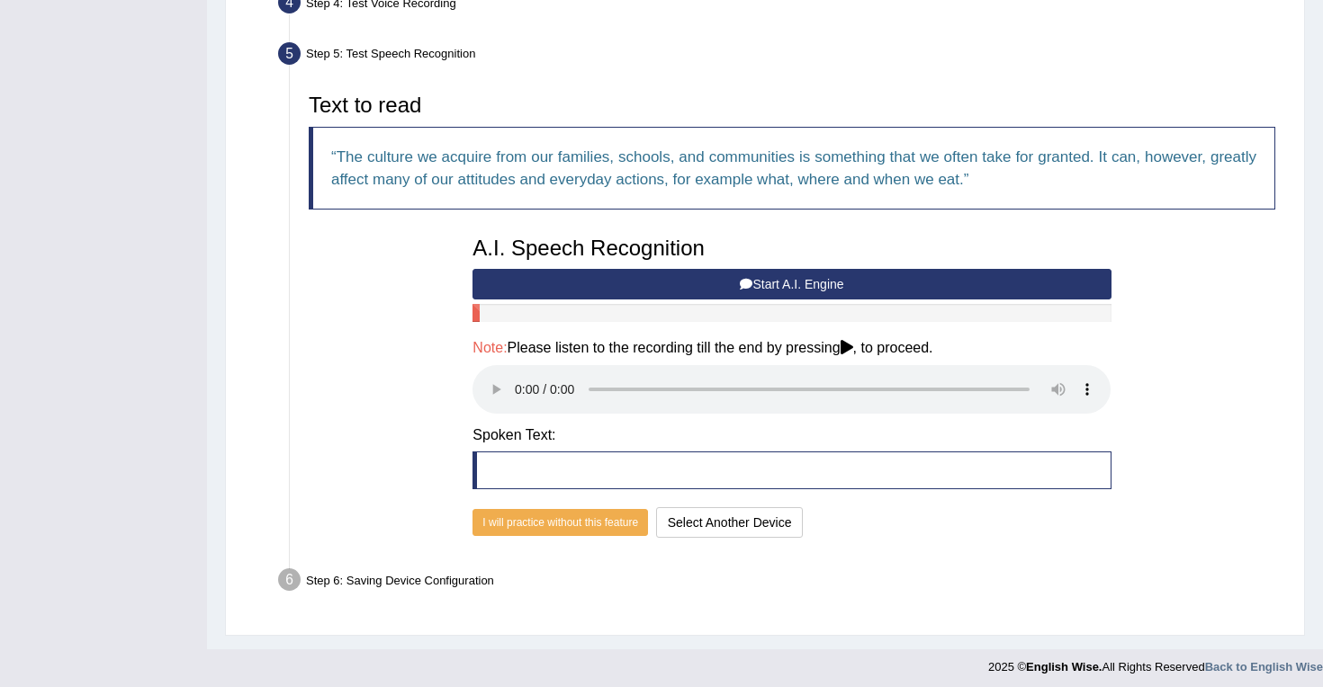
scroll to position [525, 0]
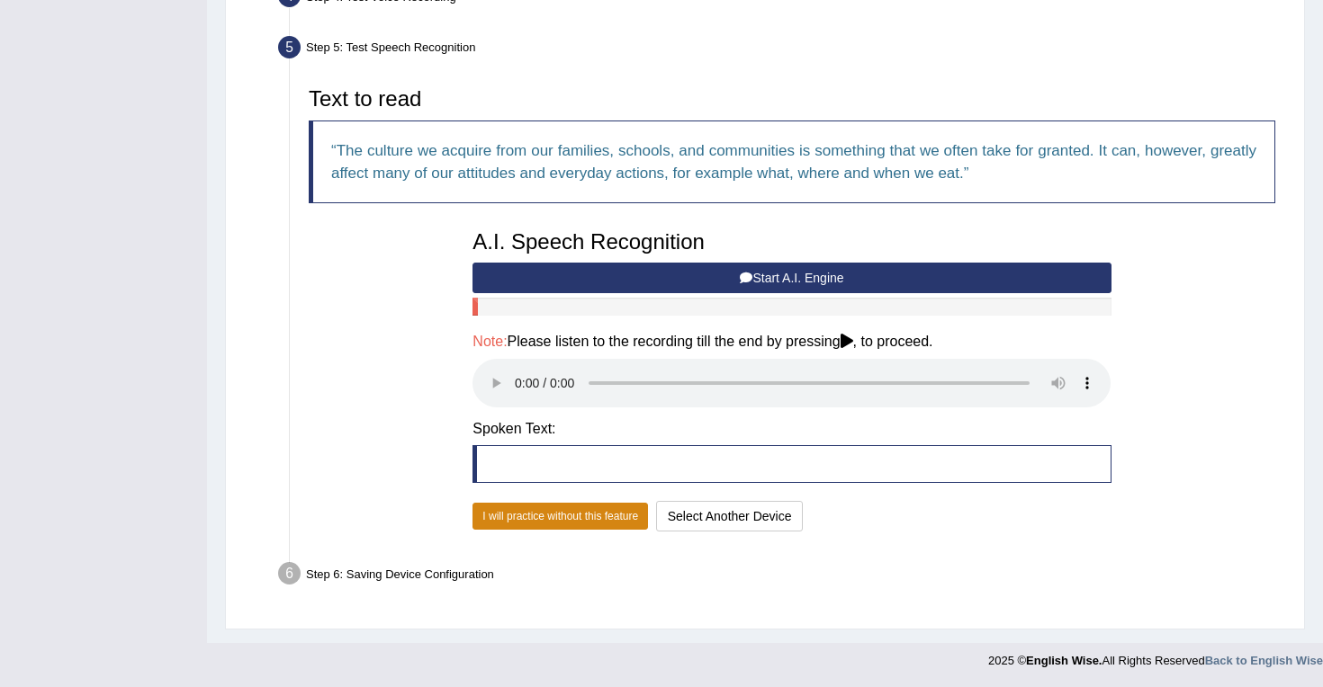
click at [530, 514] on button "I will practice without this feature" at bounding box center [559, 516] width 175 height 27
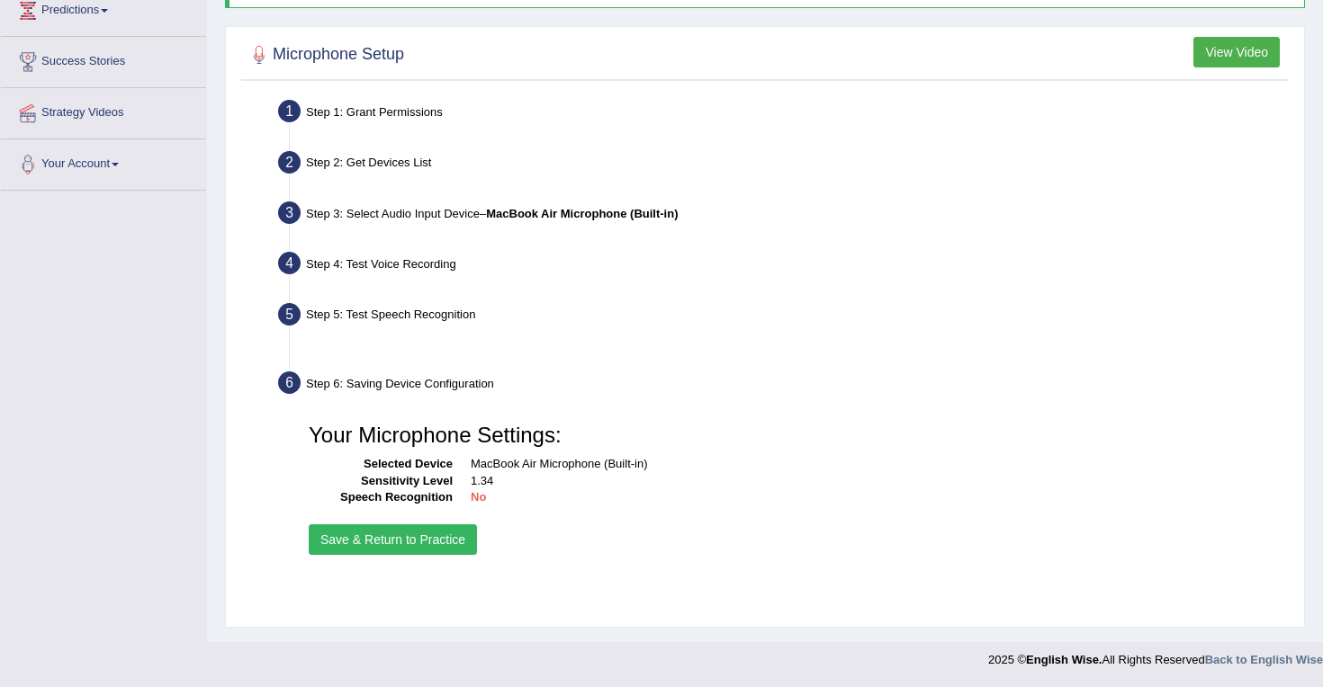
scroll to position [257, 0]
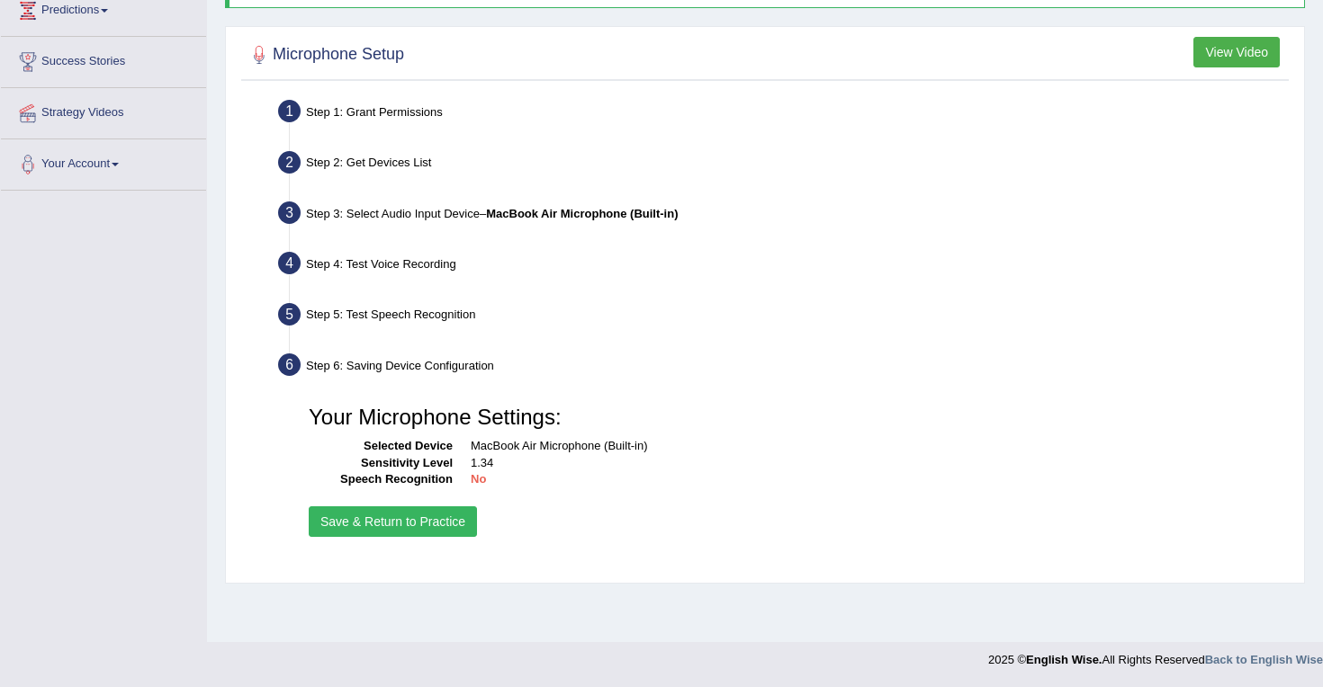
click at [425, 508] on button "Save & Return to Practice" at bounding box center [393, 522] width 168 height 31
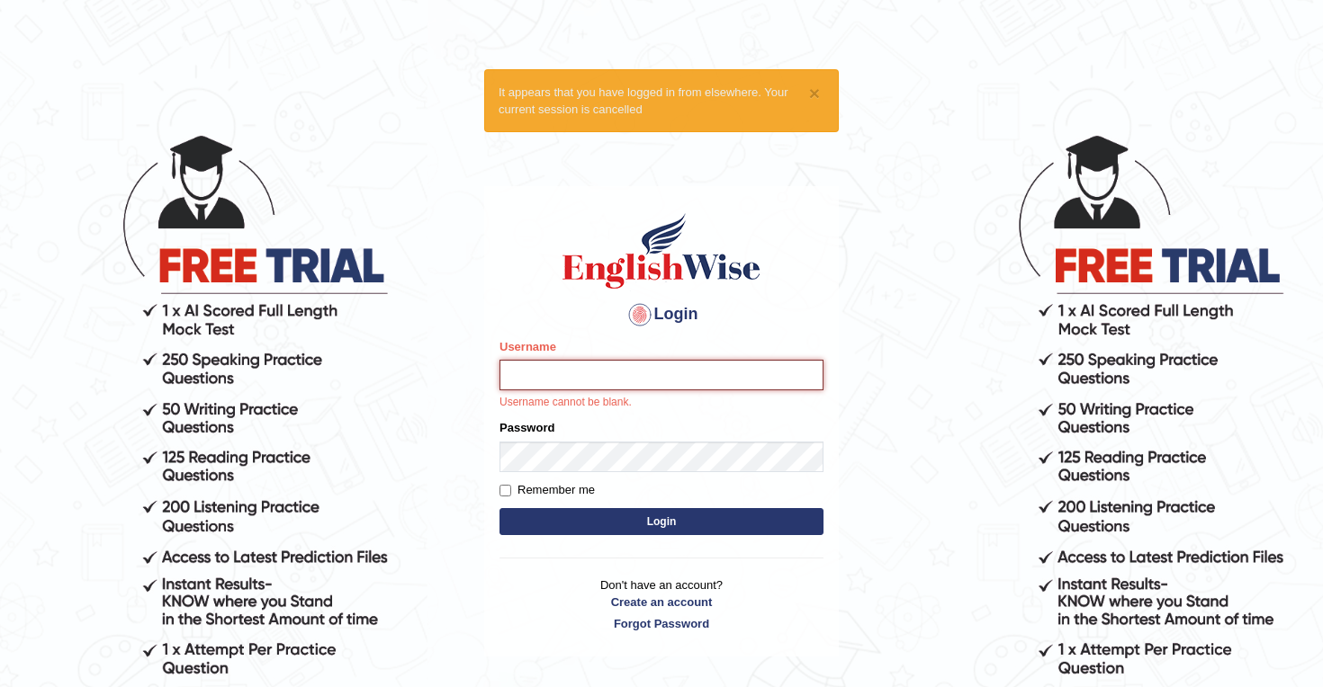
type input "mohsin997"
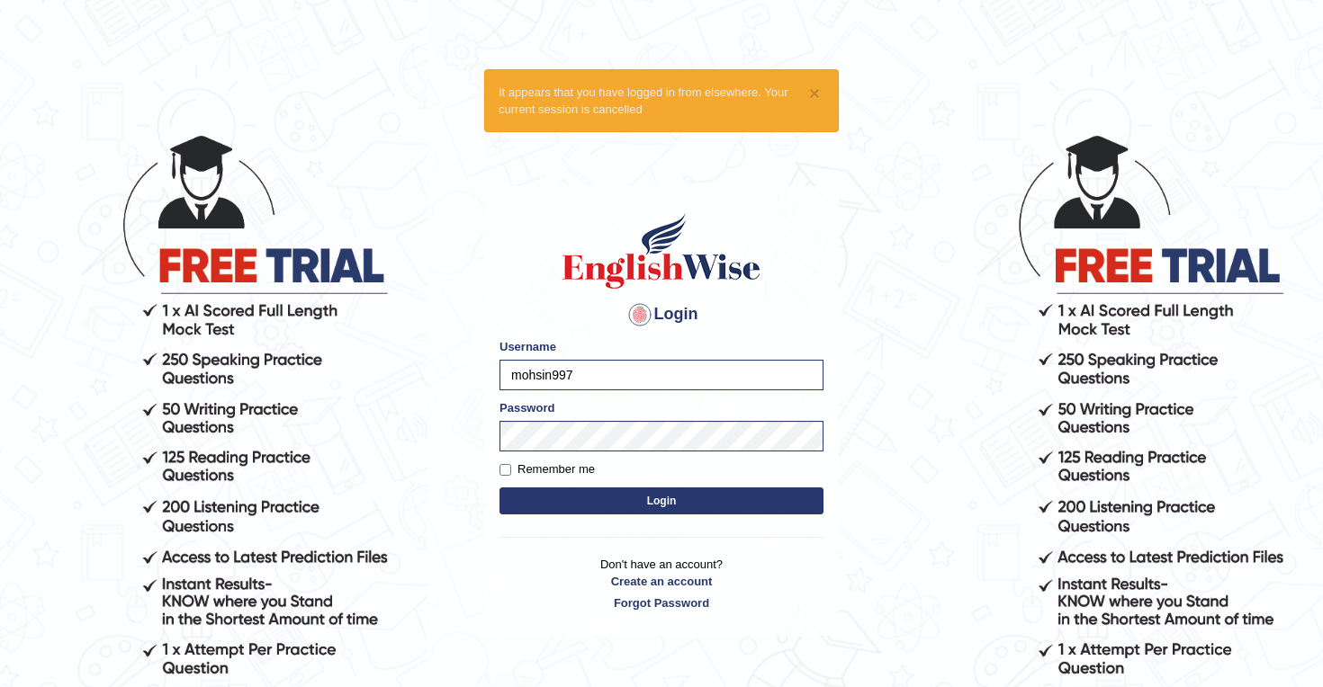
click at [620, 501] on button "Login" at bounding box center [661, 501] width 324 height 27
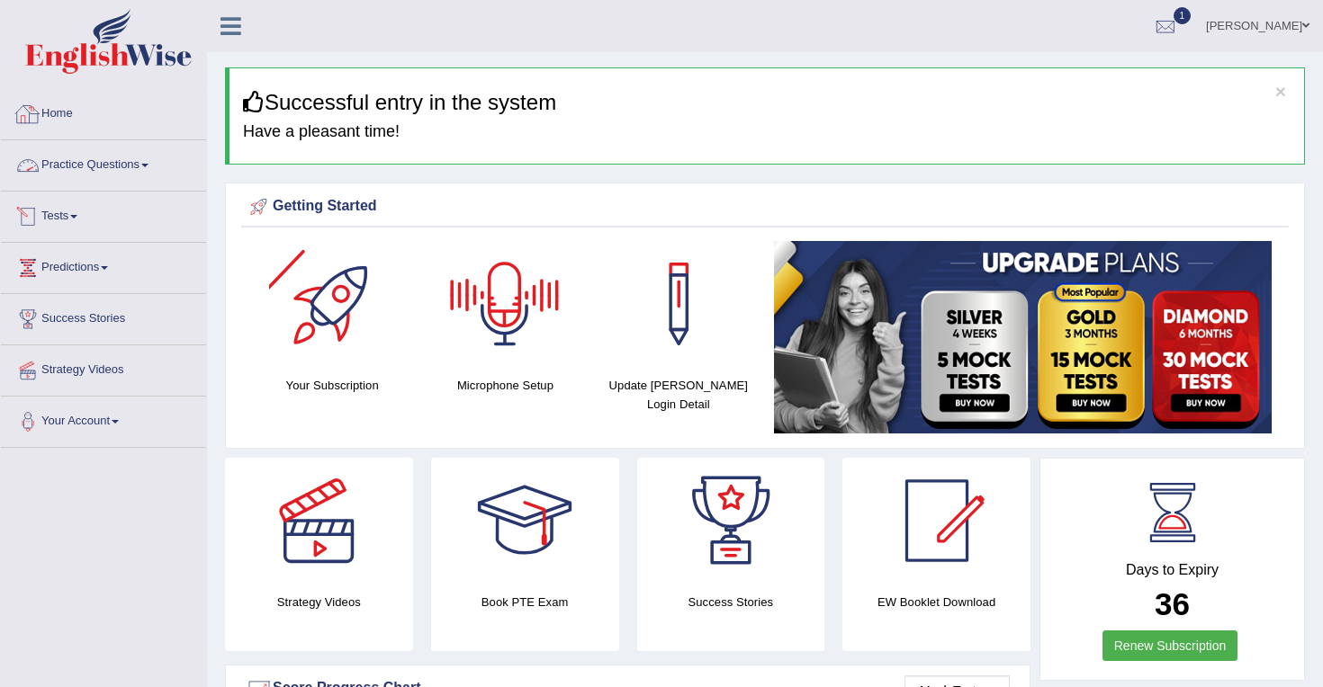
click at [148, 165] on span at bounding box center [144, 166] width 7 height 4
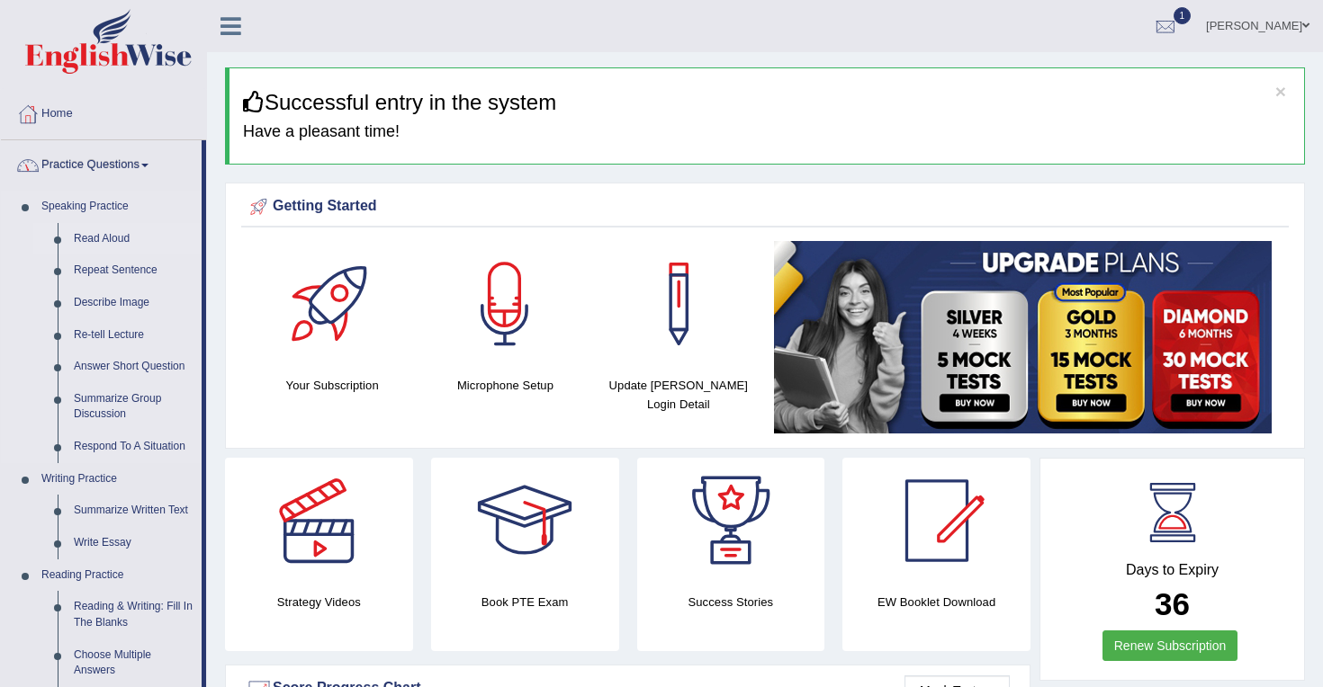
click at [100, 233] on link "Read Aloud" at bounding box center [134, 239] width 136 height 32
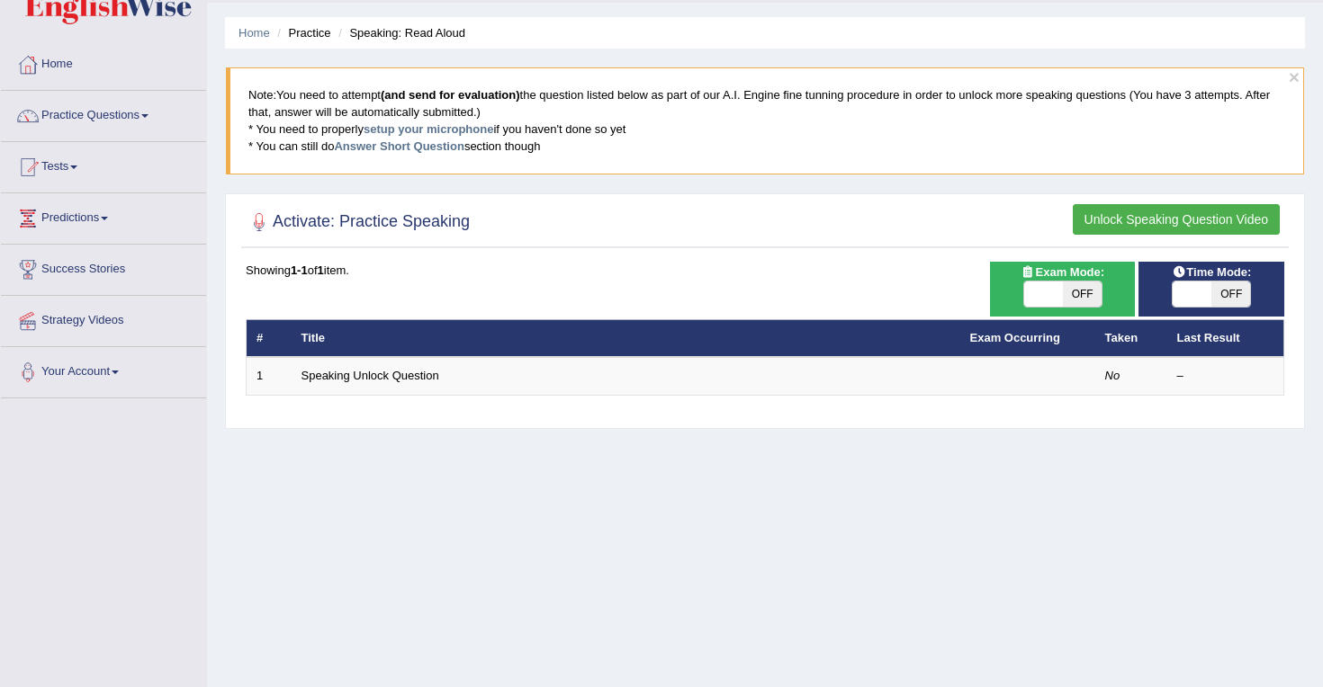
scroll to position [43, 0]
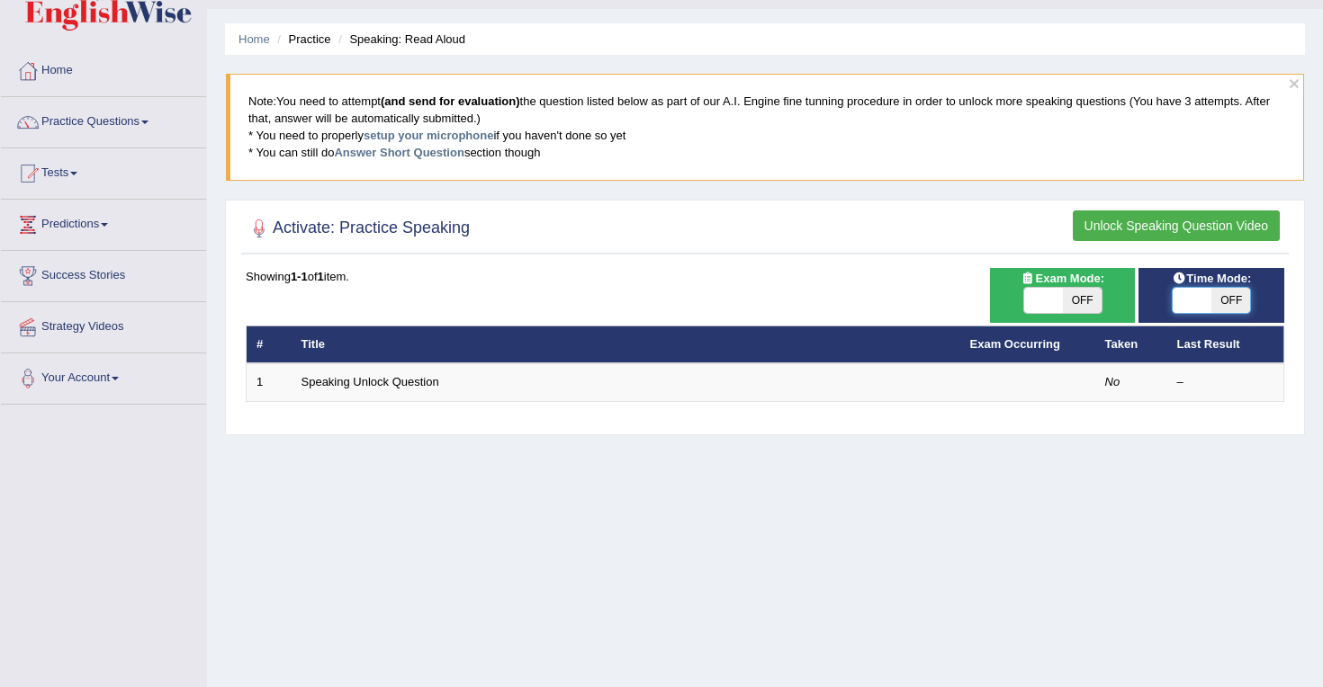
click at [1190, 305] on span at bounding box center [1191, 300] width 39 height 25
checkbox input "true"
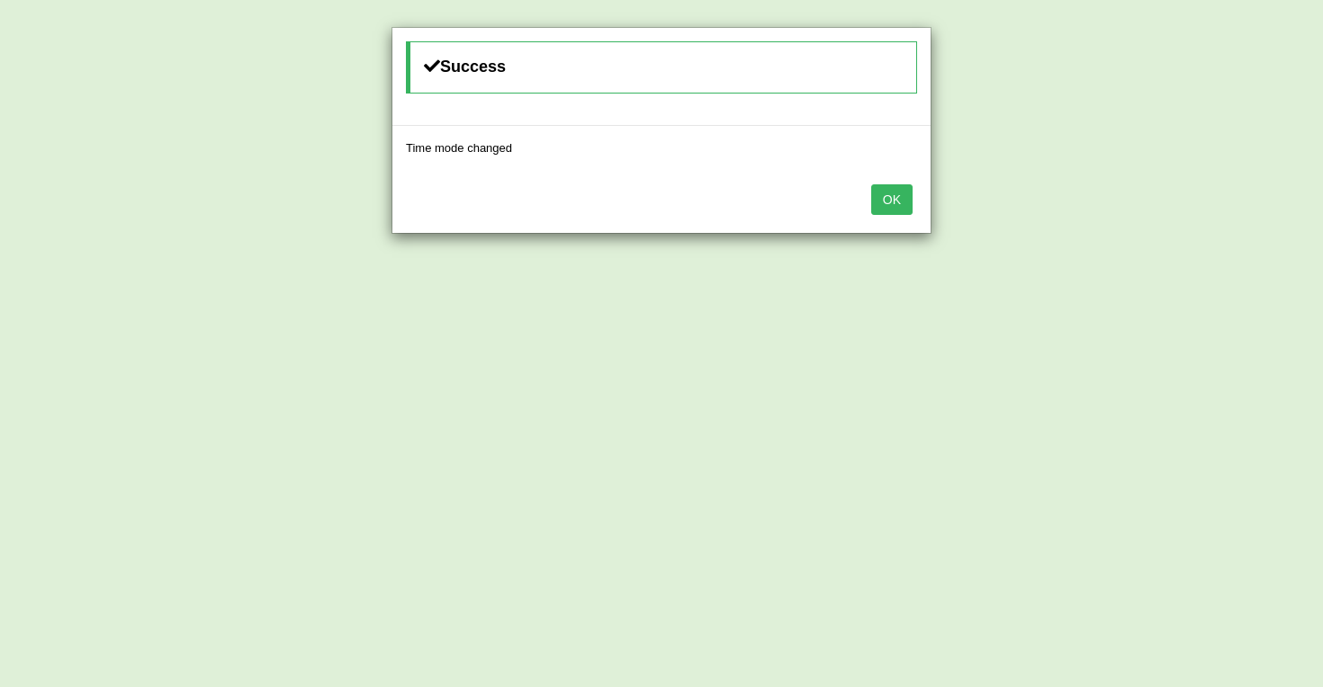
click at [891, 204] on button "OK" at bounding box center [891, 199] width 41 height 31
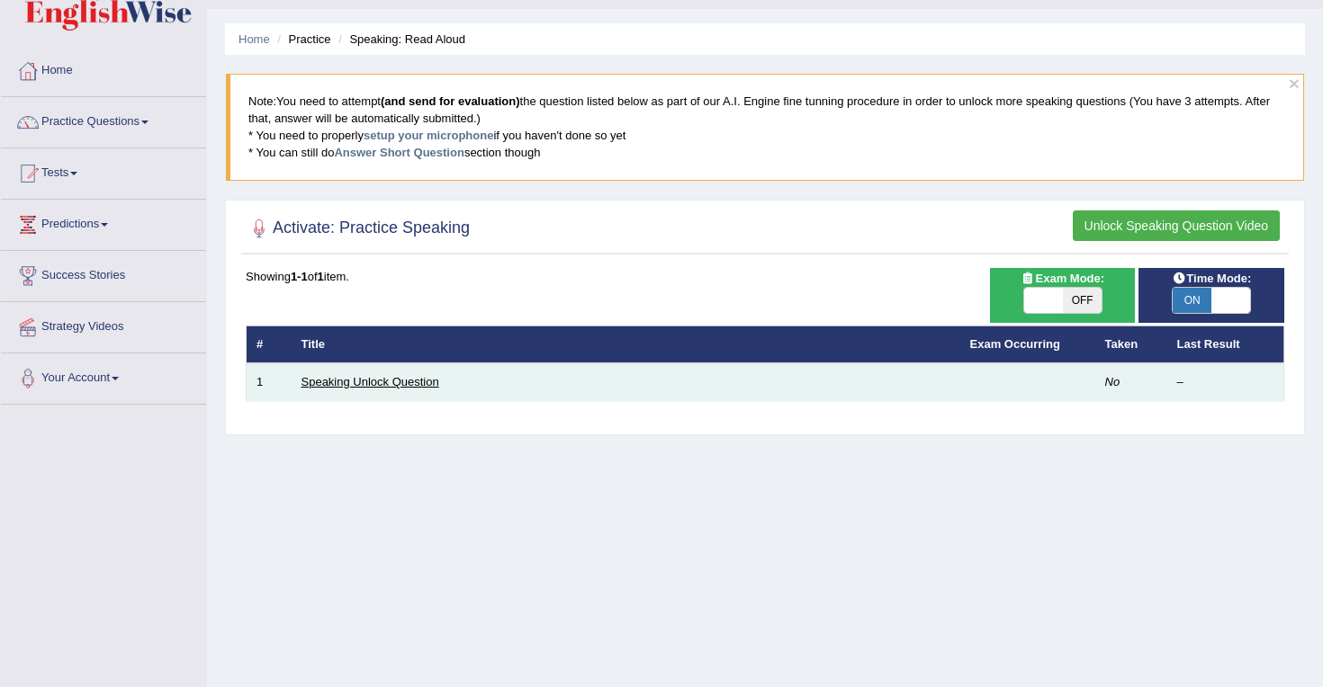
click at [413, 385] on link "Speaking Unlock Question" at bounding box center [370, 381] width 138 height 13
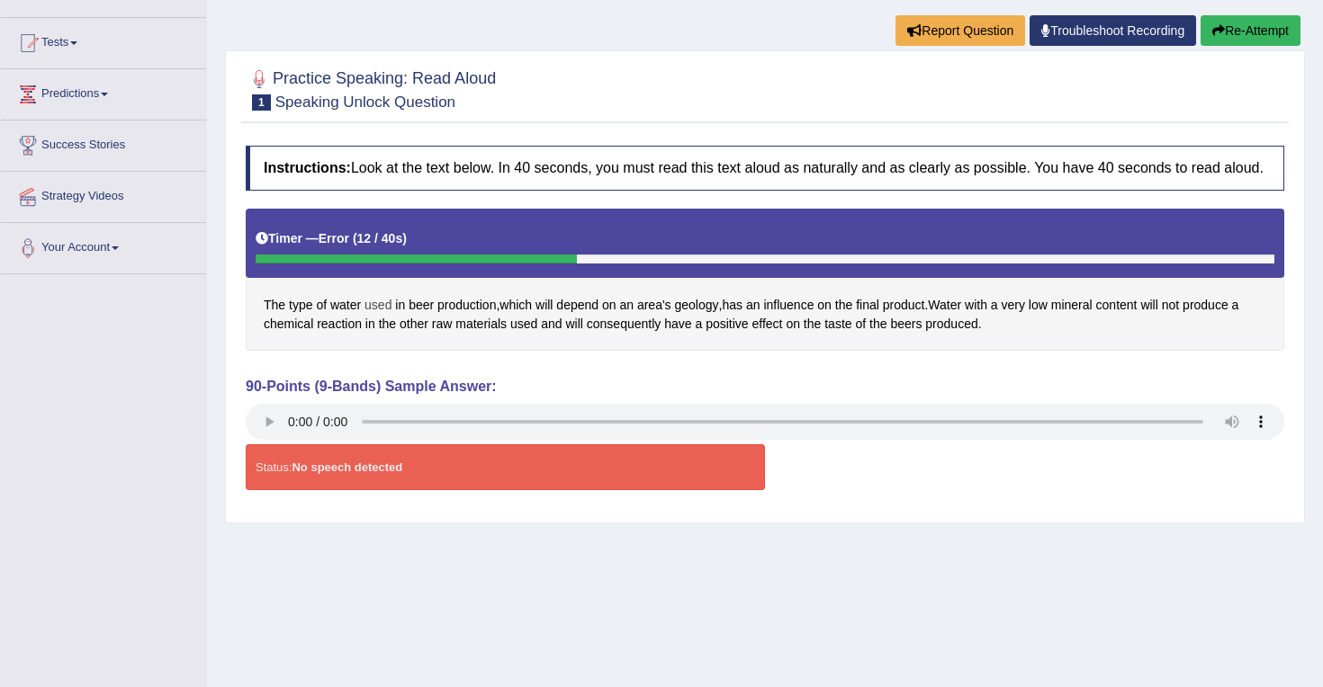
scroll to position [164, 0]
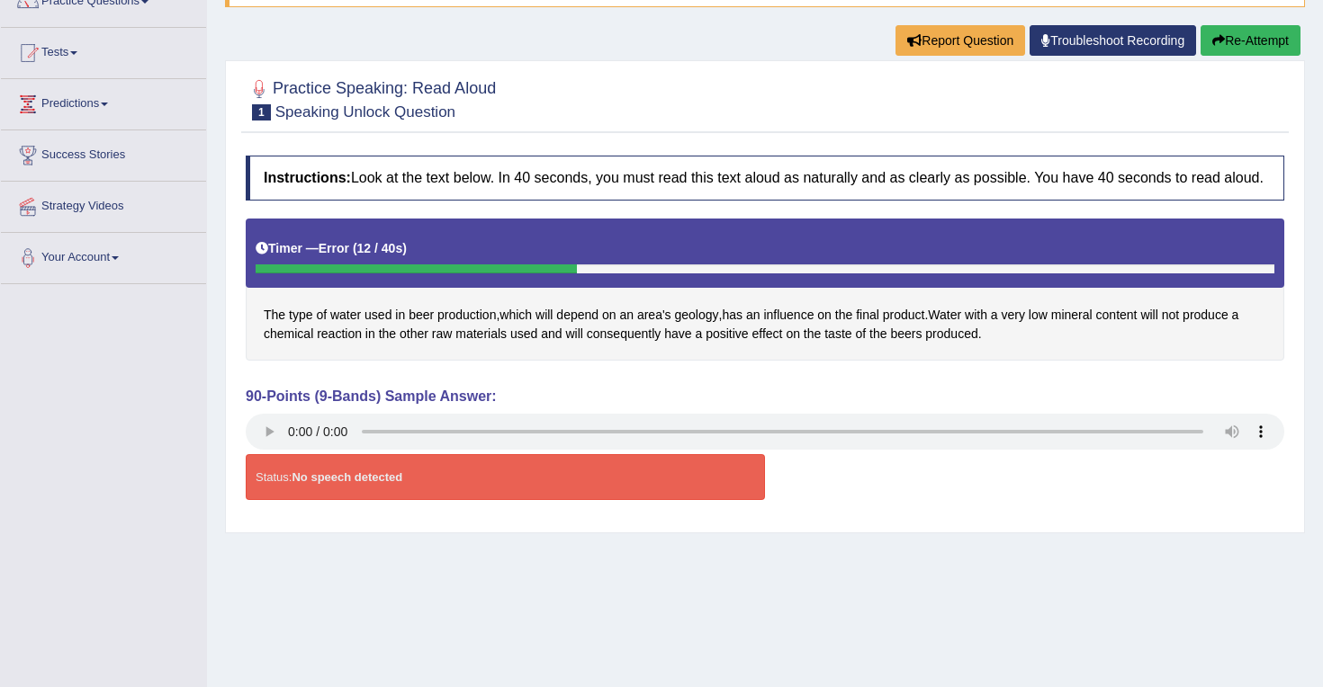
click at [1227, 49] on button "Re-Attempt" at bounding box center [1250, 40] width 100 height 31
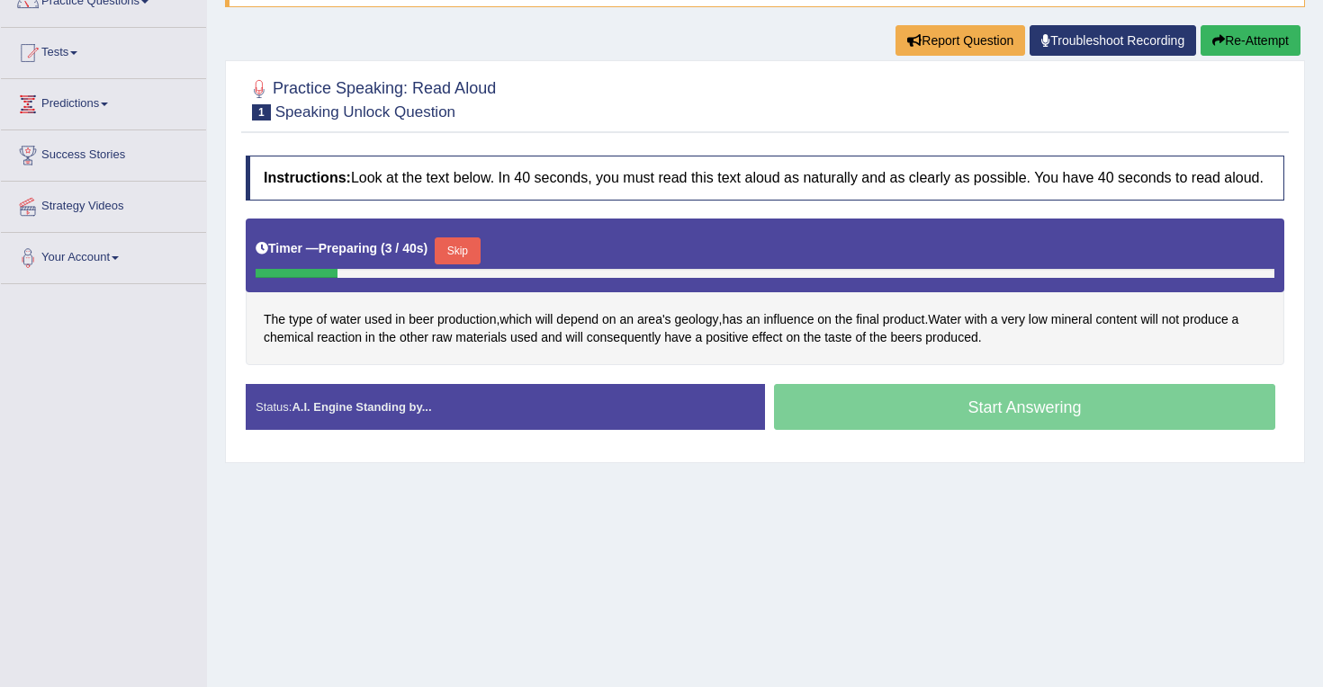
click at [461, 265] on button "Skip" at bounding box center [457, 251] width 45 height 27
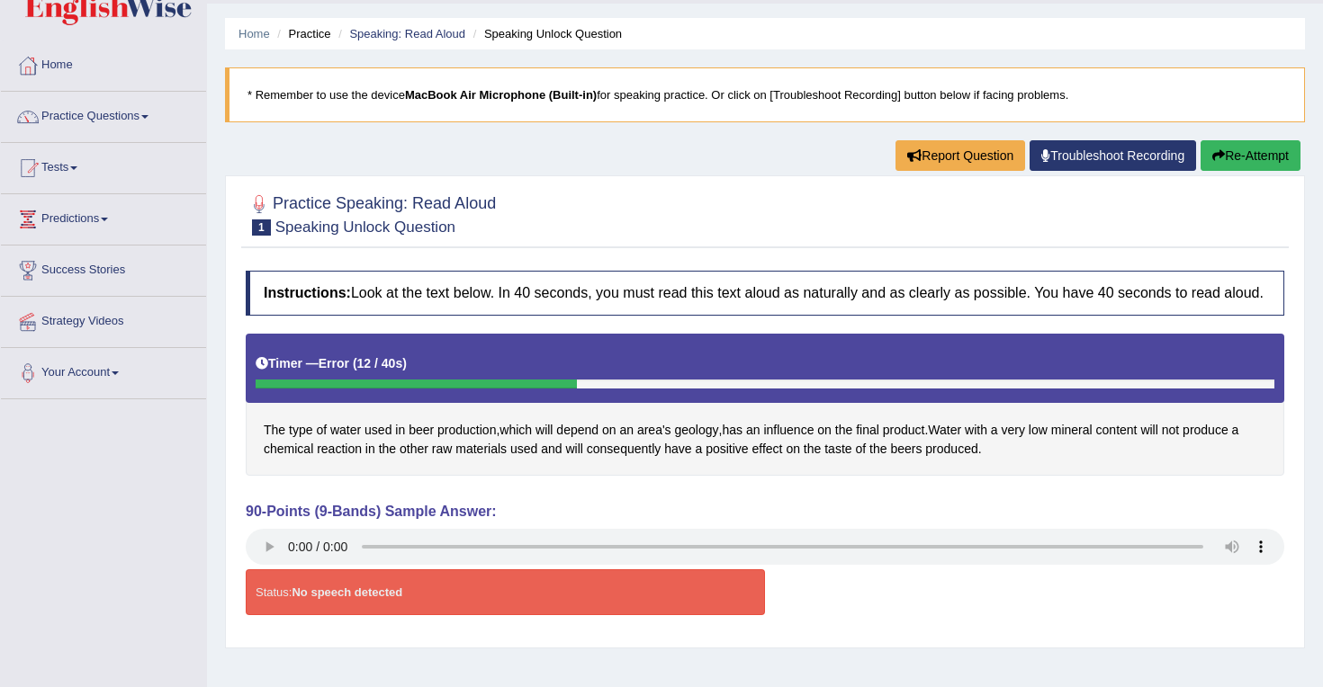
scroll to position [44, 0]
